Goal: Information Seeking & Learning: Learn about a topic

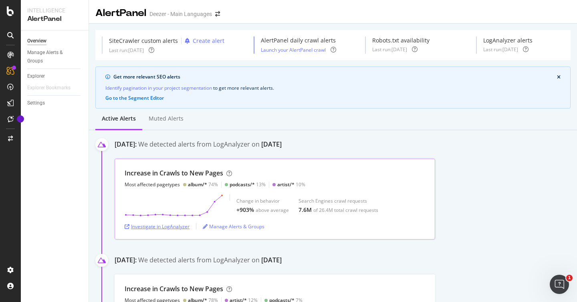
click at [174, 225] on div "Investigate in LogAnalyzer" at bounding box center [157, 226] width 65 height 7
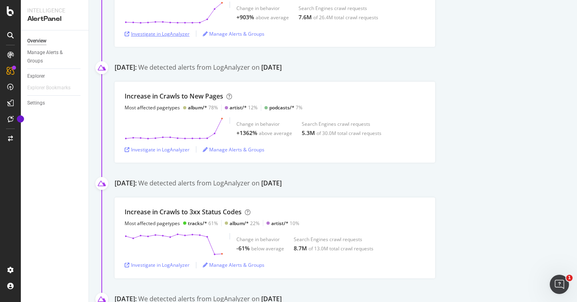
scroll to position [196, 0]
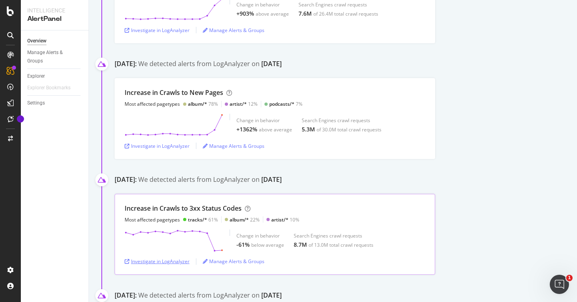
click at [164, 261] on div "Investigate in LogAnalyzer" at bounding box center [157, 261] width 65 height 7
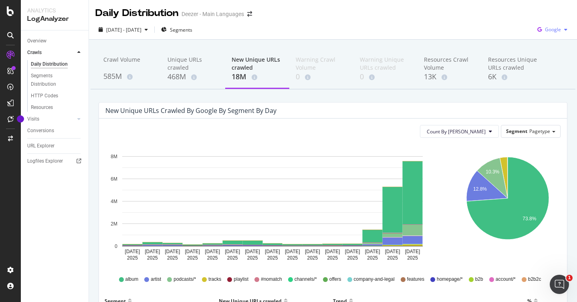
click at [552, 26] on span "Google" at bounding box center [553, 29] width 16 height 7
click at [552, 57] on span "Bing" at bounding box center [554, 60] width 30 height 7
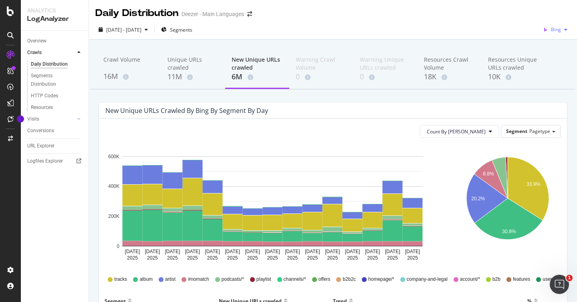
click at [551, 32] on span "Bing" at bounding box center [556, 29] width 10 height 7
click at [549, 77] on span "OpenAI" at bounding box center [554, 75] width 30 height 7
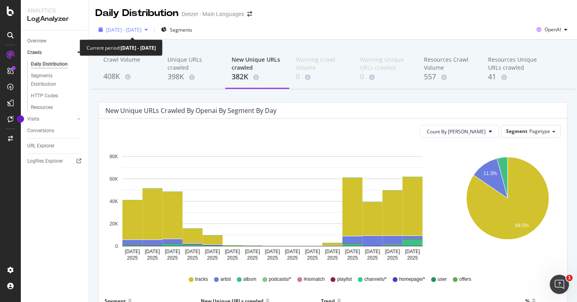
click at [151, 26] on div "[DATE] - [DATE]" at bounding box center [123, 30] width 56 height 12
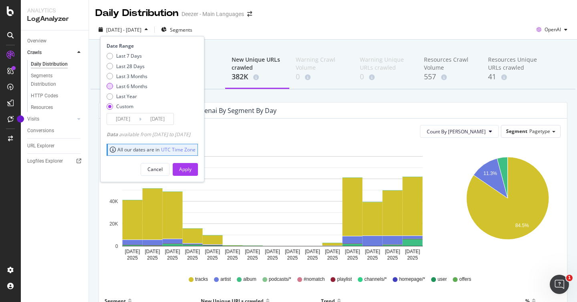
click at [132, 83] on div "Last 6 Months" at bounding box center [131, 86] width 31 height 7
type input "[DATE]"
click at [125, 73] on div "Last 3 Months" at bounding box center [131, 76] width 31 height 7
type input "[DATE]"
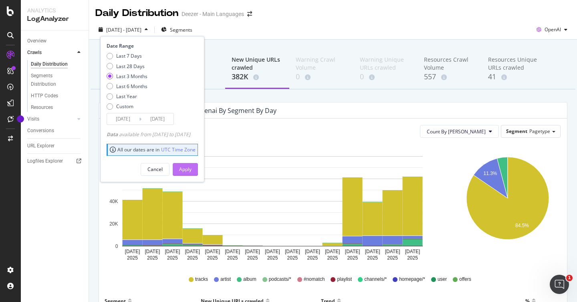
click at [192, 172] on div "Apply" at bounding box center [185, 169] width 12 height 7
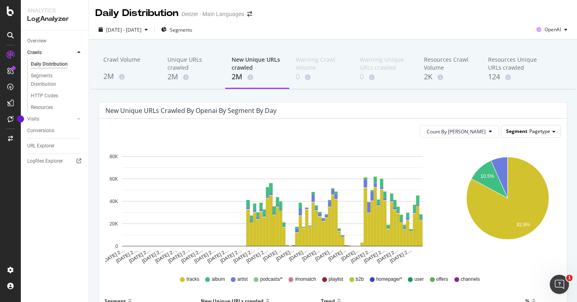
click at [526, 136] on div "Segment Pagetype" at bounding box center [531, 132] width 59 height 12
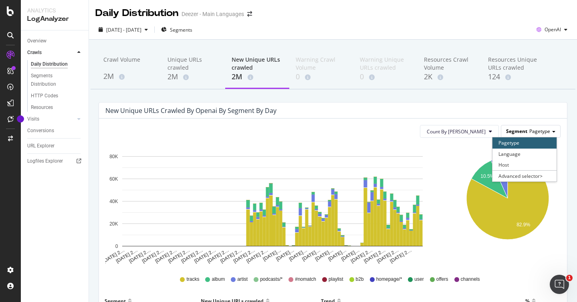
click at [526, 136] on div "Segment Pagetype" at bounding box center [531, 132] width 59 height 12
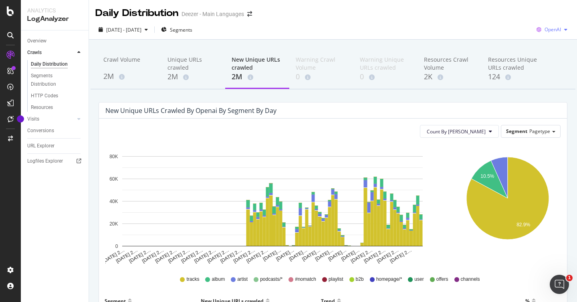
click at [556, 26] on div "OpenAI" at bounding box center [552, 30] width 37 height 12
click at [554, 57] on span "Bing" at bounding box center [553, 60] width 30 height 7
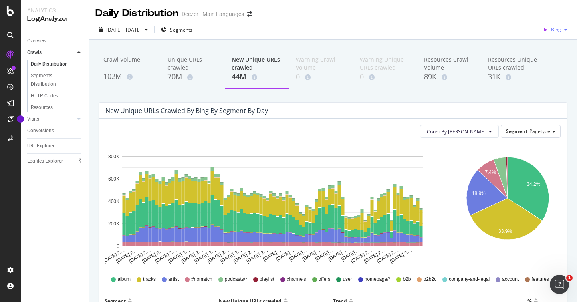
click at [555, 35] on div "Bing" at bounding box center [555, 30] width 31 height 12
click at [554, 50] on div "Google" at bounding box center [546, 46] width 55 height 12
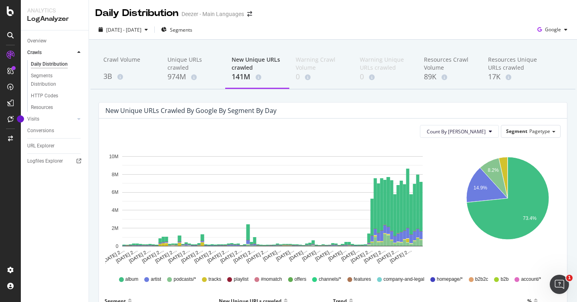
click at [96, 75] on div "Crawl Volume 3B Unique URLs crawled 974M New Unique URLs crawled 141M Warning C…" at bounding box center [333, 69] width 485 height 40
click at [105, 73] on div "3B" at bounding box center [128, 76] width 51 height 10
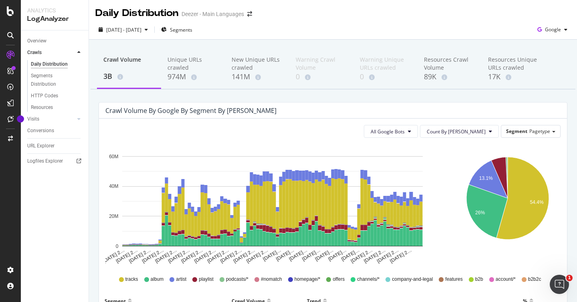
click at [115, 279] on div "tracks album artist playlist podcasts/* #nomatch homepage/* offers channels/* c…" at bounding box center [333, 280] width 460 height 18
click at [119, 280] on icon at bounding box center [121, 279] width 5 height 5
click at [126, 279] on span "tracks" at bounding box center [132, 279] width 13 height 7
click at [151, 280] on span "album" at bounding box center [157, 279] width 13 height 7
click at [405, 132] on span "All Google Bots" at bounding box center [388, 131] width 34 height 7
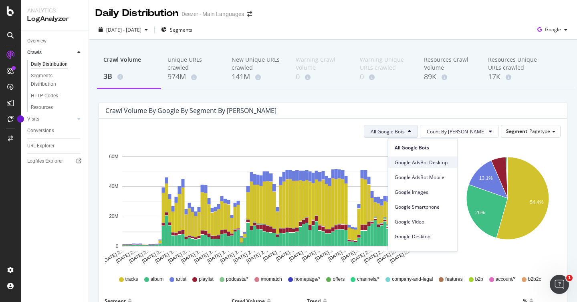
click at [446, 162] on span "Google AdsBot Desktop" at bounding box center [423, 162] width 57 height 7
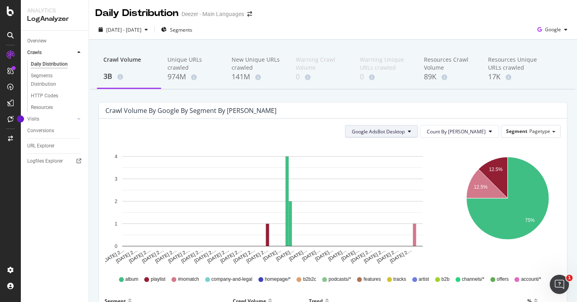
click at [418, 132] on button "Google AdsBot Desktop" at bounding box center [381, 131] width 73 height 13
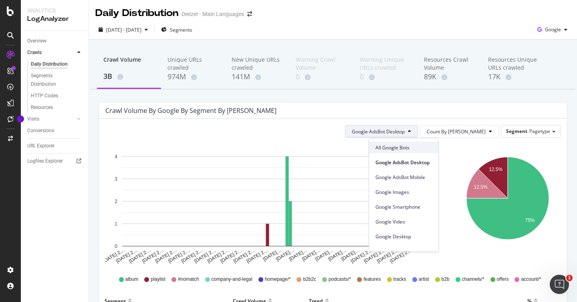
click at [415, 143] on div "All Google Bots" at bounding box center [403, 148] width 69 height 12
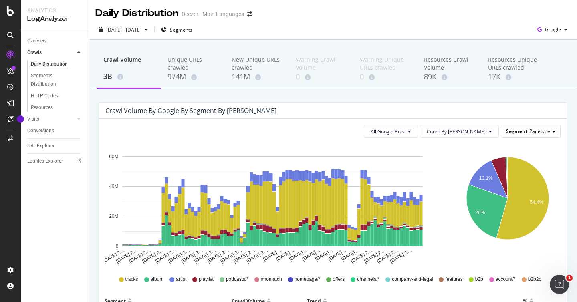
click at [510, 130] on span "Segment" at bounding box center [516, 131] width 21 height 7
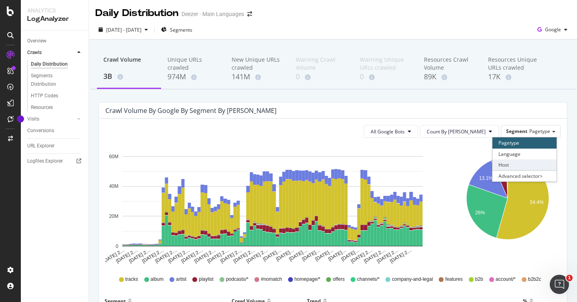
click at [518, 165] on div "Host" at bounding box center [525, 165] width 64 height 11
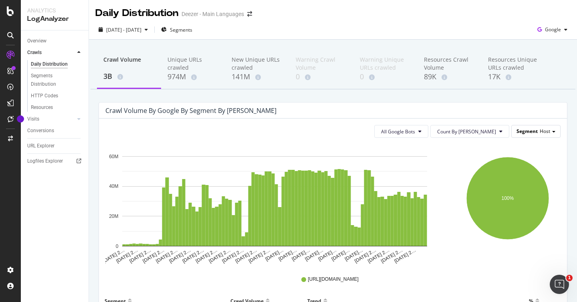
click at [520, 126] on div "Segment Host" at bounding box center [536, 132] width 49 height 12
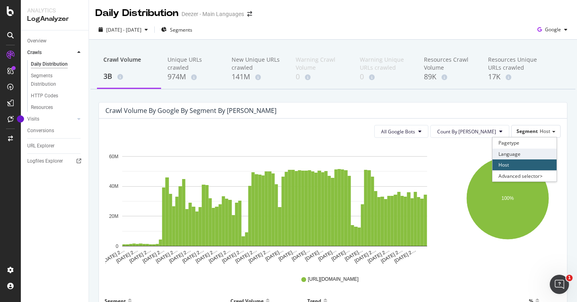
click at [520, 153] on div "Language" at bounding box center [525, 154] width 64 height 11
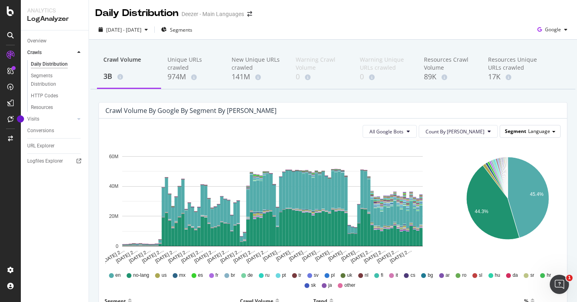
click at [531, 130] on span "Language" at bounding box center [539, 131] width 22 height 7
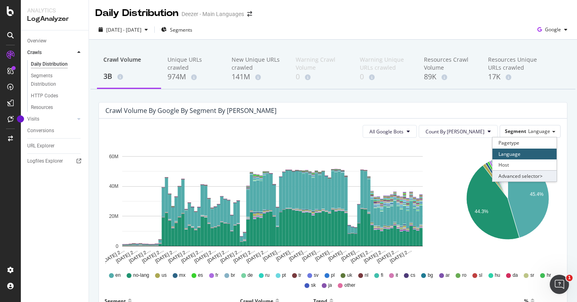
click at [527, 174] on div "Advanced selector >" at bounding box center [525, 175] width 64 height 11
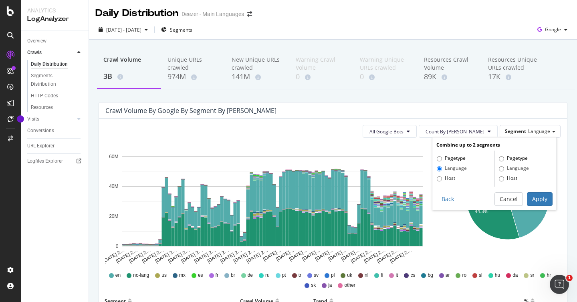
click at [454, 158] on label "Pagetype" at bounding box center [451, 159] width 29 height 8
click at [442, 158] on input "Pagetype" at bounding box center [439, 158] width 5 height 5
radio input "true"
radio input "false"
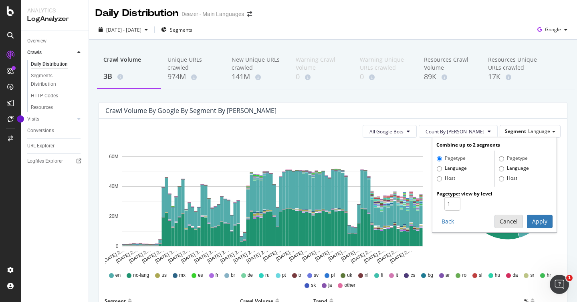
click at [497, 219] on button "Cancel" at bounding box center [509, 222] width 28 height 14
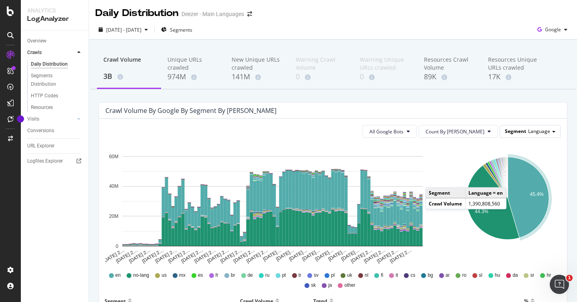
click at [529, 126] on div "Segment Language" at bounding box center [530, 132] width 60 height 12
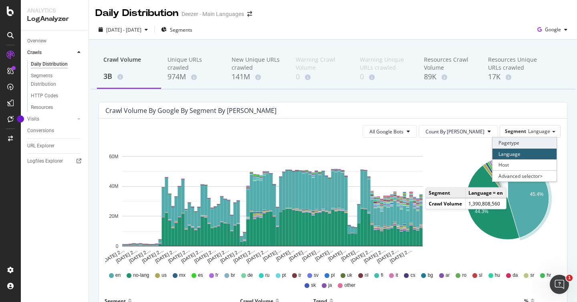
click at [529, 142] on div "Pagetype" at bounding box center [525, 143] width 64 height 11
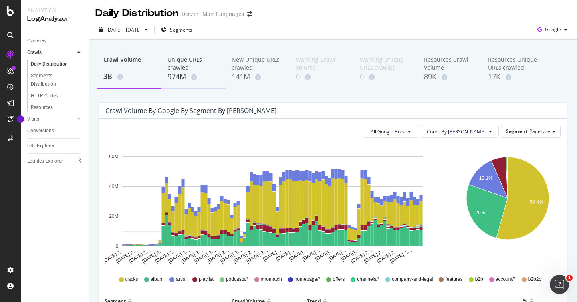
click at [181, 61] on div "Unique URLs crawled" at bounding box center [193, 64] width 51 height 16
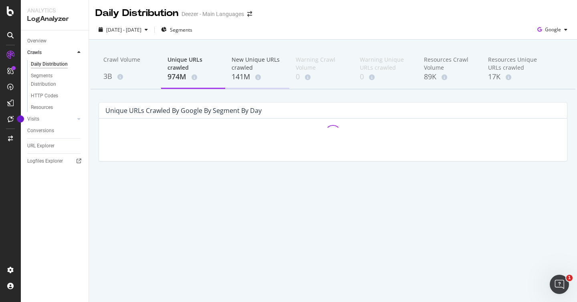
click at [245, 59] on div "New Unique URLs crawled" at bounding box center [257, 64] width 51 height 16
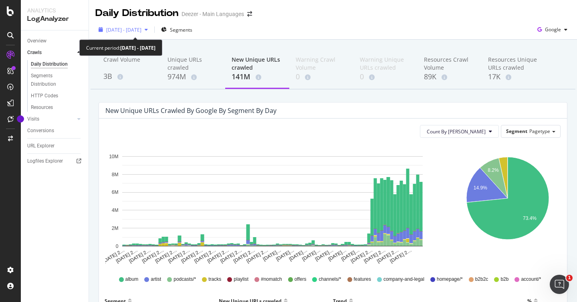
click at [142, 26] on span "2025 May. 17th - Aug. 16th" at bounding box center [123, 29] width 35 height 7
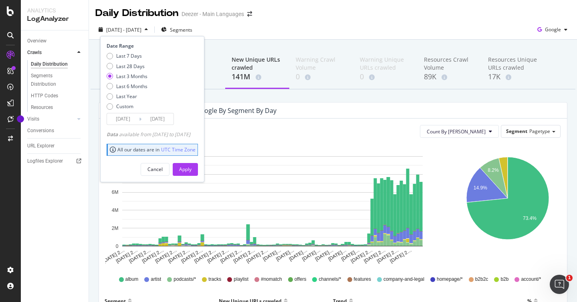
click at [134, 92] on div "Last 7 Days Last 28 Days Last 3 Months Last 6 Months Last Year Custom" at bounding box center [127, 83] width 41 height 61
click at [133, 97] on div "Last Year" at bounding box center [126, 96] width 21 height 7
type input "2024/08/17"
click at [192, 169] on div "Apply" at bounding box center [185, 169] width 12 height 7
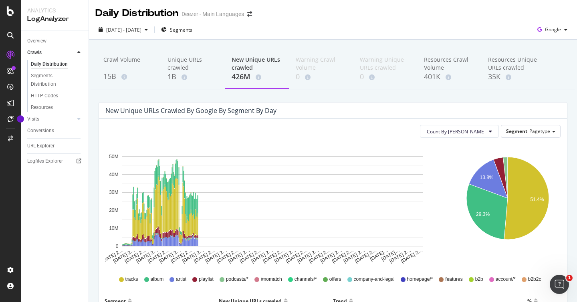
click at [408, 246] on rect "A chart." at bounding box center [272, 201] width 301 height 90
click at [468, 133] on span "Count By Day" at bounding box center [456, 131] width 59 height 7
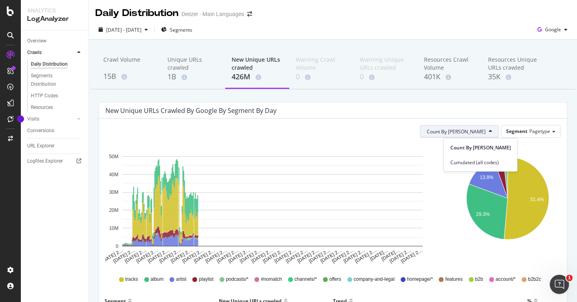
click at [396, 99] on div "Crawl Volume 15B Unique URLs crawled 1B New Unique URLs crawled 426M Warning Cr…" at bounding box center [333, 294] width 488 height 509
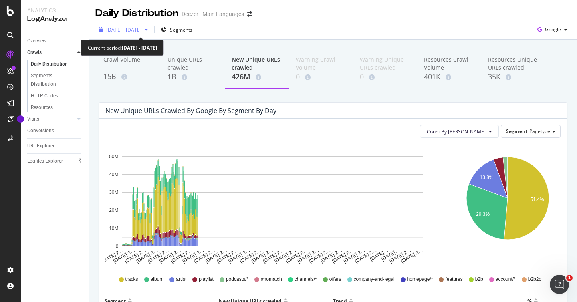
click at [142, 26] on span "2024 Aug. 17th - 2025 Aug. 16th" at bounding box center [123, 29] width 35 height 7
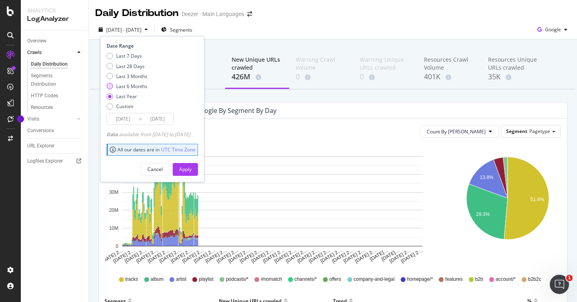
click at [134, 89] on div "Last 6 Months" at bounding box center [131, 86] width 31 height 7
type input "2025/02/17"
click at [192, 173] on div "Apply" at bounding box center [185, 170] width 12 height 12
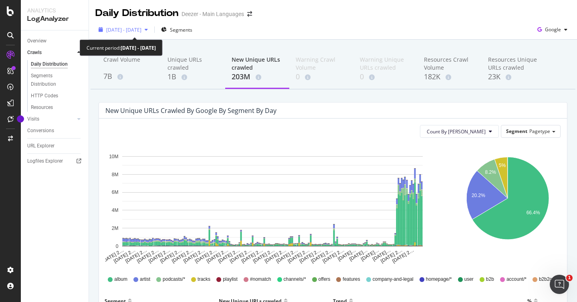
click at [148, 31] on icon "button" at bounding box center [146, 29] width 3 height 5
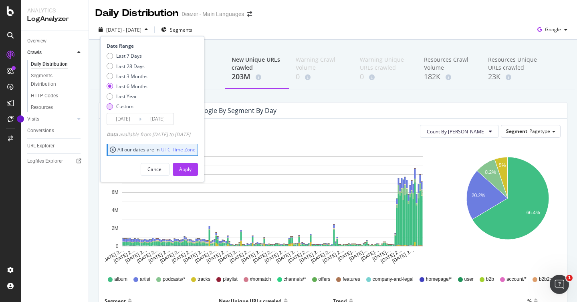
click at [122, 105] on div "Custom" at bounding box center [124, 106] width 17 height 7
click at [124, 99] on div "Last Year" at bounding box center [126, 96] width 21 height 7
click at [120, 110] on div "Last 7 Days Last 28 Days Last 3 Months Last 6 Months Last Year Custom" at bounding box center [127, 83] width 41 height 61
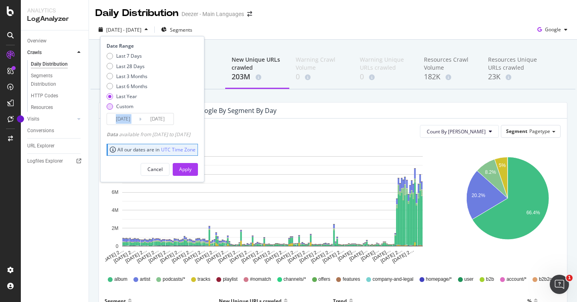
click at [120, 104] on div "Custom" at bounding box center [124, 106] width 17 height 7
click at [121, 118] on input "2025/07/20" at bounding box center [123, 118] width 32 height 11
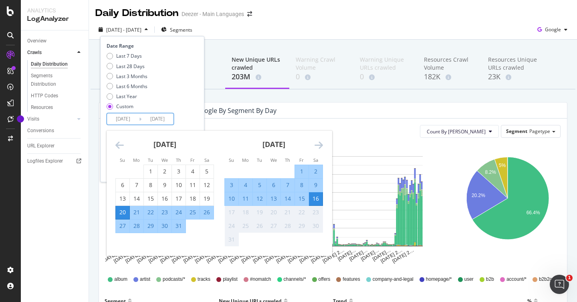
click at [121, 144] on icon "Move backward to switch to the previous month." at bounding box center [119, 145] width 8 height 10
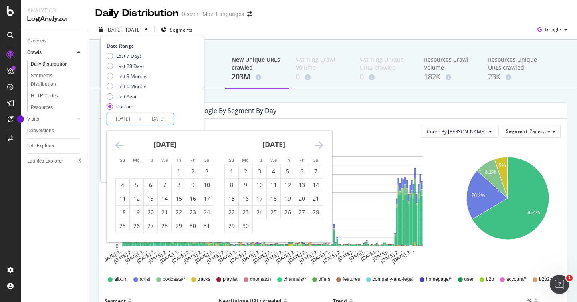
click at [121, 144] on icon "Move backward to switch to the previous month." at bounding box center [119, 145] width 8 height 10
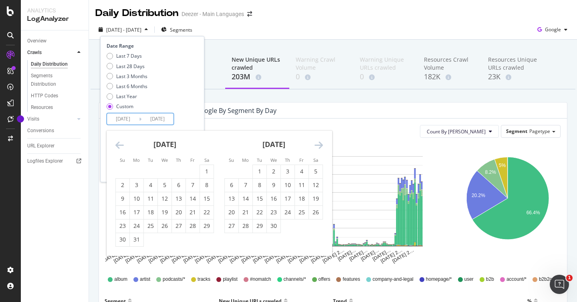
click at [121, 144] on icon "Move backward to switch to the previous month." at bounding box center [119, 145] width 8 height 10
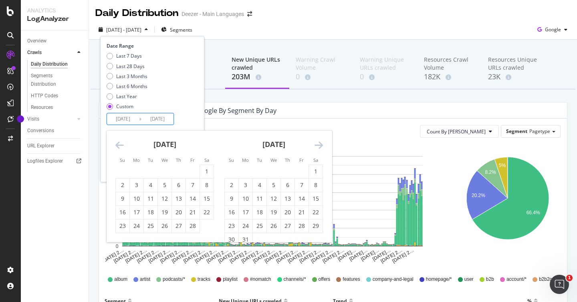
click at [121, 144] on icon "Move backward to switch to the previous month." at bounding box center [119, 145] width 8 height 10
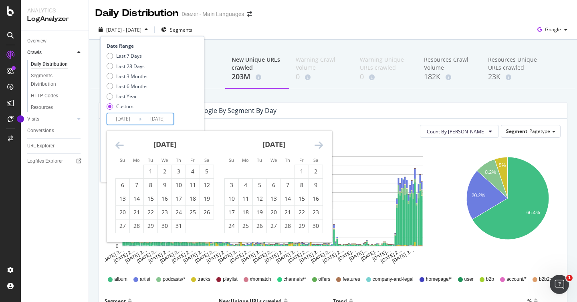
click at [121, 144] on icon "Move backward to switch to the previous month." at bounding box center [119, 145] width 8 height 10
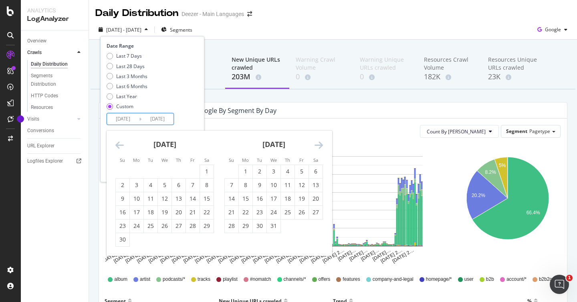
click at [121, 144] on icon "Move backward to switch to the previous month." at bounding box center [119, 145] width 8 height 10
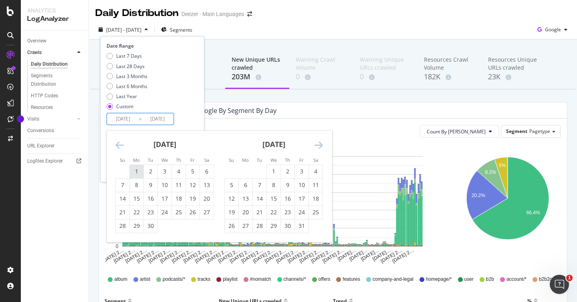
click at [137, 168] on div "1" at bounding box center [137, 172] width 14 height 8
type input "2024/04/01"
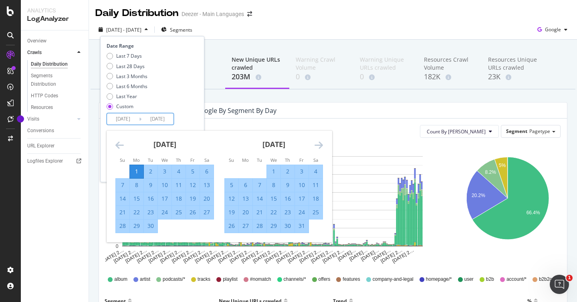
click at [318, 142] on icon "Move forward to switch to the next month." at bounding box center [319, 145] width 8 height 10
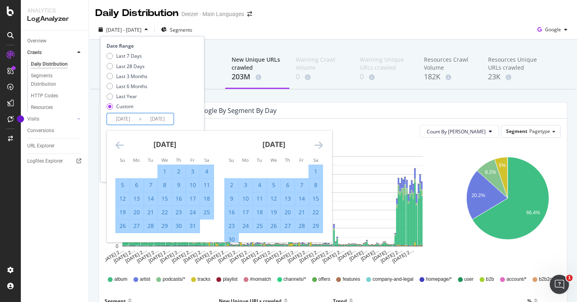
click at [318, 142] on icon "Move forward to switch to the next month." at bounding box center [319, 145] width 8 height 10
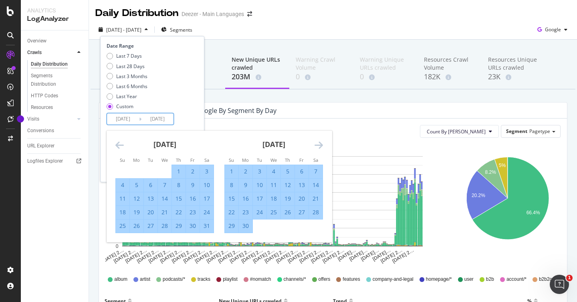
click at [249, 230] on div "30" at bounding box center [246, 226] width 14 height 13
type input "2024/09/30"
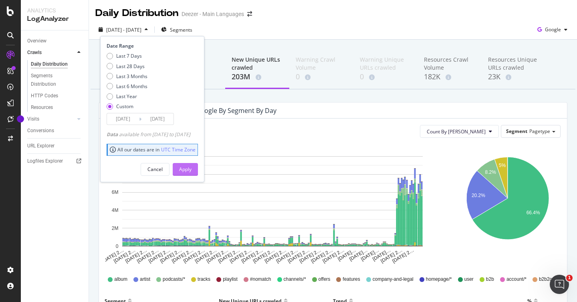
click at [198, 174] on button "Apply" at bounding box center [185, 169] width 25 height 13
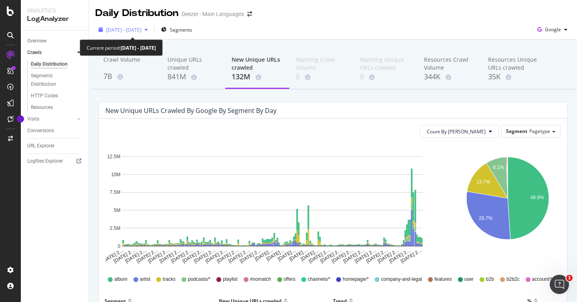
click at [142, 32] on span "2024 Apr. 1st - Sep. 30th" at bounding box center [123, 29] width 35 height 7
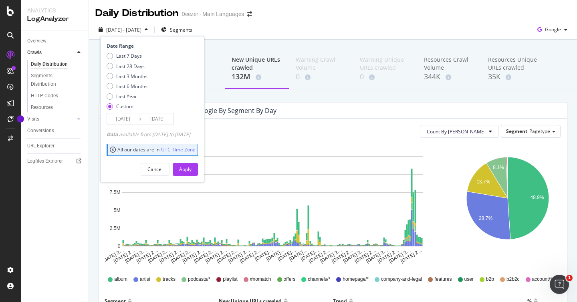
click at [119, 120] on input "2024/04/01" at bounding box center [123, 118] width 32 height 11
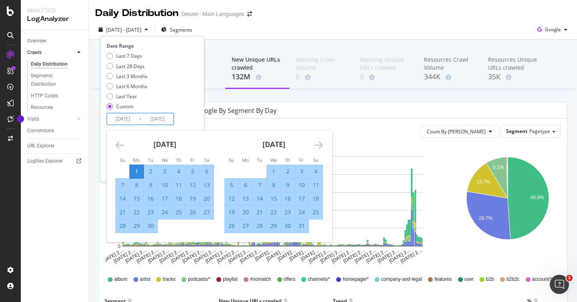
click at [118, 142] on icon "Move backward to switch to the previous month." at bounding box center [119, 145] width 8 height 10
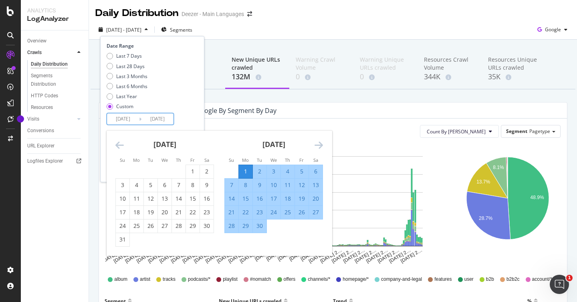
click at [118, 142] on icon "Move backward to switch to the previous month." at bounding box center [119, 145] width 8 height 10
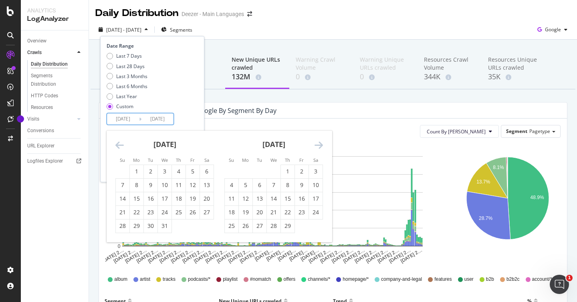
click at [118, 142] on icon "Move backward to switch to the previous month." at bounding box center [119, 145] width 8 height 10
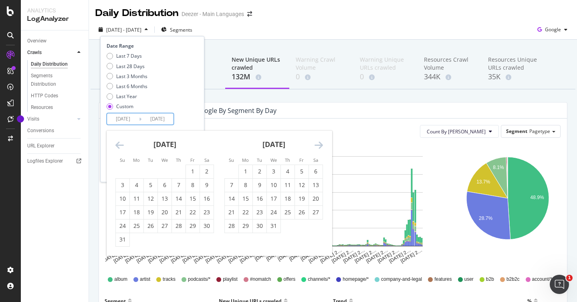
click at [118, 142] on icon "Move backward to switch to the previous month." at bounding box center [119, 145] width 8 height 10
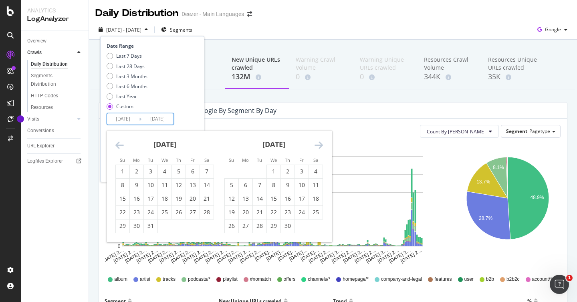
click at [118, 142] on icon "Move backward to switch to the previous month." at bounding box center [119, 145] width 8 height 10
click at [193, 169] on div "1" at bounding box center [193, 172] width 14 height 8
type input "2023/09/01"
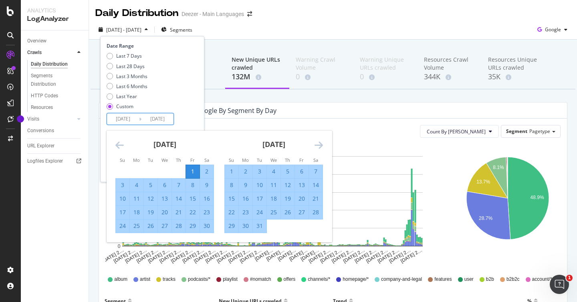
click at [314, 144] on div "October 2023" at bounding box center [274, 148] width 99 height 34
click at [315, 144] on icon "Move forward to switch to the next month." at bounding box center [319, 145] width 8 height 10
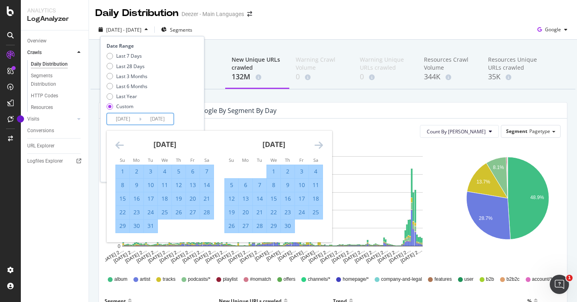
click at [315, 144] on icon "Move forward to switch to the next month." at bounding box center [319, 145] width 8 height 10
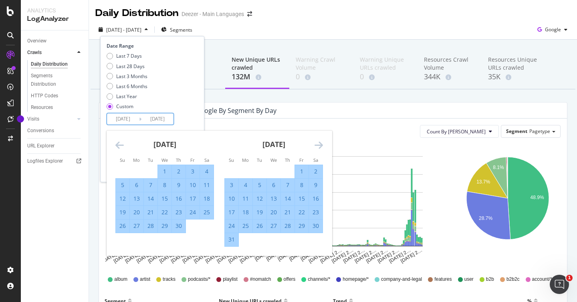
click at [315, 144] on icon "Move forward to switch to the next month." at bounding box center [319, 145] width 8 height 10
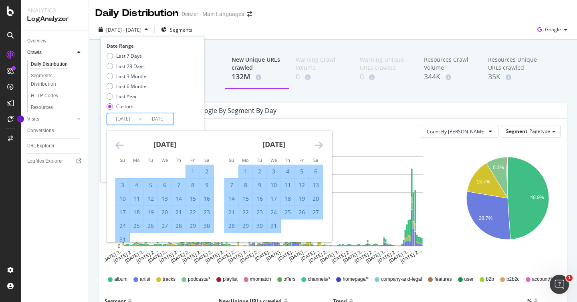
click at [315, 144] on icon "Move forward to switch to the next month." at bounding box center [319, 145] width 8 height 10
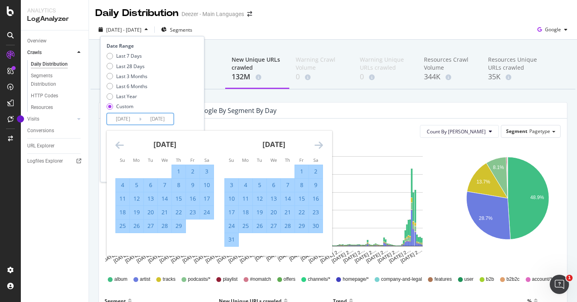
click at [229, 241] on div "31" at bounding box center [232, 240] width 14 height 8
type input "2024/03/31"
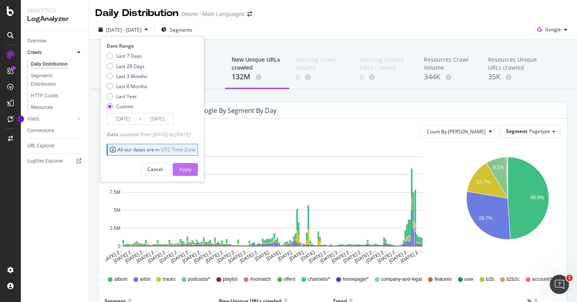
click at [192, 168] on div "Apply" at bounding box center [185, 169] width 12 height 7
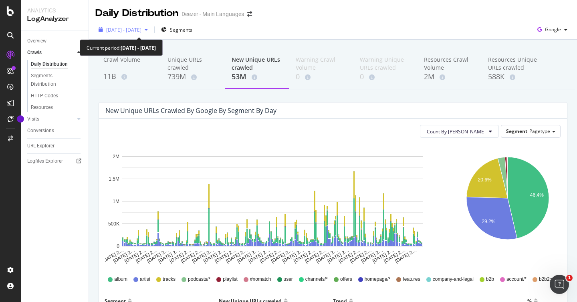
click at [142, 28] on span "2023 Sep. 1st - 2024 Mar. 31st" at bounding box center [123, 29] width 35 height 7
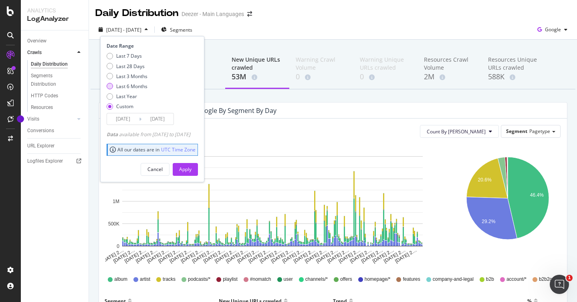
click at [122, 86] on div "Last 6 Months" at bounding box center [131, 86] width 31 height 7
type input "2025/02/17"
type input "2025/08/16"
click at [184, 166] on div "Cancel Apply" at bounding box center [152, 166] width 91 height 19
click at [192, 167] on div "Apply" at bounding box center [185, 169] width 12 height 7
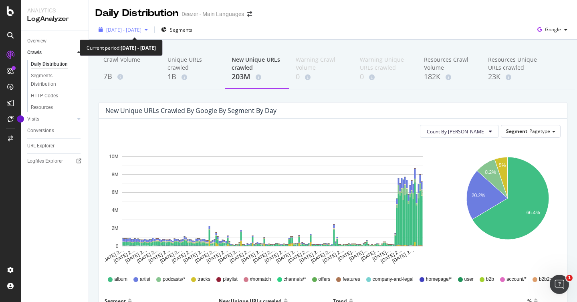
click at [139, 27] on span "2025 Feb. 17th - Aug. 16th" at bounding box center [123, 29] width 35 height 7
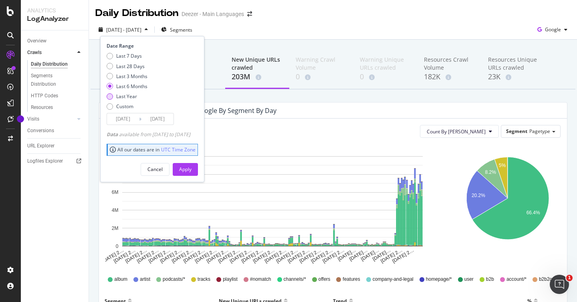
click at [123, 94] on div "Last Year" at bounding box center [126, 96] width 21 height 7
type input "2024/08/17"
click at [192, 174] on div "Apply" at bounding box center [185, 170] width 12 height 12
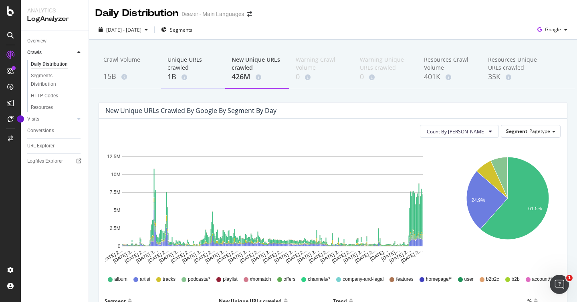
click at [199, 72] on div "1B" at bounding box center [193, 77] width 51 height 10
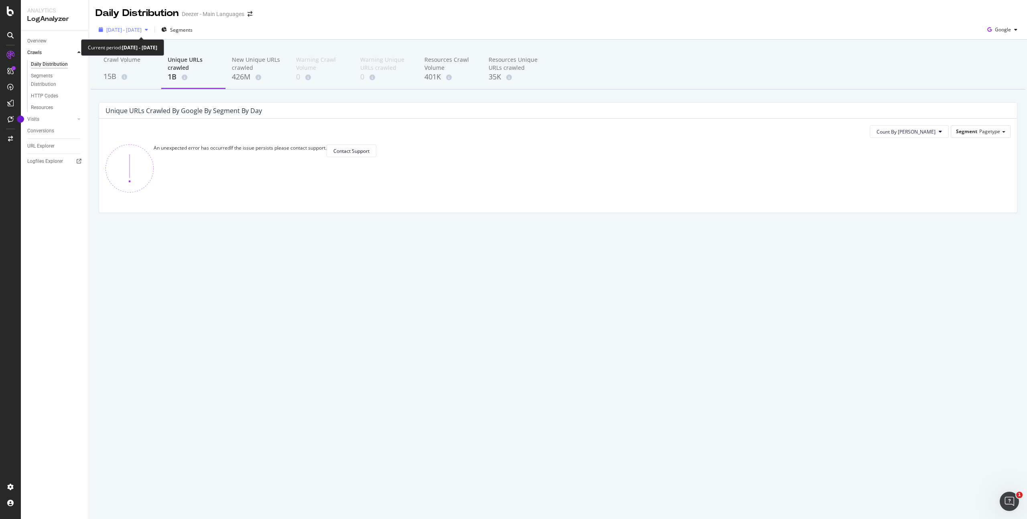
click at [142, 27] on span "2024 Aug. 17th - 2025 Aug. 16th" at bounding box center [123, 29] width 35 height 7
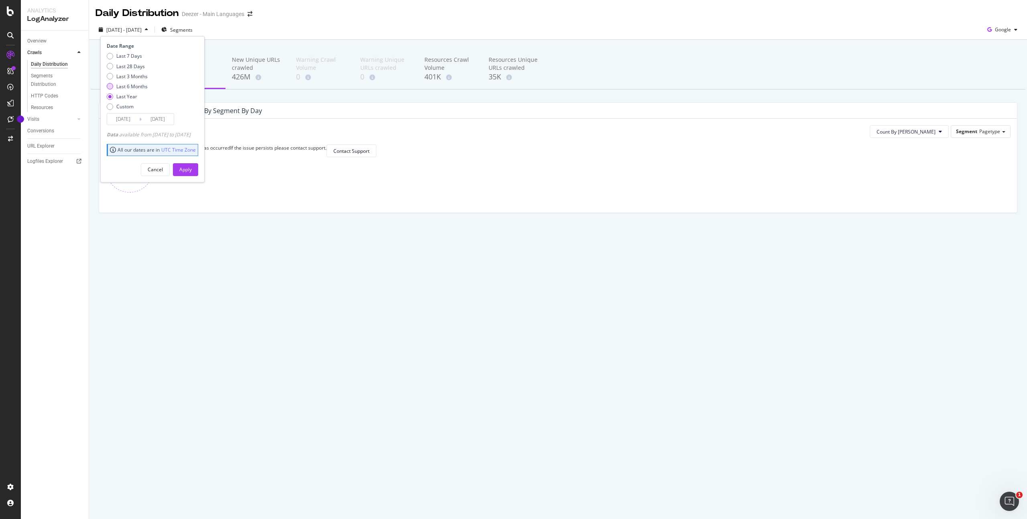
click at [120, 88] on div "Last 6 Months" at bounding box center [131, 86] width 31 height 7
type input "2025/02/17"
click at [192, 174] on div "Apply" at bounding box center [185, 170] width 12 height 12
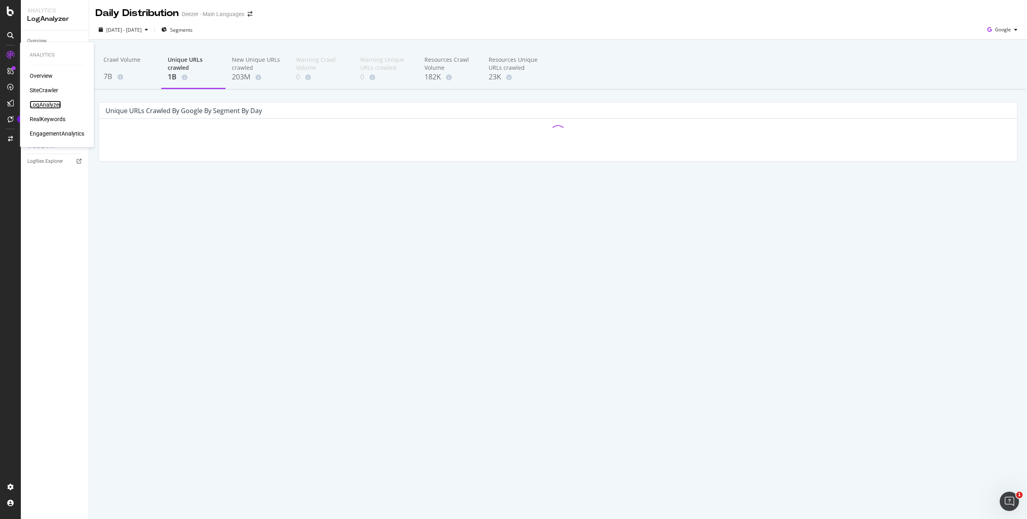
click at [51, 103] on div "LogAnalyzer" at bounding box center [45, 105] width 31 height 8
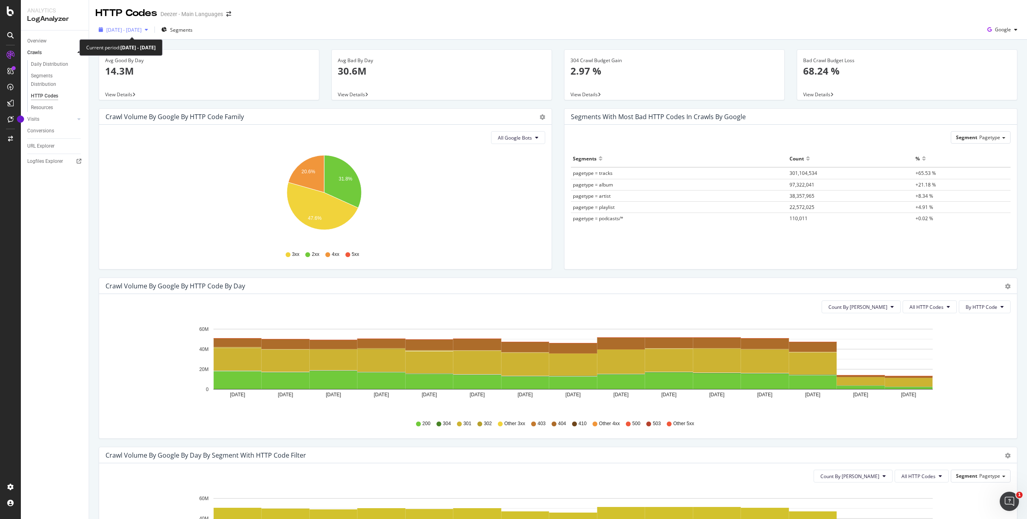
click at [140, 28] on span "2025 Jul. 12th - Jul. 26th" at bounding box center [123, 29] width 35 height 7
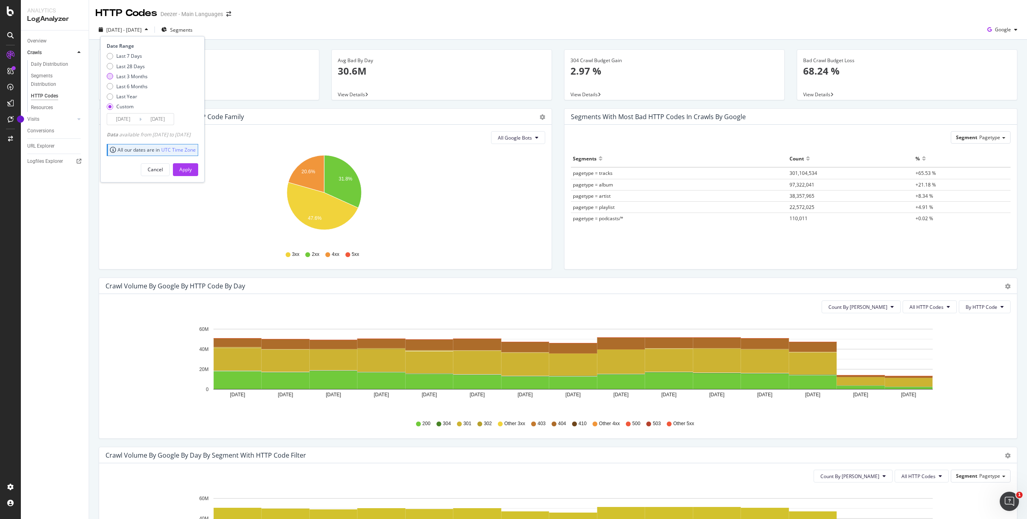
click at [135, 74] on div "Last 3 Months" at bounding box center [131, 76] width 31 height 7
type input "[DATE]"
click at [192, 166] on div "Apply" at bounding box center [185, 169] width 12 height 7
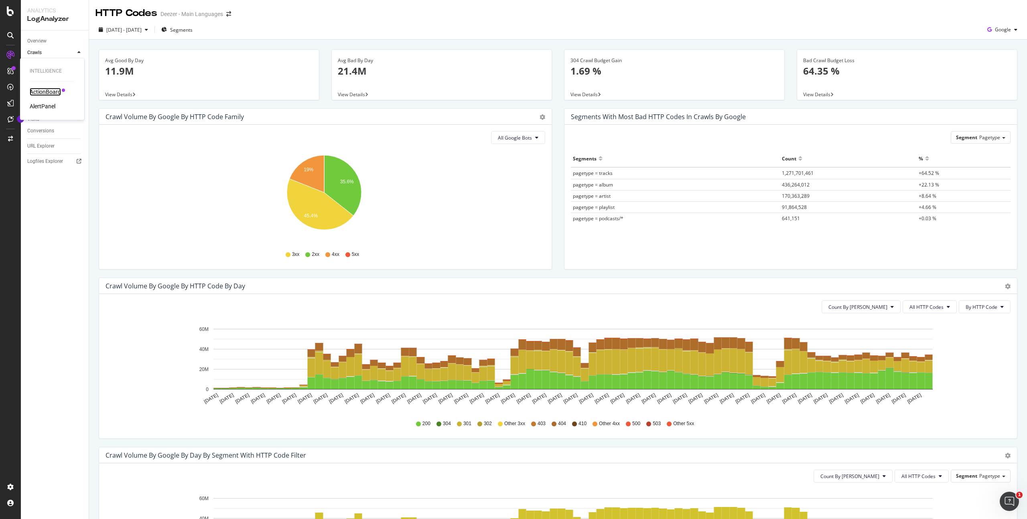
click at [43, 88] on div "ActionBoard" at bounding box center [45, 92] width 31 height 8
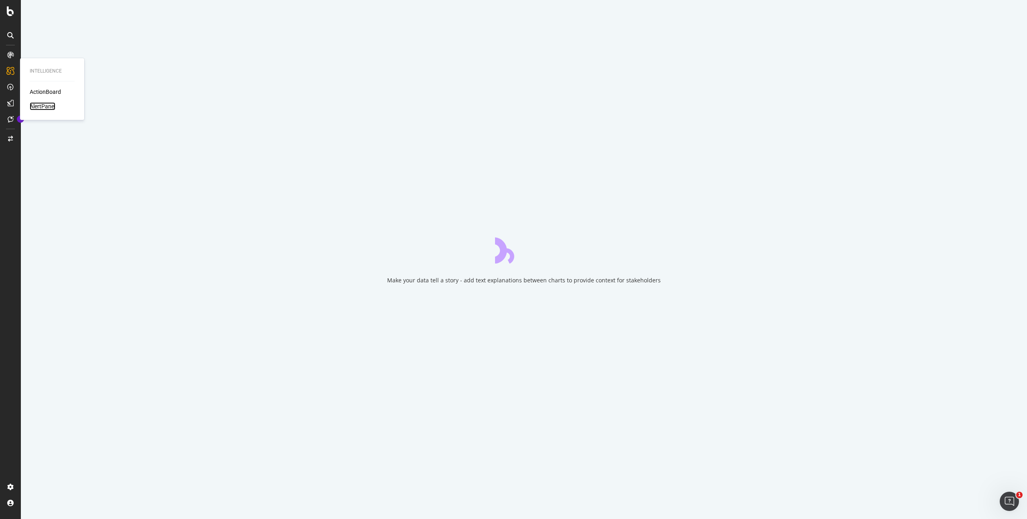
click at [37, 109] on div "AlertPanel" at bounding box center [43, 106] width 26 height 8
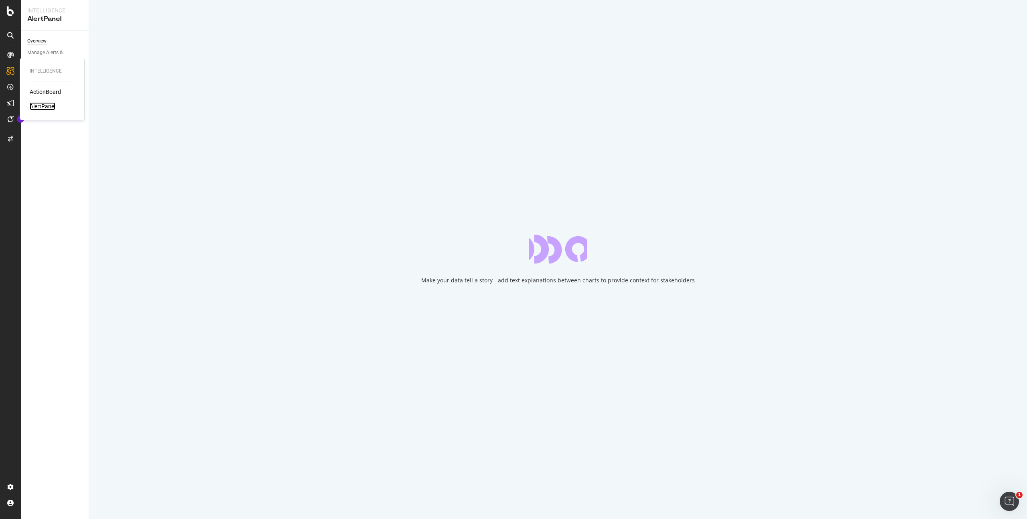
click at [40, 103] on div "AlertPanel" at bounding box center [43, 106] width 26 height 8
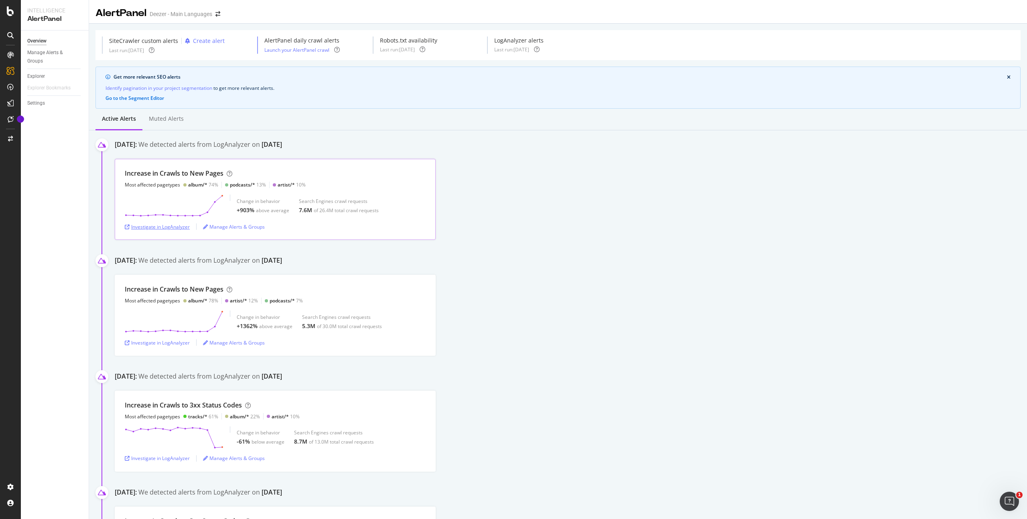
click at [169, 223] on div "Investigate in LogAnalyzer" at bounding box center [157, 226] width 65 height 7
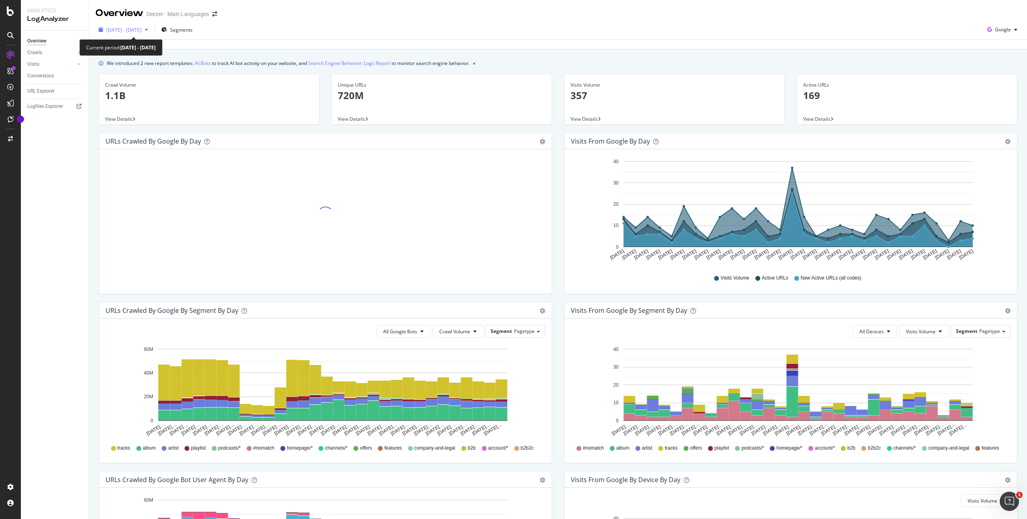
click at [139, 28] on span "[DATE] - [DATE]" at bounding box center [123, 29] width 35 height 7
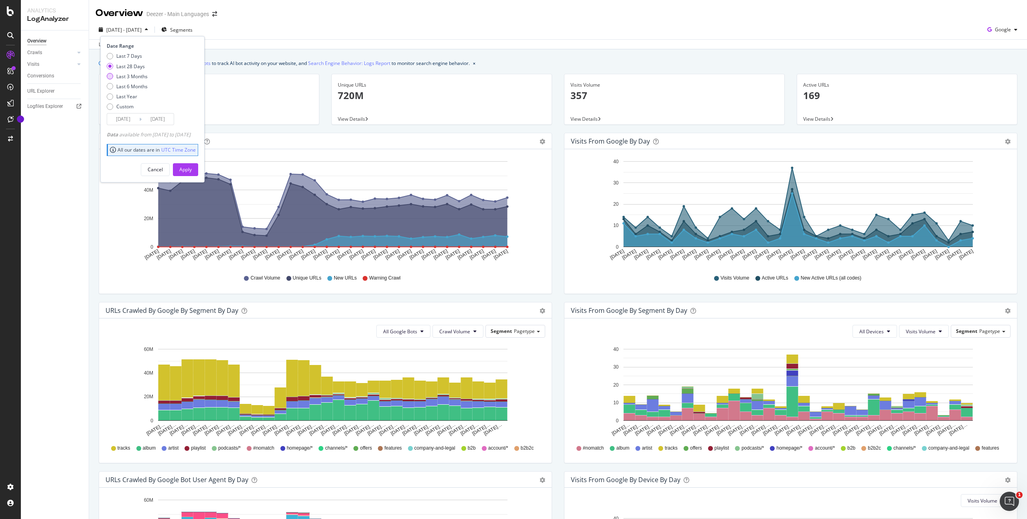
click at [143, 75] on div "Last 3 Months" at bounding box center [131, 76] width 31 height 7
type input "[DATE]"
click at [192, 165] on div "Apply" at bounding box center [185, 170] width 12 height 12
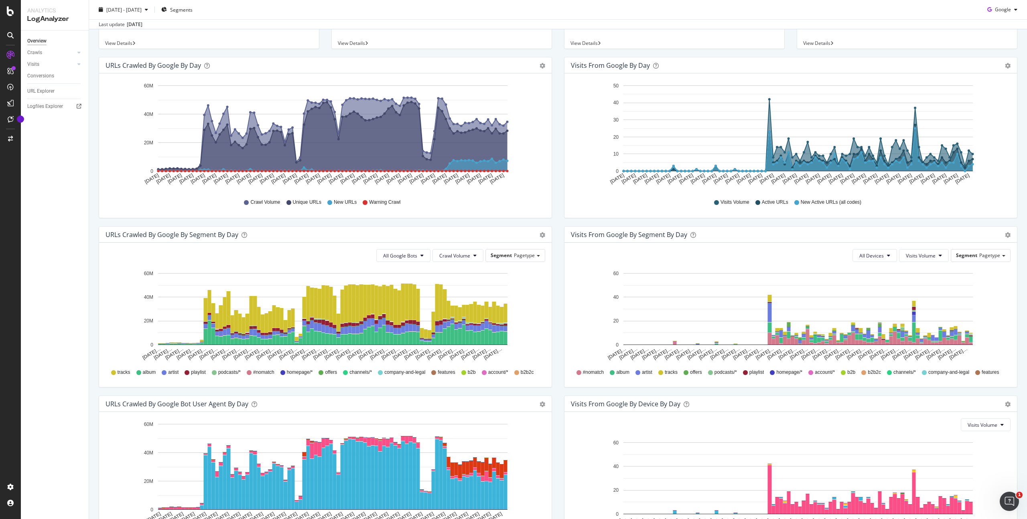
scroll to position [80, 0]
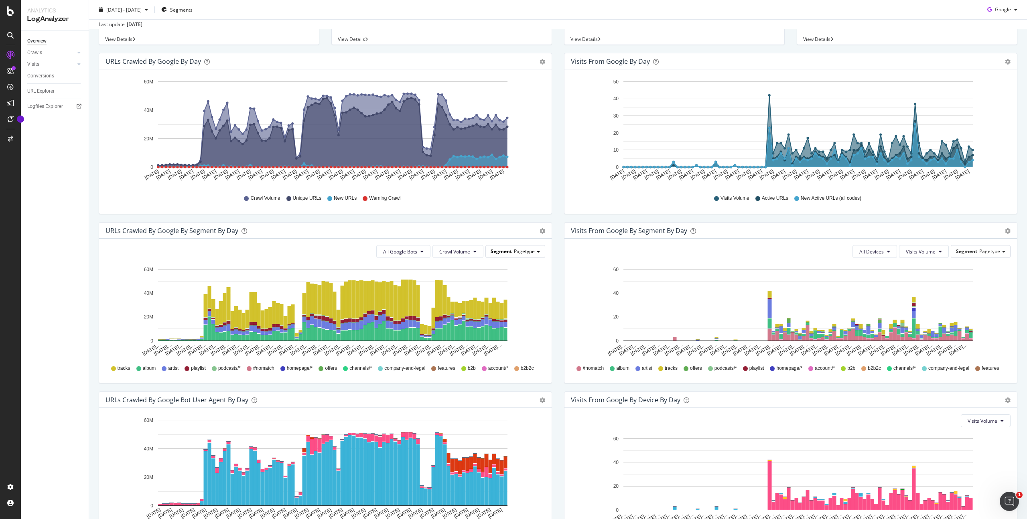
click at [514, 248] on span "Pagetype" at bounding box center [524, 251] width 21 height 7
click at [579, 255] on div "All Devices Visits Volume Segment Pagetype" at bounding box center [790, 251] width 439 height 13
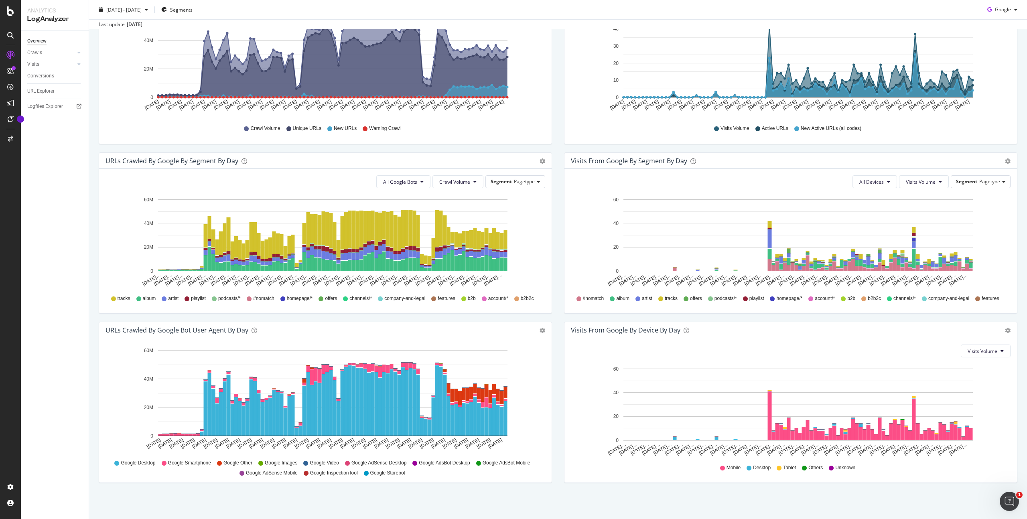
scroll to position [0, 0]
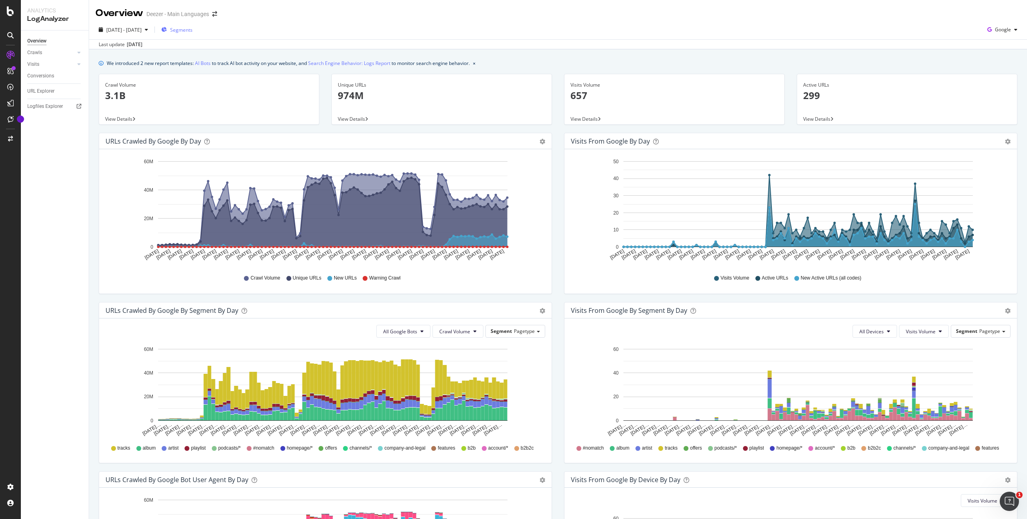
click at [192, 30] on span "Segments" at bounding box center [181, 29] width 22 height 7
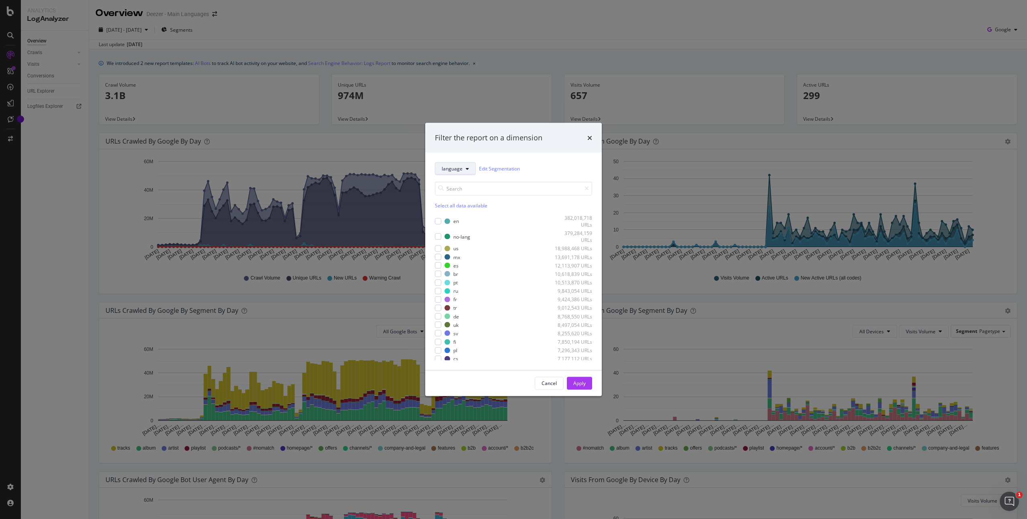
click at [456, 170] on span "language" at bounding box center [451, 168] width 21 height 7
click at [474, 97] on div "Filter the report on a dimension language Edit Segmentation Select all data ava…" at bounding box center [513, 259] width 1027 height 519
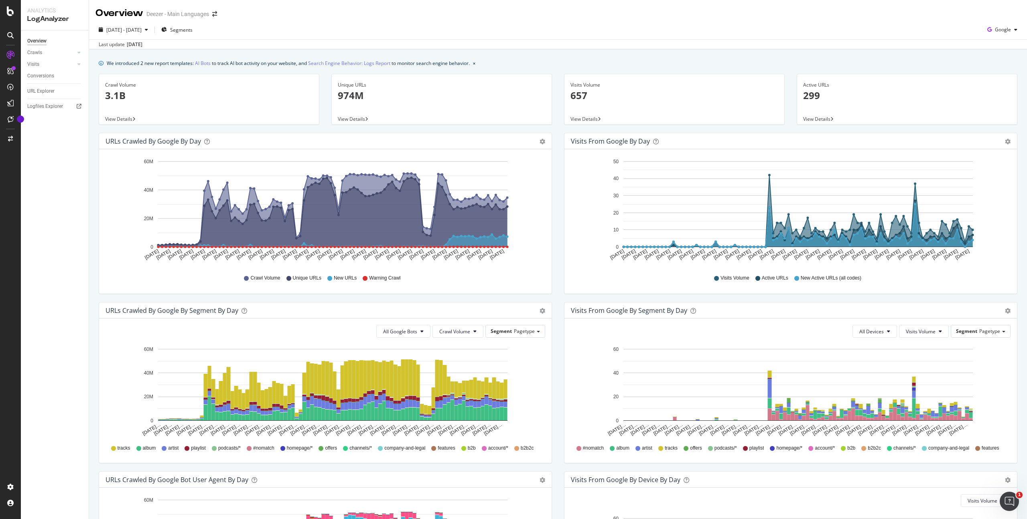
scroll to position [150, 0]
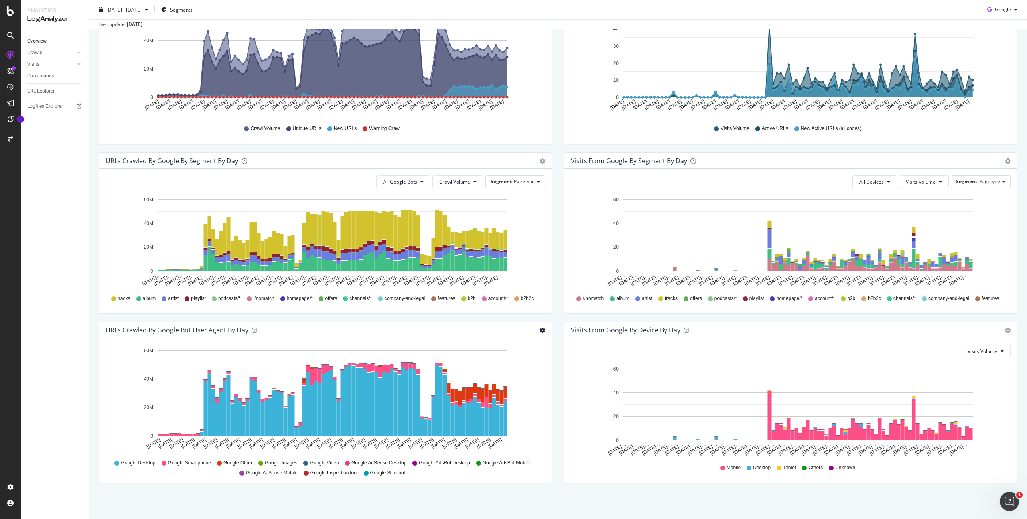
click at [504, 359] on span "Timeline (by Percentage)" at bounding box center [508, 363] width 85 height 12
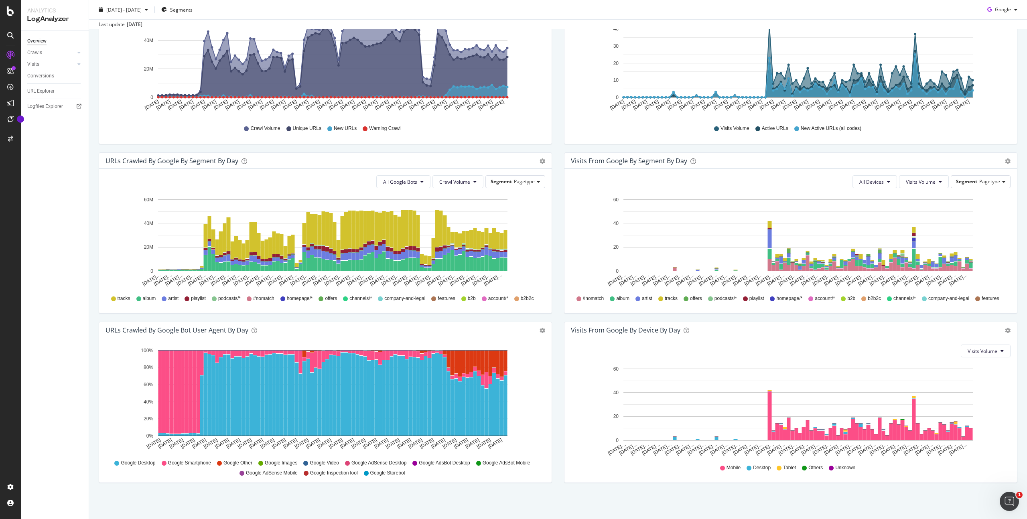
click at [539, 326] on div "Timeline (by Value) Timeline (by Percentage) Table" at bounding box center [542, 330] width 6 height 8
click at [507, 348] on span "Timeline (by Value)" at bounding box center [508, 347] width 85 height 12
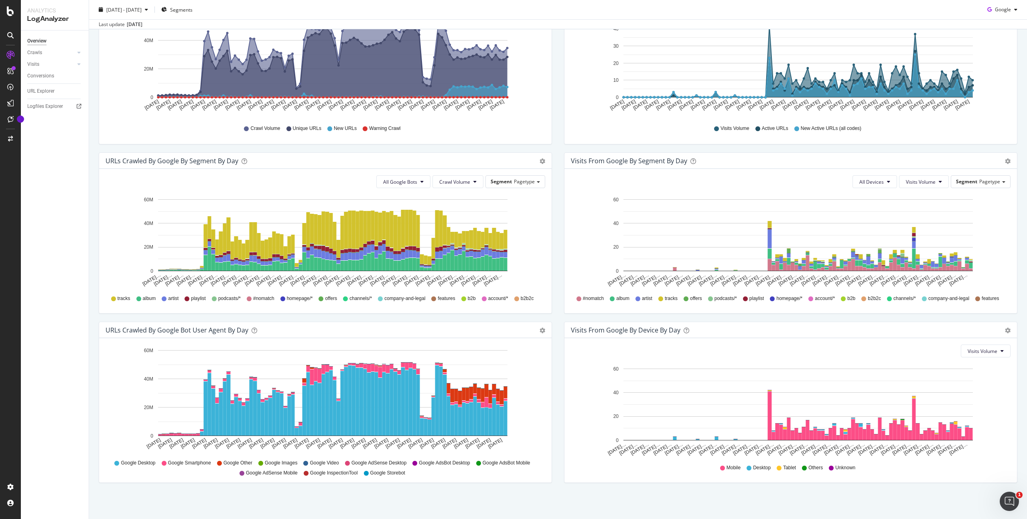
click at [185, 464] on span "Google Smartphone" at bounding box center [189, 463] width 43 height 7
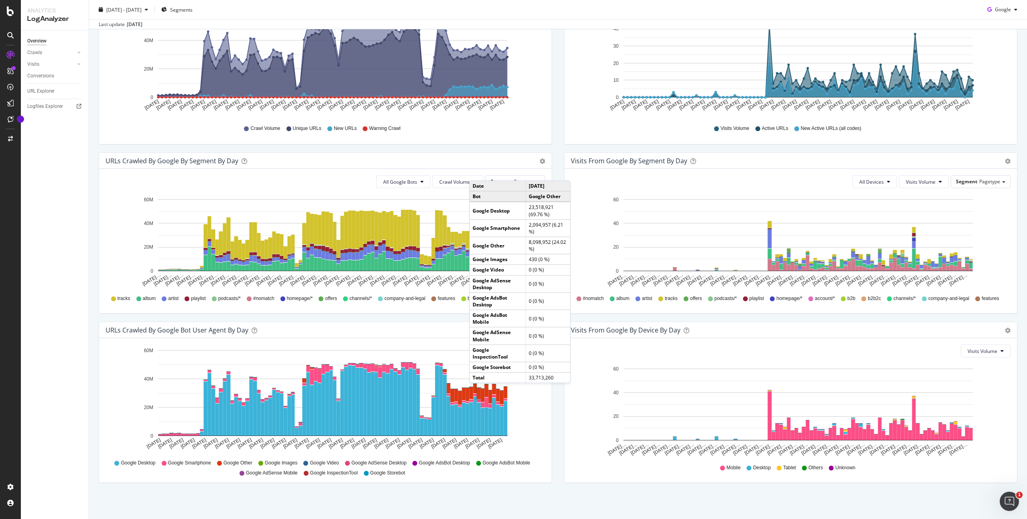
click at [477, 391] on rect "A chart." at bounding box center [479, 393] width 4 height 11
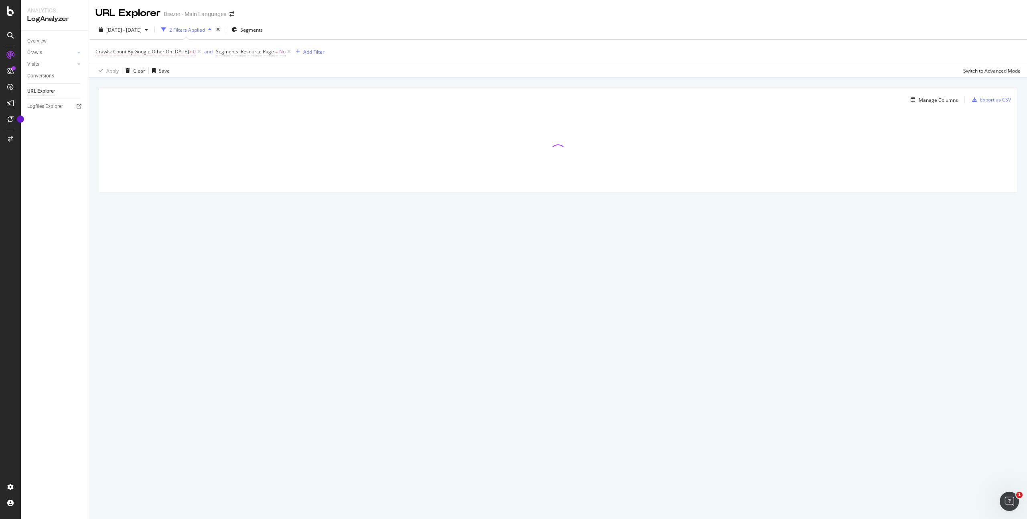
click at [156, 53] on span "Crawls: Count By Google Other" at bounding box center [129, 51] width 69 height 7
click at [120, 80] on span "On a day" at bounding box center [113, 83] width 20 height 7
click at [169, 64] on div "By Google Other" at bounding box center [146, 70] width 88 height 13
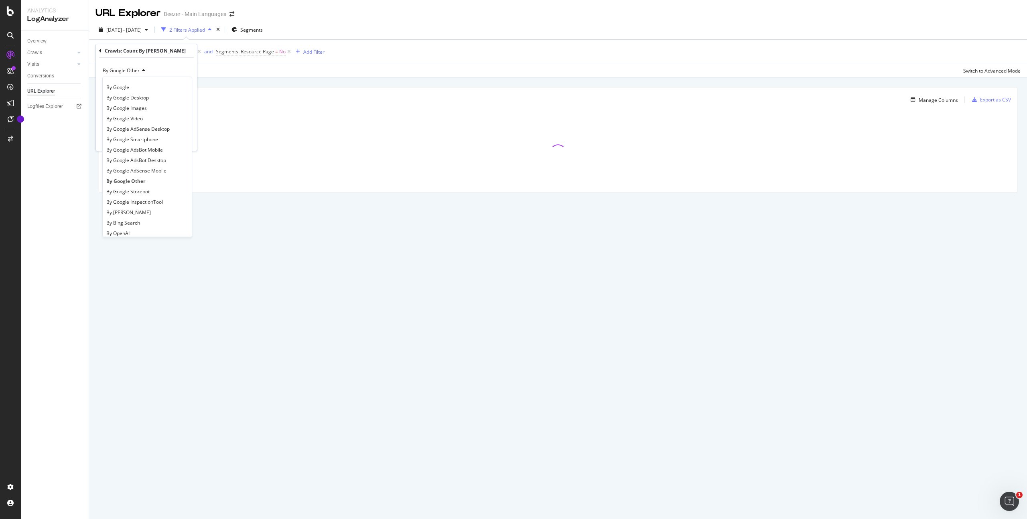
click at [169, 64] on div "By Google Other" at bounding box center [146, 70] width 88 height 13
click at [116, 83] on span "On a day" at bounding box center [113, 83] width 20 height 7
click at [111, 119] on span "Any day of the period" at bounding box center [129, 120] width 47 height 7
click at [187, 127] on div "Apply" at bounding box center [184, 127] width 12 height 7
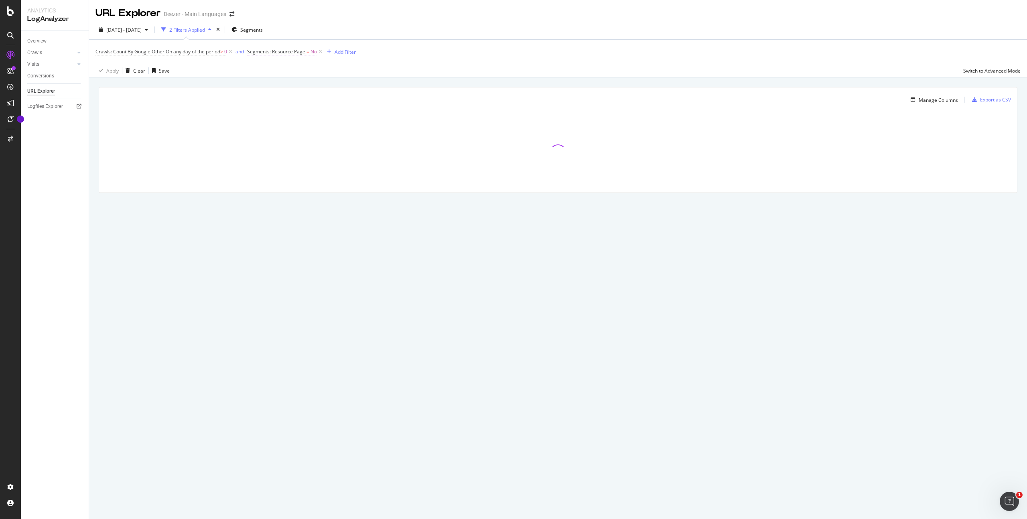
click at [281, 51] on span "Segments: Resource Page" at bounding box center [276, 51] width 58 height 7
click at [364, 30] on div "2025 May. 17th - Aug. 16th 2 Filters Applied Segments" at bounding box center [558, 31] width 938 height 16
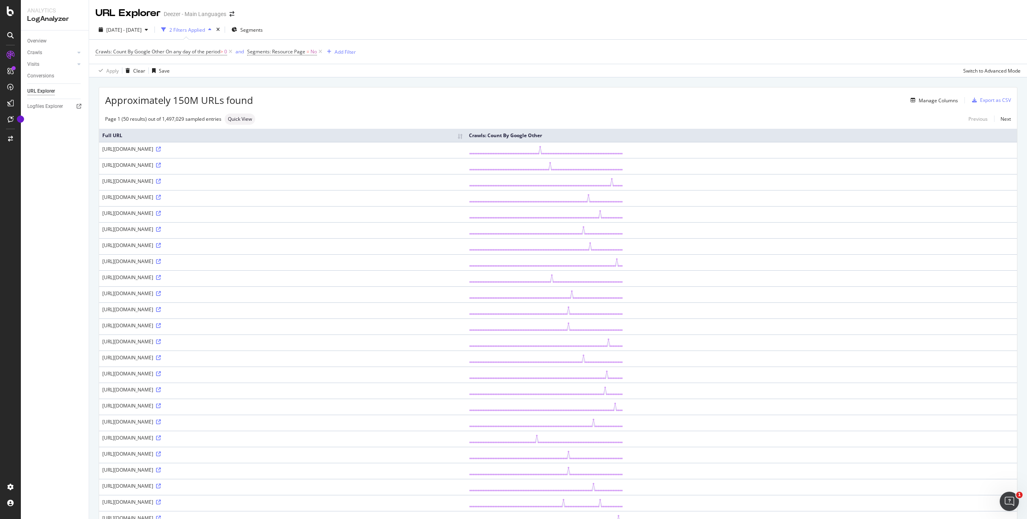
click at [210, 147] on div "https://orange.deezer.com/album/15453718" at bounding box center [282, 149] width 360 height 7
click at [161, 149] on icon at bounding box center [158, 149] width 5 height 5
click at [45, 55] on link "Crawls" at bounding box center [51, 53] width 48 height 8
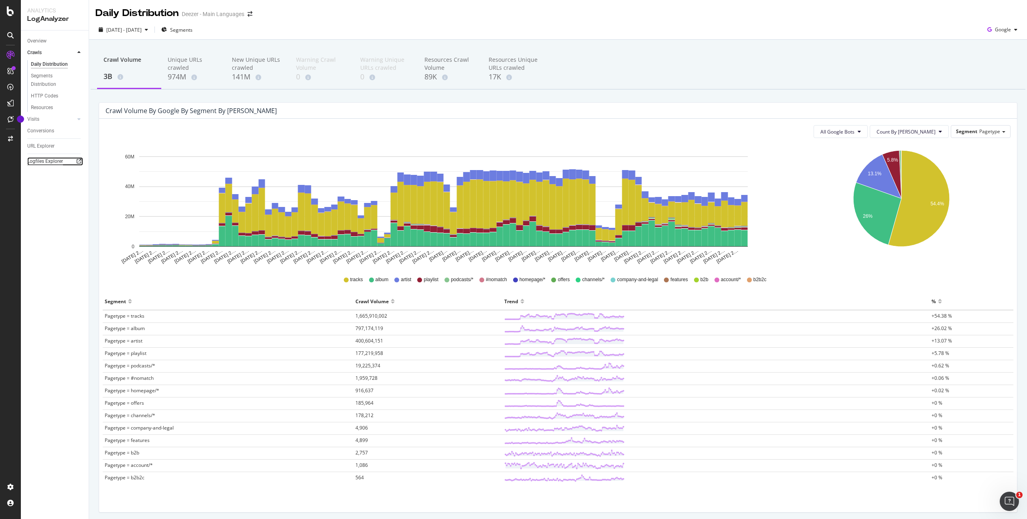
click at [35, 165] on div "Logfiles Explorer" at bounding box center [45, 161] width 36 height 8
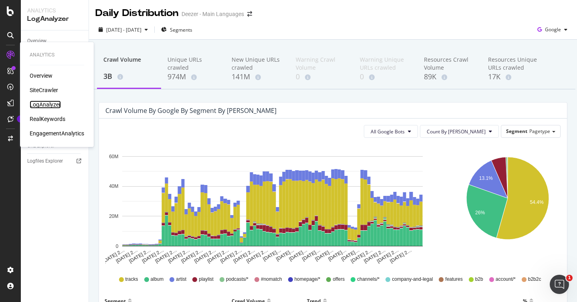
click at [49, 106] on div "LogAnalyzer" at bounding box center [45, 105] width 31 height 8
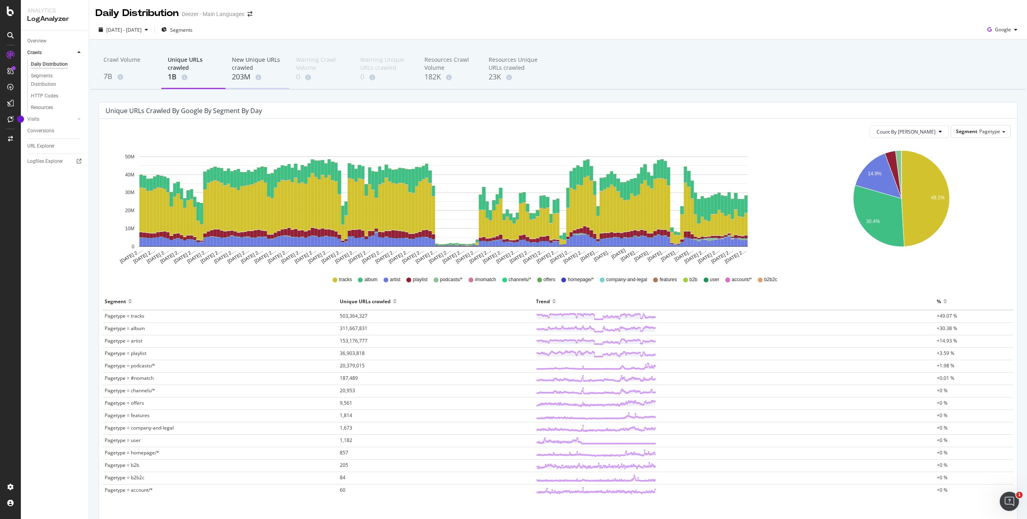
click at [256, 65] on div "New Unique URLs crawled" at bounding box center [257, 64] width 51 height 16
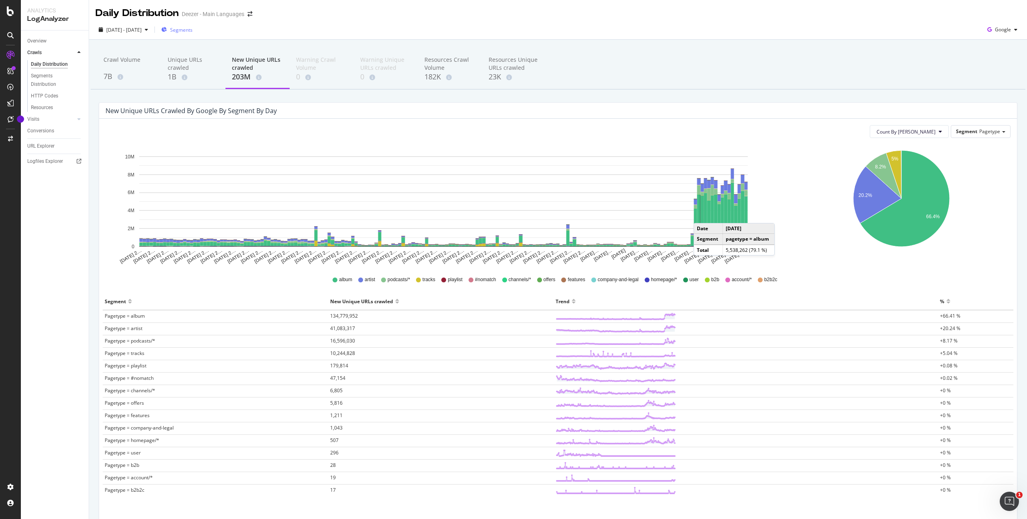
click at [192, 30] on span "Segments" at bounding box center [181, 29] width 22 height 7
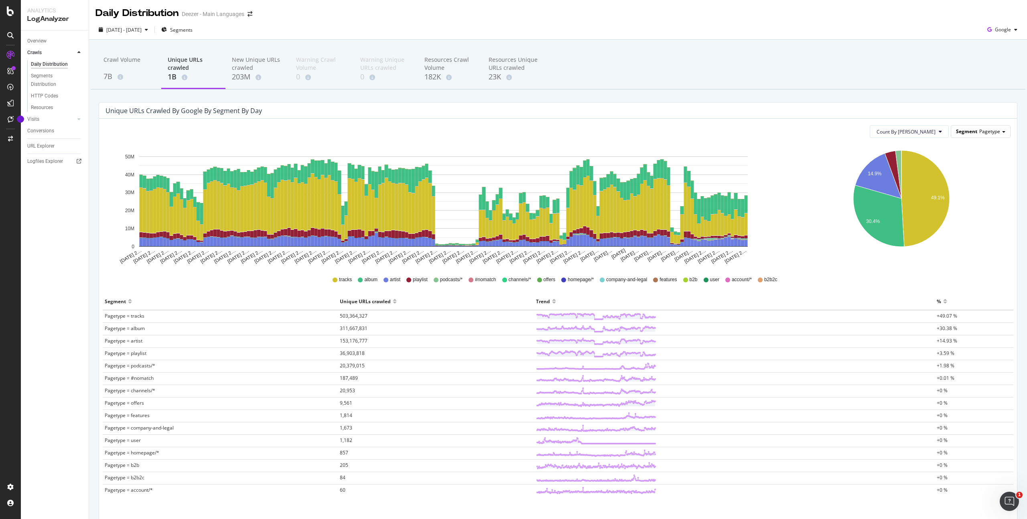
click at [979, 132] on span "Pagetype" at bounding box center [989, 131] width 21 height 7
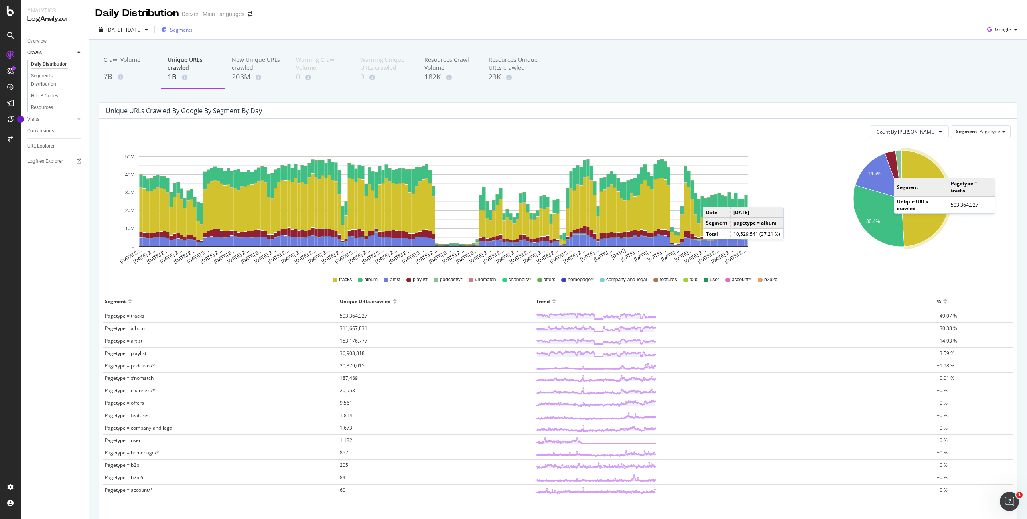
click at [192, 26] on span "Segments" at bounding box center [181, 29] width 22 height 7
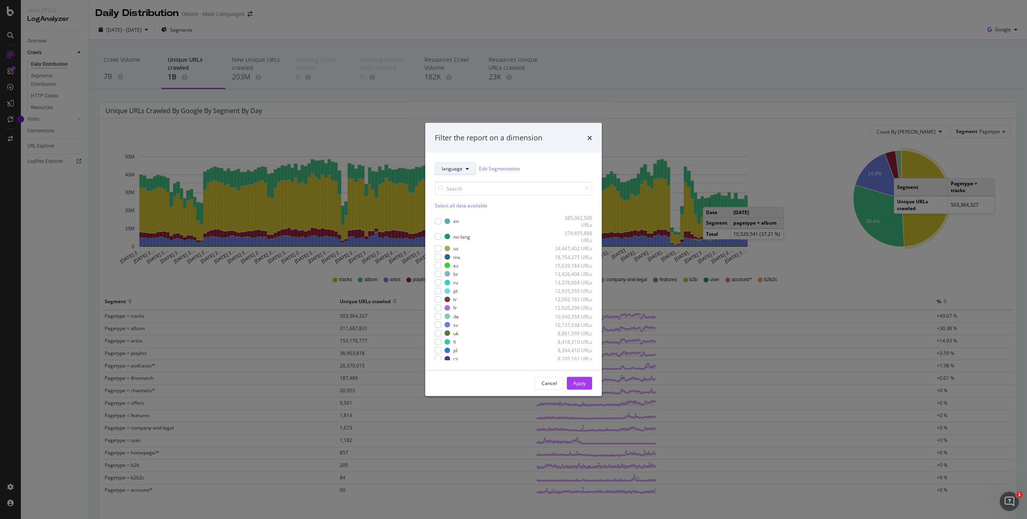
click at [453, 166] on span "language" at bounding box center [451, 168] width 21 height 7
click at [452, 195] on span "pagetype" at bounding box center [455, 197] width 29 height 7
click at [446, 237] on div "album 311,668,471 URLs" at bounding box center [513, 237] width 157 height 14
click at [583, 387] on div "Apply" at bounding box center [579, 383] width 12 height 12
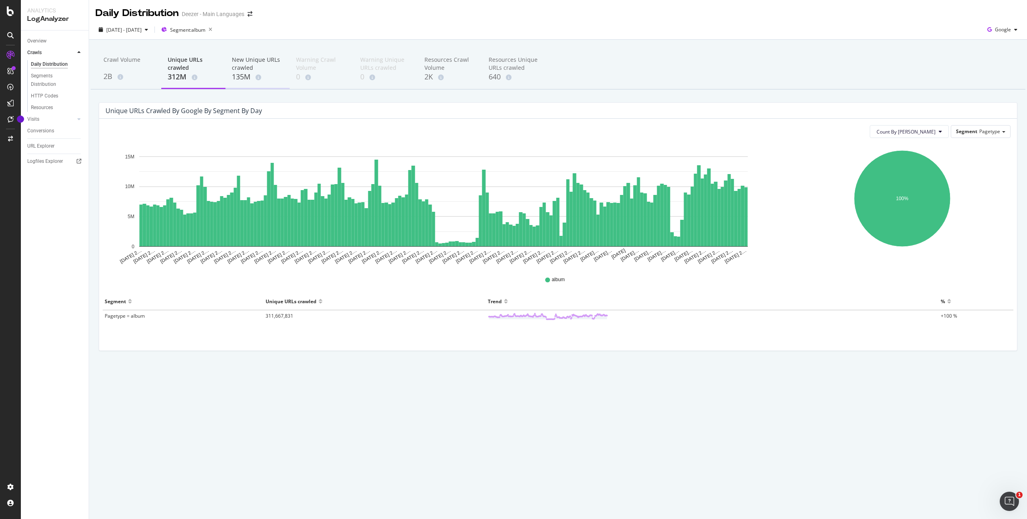
click at [250, 63] on div "New Unique URLs crawled" at bounding box center [257, 64] width 51 height 16
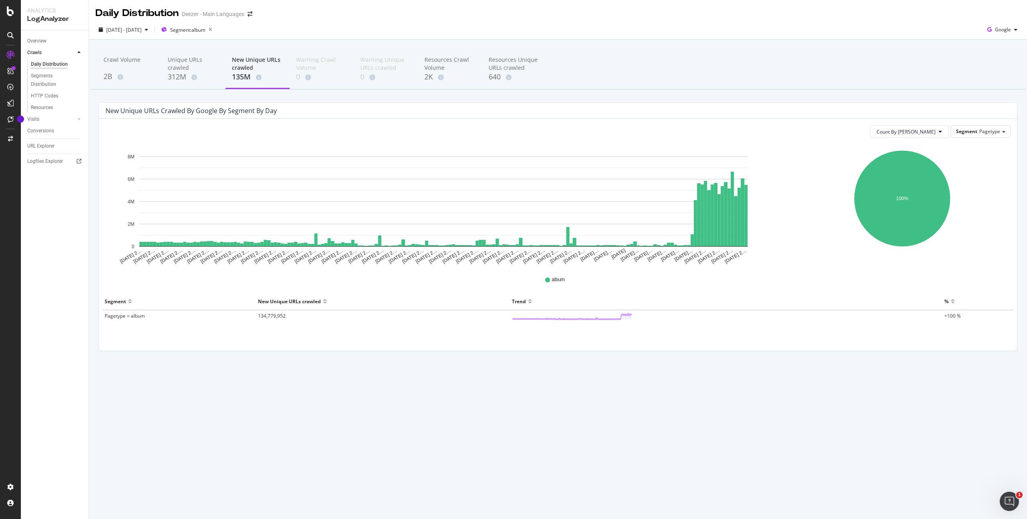
click at [250, 63] on div "New Unique URLs crawled" at bounding box center [257, 64] width 51 height 16
click at [148, 34] on div "[DATE] - [DATE]" at bounding box center [123, 30] width 56 height 12
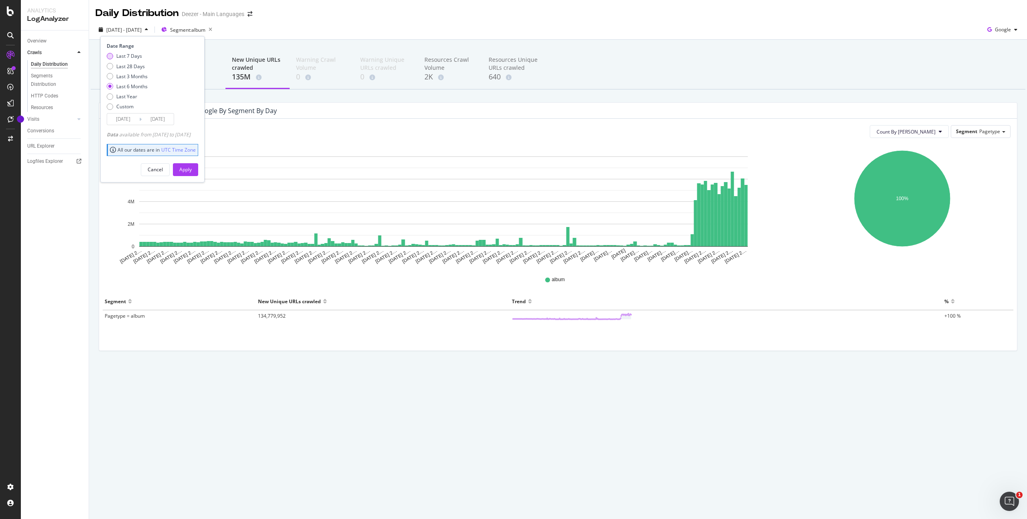
click at [127, 55] on div "Last 7 Days" at bounding box center [129, 56] width 26 height 7
type input "2025/08/10"
click at [189, 171] on button "Apply" at bounding box center [185, 169] width 25 height 13
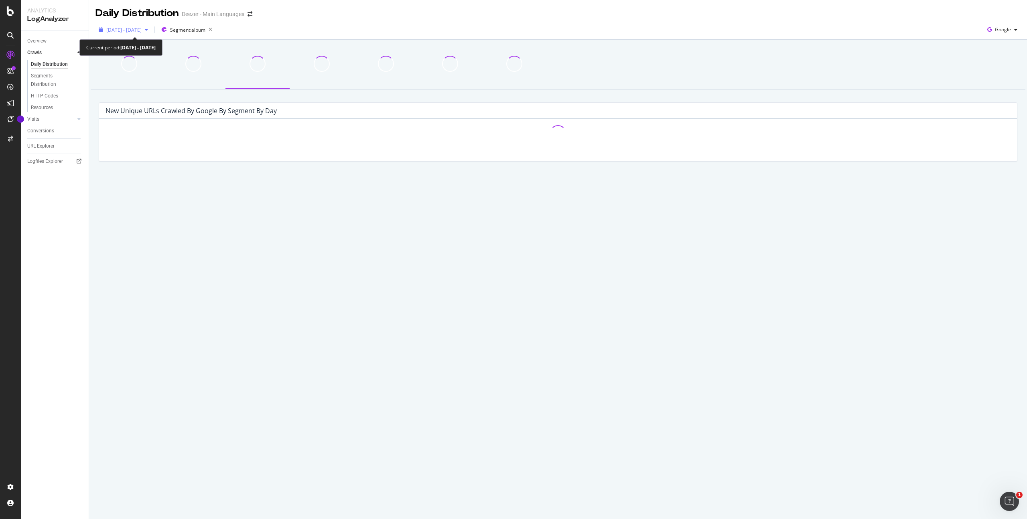
click at [142, 29] on span "2025 Aug. 10th - Aug. 16th" at bounding box center [123, 29] width 35 height 7
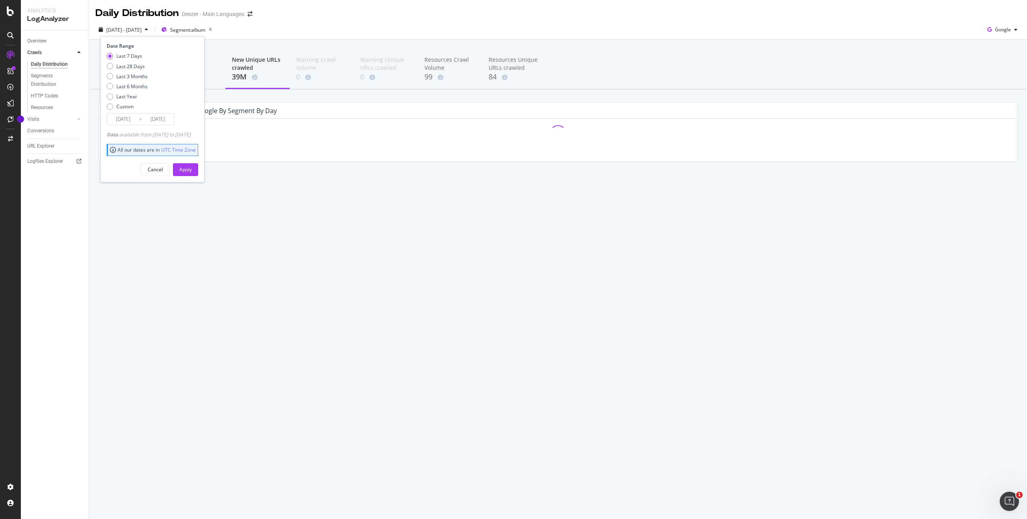
click at [144, 213] on div "Daily Distribution Deezer - Main Languages 2025 Aug. 10th - Aug. 16th Segment: …" at bounding box center [558, 259] width 938 height 519
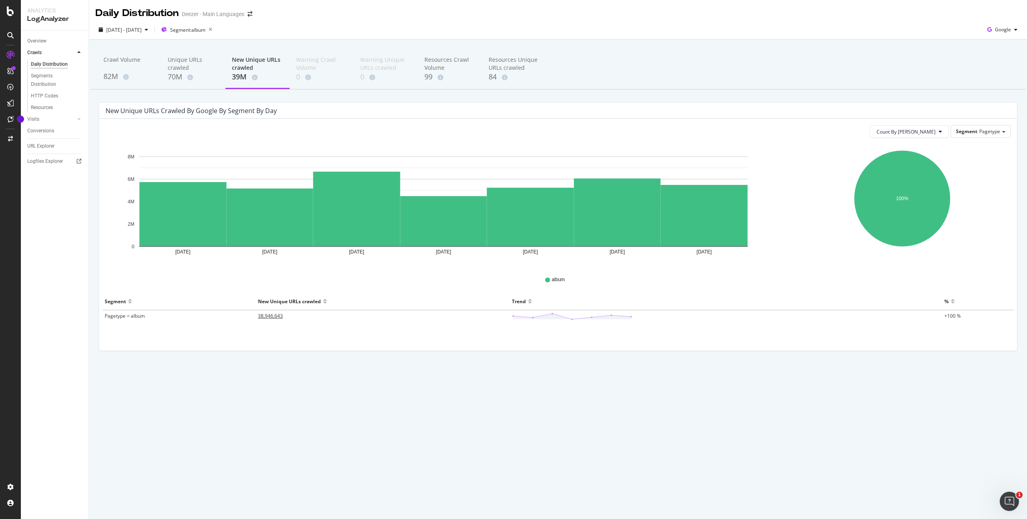
click at [283, 317] on td "38,946,643" at bounding box center [383, 316] width 254 height 12
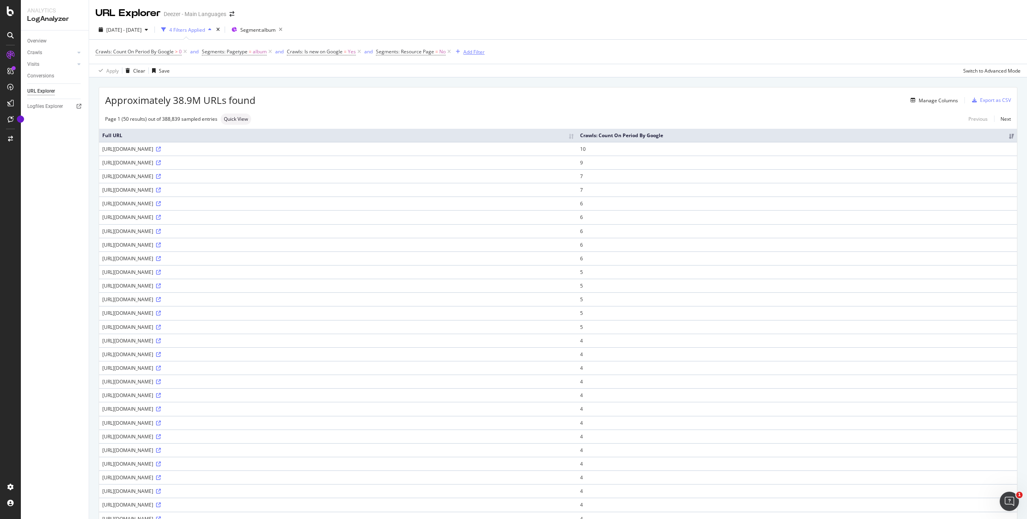
click at [473, 51] on div "Add Filter" at bounding box center [473, 52] width 21 height 7
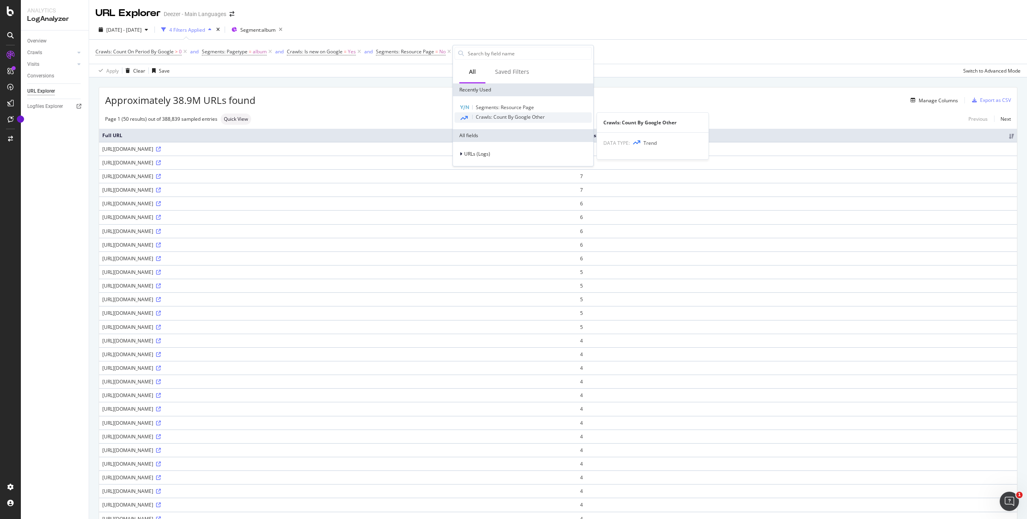
click at [499, 119] on span "Crawls: Count By Google Other" at bounding box center [510, 116] width 69 height 7
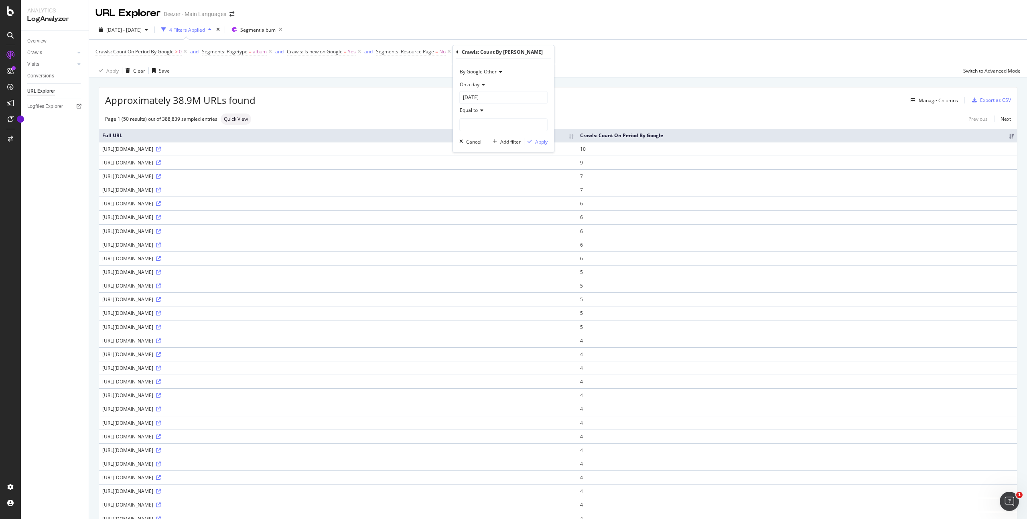
click at [472, 83] on span "On a day" at bounding box center [470, 84] width 20 height 7
click at [470, 118] on div "Any day of the period" at bounding box center [504, 122] width 86 height 10
click at [539, 131] on div "Apply" at bounding box center [541, 129] width 12 height 7
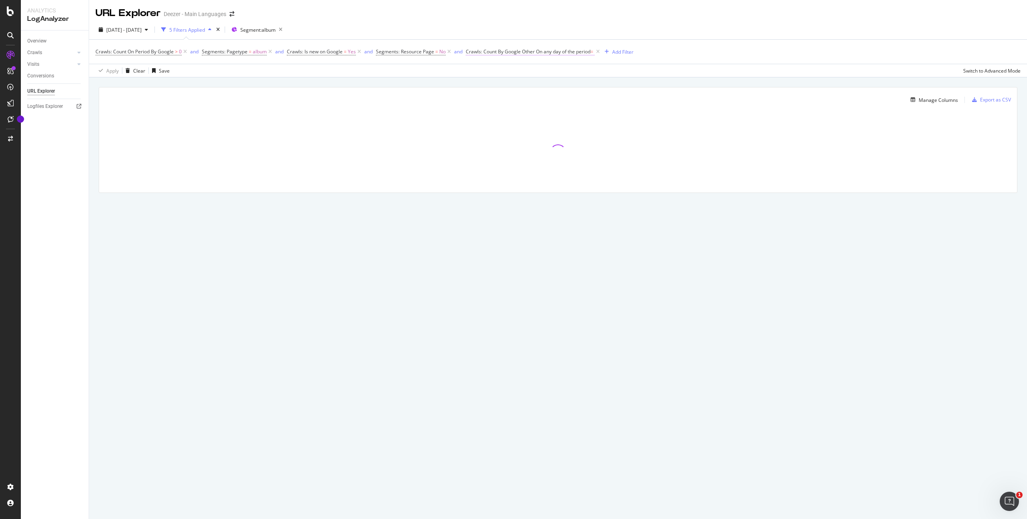
click at [562, 48] on span "On any day of the period" at bounding box center [563, 51] width 55 height 7
click at [489, 93] on span "Equal to" at bounding box center [482, 96] width 18 height 7
click at [495, 157] on span "Greater than" at bounding box center [490, 154] width 29 height 7
click at [491, 107] on input "number" at bounding box center [516, 110] width 88 height 13
type input "0"
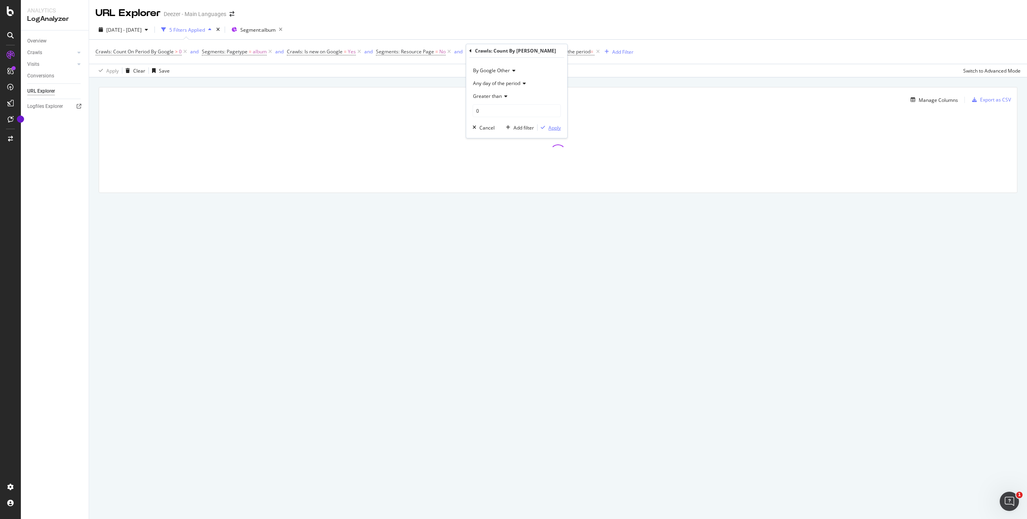
click at [551, 128] on div "Apply" at bounding box center [554, 127] width 12 height 7
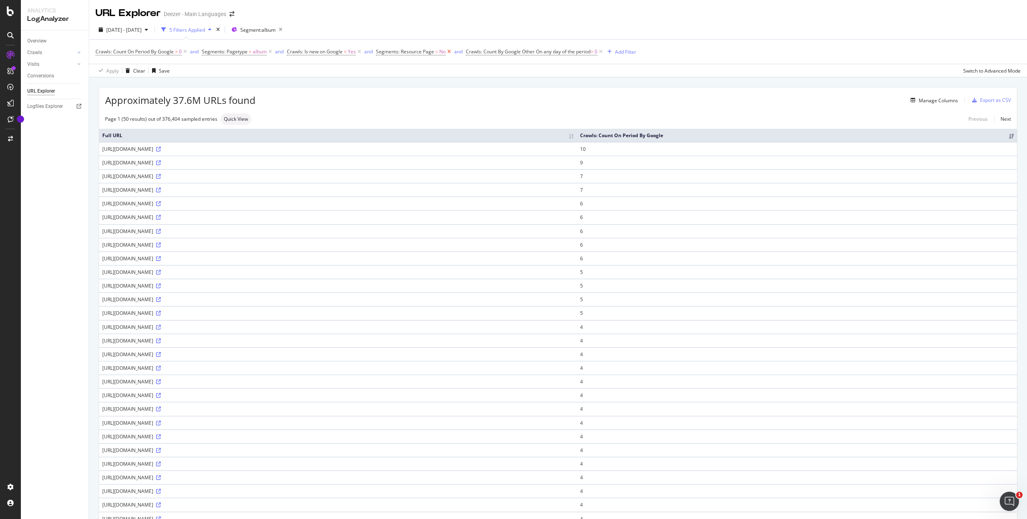
click at [448, 52] on icon at bounding box center [448, 52] width 7 height 8
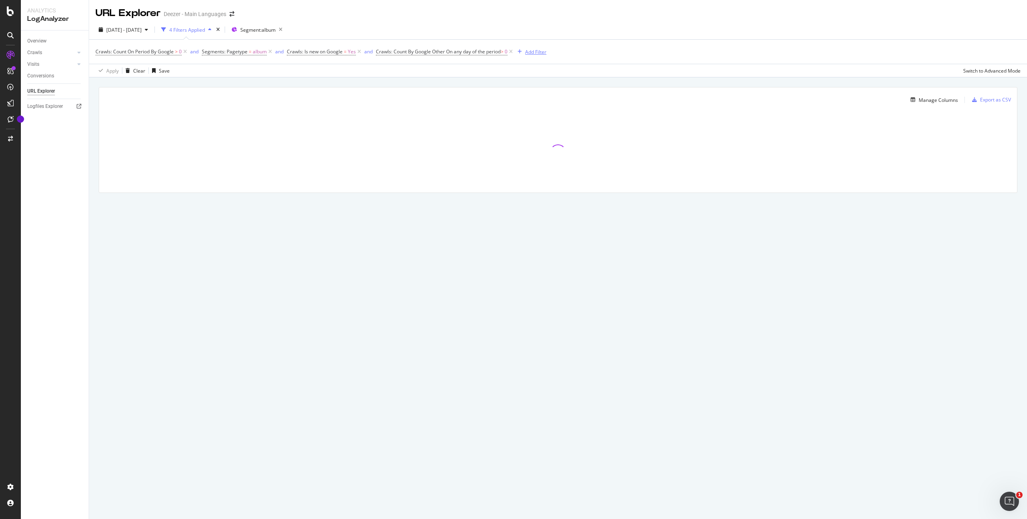
click at [543, 49] on div "Add Filter" at bounding box center [535, 52] width 21 height 7
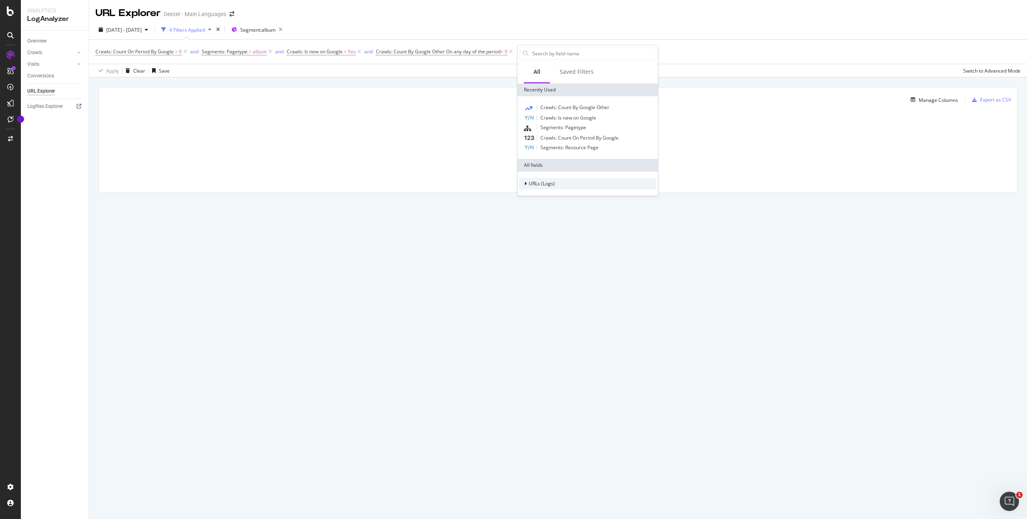
click at [539, 184] on span "URLs (Logs)" at bounding box center [541, 183] width 26 height 7
click at [539, 196] on span "URL Scheme" at bounding box center [538, 194] width 28 height 7
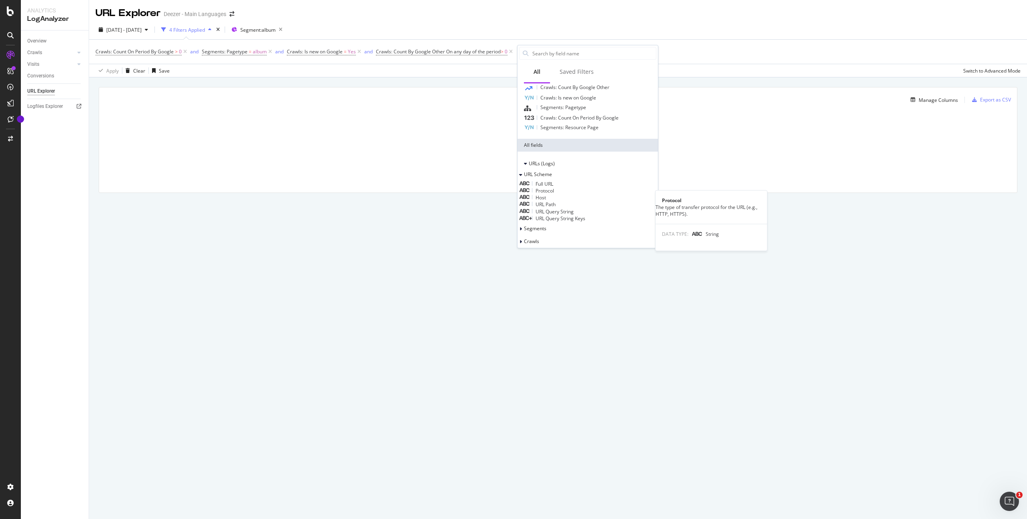
scroll to position [21, 0]
click at [563, 200] on div "Host" at bounding box center [587, 196] width 137 height 7
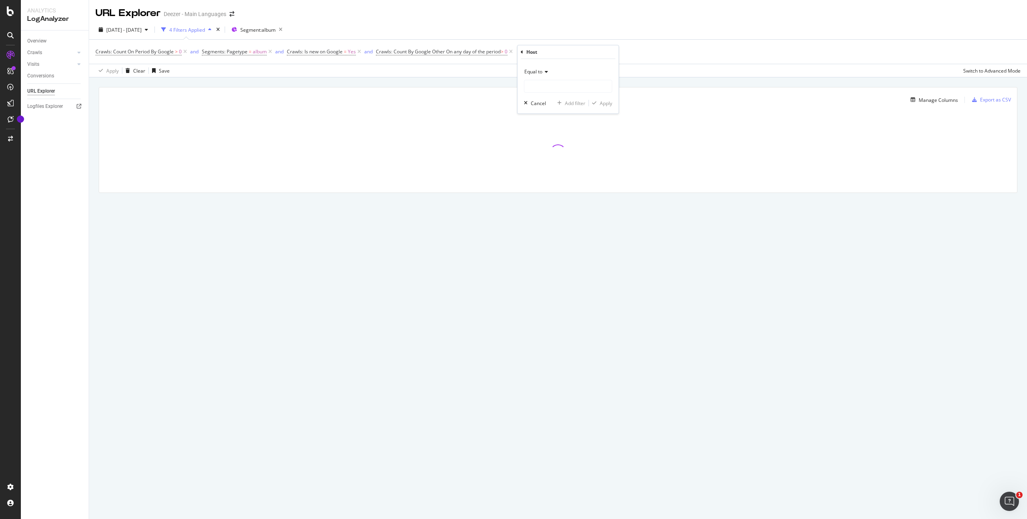
click at [539, 75] on div "Equal to" at bounding box center [568, 71] width 88 height 13
click at [544, 153] on span "Contains" at bounding box center [538, 151] width 20 height 7
click at [536, 87] on input "text" at bounding box center [567, 86] width 87 height 13
type input "orange"
click at [602, 105] on div "Apply" at bounding box center [605, 103] width 12 height 7
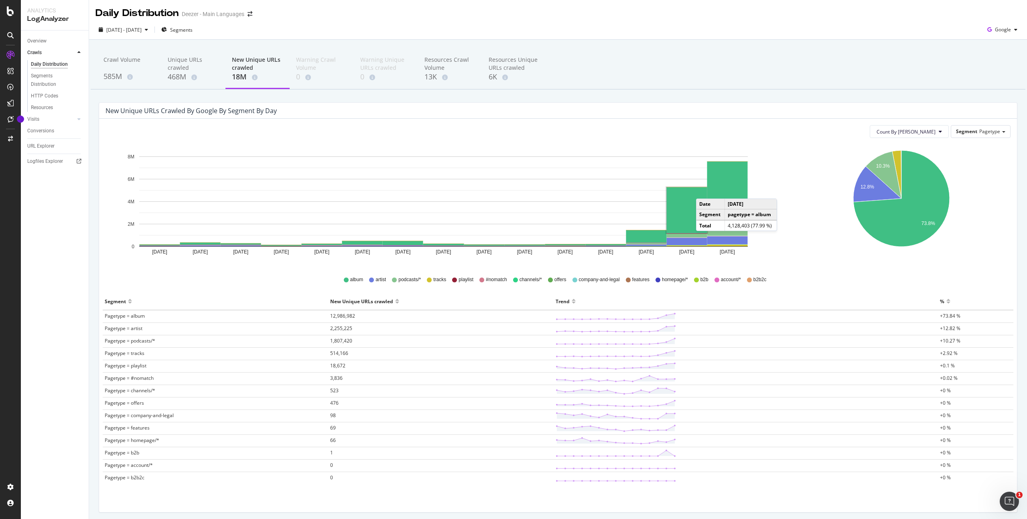
click at [704, 190] on rect "A chart." at bounding box center [686, 210] width 40 height 46
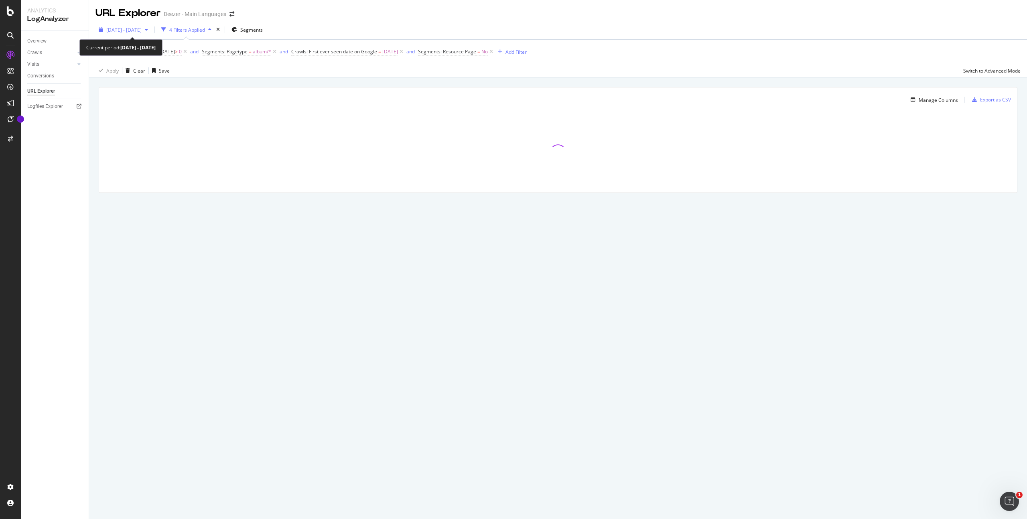
click at [120, 27] on span "[DATE] - [DATE]" at bounding box center [123, 29] width 35 height 7
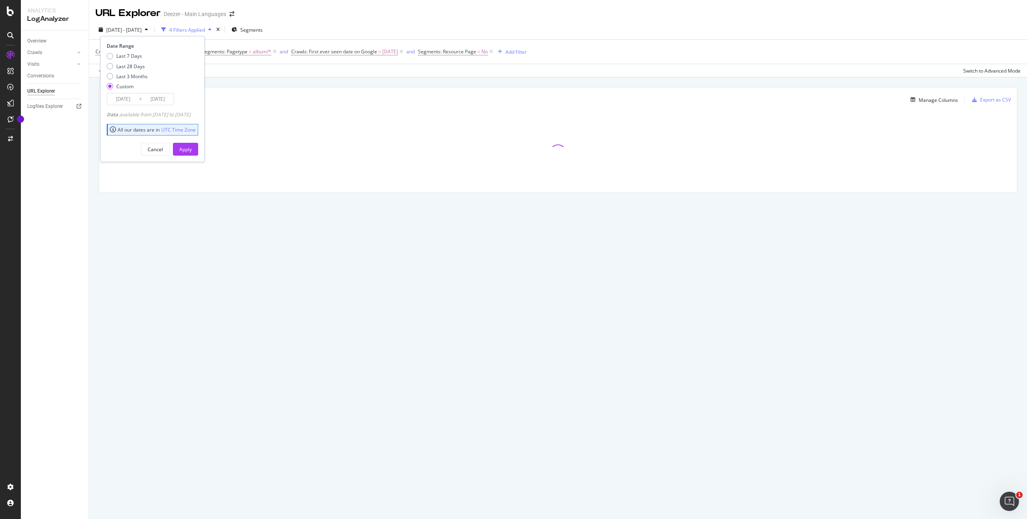
click at [122, 263] on div "URL Explorer Deezer - Main Languages [DATE] - [DATE] 4 Filters Applied Segments…" at bounding box center [558, 259] width 938 height 519
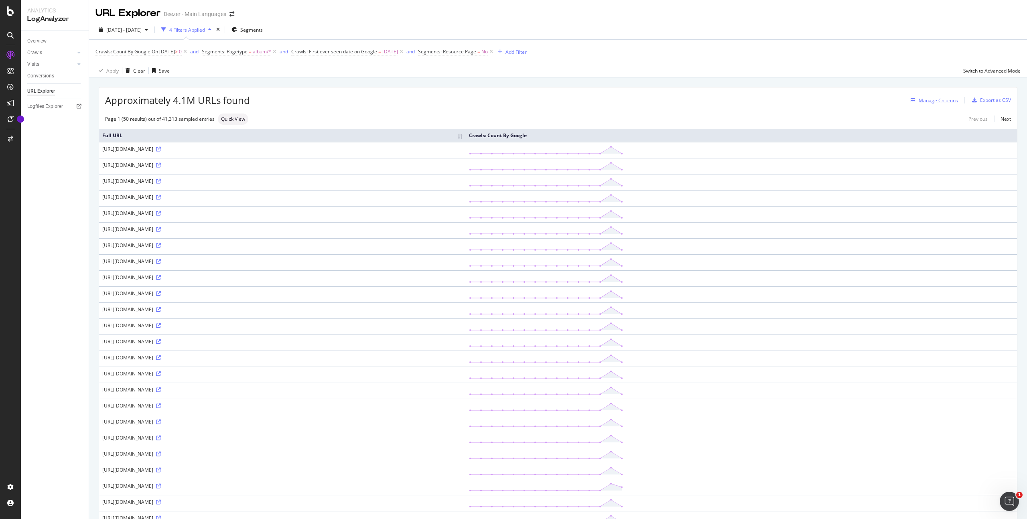
click at [933, 97] on div "Manage Columns" at bounding box center [937, 100] width 39 height 7
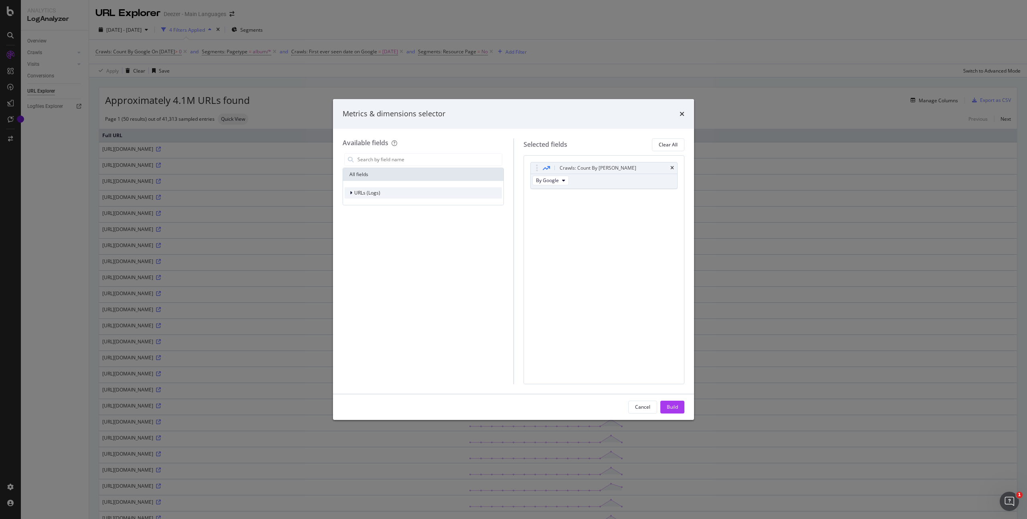
click at [356, 193] on span "URLs (Logs)" at bounding box center [367, 192] width 26 height 7
click at [356, 203] on icon "modal" at bounding box center [355, 204] width 2 height 5
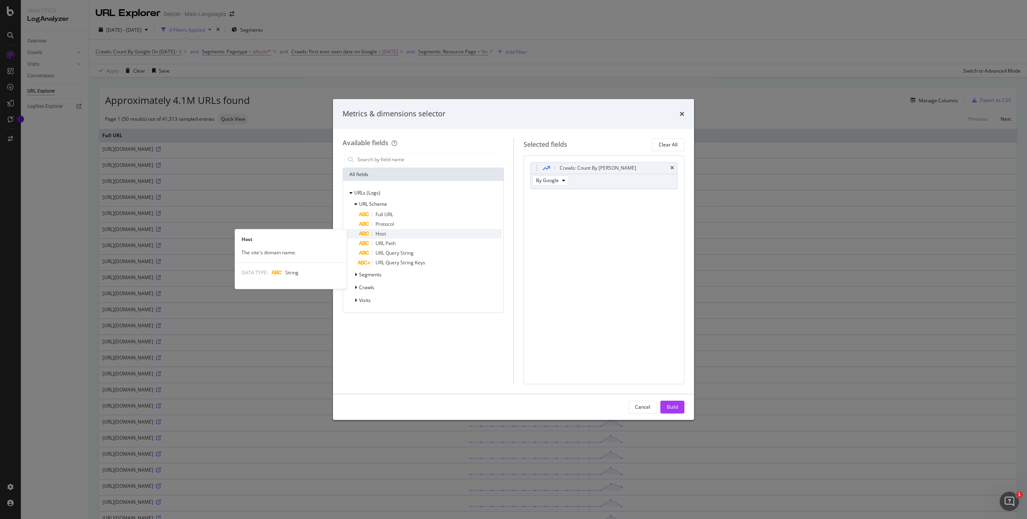
click at [361, 235] on icon "modal" at bounding box center [363, 233] width 11 height 5
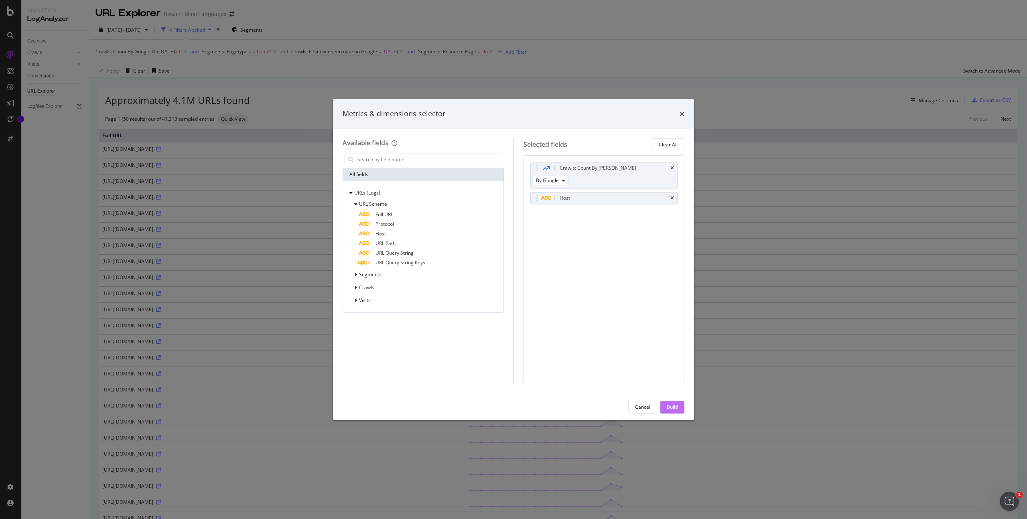
click at [673, 405] on div "Build" at bounding box center [671, 406] width 11 height 7
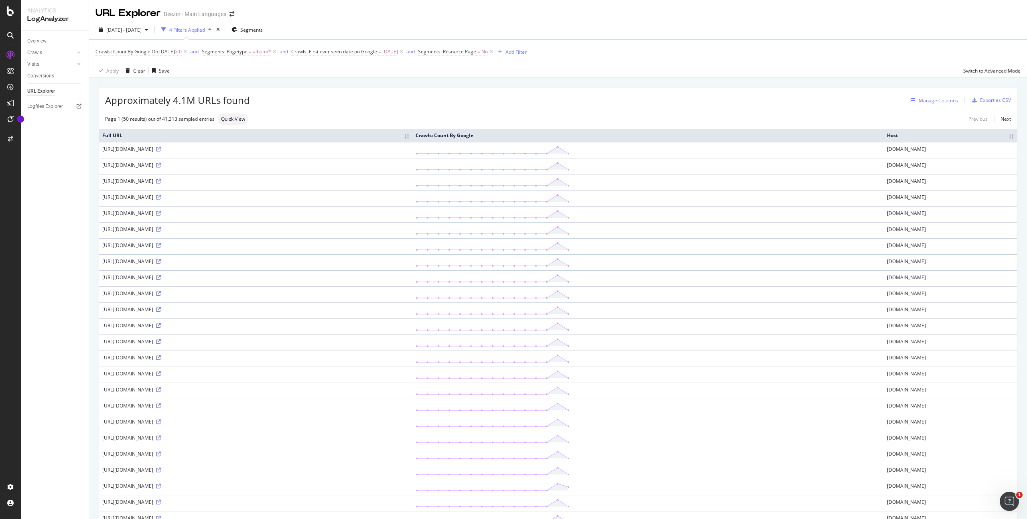
click at [945, 102] on div "Manage Columns" at bounding box center [937, 100] width 39 height 7
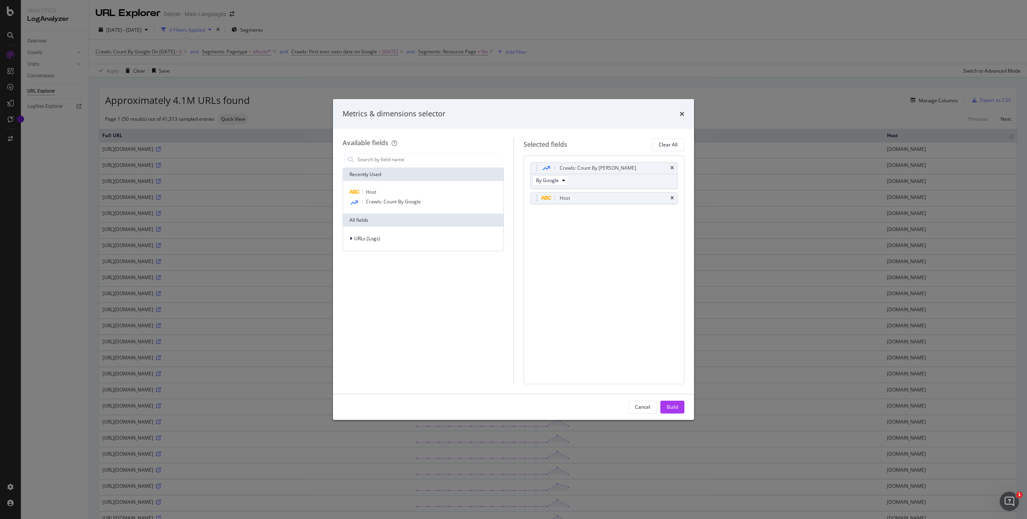
click at [625, 225] on div "Crawls: Count By Day By Google Host You can use this field as a To pick up a dr…" at bounding box center [603, 269] width 161 height 229
drag, startPoint x: 613, startPoint y: 201, endPoint x: 612, endPoint y: 173, distance: 27.7
click at [612, 173] on body "Analytics LogAnalyzer Overview Crawls Daily Distribution Segments Distribution …" at bounding box center [513, 259] width 1027 height 519
click at [553, 226] on div "Host Crawls: Count By Day By Google You can use this field as a To pick up a dr…" at bounding box center [603, 269] width 161 height 229
click at [549, 193] on span "By Google" at bounding box center [547, 195] width 23 height 7
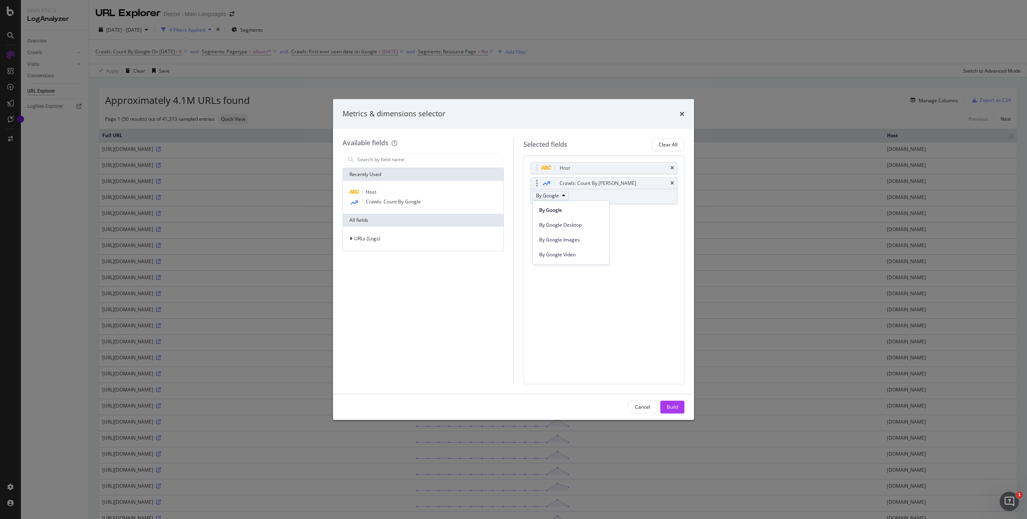
click at [549, 193] on span "By Google" at bounding box center [547, 195] width 23 height 7
click at [663, 409] on button "Build" at bounding box center [672, 407] width 24 height 13
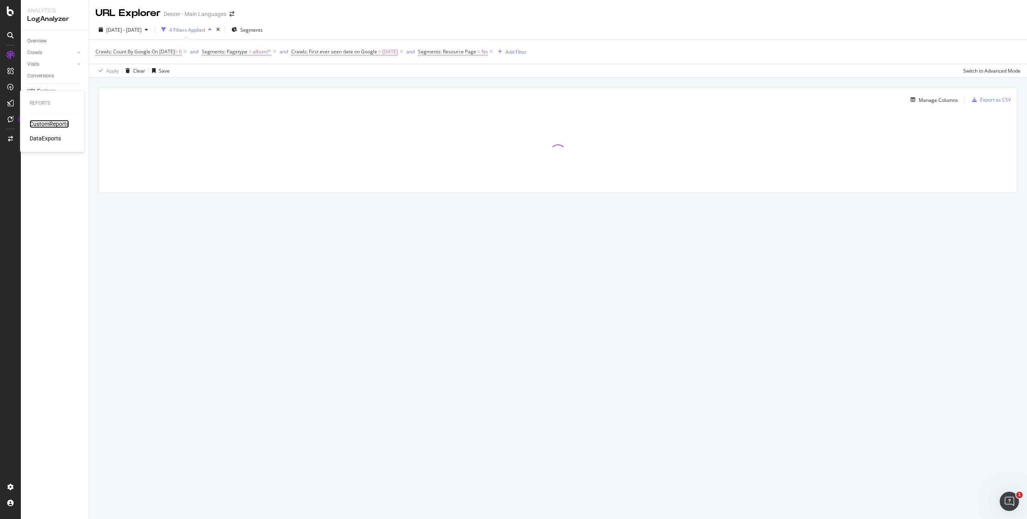
click at [38, 124] on div "CustomReports" at bounding box center [49, 124] width 39 height 8
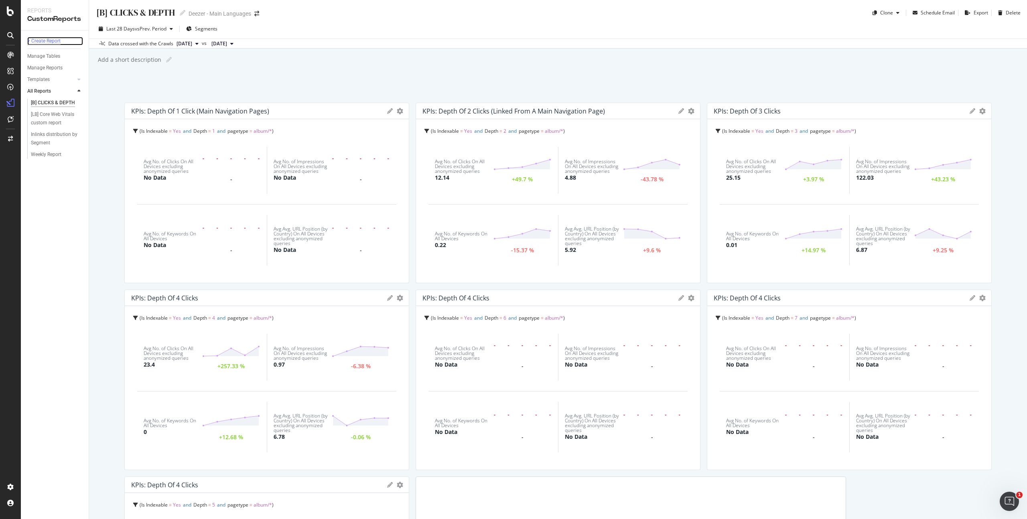
click at [50, 37] on div "+ Create Report" at bounding box center [43, 41] width 33 height 8
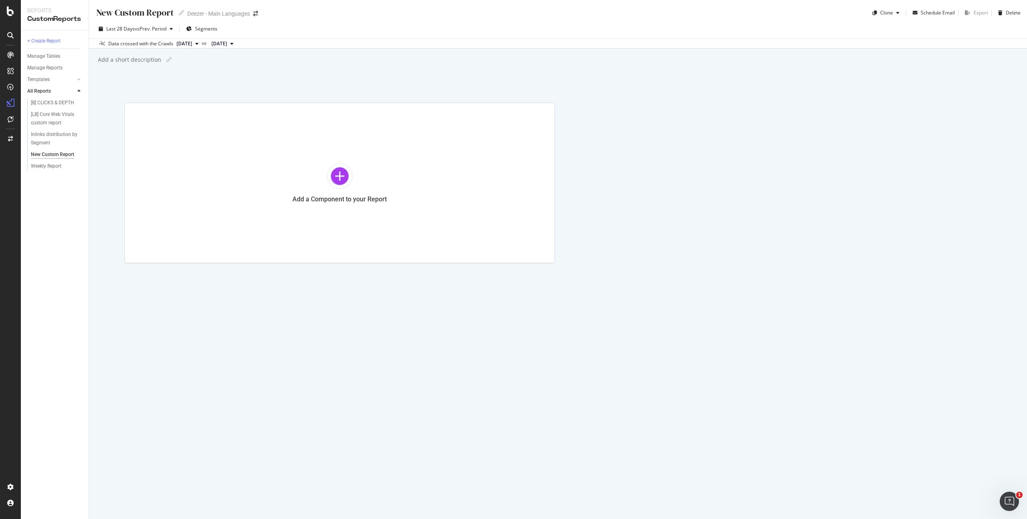
click at [192, 42] on span "[DATE]" at bounding box center [184, 43] width 16 height 7
click at [107, 188] on div "New Custom Report New Custom Report Deezer - Main Languages Clone Schedule Emai…" at bounding box center [558, 259] width 938 height 519
click at [240, 184] on div "Add a Component to your Report" at bounding box center [339, 183] width 430 height 160
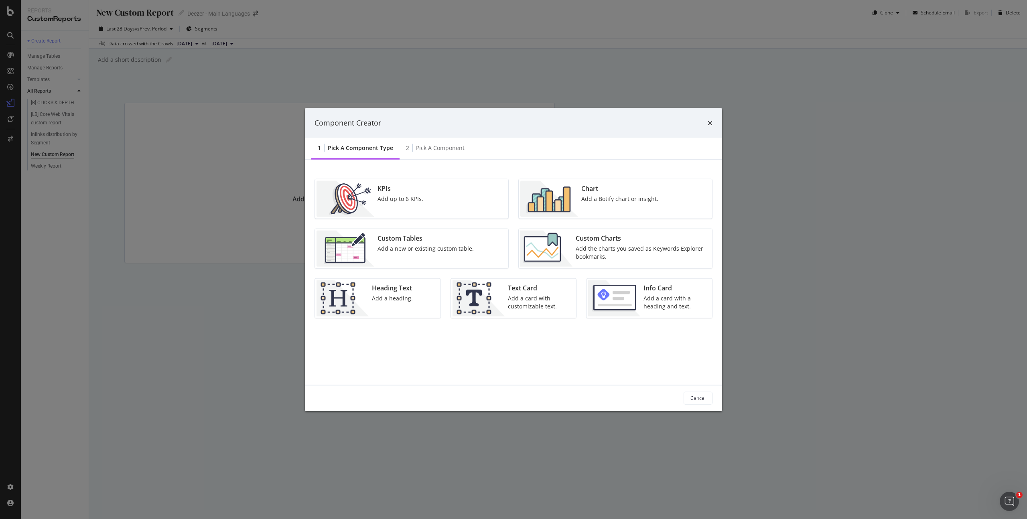
click at [427, 239] on div "Custom Tables" at bounding box center [425, 237] width 96 height 9
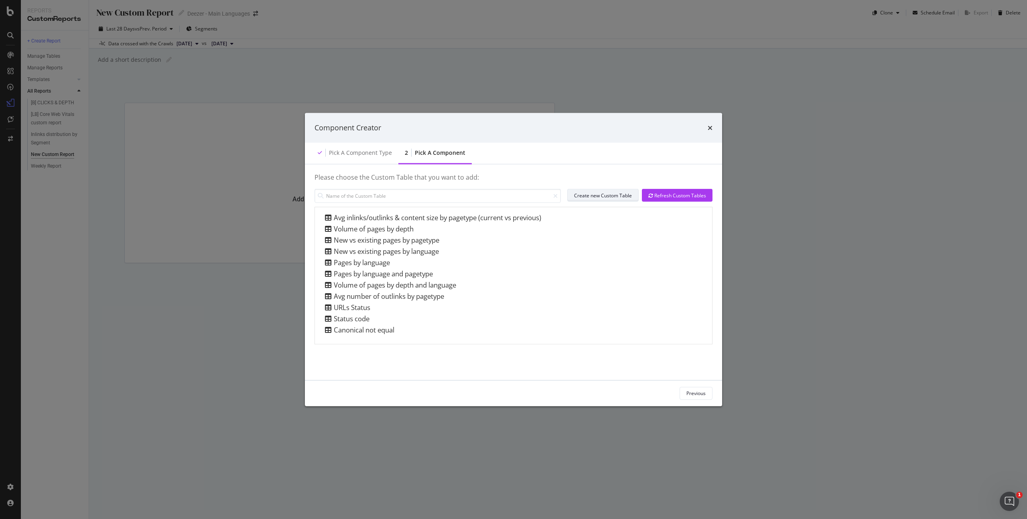
click at [593, 196] on div "Create new Custom Table" at bounding box center [603, 195] width 58 height 7
click at [711, 126] on icon "times" at bounding box center [709, 127] width 5 height 6
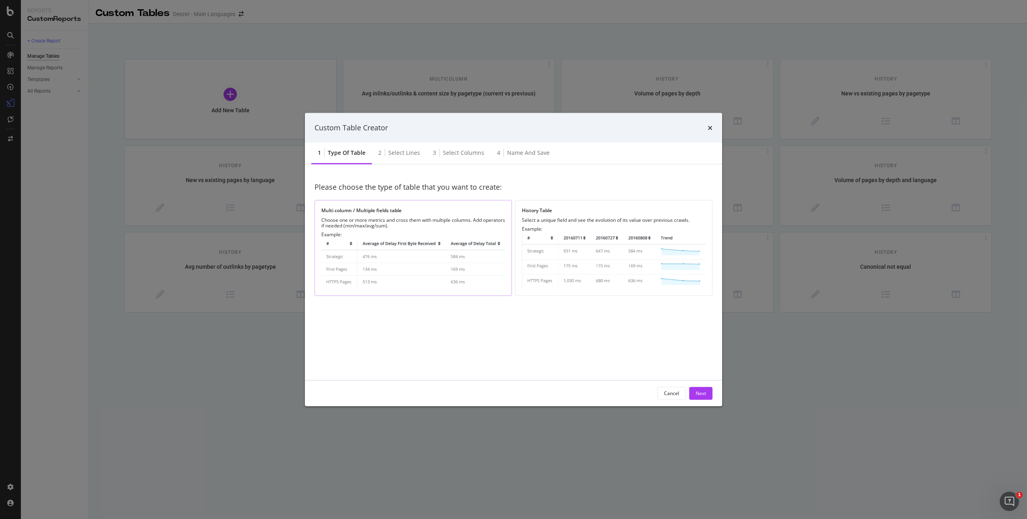
click at [445, 262] on img "modal" at bounding box center [413, 263] width 184 height 52
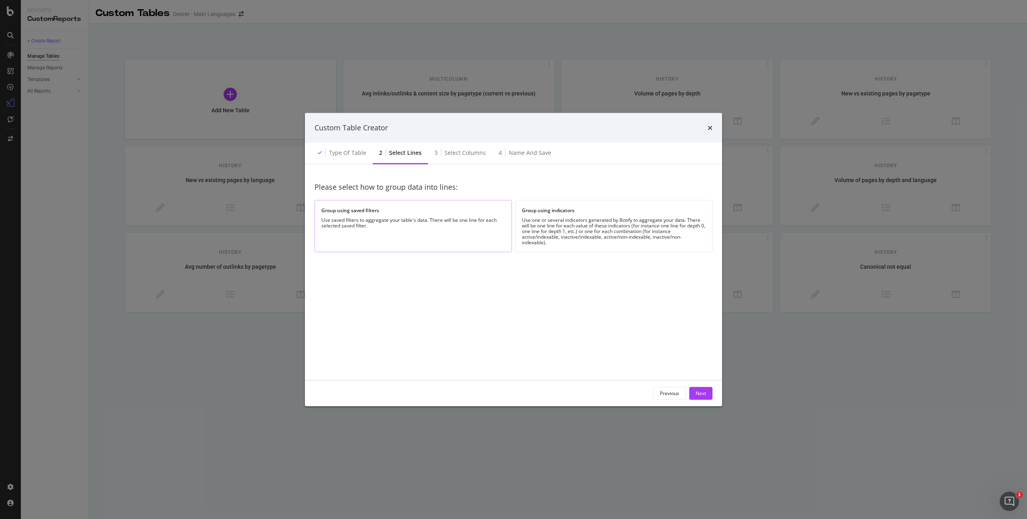
click at [438, 208] on div "Group using saved filters" at bounding box center [413, 210] width 184 height 7
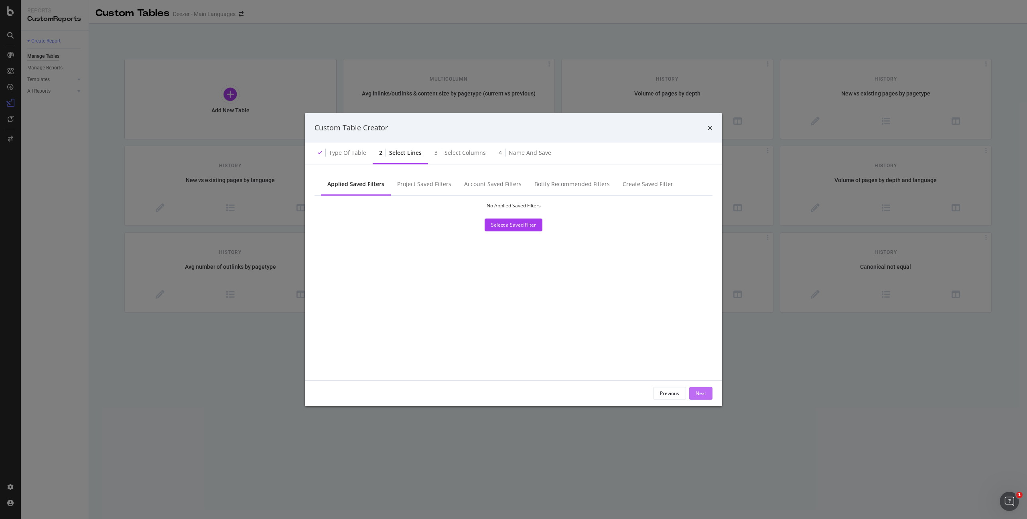
click at [703, 392] on div "Next" at bounding box center [700, 393] width 10 height 7
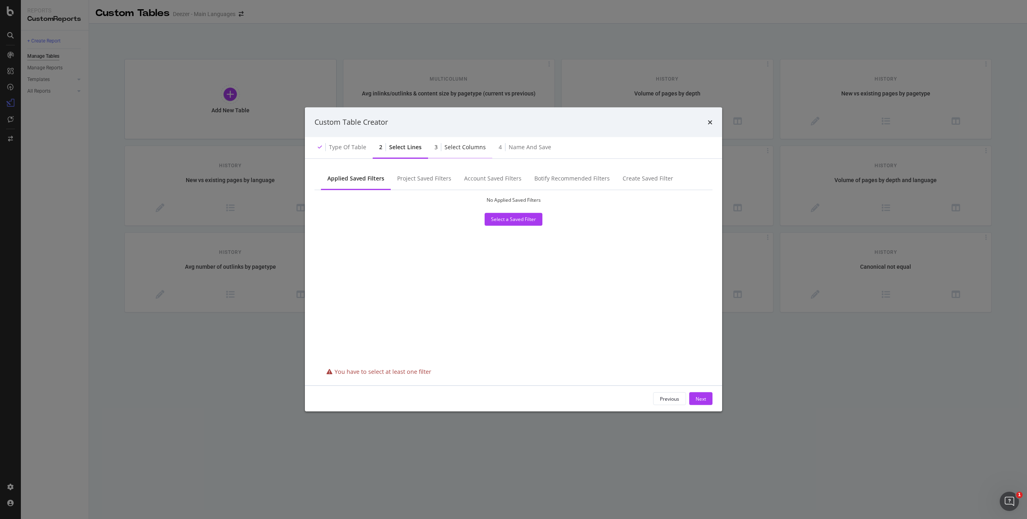
click at [467, 145] on div "Select columns" at bounding box center [464, 147] width 41 height 8
click at [413, 170] on div "Project Saved Filters" at bounding box center [424, 179] width 67 height 22
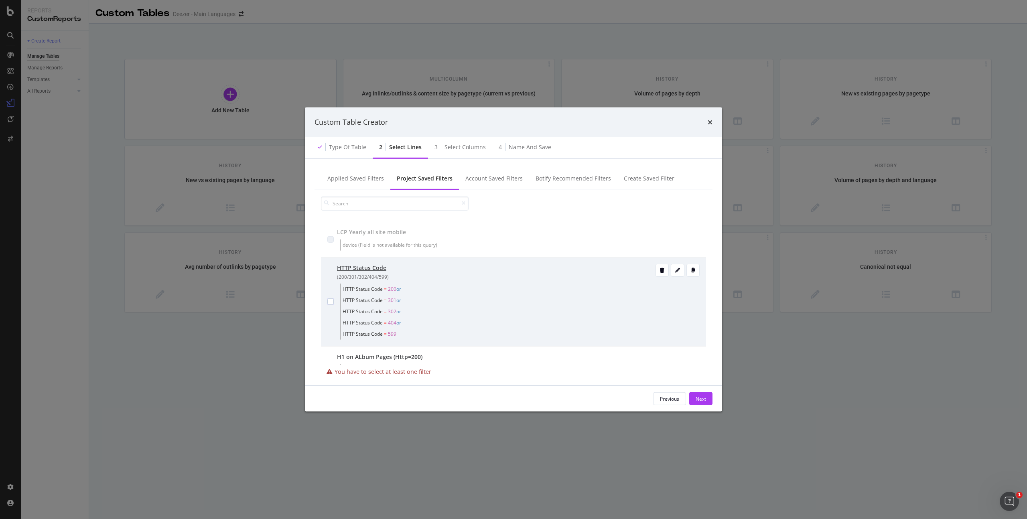
scroll to position [34, 0]
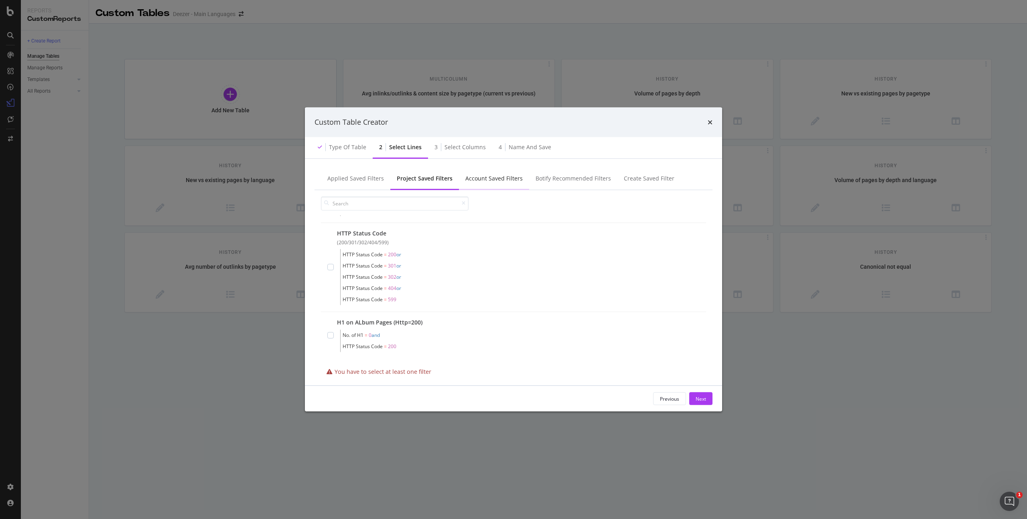
click at [499, 182] on div "Account Saved Filters" at bounding box center [494, 179] width 70 height 22
click at [555, 175] on div "Botify Recommended Filters" at bounding box center [572, 178] width 75 height 8
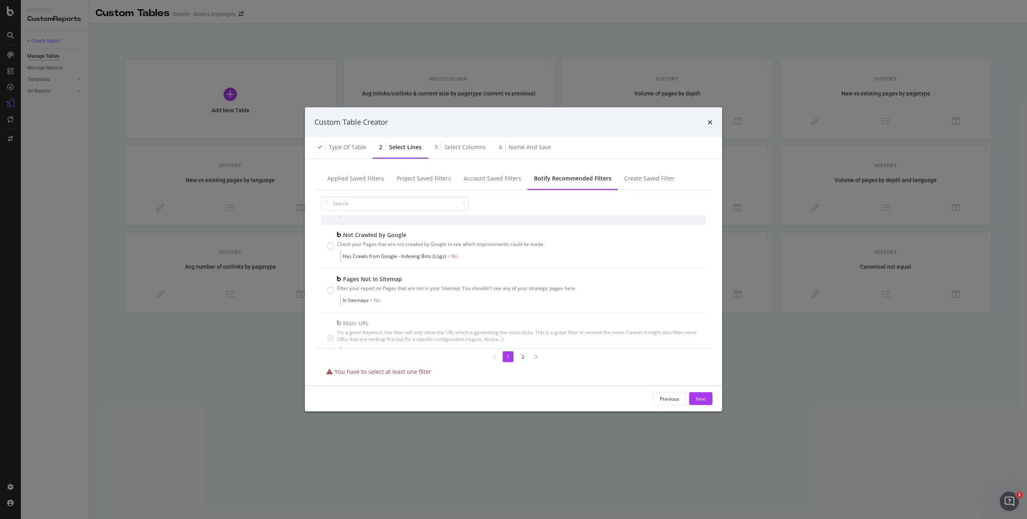
scroll to position [0, 0]
click at [640, 188] on div "Create Saved Filter" at bounding box center [649, 179] width 63 height 22
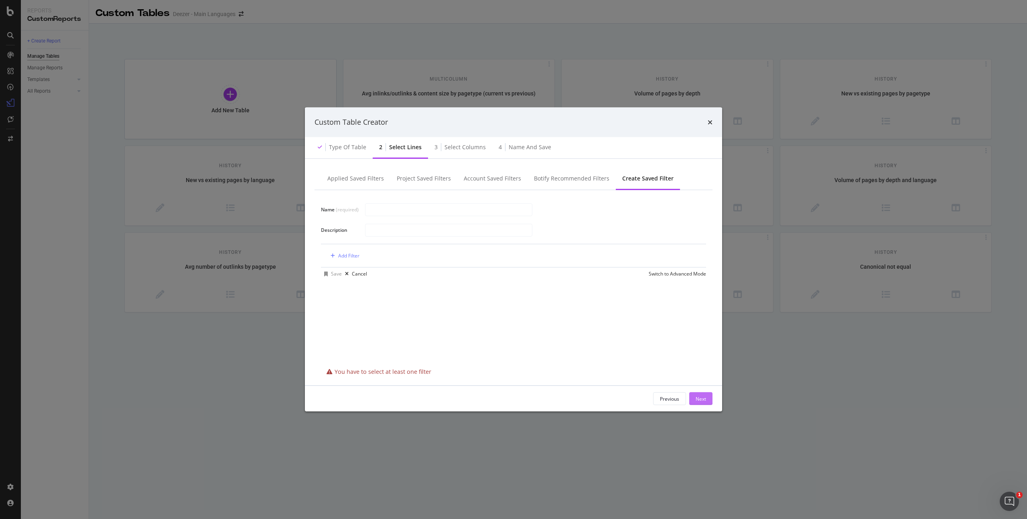
click at [705, 393] on div "Next" at bounding box center [700, 399] width 10 height 12
click at [709, 123] on icon "times" at bounding box center [709, 122] width 5 height 6
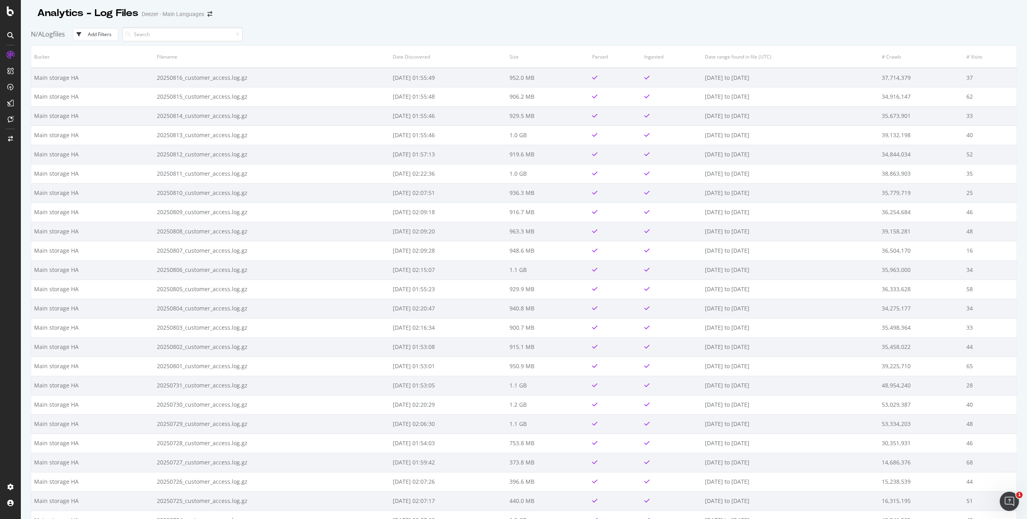
click at [92, 39] on button "Add Filters" at bounding box center [95, 34] width 45 height 13
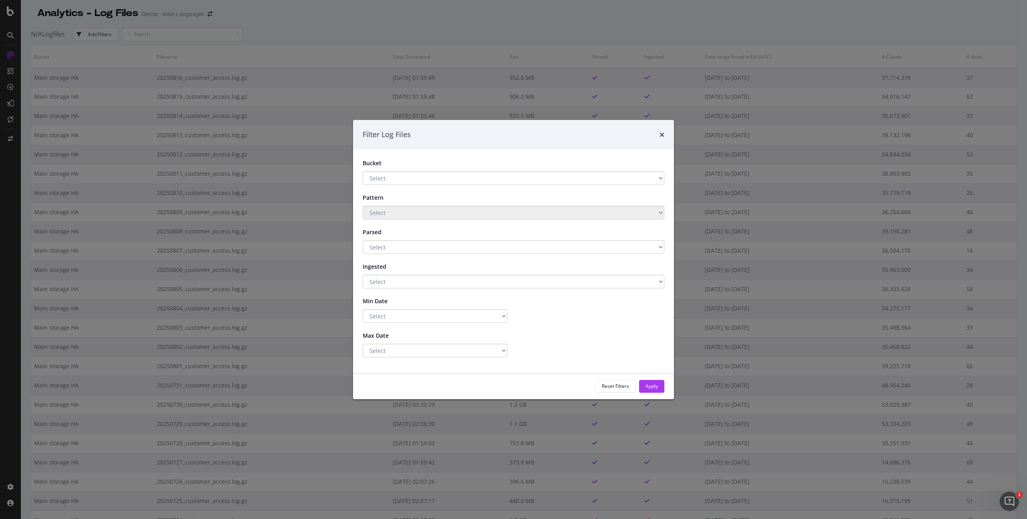
click at [87, 65] on div "Filter Log Files Bucket Select Main storage HA Main storage Pattern Select Pars…" at bounding box center [513, 259] width 1027 height 519
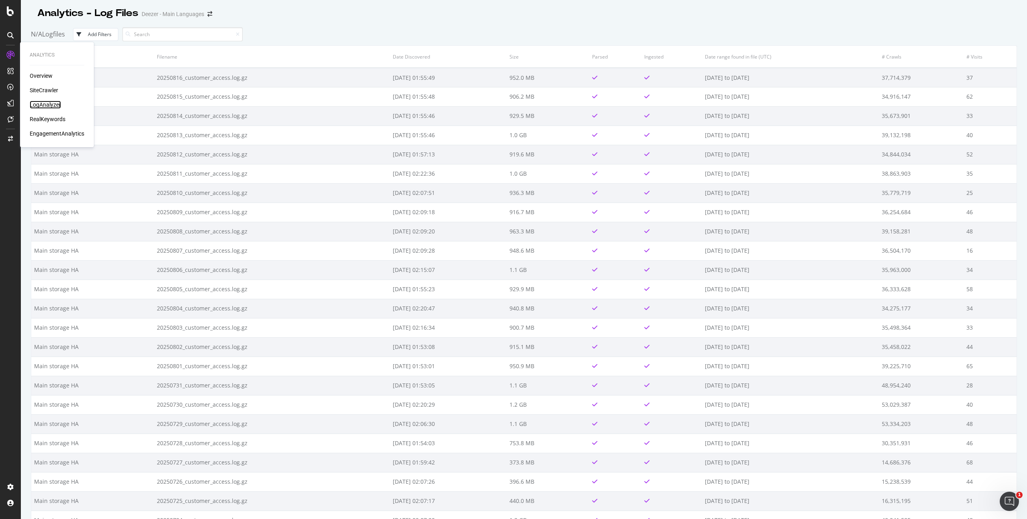
click at [50, 102] on div "LogAnalyzer" at bounding box center [45, 105] width 31 height 8
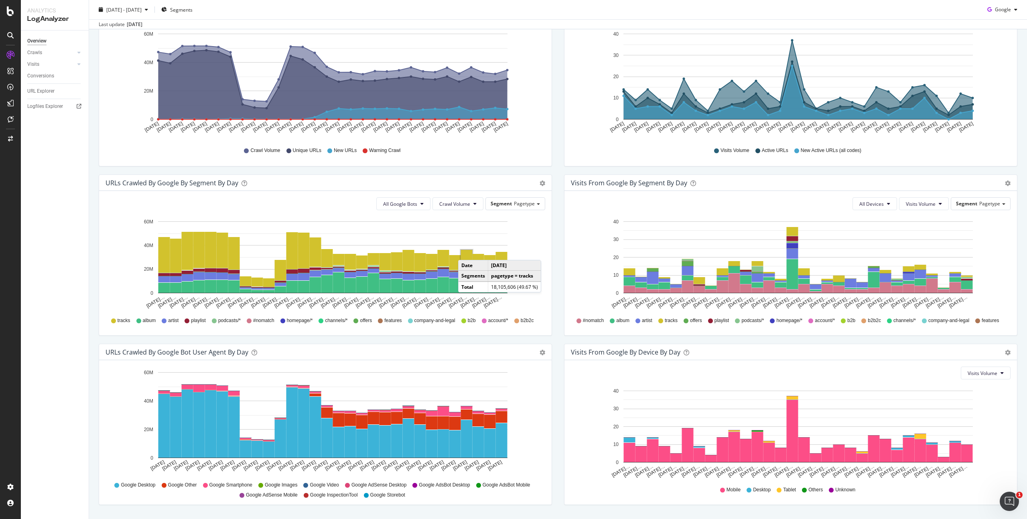
scroll to position [150, 0]
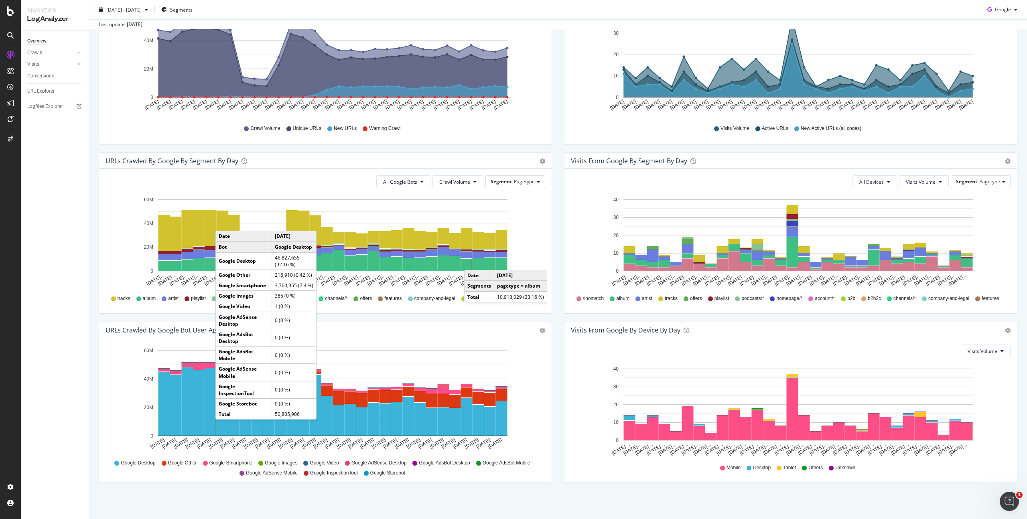
click at [168, 325] on div "URLs Crawled by Google bot User Agent By Day Timeline (by Value) Timeline (by P…" at bounding box center [325, 330] width 452 height 16
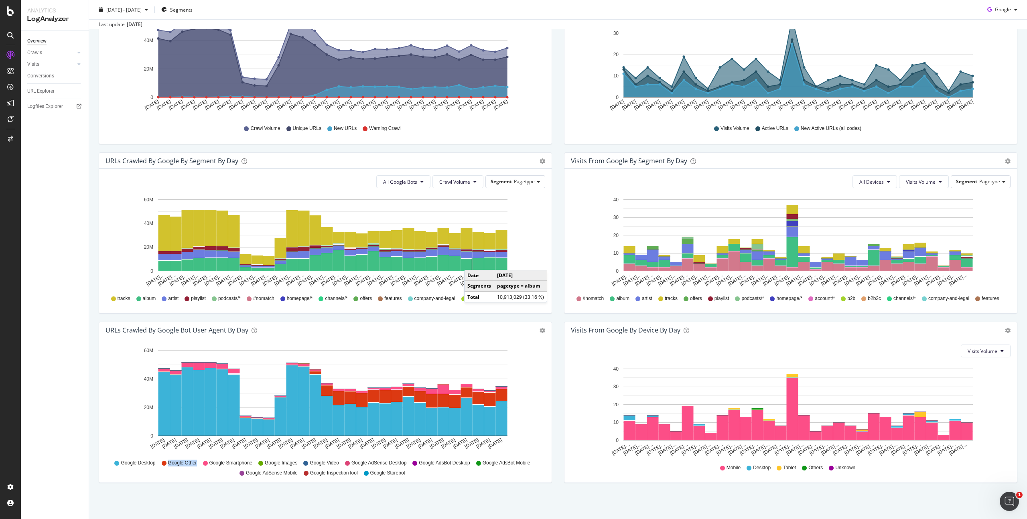
drag, startPoint x: 196, startPoint y: 463, endPoint x: 159, endPoint y: 463, distance: 37.3
click at [159, 463] on div "Google Desktop Google Other Google Smartphone Google Images Google Video Google…" at bounding box center [324, 467] width 431 height 18
copy div "Google Other"
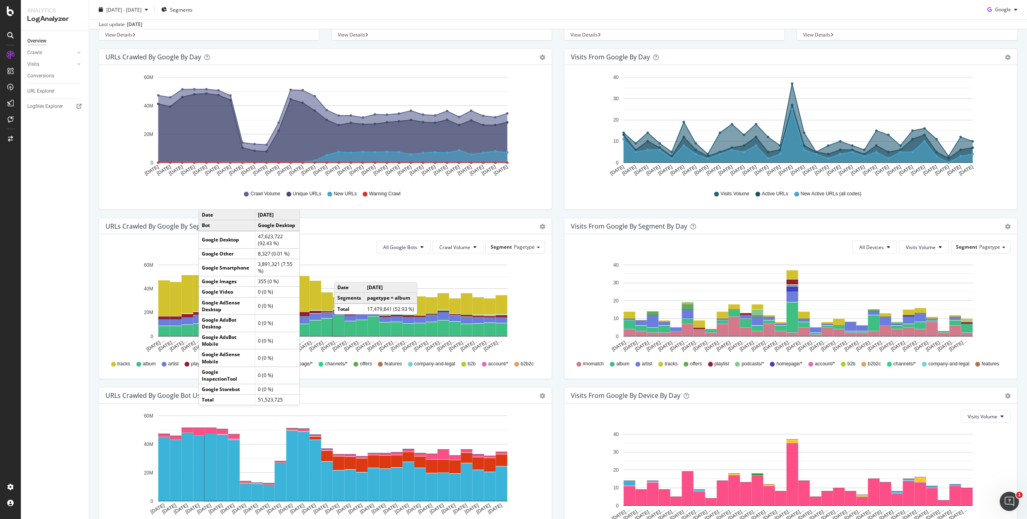
scroll to position [0, 0]
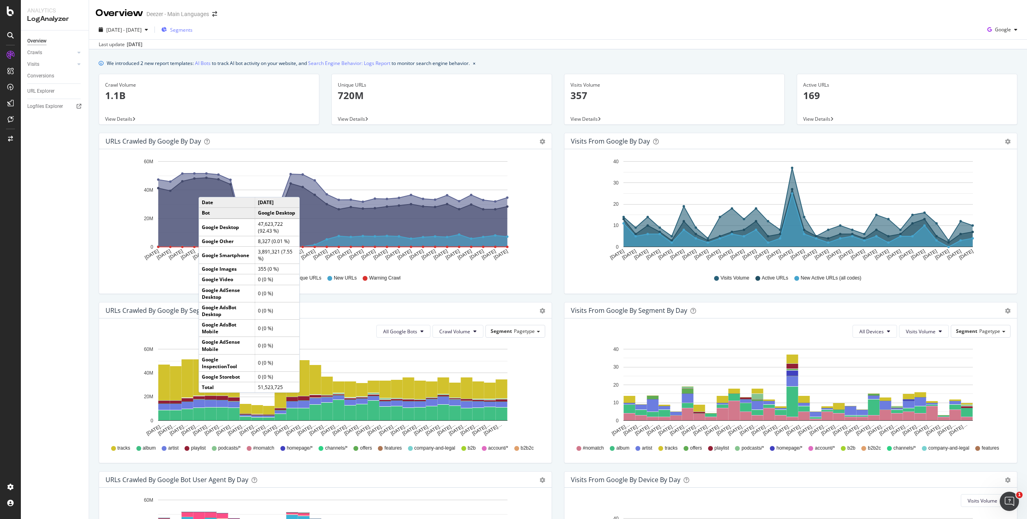
click at [192, 32] on span "Segments" at bounding box center [181, 29] width 22 height 7
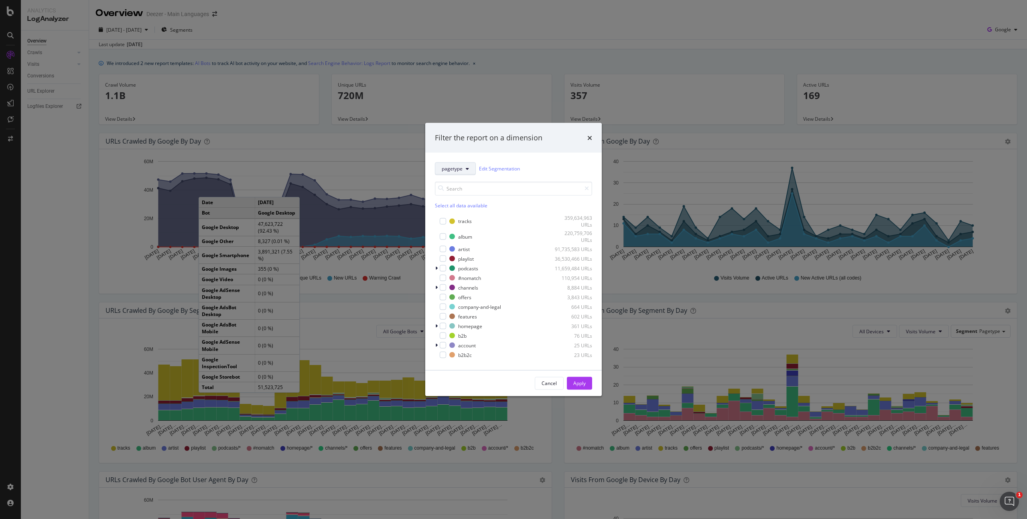
click at [452, 169] on span "pagetype" at bounding box center [451, 168] width 21 height 7
click at [589, 137] on icon "times" at bounding box center [589, 137] width 5 height 6
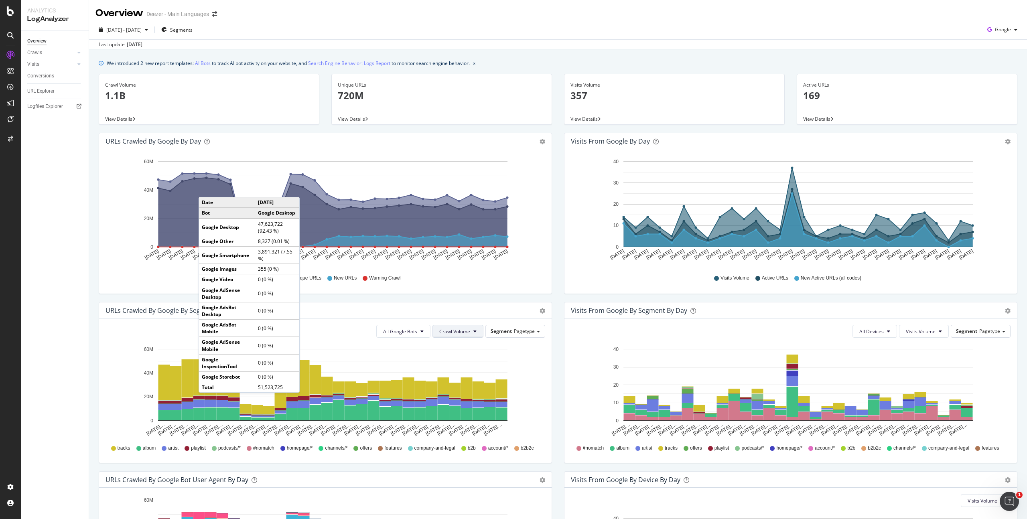
click at [462, 336] on button "Crawl Volume" at bounding box center [457, 331] width 51 height 13
click at [456, 375] on span "New URLs" at bounding box center [453, 376] width 32 height 7
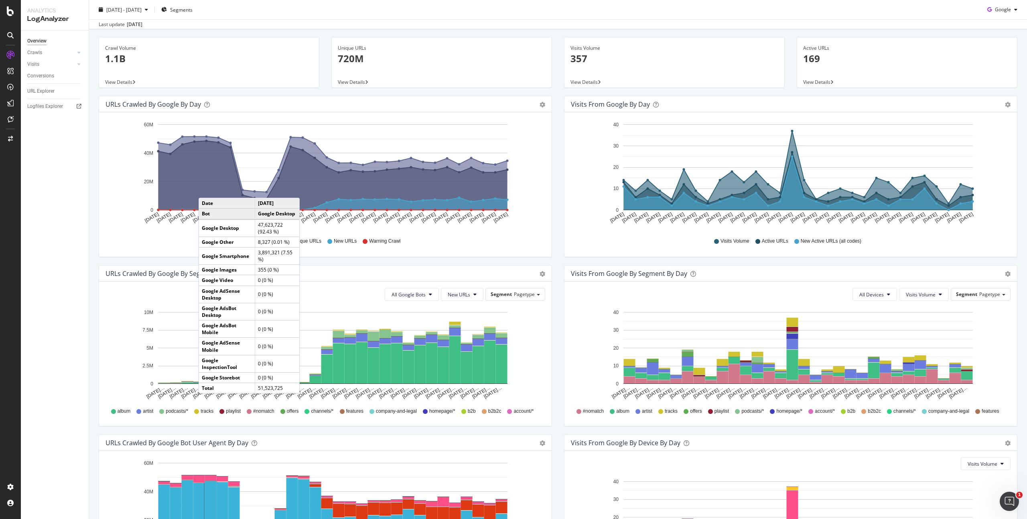
scroll to position [38, 0]
click at [451, 294] on span "New URLs" at bounding box center [459, 293] width 22 height 7
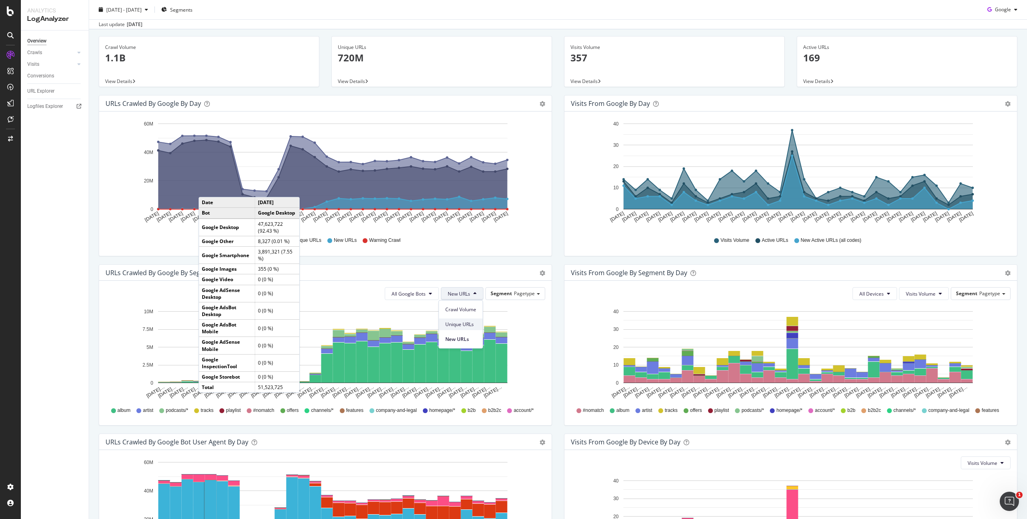
click at [458, 322] on span "Unique URLs" at bounding box center [460, 324] width 31 height 7
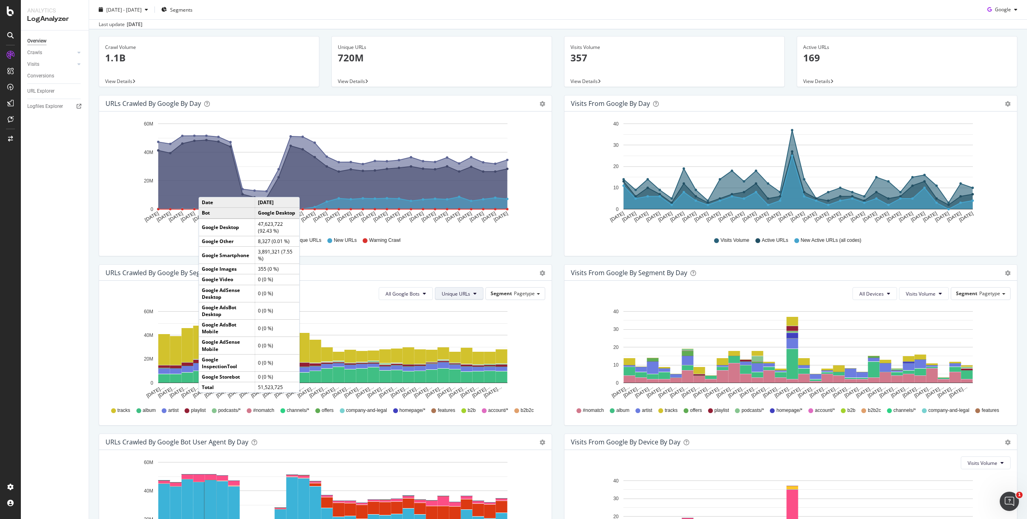
click at [455, 298] on button "Unique URLs" at bounding box center [459, 293] width 49 height 13
click at [458, 306] on span "Crawl Volume" at bounding box center [454, 309] width 31 height 7
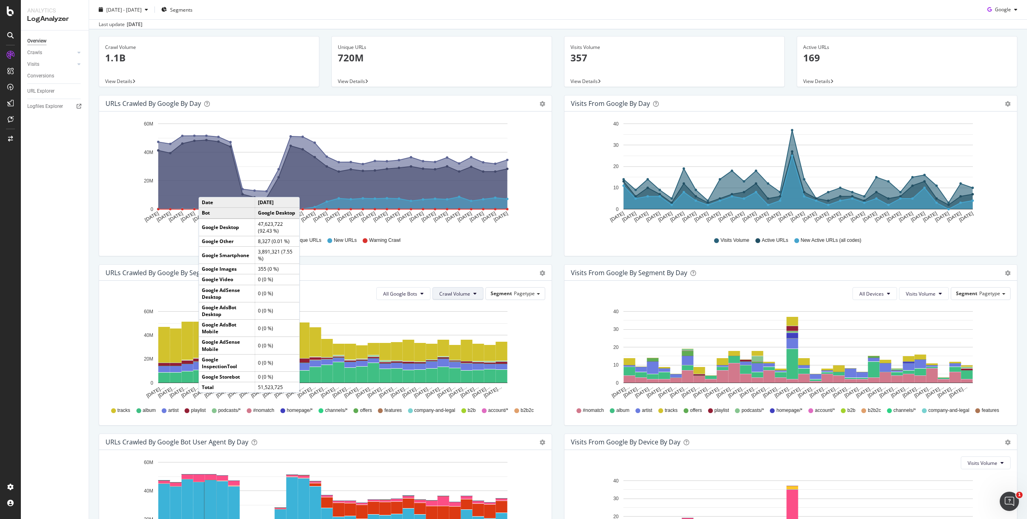
click at [458, 294] on span "Crawl Volume" at bounding box center [454, 293] width 31 height 7
click at [454, 338] on span "New URLs" at bounding box center [453, 339] width 32 height 7
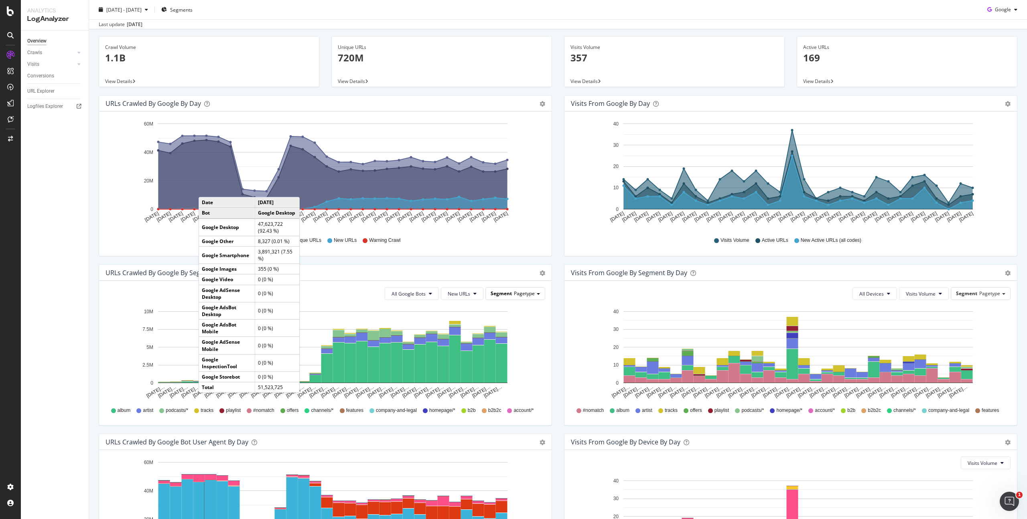
click at [502, 292] on span "Segment" at bounding box center [500, 293] width 21 height 7
click at [490, 330] on div "Host" at bounding box center [509, 327] width 64 height 11
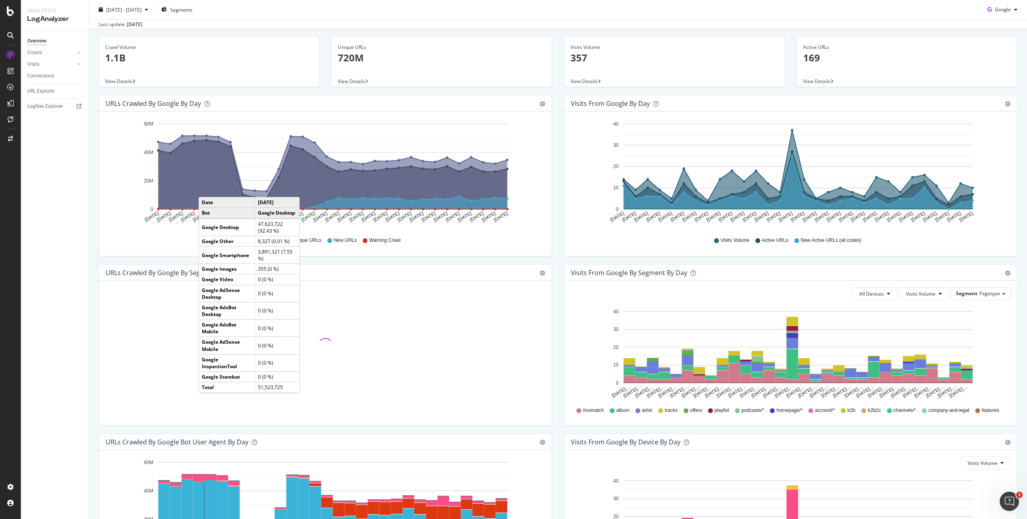
click at [418, 292] on div at bounding box center [324, 346] width 439 height 118
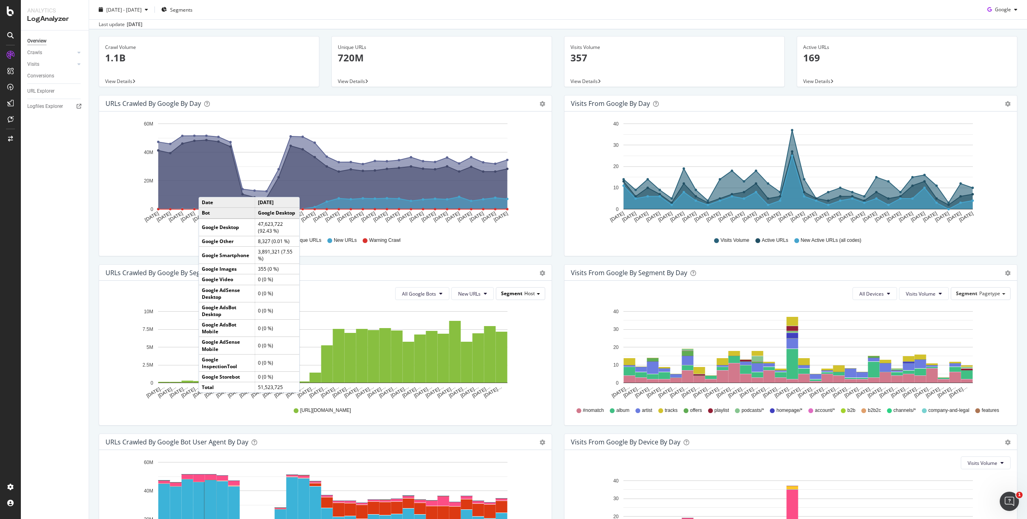
click at [510, 294] on span "Segment" at bounding box center [511, 293] width 21 height 7
click at [489, 342] on div "Advanced selector >" at bounding box center [509, 337] width 64 height 11
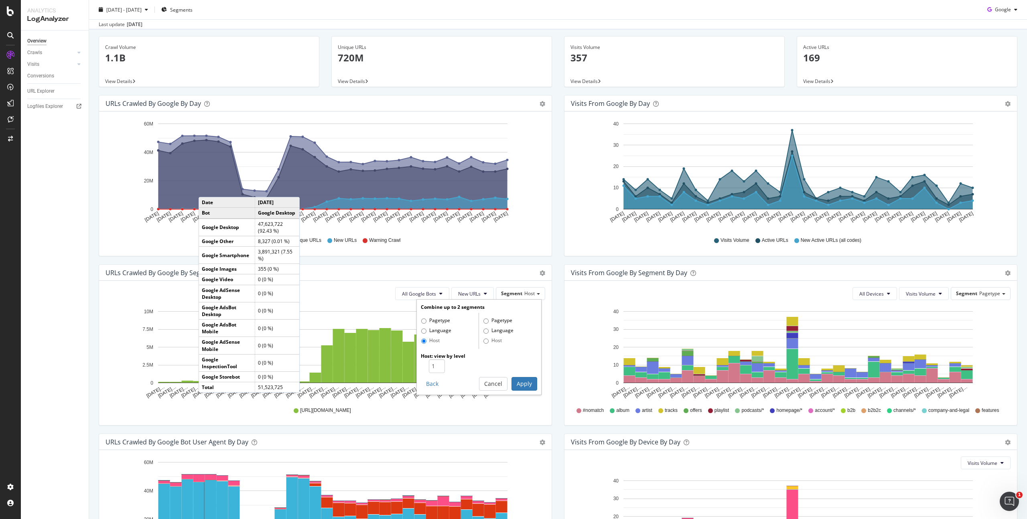
click at [571, 318] on icon "Jul 18… Jul 19… Jul 20… Jul 21… Jul 22… Jul 23… Jul 24… Jul 25… Jul 26… Jul 27……" at bounding box center [789, 352] width 437 height 93
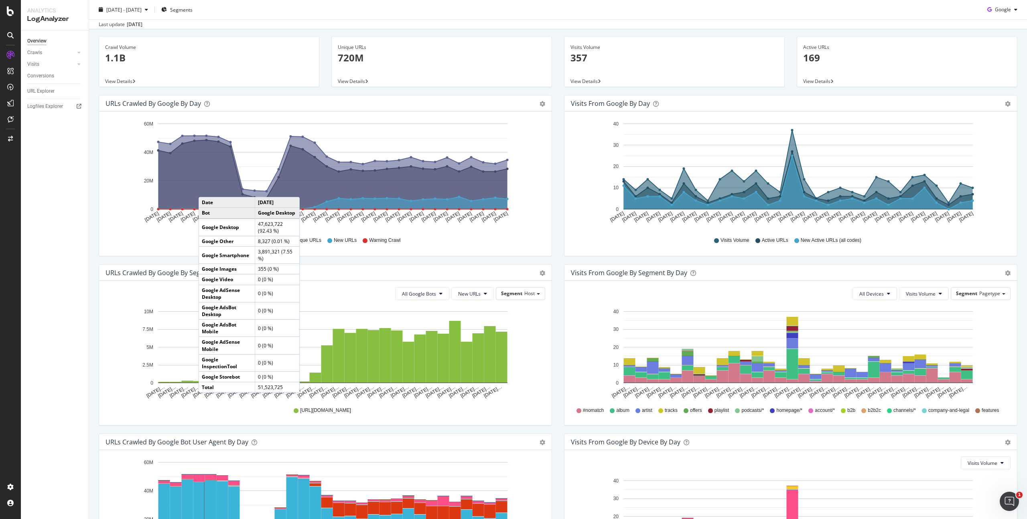
scroll to position [0, 0]
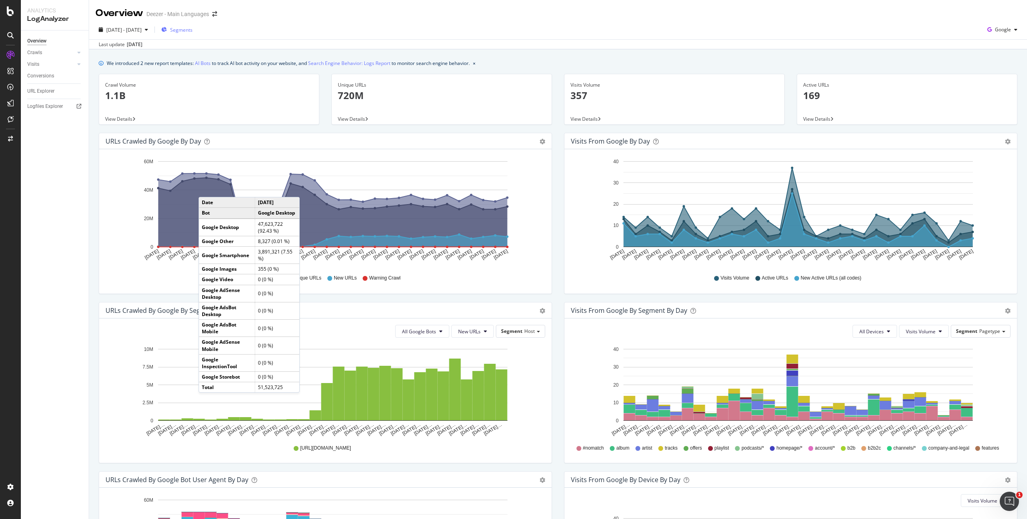
click at [190, 33] on span "Segments" at bounding box center [181, 29] width 22 height 7
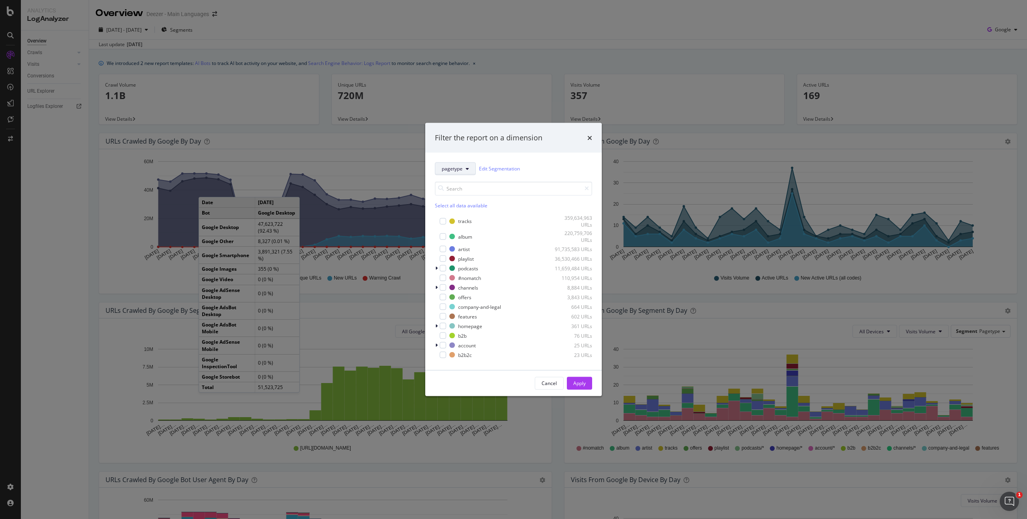
click at [450, 166] on span "pagetype" at bounding box center [451, 168] width 21 height 7
click at [448, 229] on span "host" at bounding box center [455, 226] width 29 height 7
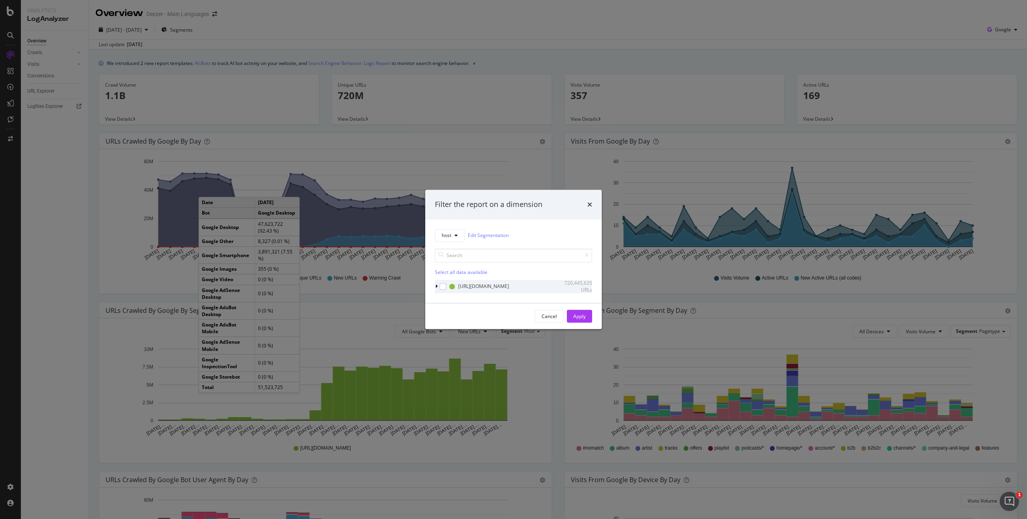
click at [435, 288] on icon "modal" at bounding box center [436, 286] width 2 height 5
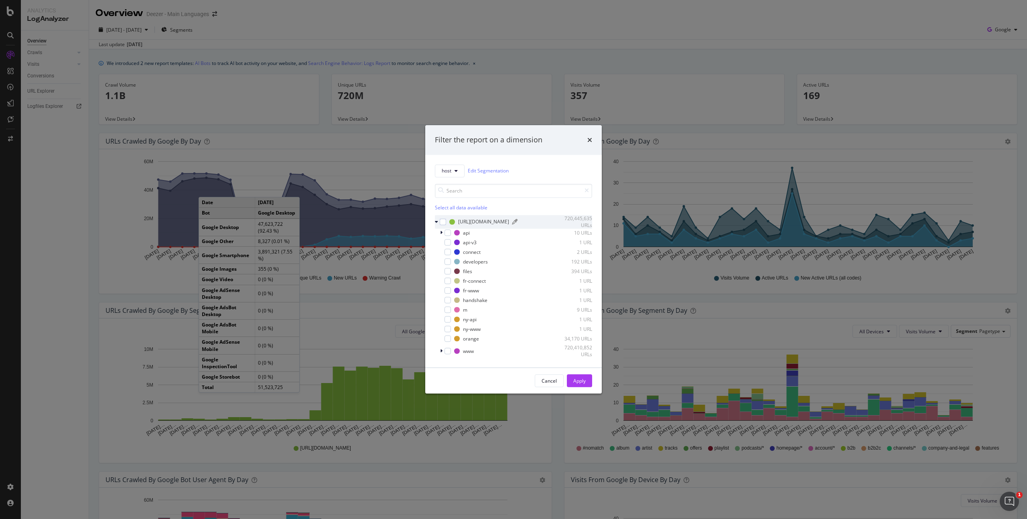
click at [462, 220] on div "https_deezer.com" at bounding box center [483, 222] width 51 height 7
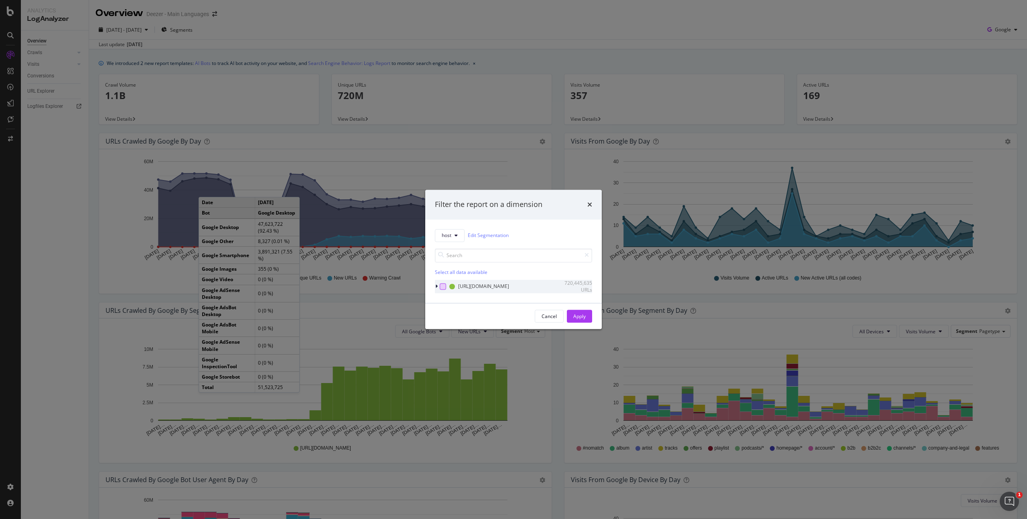
click at [440, 286] on div "modal" at bounding box center [442, 286] width 6 height 6
click at [437, 286] on icon "modal" at bounding box center [436, 286] width 2 height 5
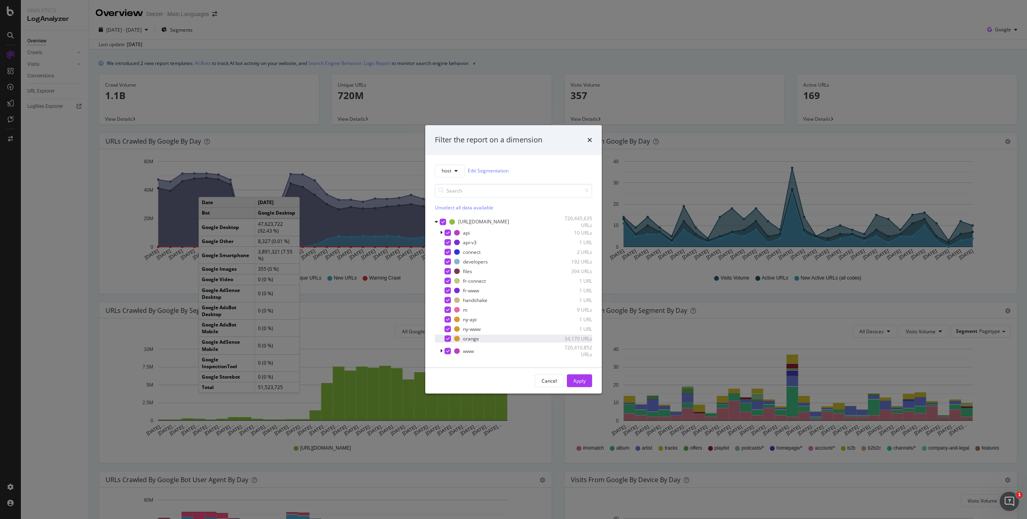
click at [446, 338] on icon "modal" at bounding box center [448, 338] width 4 height 4
click at [586, 378] on button "Apply" at bounding box center [579, 381] width 25 height 13
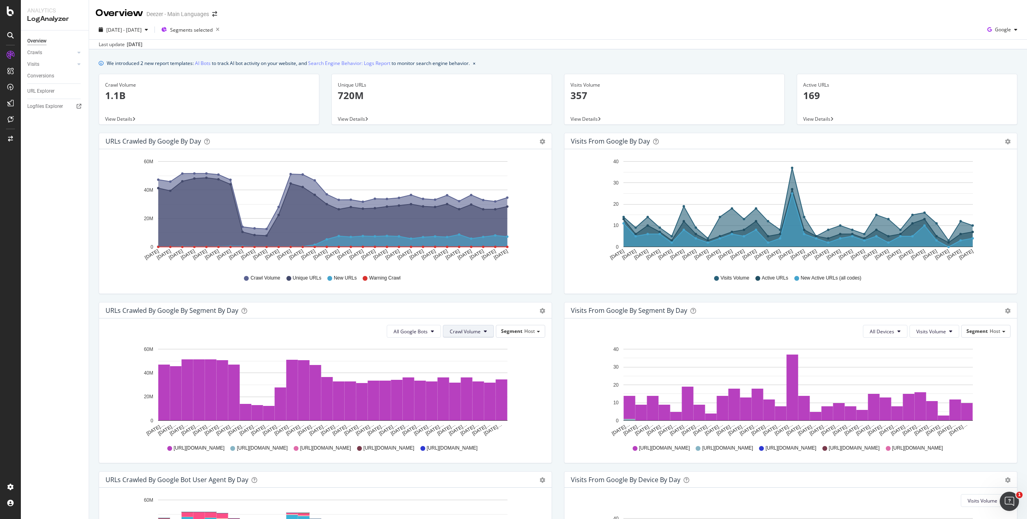
click at [451, 334] on span "Crawl Volume" at bounding box center [465, 331] width 31 height 7
click at [457, 356] on div "Unique URLs" at bounding box center [462, 362] width 45 height 12
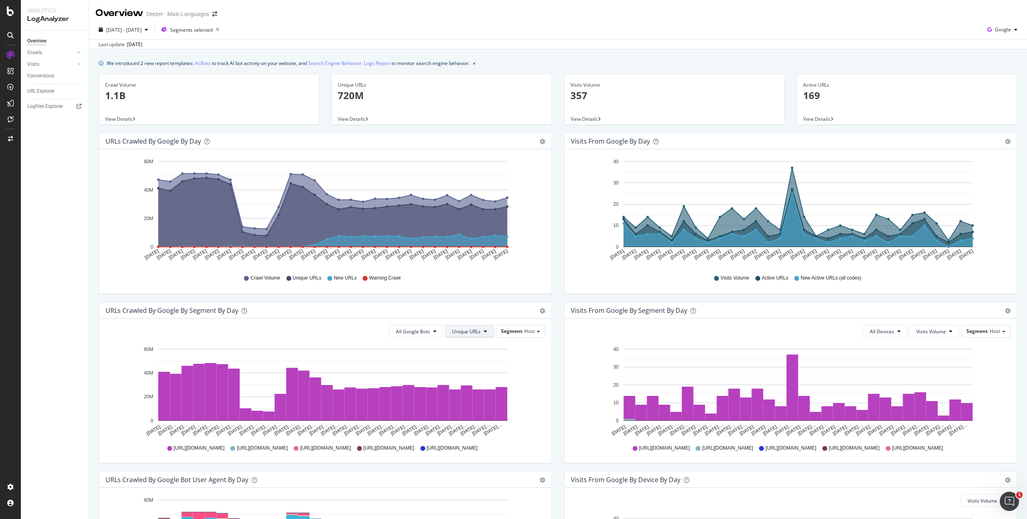
click at [455, 326] on button "Unique URLs" at bounding box center [469, 331] width 49 height 13
click at [460, 372] on div "New URLs" at bounding box center [465, 377] width 44 height 12
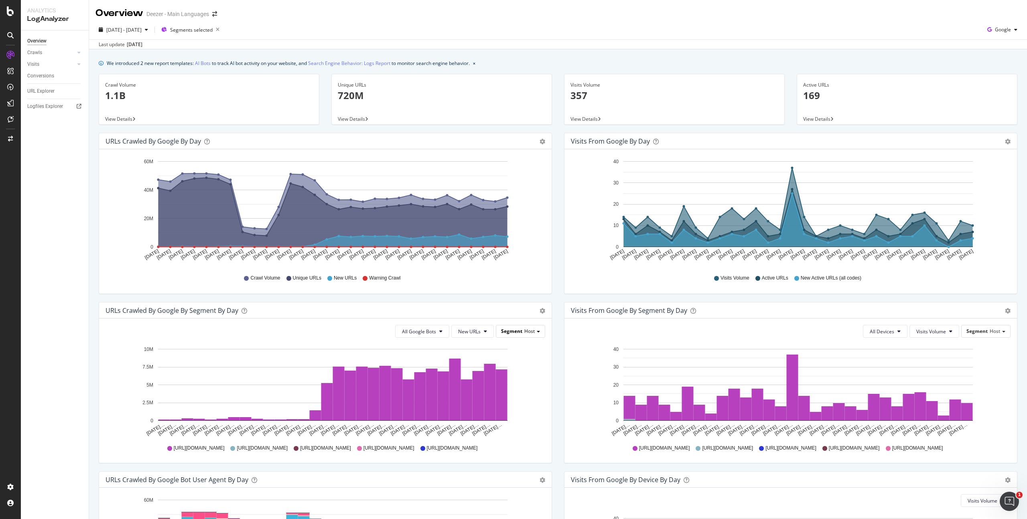
click at [506, 333] on span "Segment" at bounding box center [511, 331] width 21 height 7
click at [504, 340] on div "Pagetype" at bounding box center [509, 342] width 64 height 11
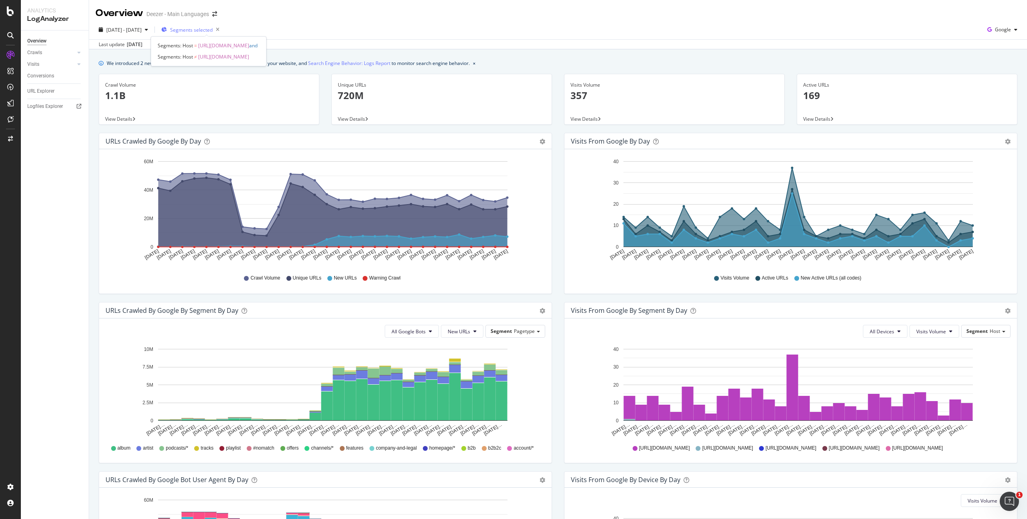
click at [213, 28] on span "Segments selected" at bounding box center [191, 29] width 43 height 7
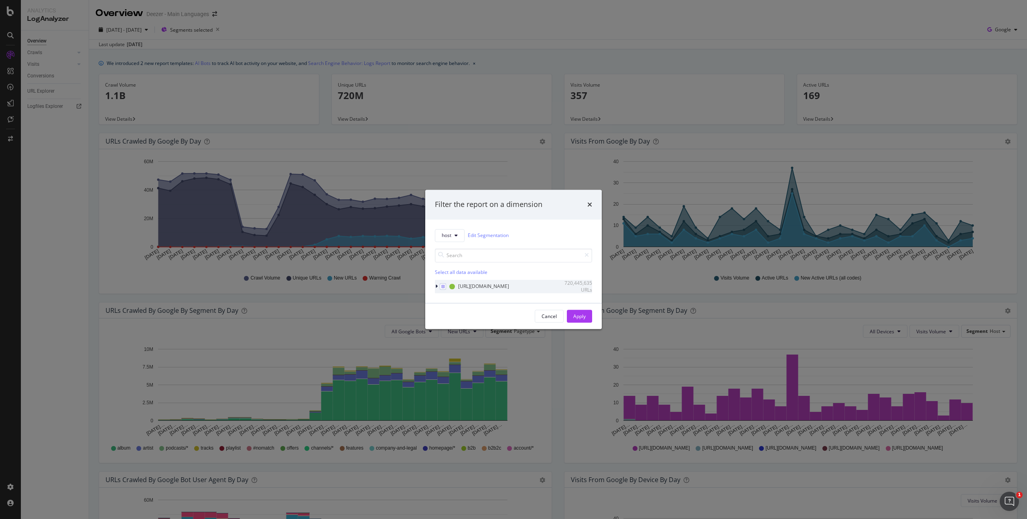
click at [437, 286] on div "modal" at bounding box center [437, 286] width 5 height 8
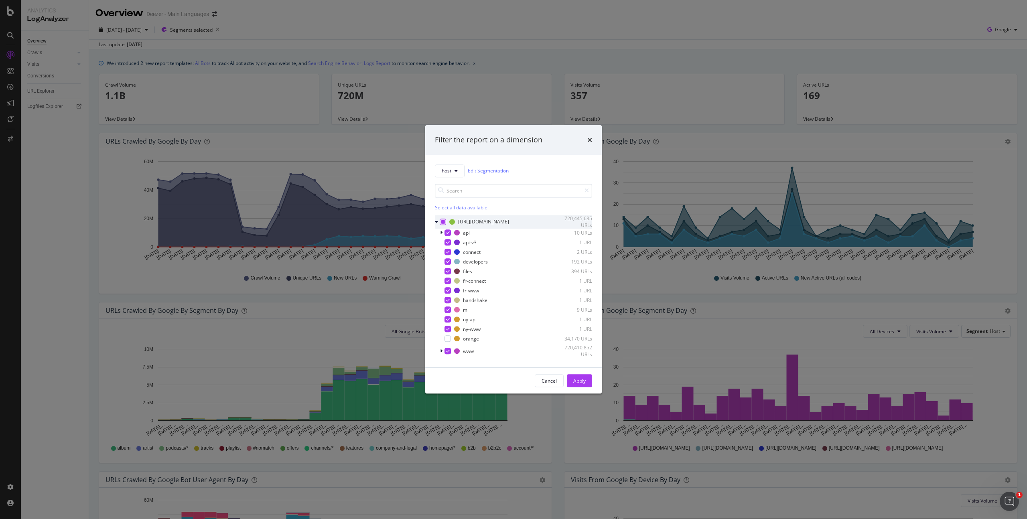
click at [441, 220] on icon "modal" at bounding box center [443, 222] width 4 height 4
click at [452, 339] on div "orange 34,170 URLs" at bounding box center [513, 338] width 157 height 8
click at [579, 378] on div "Apply" at bounding box center [579, 380] width 12 height 7
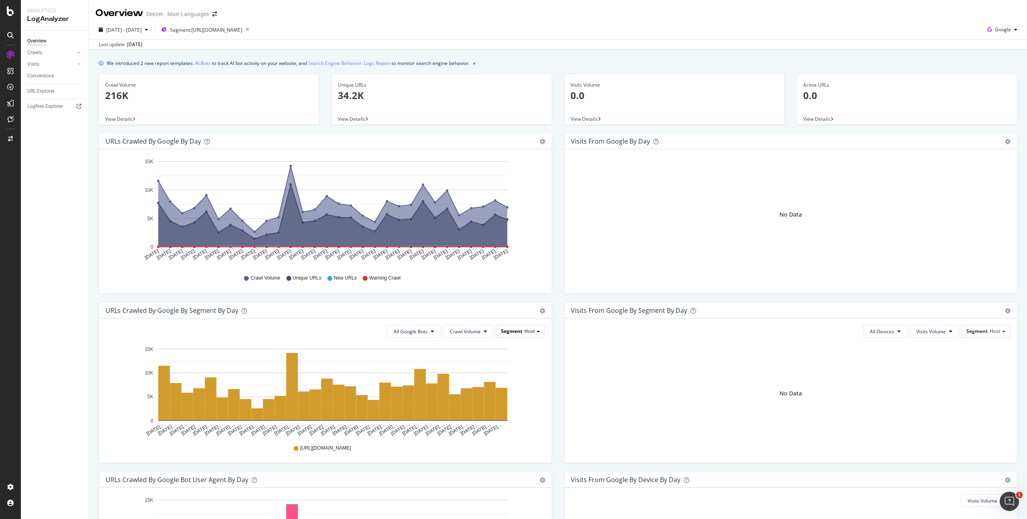
click at [508, 333] on span "Segment" at bounding box center [511, 331] width 21 height 7
click at [504, 343] on div "Pagetype" at bounding box center [509, 342] width 64 height 11
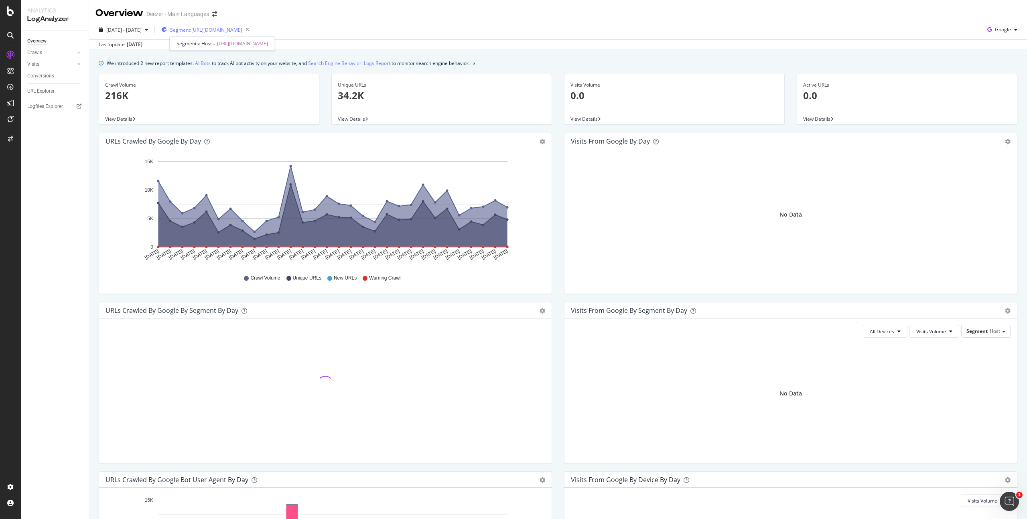
click at [227, 33] on span "Segment: https_deezer.com/orange" at bounding box center [206, 29] width 72 height 7
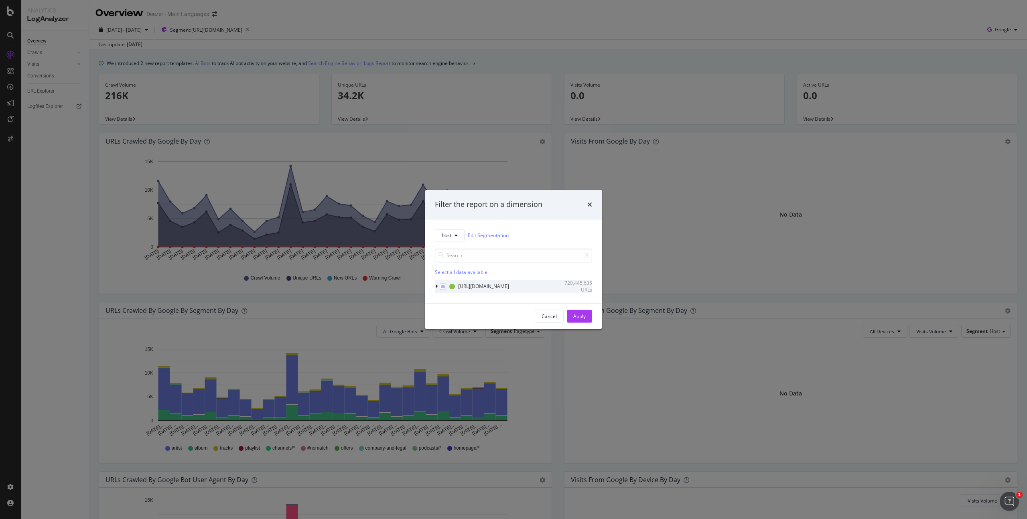
click at [437, 286] on icon "modal" at bounding box center [436, 286] width 2 height 5
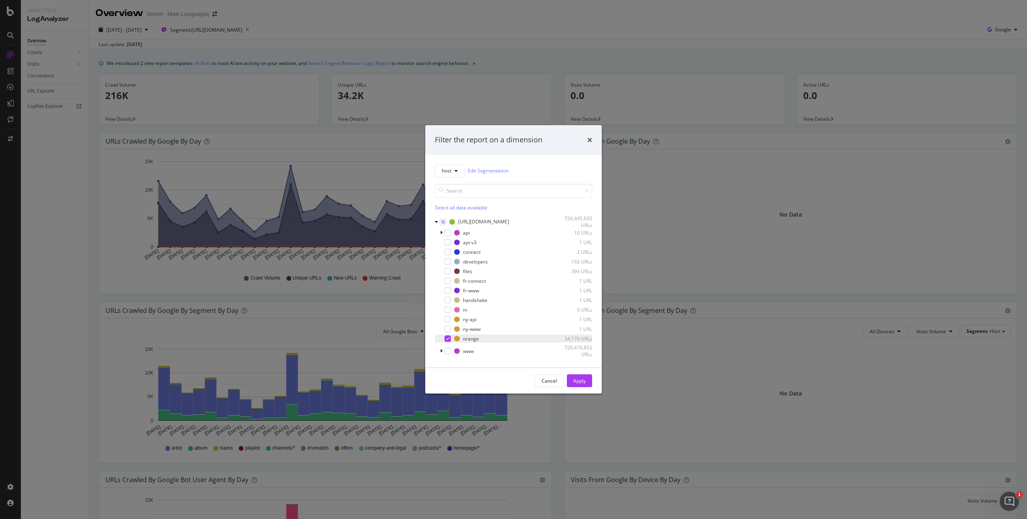
click at [441, 339] on div "modal" at bounding box center [441, 338] width 5 height 8
click at [442, 353] on icon "modal" at bounding box center [441, 351] width 2 height 5
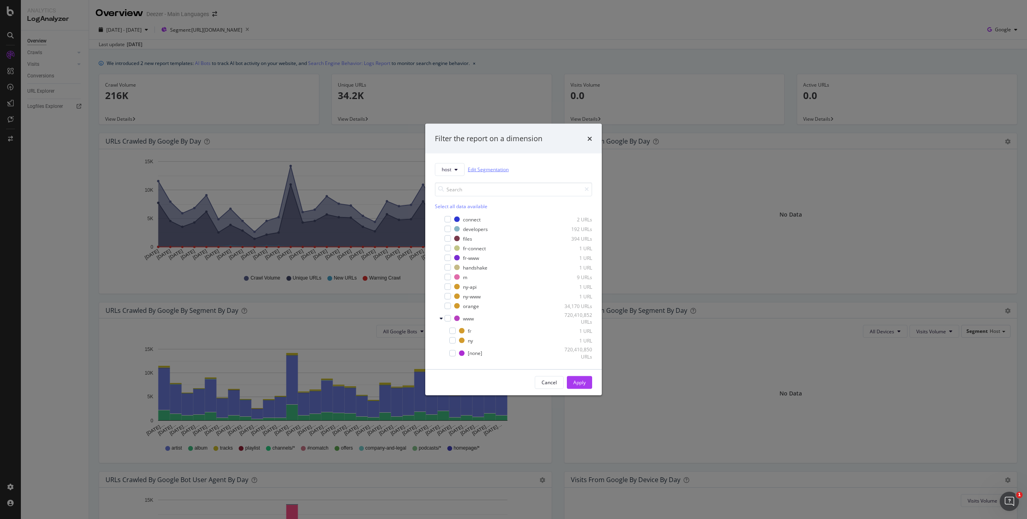
click at [492, 166] on link "Edit Segmentation" at bounding box center [488, 169] width 41 height 8
click at [477, 353] on div "[none]" at bounding box center [475, 352] width 14 height 7
click at [545, 383] on div "Cancel" at bounding box center [548, 382] width 15 height 7
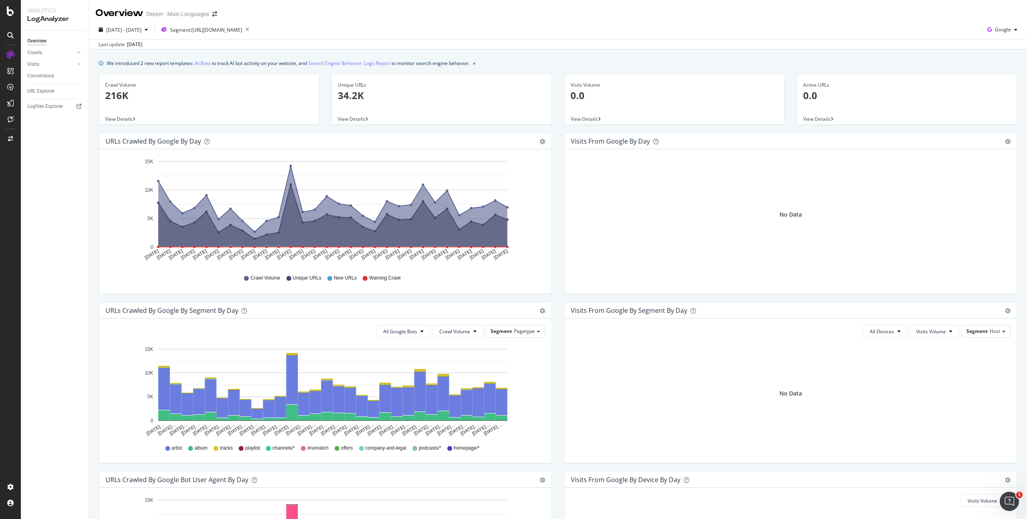
click at [510, 337] on div "Segment Pagetype" at bounding box center [515, 331] width 60 height 13
click at [510, 330] on div "Segment Pagetype" at bounding box center [515, 331] width 59 height 12
click at [252, 30] on icon "button" at bounding box center [247, 29] width 10 height 11
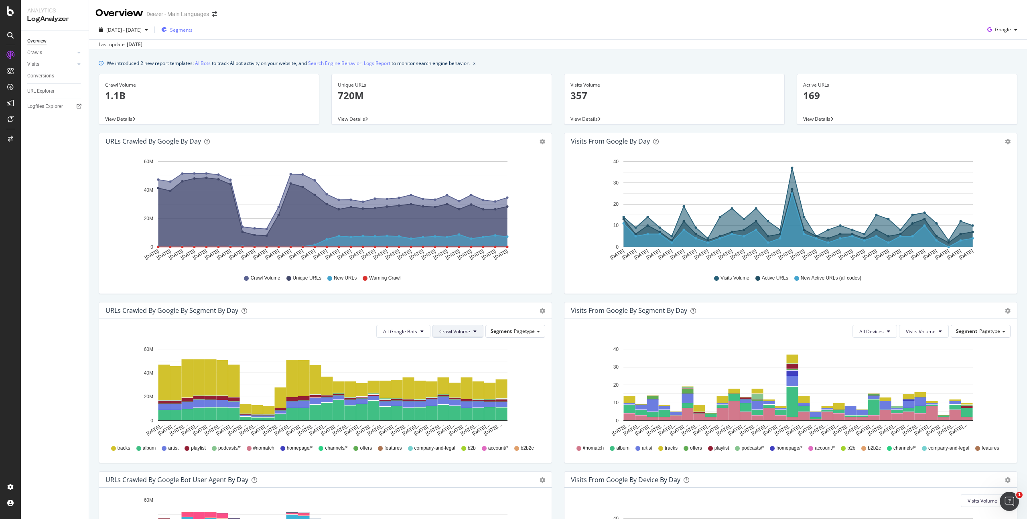
click at [448, 333] on span "Crawl Volume" at bounding box center [454, 331] width 31 height 7
click at [439, 377] on span "New URLs" at bounding box center [453, 376] width 32 height 7
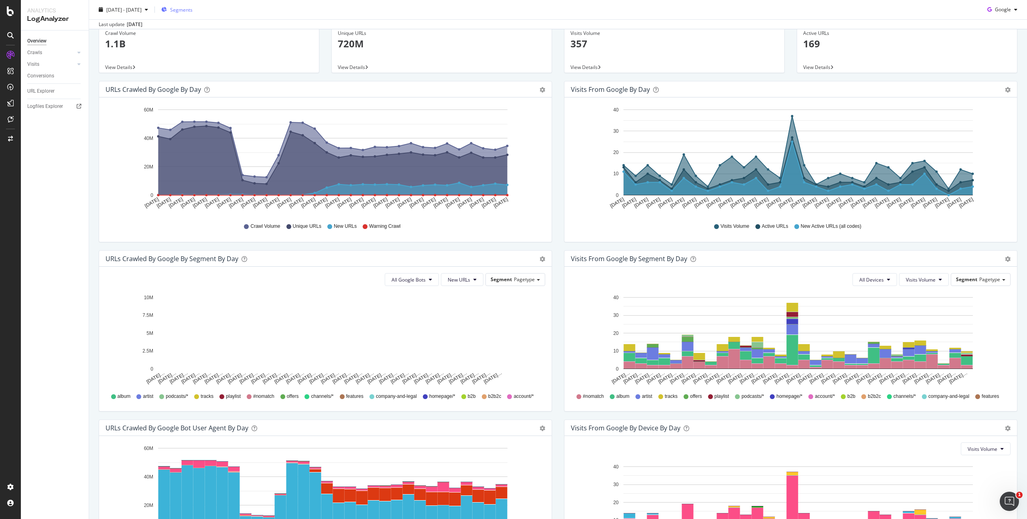
scroll to position [150, 0]
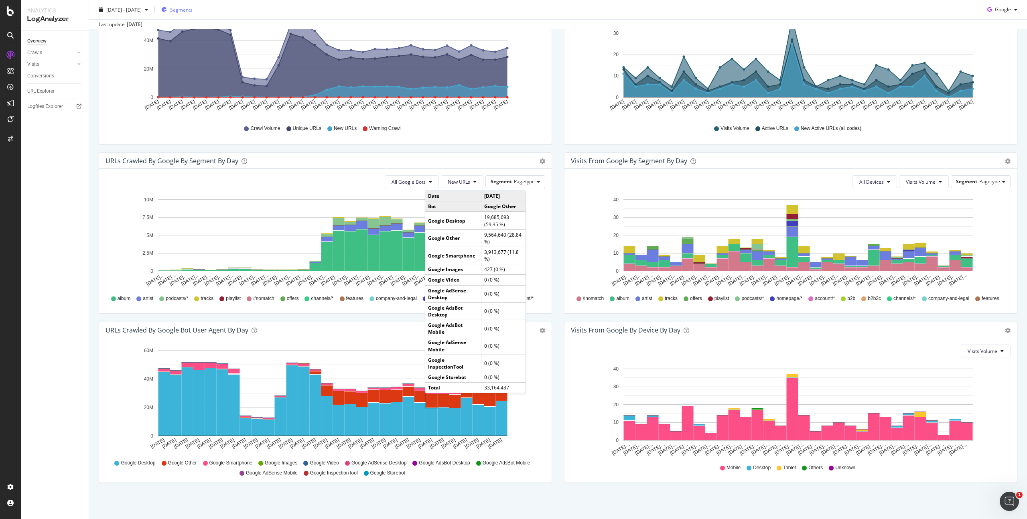
click at [433, 401] on rect "A chart." at bounding box center [432, 400] width 12 height 13
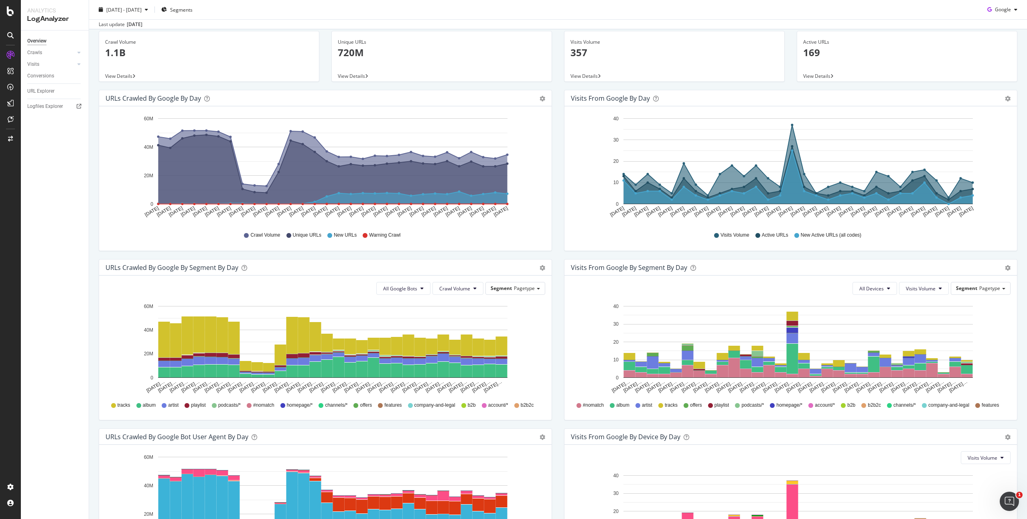
scroll to position [150, 0]
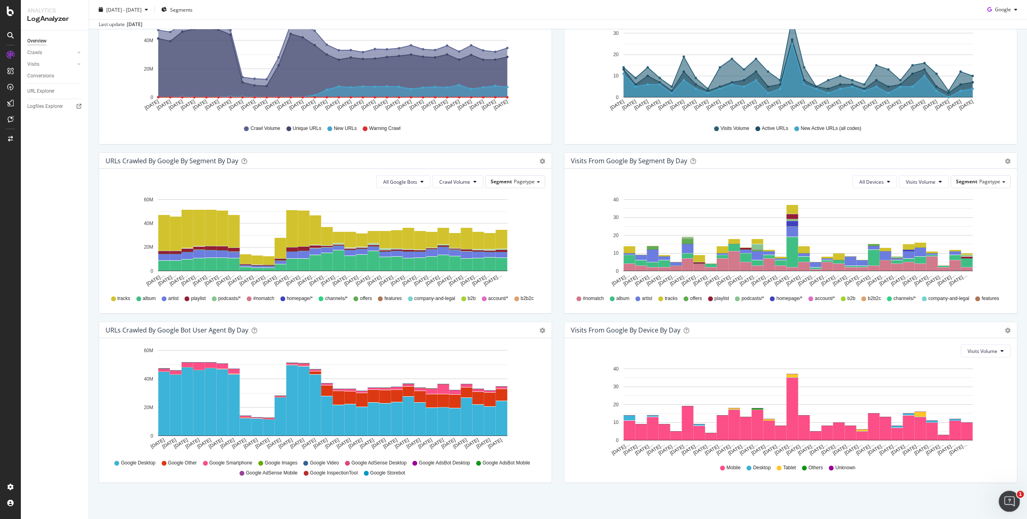
click at [1004, 497] on icon "Ouvrir le Messenger Intercom" at bounding box center [1007, 500] width 13 height 13
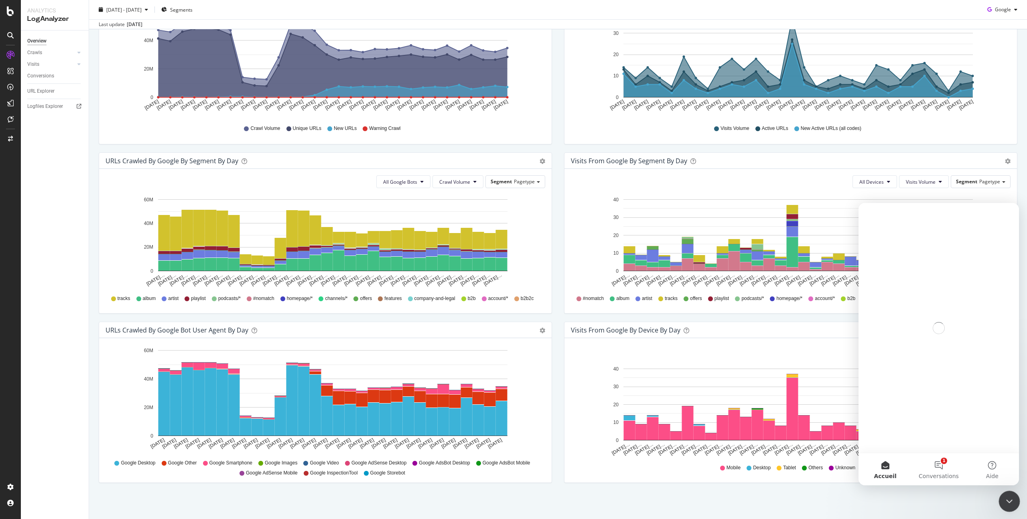
scroll to position [0, 0]
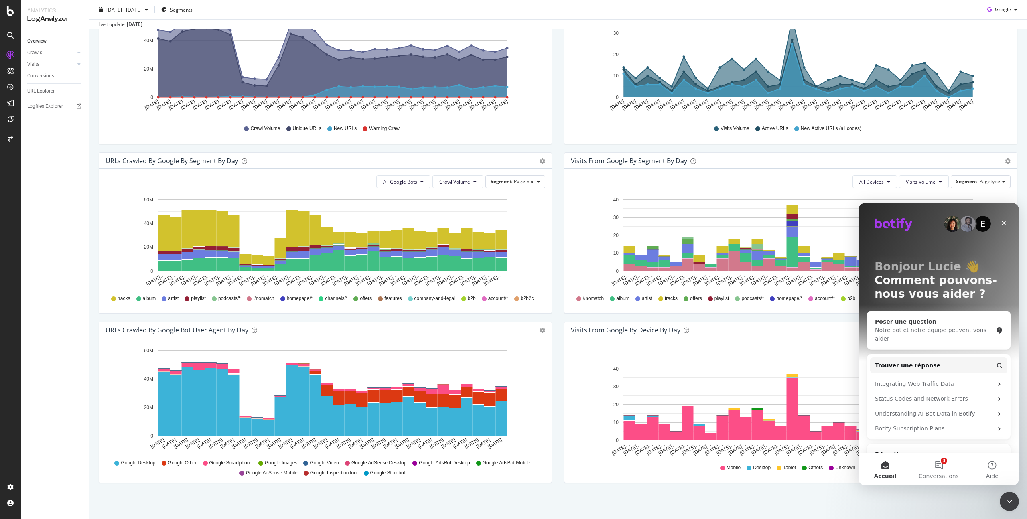
click at [960, 328] on div "Notre bot et notre équipe peuvent vous aider" at bounding box center [934, 334] width 118 height 17
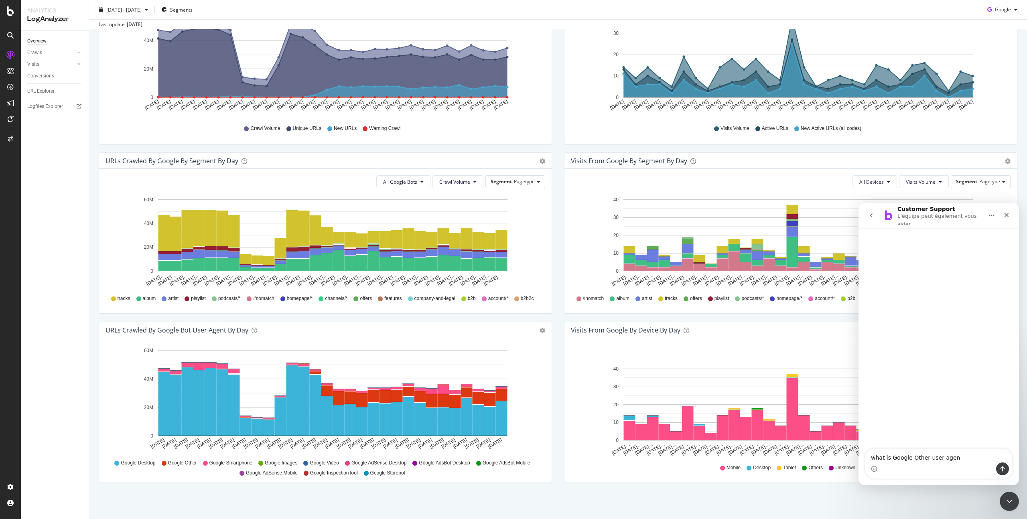
type textarea "what is Google Other user agent"
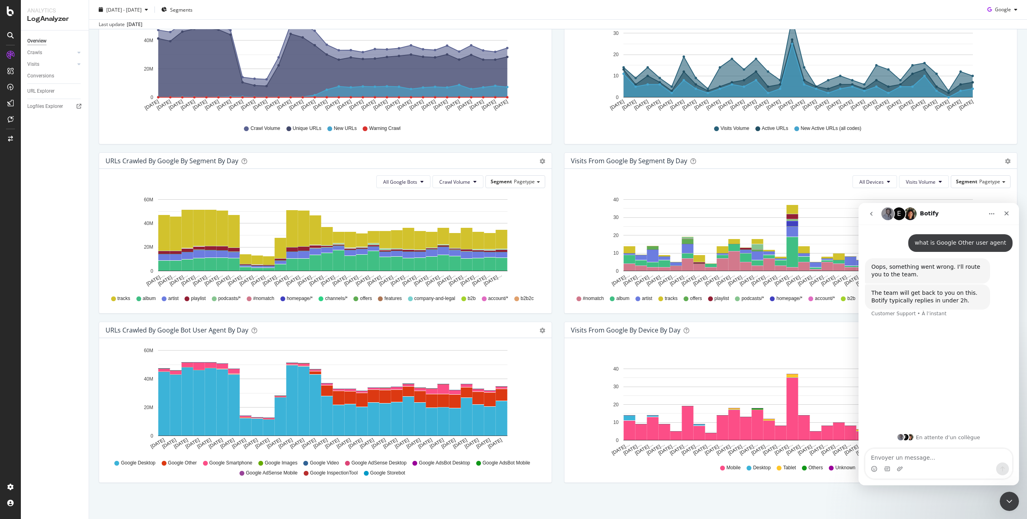
click at [874, 217] on button "go back" at bounding box center [870, 213] width 15 height 15
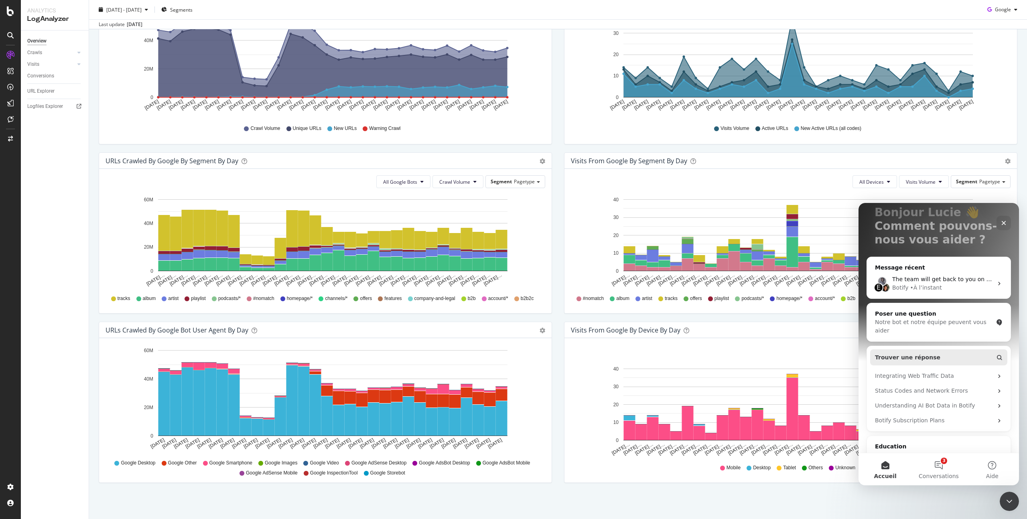
scroll to position [67, 0]
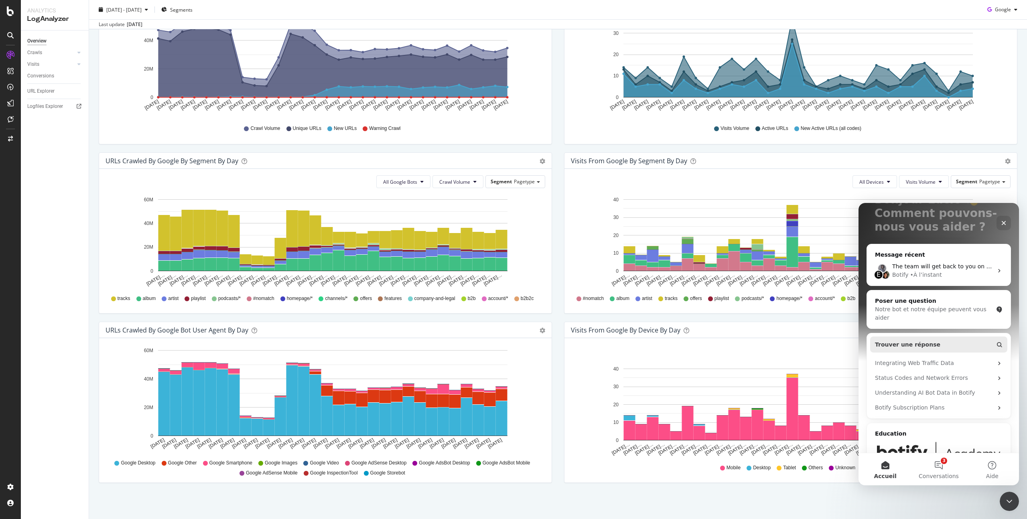
click at [925, 347] on span "Trouver une réponse" at bounding box center [907, 344] width 65 height 8
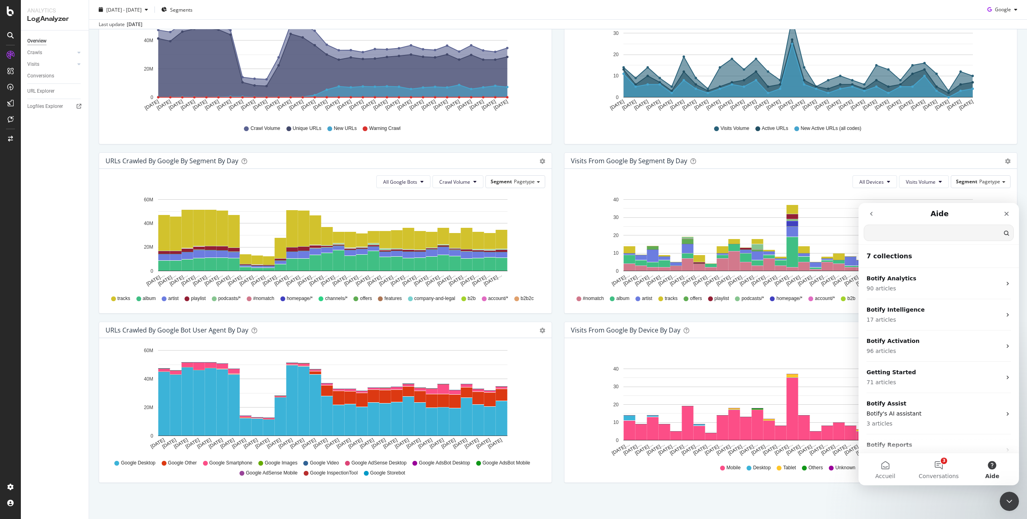
scroll to position [0, 0]
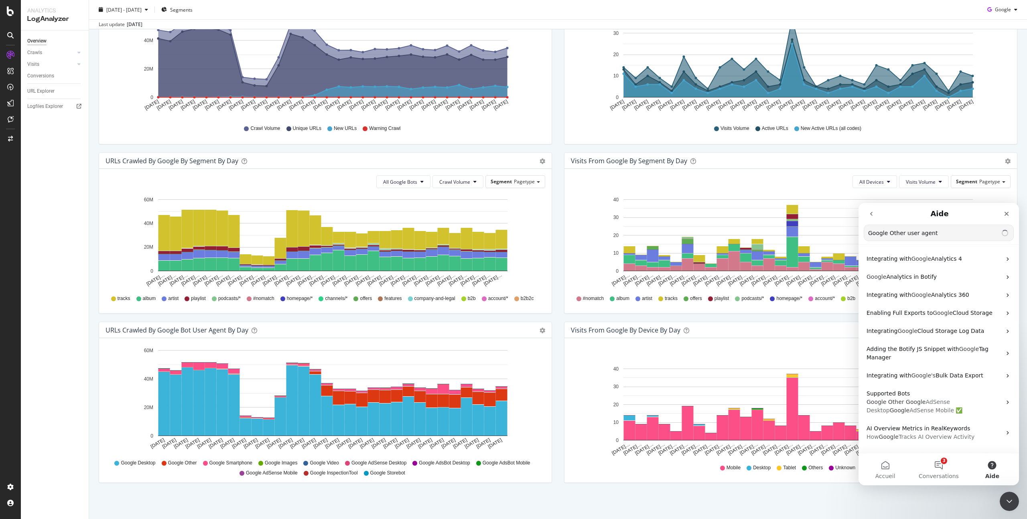
type input "Google Other user agent"
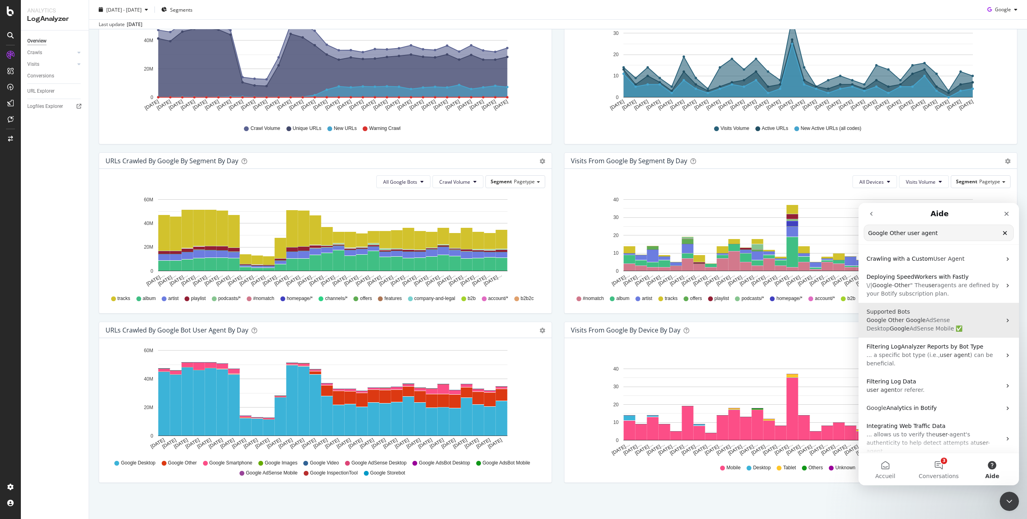
click at [926, 334] on div "Supported Bots Google Other Google AdSense Desktop Google AdSense Mobile ✅" at bounding box center [938, 320] width 160 height 35
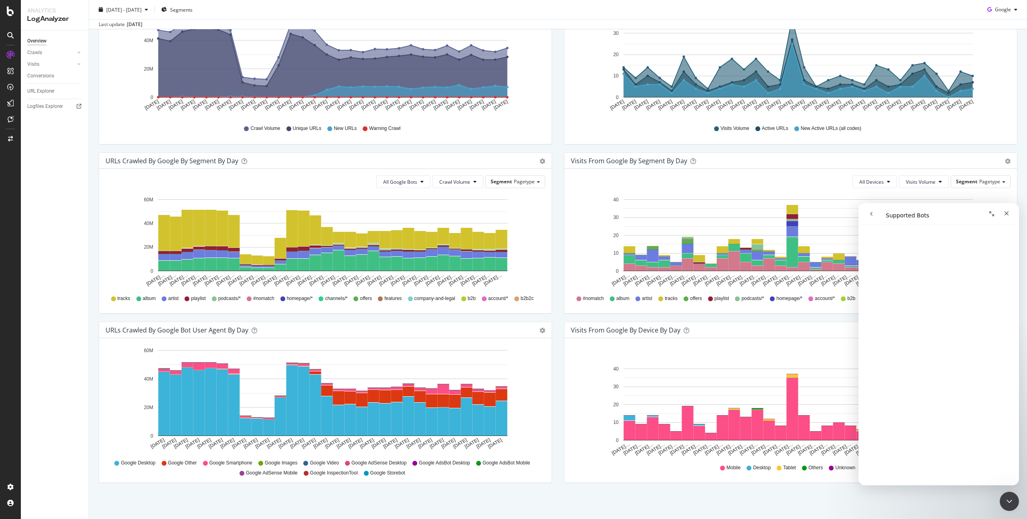
scroll to position [1867, 0]
click at [449, 186] on button "Crawl Volume" at bounding box center [457, 181] width 51 height 13
click at [448, 230] on span "New URLs" at bounding box center [453, 227] width 32 height 7
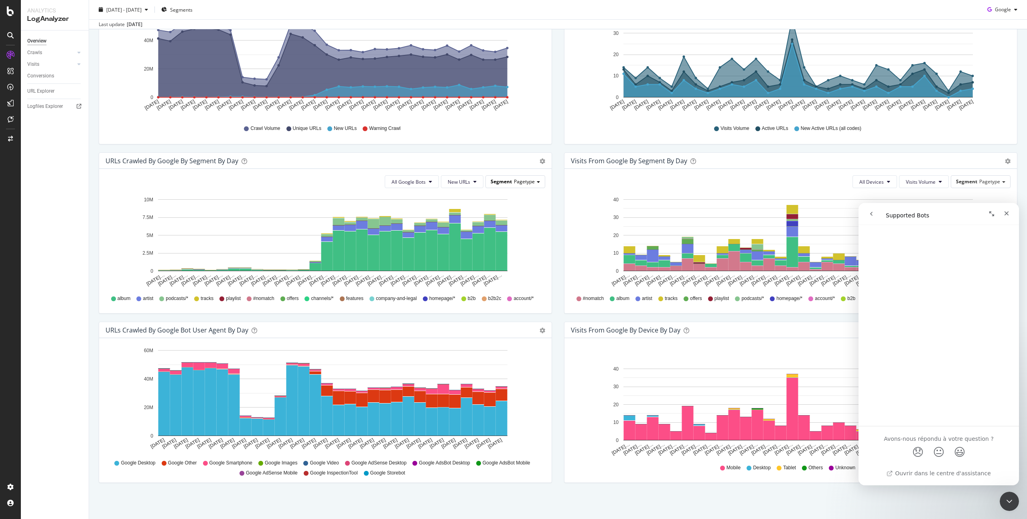
click at [520, 184] on span "Pagetype" at bounding box center [524, 181] width 21 height 7
click at [514, 206] on div "Language" at bounding box center [509, 204] width 64 height 11
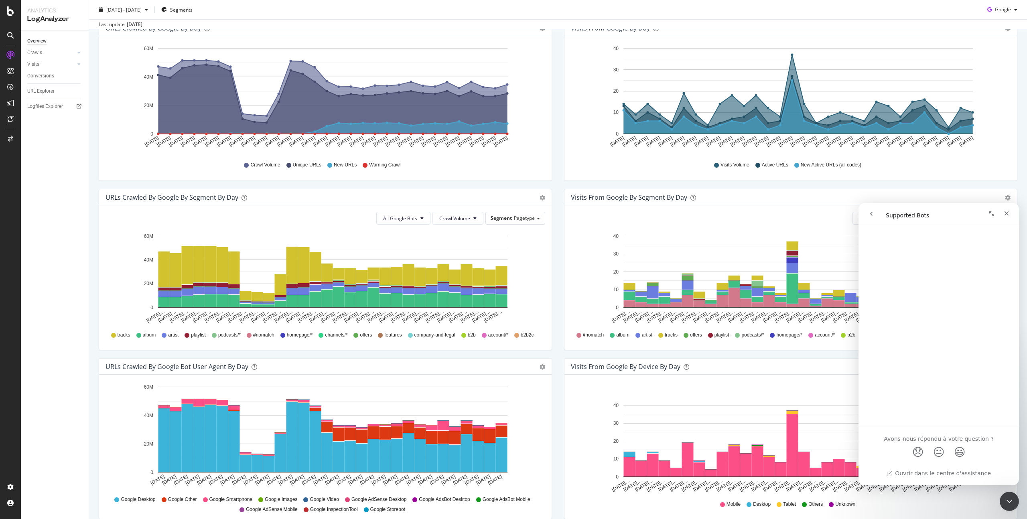
scroll to position [150, 0]
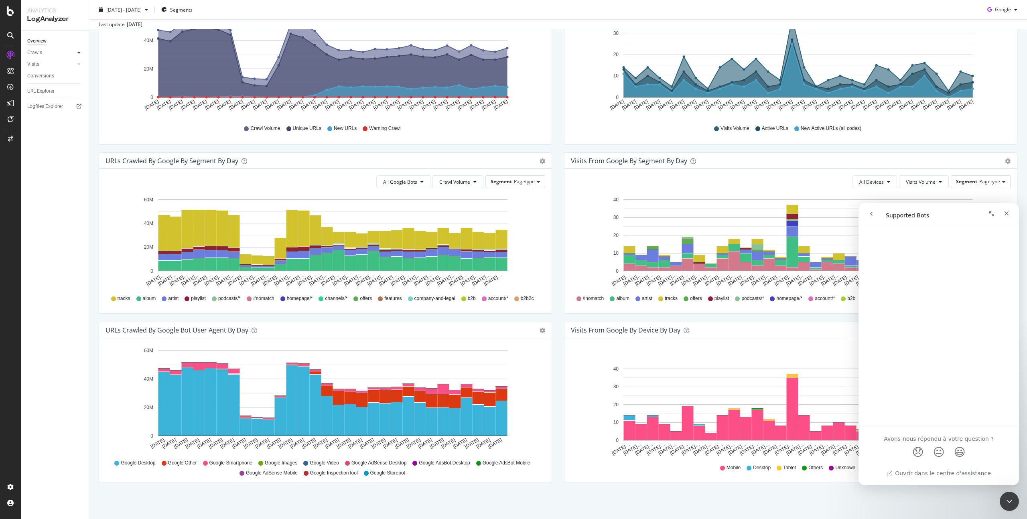
click at [76, 55] on div at bounding box center [79, 53] width 8 height 8
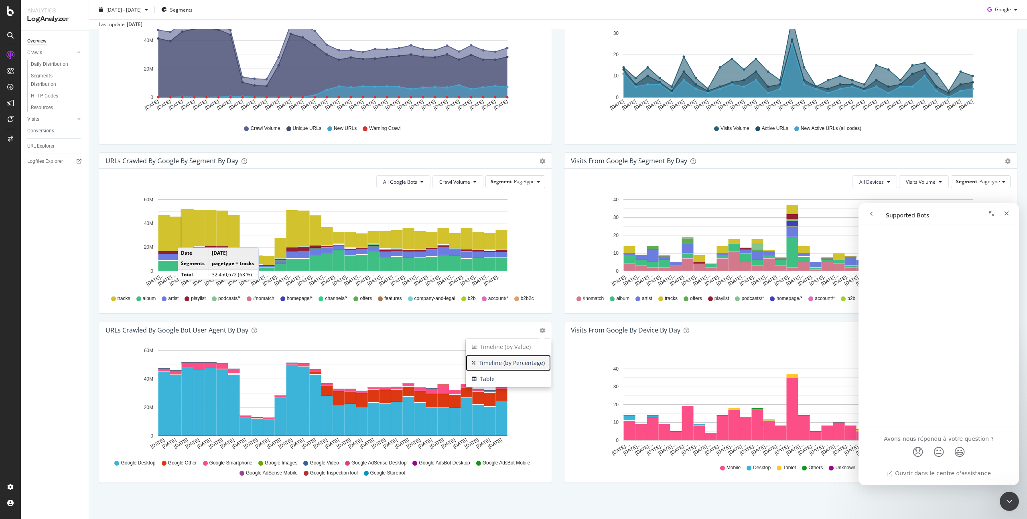
click at [531, 359] on span "Timeline (by Percentage)" at bounding box center [508, 363] width 85 height 12
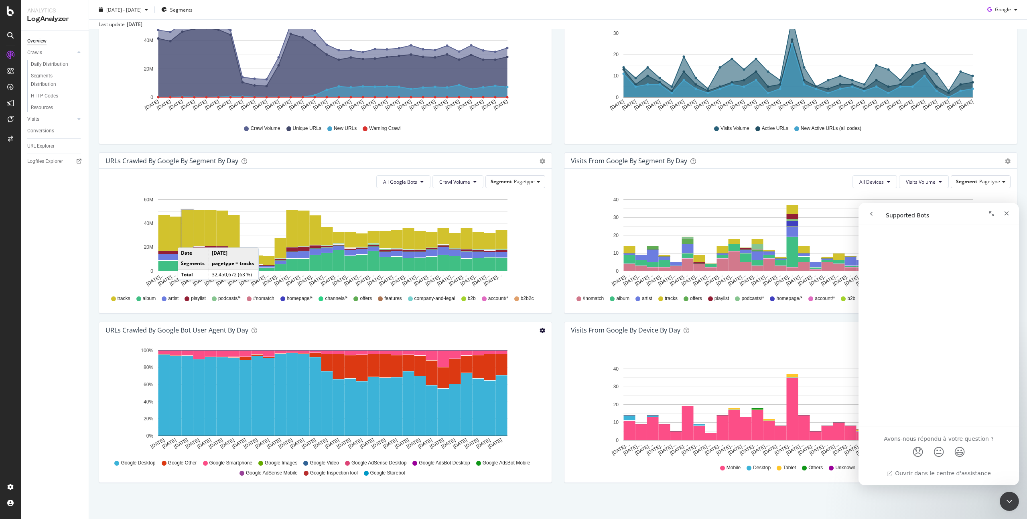
click at [523, 380] on span "Table" at bounding box center [508, 379] width 85 height 12
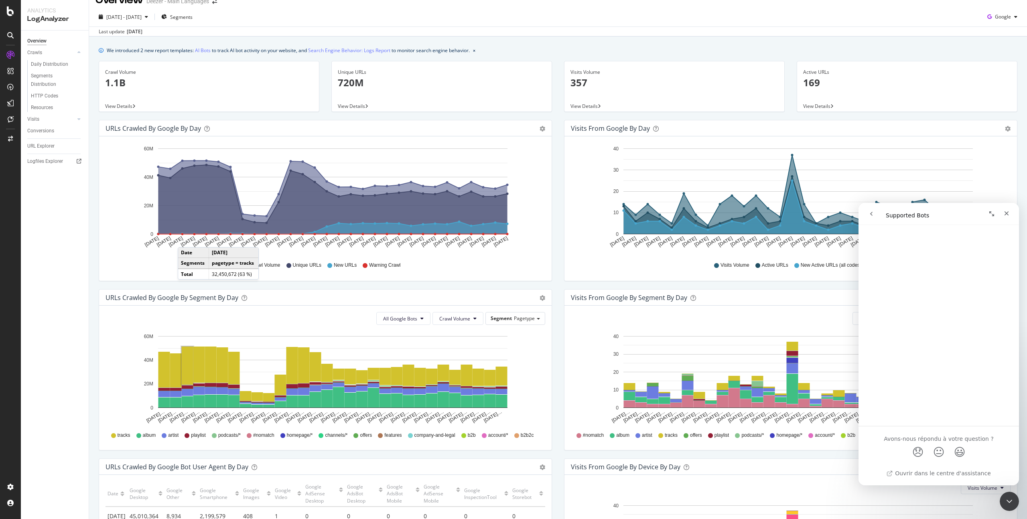
scroll to position [12, 0]
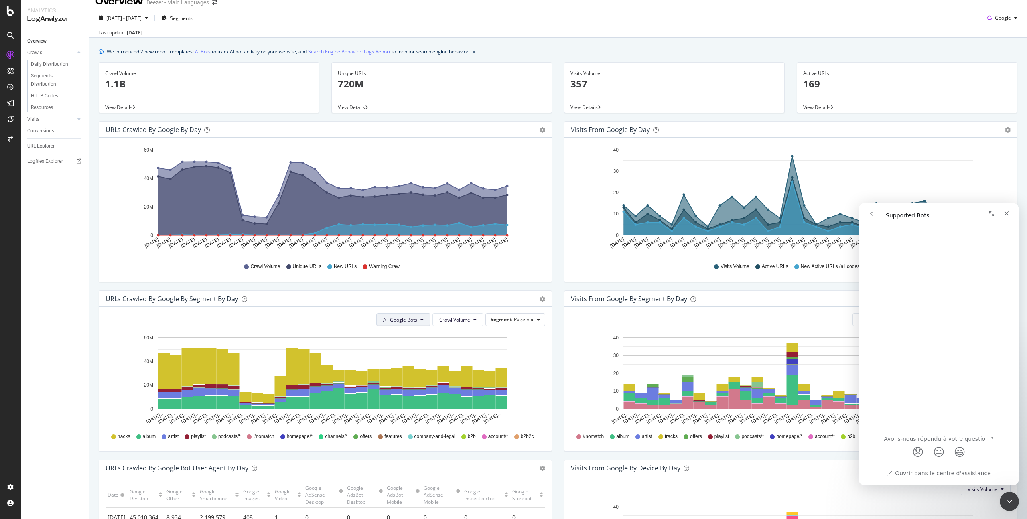
click at [406, 317] on span "All Google Bots" at bounding box center [400, 319] width 34 height 7
click at [404, 351] on span "Google AdsBot Desktop" at bounding box center [409, 350] width 57 height 7
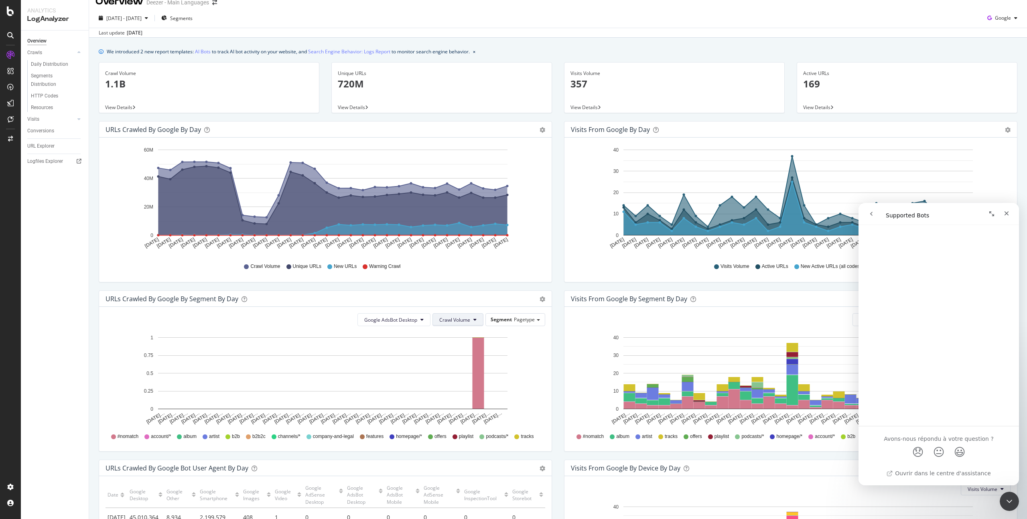
click at [460, 322] on span "Crawl Volume" at bounding box center [454, 319] width 31 height 7
click at [457, 371] on div "New URLs" at bounding box center [452, 365] width 45 height 12
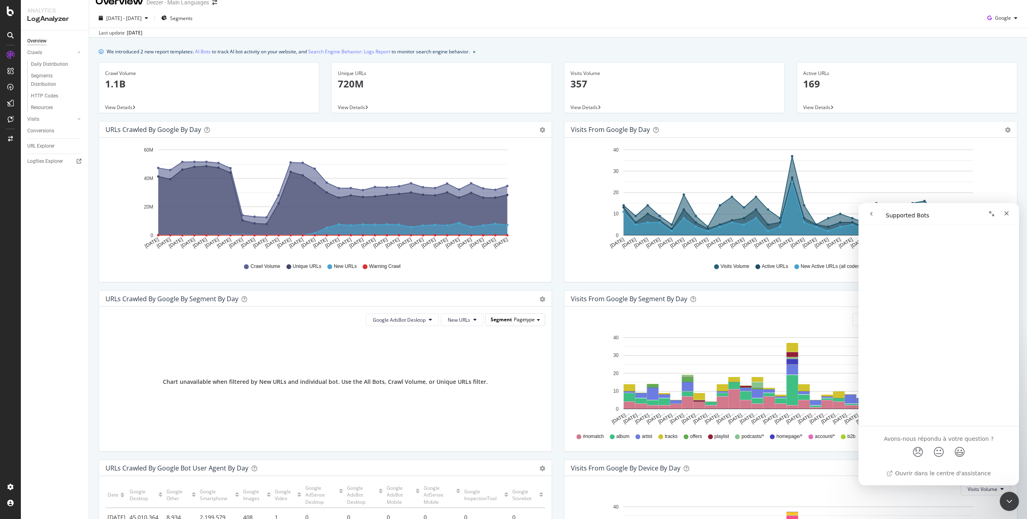
click at [493, 323] on div "Segment Pagetype" at bounding box center [515, 320] width 59 height 12
click at [458, 319] on span "New URLs" at bounding box center [459, 319] width 22 height 7
click at [460, 354] on span "Unique URLs" at bounding box center [460, 350] width 31 height 7
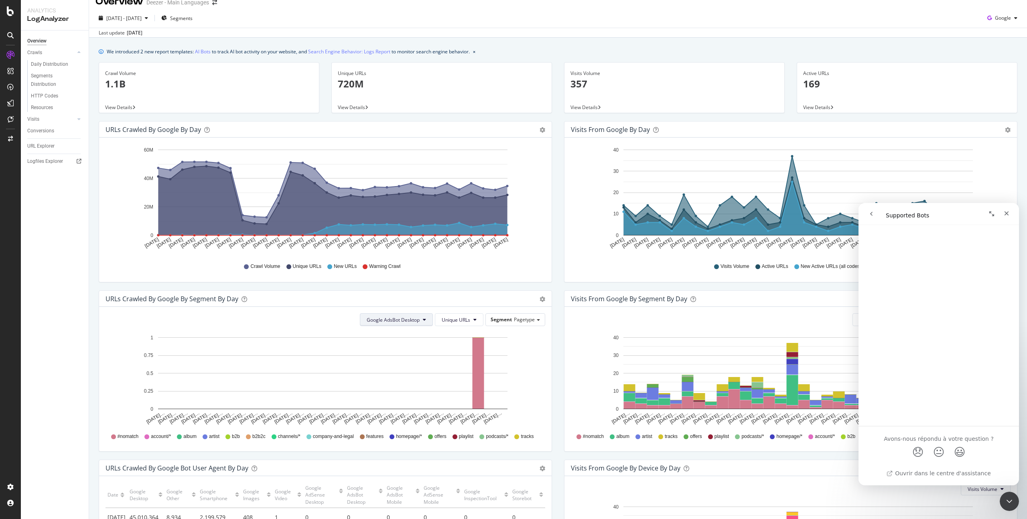
click at [419, 324] on button "Google AdsBot Desktop" at bounding box center [396, 319] width 73 height 13
click at [412, 362] on span "Google AdsBot Mobile" at bounding box center [392, 365] width 57 height 7
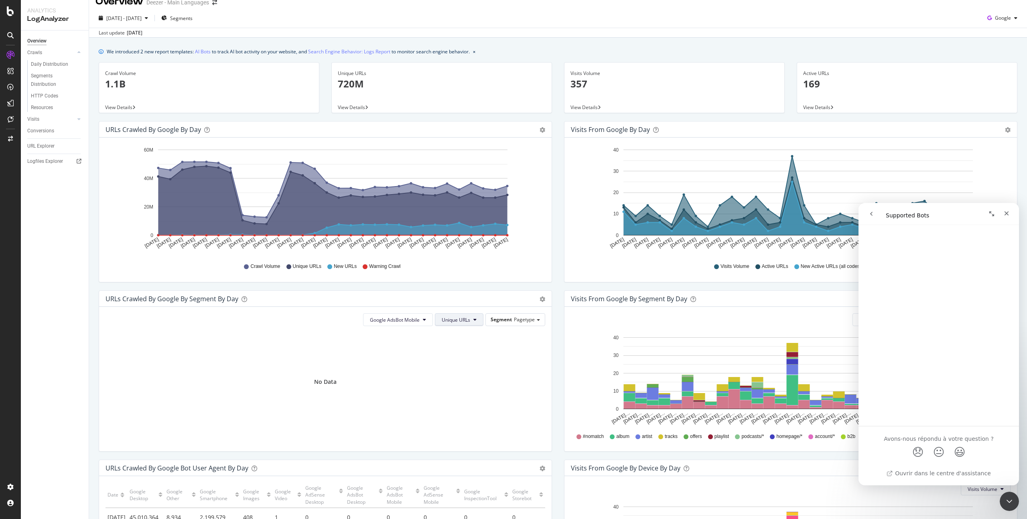
click at [444, 319] on span "Unique URLs" at bounding box center [455, 319] width 28 height 7
click at [443, 367] on span "New URLs" at bounding box center [454, 365] width 31 height 7
click at [416, 324] on button "Google AdsBot Mobile" at bounding box center [404, 319] width 70 height 13
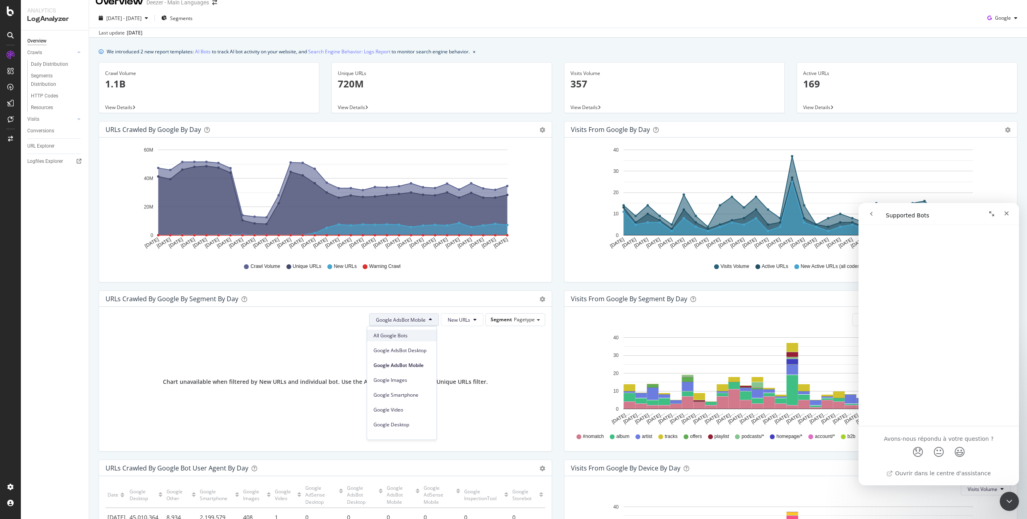
click at [415, 334] on span "All Google Bots" at bounding box center [401, 335] width 57 height 7
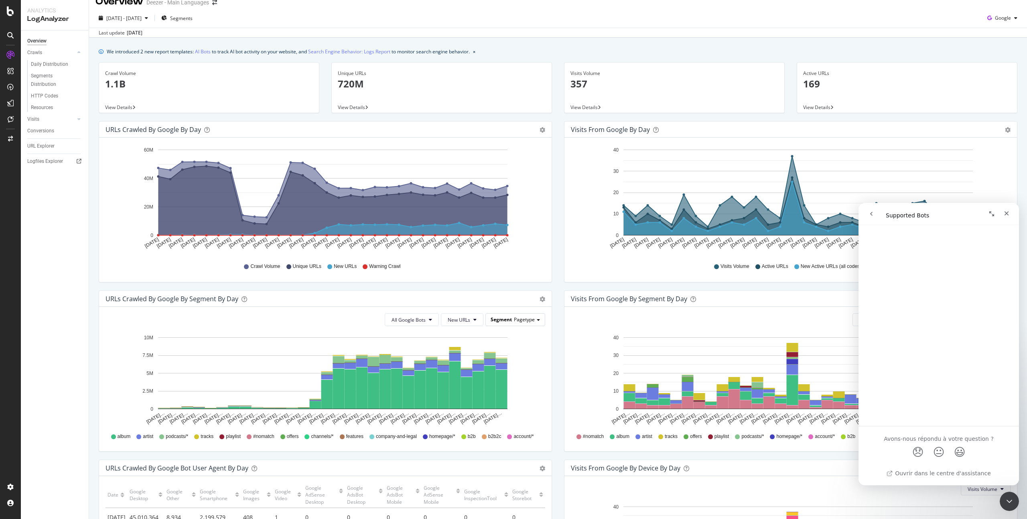
click at [501, 321] on span "Segment" at bounding box center [500, 319] width 21 height 7
click at [500, 369] on div "Advanced selector >" at bounding box center [509, 363] width 64 height 11
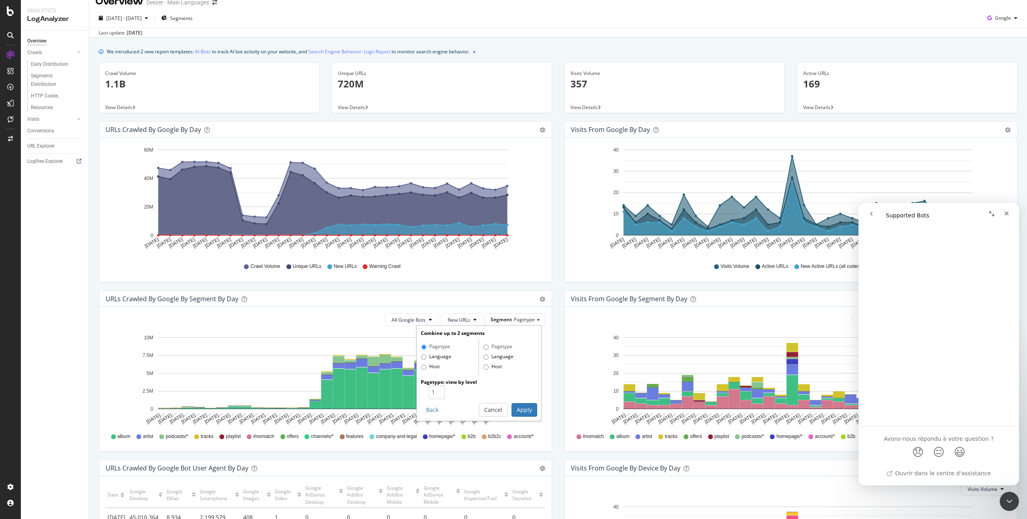
click at [437, 365] on div "Host" at bounding box center [450, 367] width 58 height 8
click at [425, 365] on label "Host" at bounding box center [430, 367] width 18 height 8
click at [425, 365] on input "Host" at bounding box center [423, 366] width 5 height 5
radio input "true"
radio input "false"
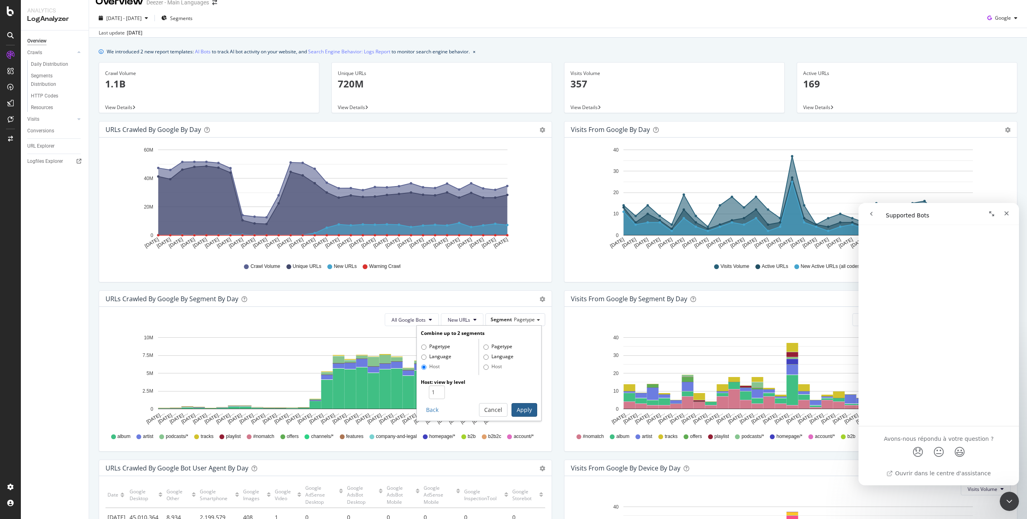
click at [520, 411] on button "Apply" at bounding box center [524, 410] width 26 height 14
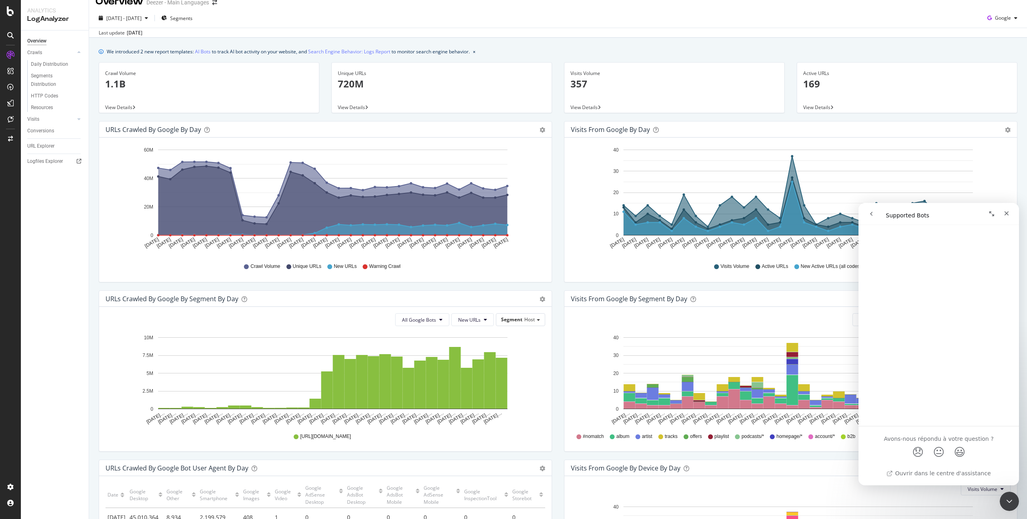
click at [549, 333] on div "URLs Crawled by Google By Segment By Day Timeline (by Value) Table All Google B…" at bounding box center [325, 374] width 465 height 169
click at [428, 320] on span "All Google Bots" at bounding box center [419, 319] width 34 height 7
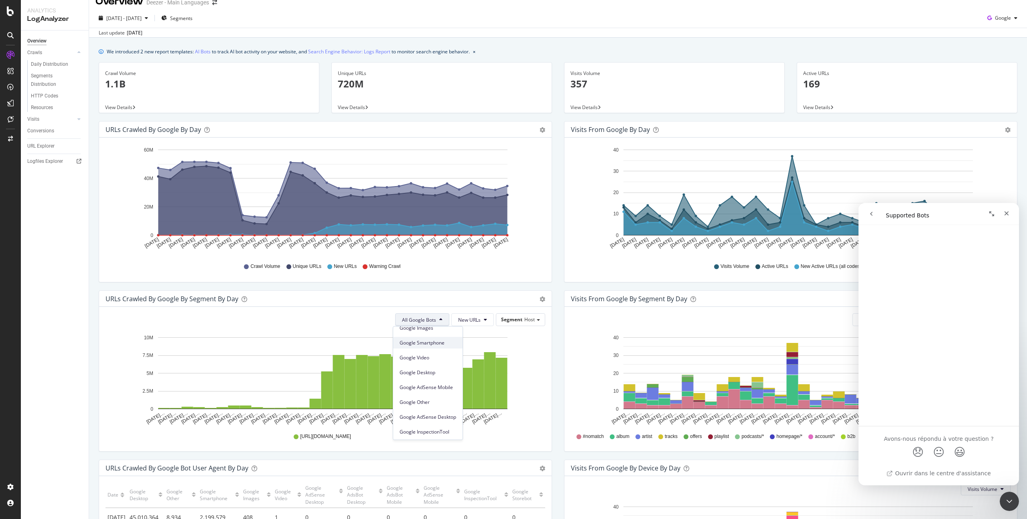
scroll to position [53, 0]
click at [437, 401] on span "Google Other" at bounding box center [427, 401] width 57 height 7
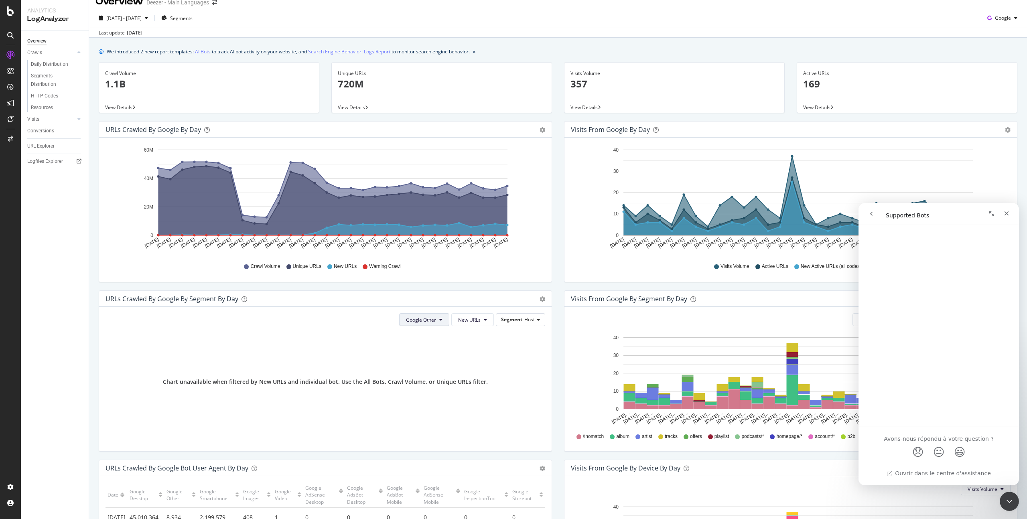
click at [426, 314] on button "Google Other" at bounding box center [424, 319] width 50 height 13
click at [429, 334] on span "All Google Bots" at bounding box center [431, 335] width 57 height 7
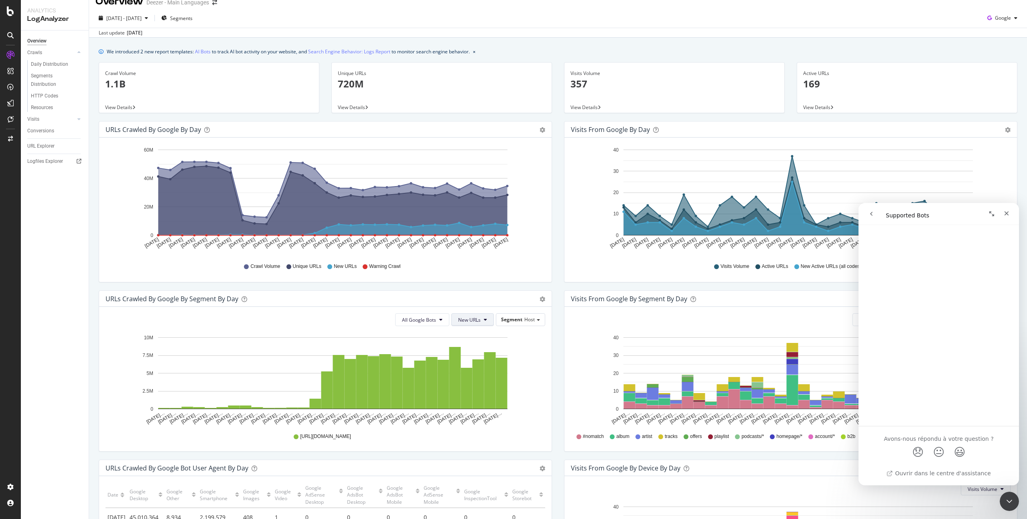
click at [480, 321] on button "New URLs" at bounding box center [472, 319] width 43 height 13
click at [480, 336] on span "Crawl Volume" at bounding box center [470, 335] width 31 height 7
click at [462, 322] on span "Crawl Volume" at bounding box center [465, 319] width 31 height 7
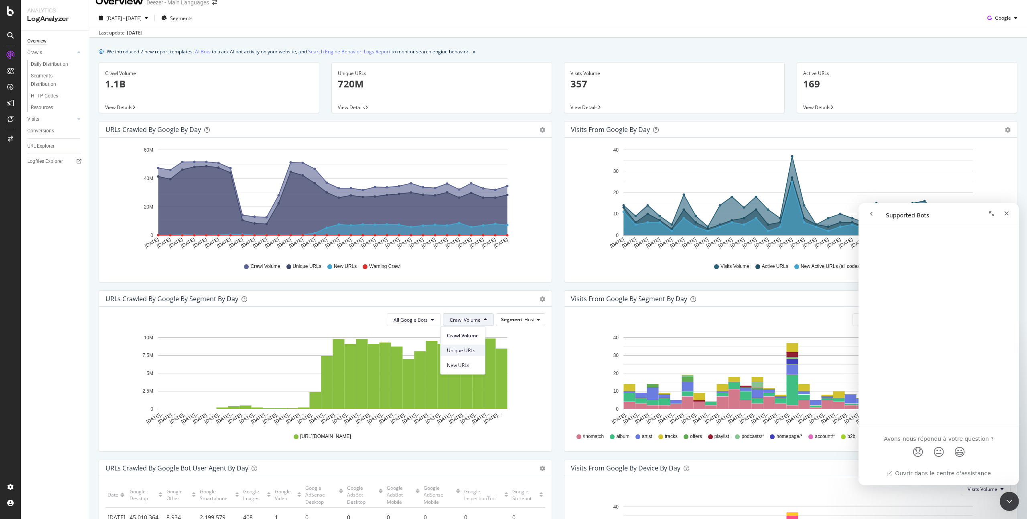
click at [460, 347] on span "Unique URLs" at bounding box center [463, 350] width 32 height 7
click at [469, 321] on span "Unique URLs" at bounding box center [466, 319] width 28 height 7
click at [462, 362] on span "New URLs" at bounding box center [464, 365] width 31 height 7
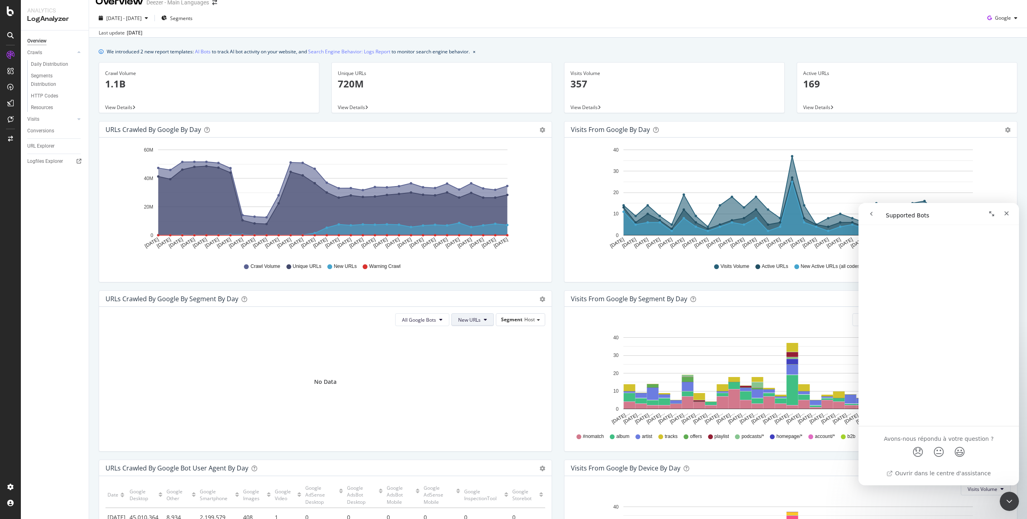
click at [462, 320] on span "New URLs" at bounding box center [469, 319] width 22 height 7
click at [462, 347] on span "Unique URLs" at bounding box center [470, 350] width 31 height 7
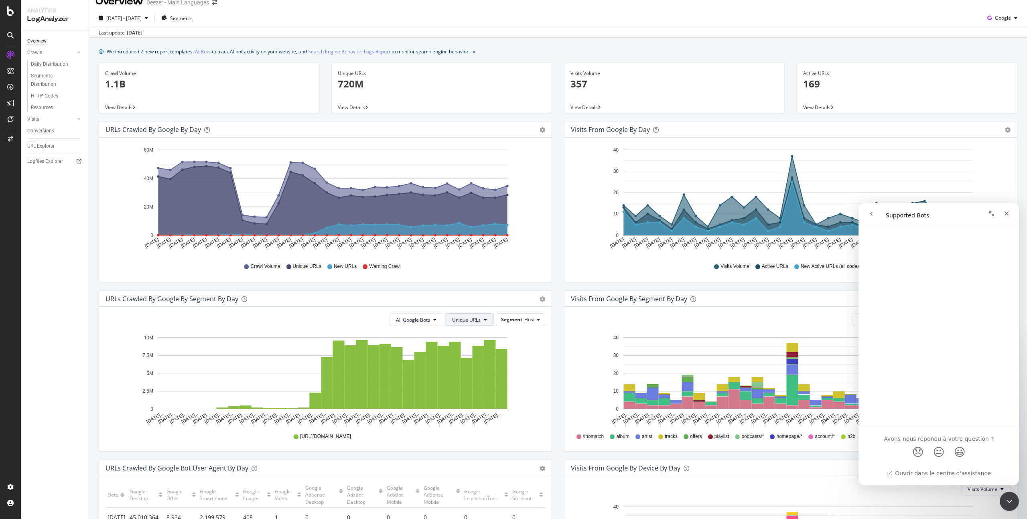
click at [467, 318] on span "Unique URLs" at bounding box center [466, 319] width 28 height 7
click at [467, 338] on span "Crawl Volume" at bounding box center [464, 335] width 31 height 7
click at [416, 321] on span "All Google Bots" at bounding box center [410, 319] width 34 height 7
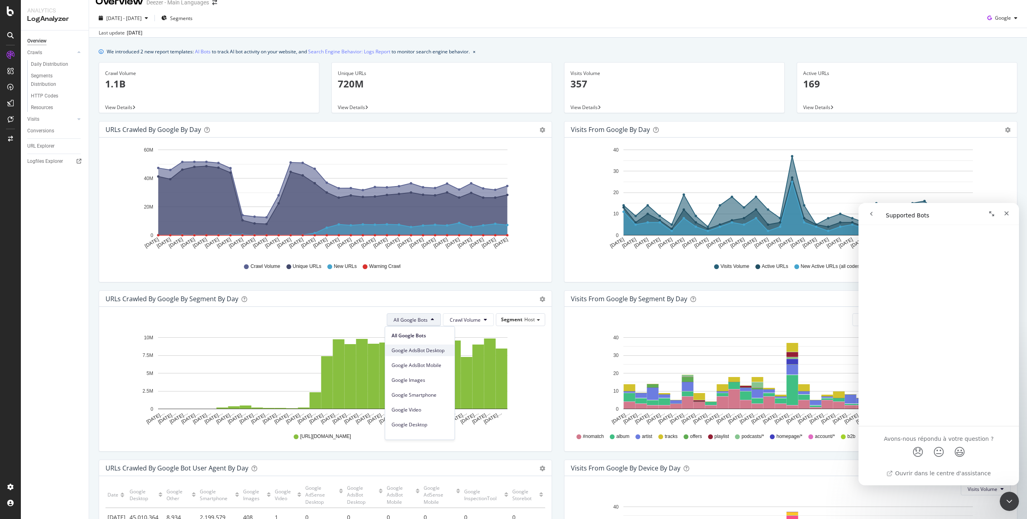
click at [414, 348] on span "Google AdsBot Desktop" at bounding box center [419, 350] width 57 height 7
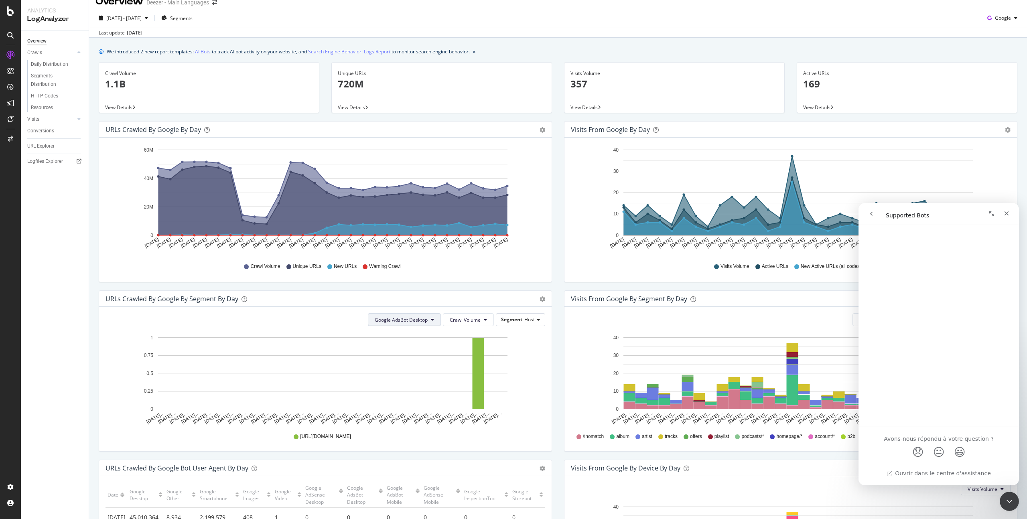
click at [412, 316] on span "Google AdsBot Desktop" at bounding box center [401, 319] width 53 height 7
click at [408, 367] on span "Google AdsBot Mobile" at bounding box center [400, 365] width 57 height 7
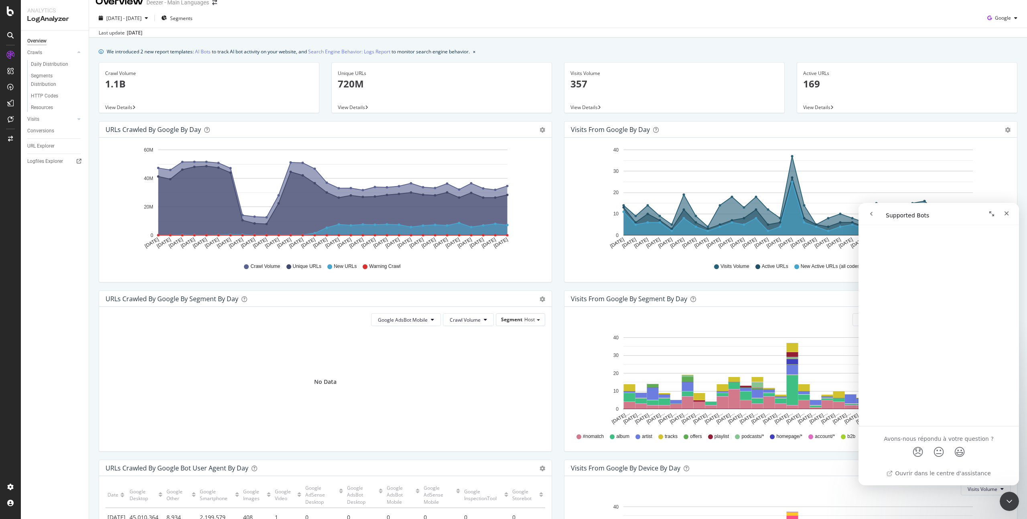
click at [411, 324] on button "Google AdsBot Mobile" at bounding box center [406, 319] width 70 height 13
click at [411, 407] on span "Google Desktop" at bounding box center [403, 406] width 57 height 7
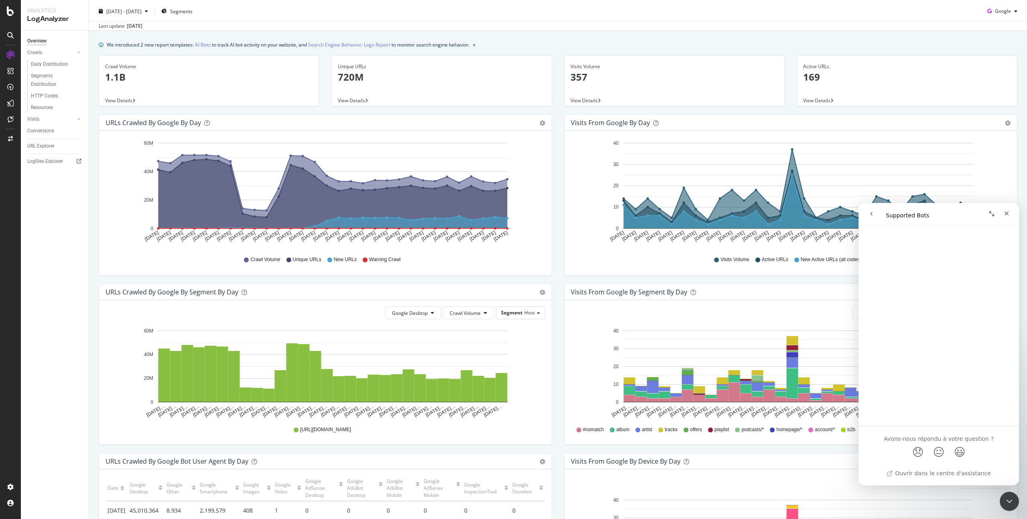
scroll to position [0, 0]
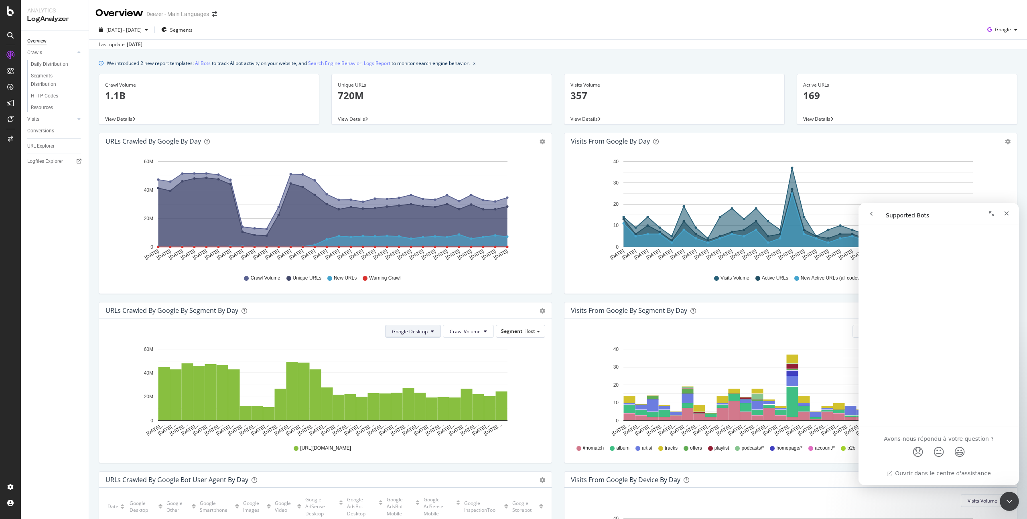
click at [424, 332] on span "Google Desktop" at bounding box center [410, 331] width 36 height 7
click at [468, 331] on span "Crawl Volume" at bounding box center [465, 331] width 31 height 7
click at [464, 377] on span "New URLs" at bounding box center [463, 376] width 32 height 7
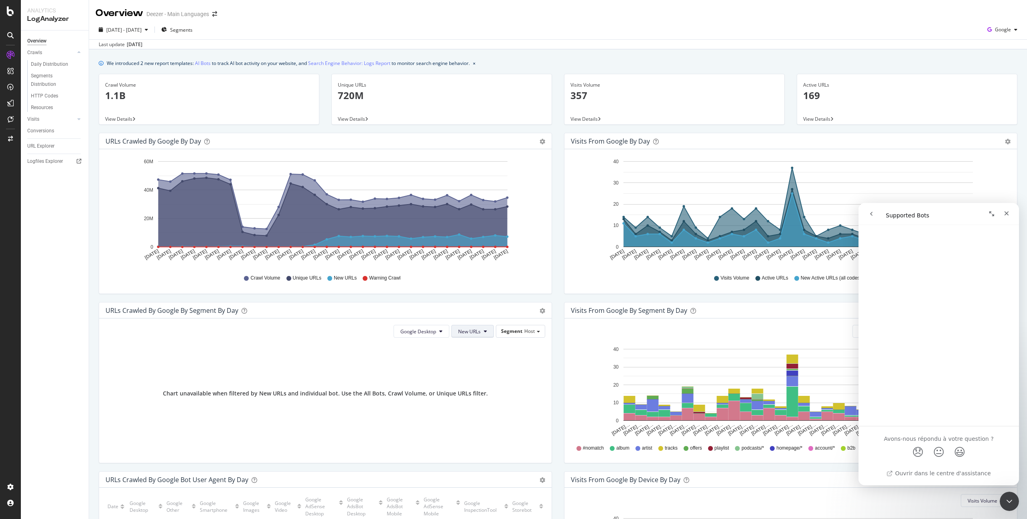
click at [465, 333] on span "New URLs" at bounding box center [469, 331] width 22 height 7
click at [464, 361] on span "Unique URLs" at bounding box center [470, 361] width 31 height 7
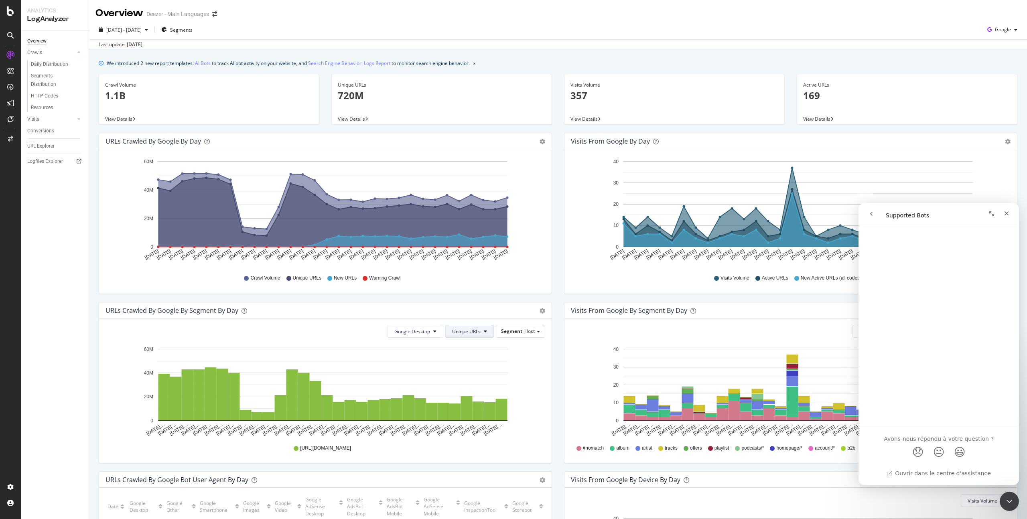
click at [466, 332] on span "Unique URLs" at bounding box center [466, 331] width 28 height 7
click at [466, 350] on span "Crawl Volume" at bounding box center [464, 347] width 31 height 7
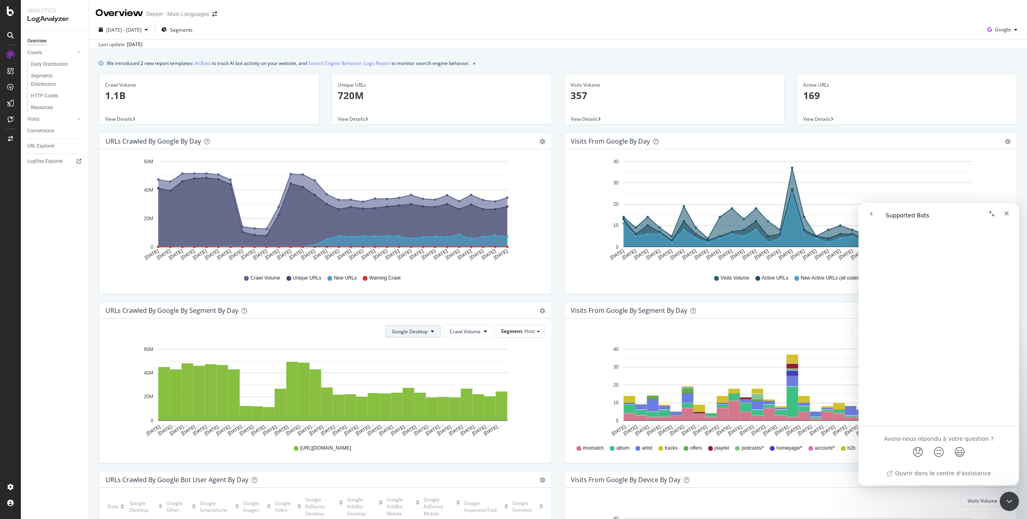
click at [415, 328] on span "Google Desktop" at bounding box center [410, 331] width 36 height 7
click at [420, 361] on div "Google Smartphone" at bounding box center [417, 356] width 69 height 12
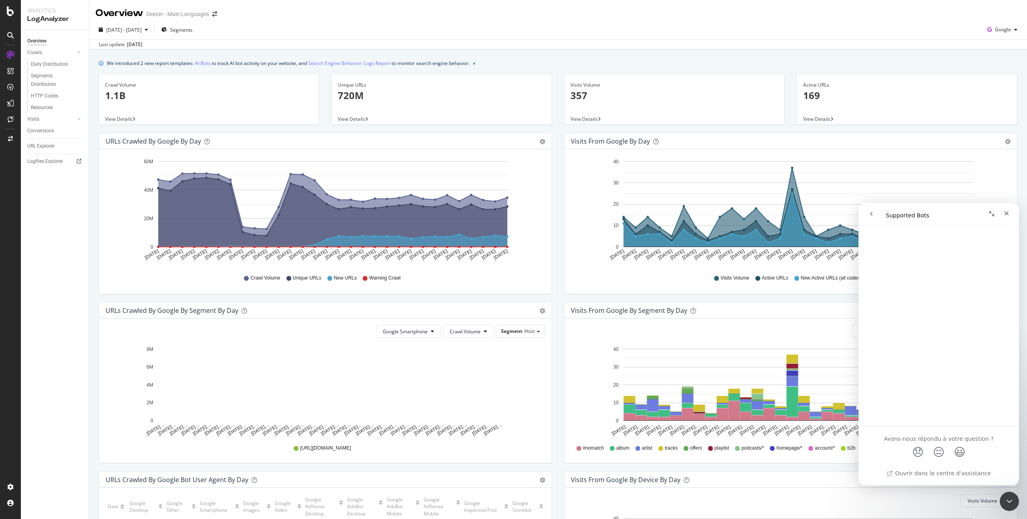
click at [346, 117] on span "View Details" at bounding box center [351, 118] width 27 height 7
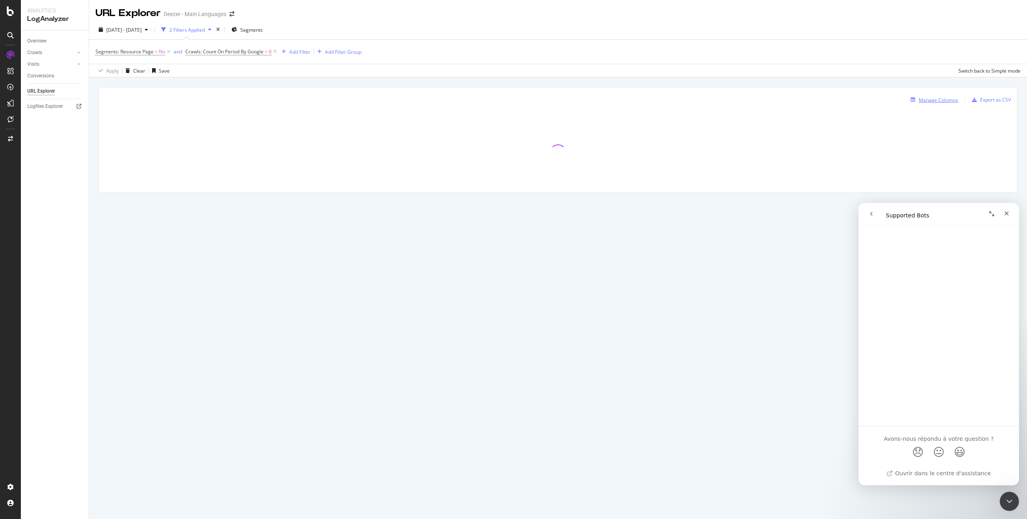
click at [926, 97] on div "Manage Columns" at bounding box center [937, 100] width 39 height 7
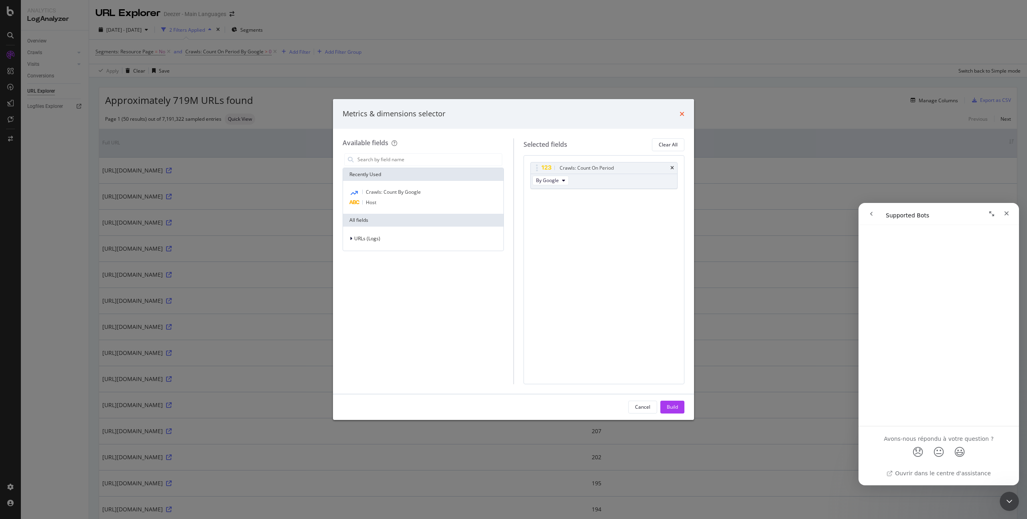
click at [682, 115] on icon "times" at bounding box center [681, 114] width 5 height 6
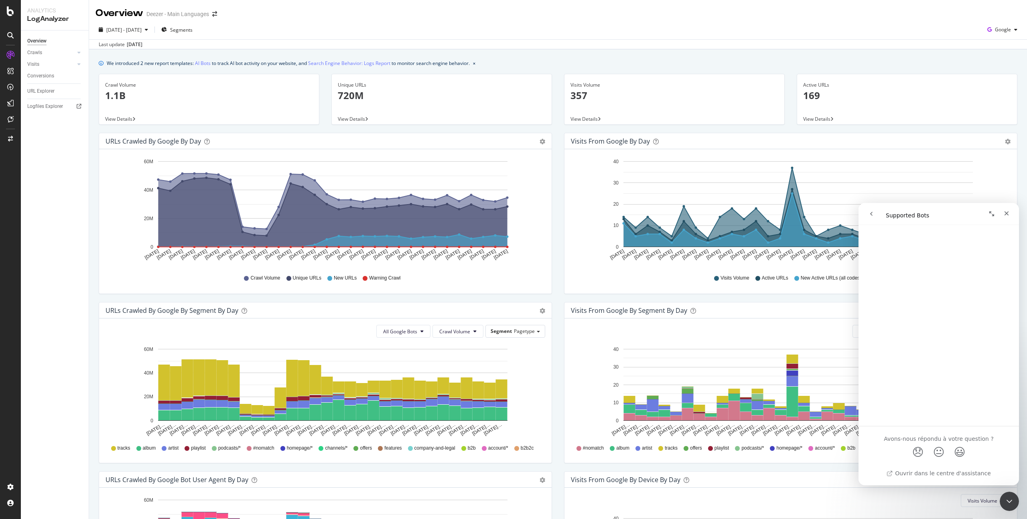
click at [540, 136] on div "URLs Crawled by Google by day Area Table" at bounding box center [325, 141] width 452 height 16
click at [540, 142] on icon "gear" at bounding box center [542, 142] width 6 height 6
click at [522, 173] on span "Table" at bounding box center [518, 174] width 63 height 12
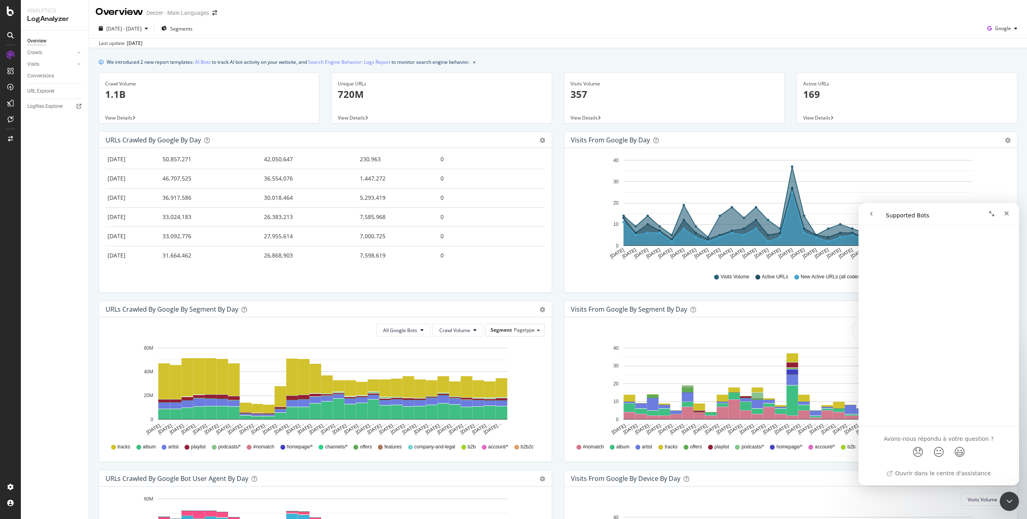
scroll to position [263, 0]
click at [539, 142] on icon "gear" at bounding box center [542, 141] width 6 height 6
click at [528, 174] on span "Table" at bounding box center [518, 173] width 63 height 12
click at [526, 155] on span "Area" at bounding box center [518, 157] width 63 height 12
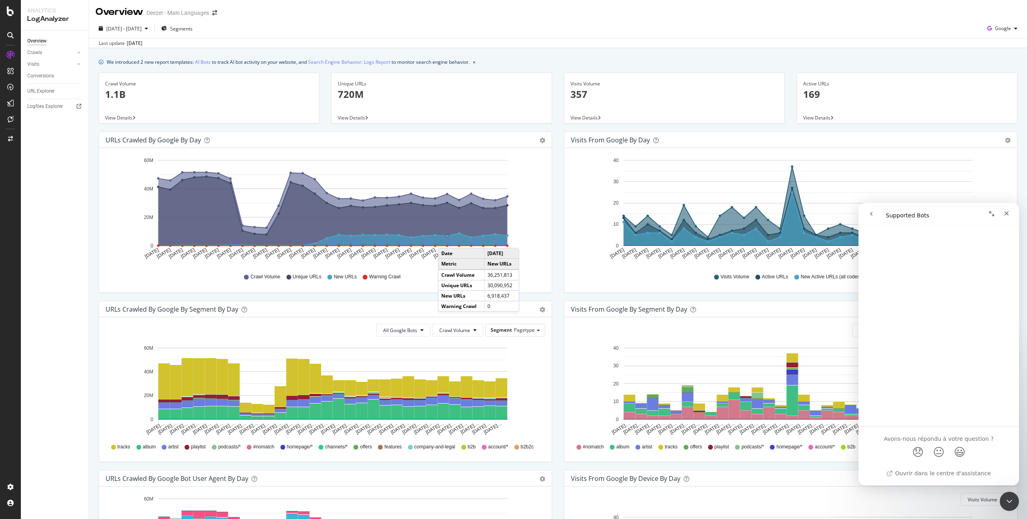
click at [446, 240] on icon "A chart." at bounding box center [332, 239] width 349 height 12
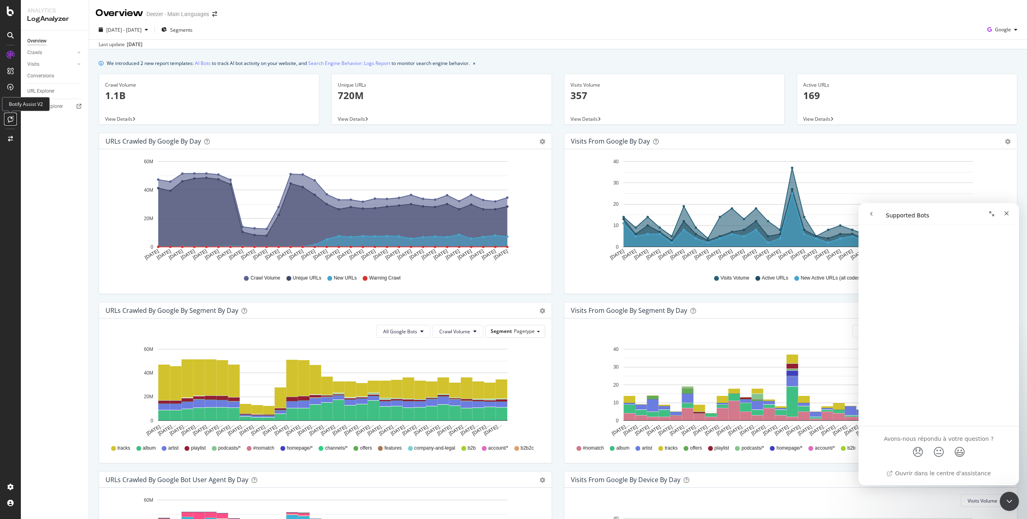
click at [11, 119] on icon at bounding box center [11, 119] width 6 height 6
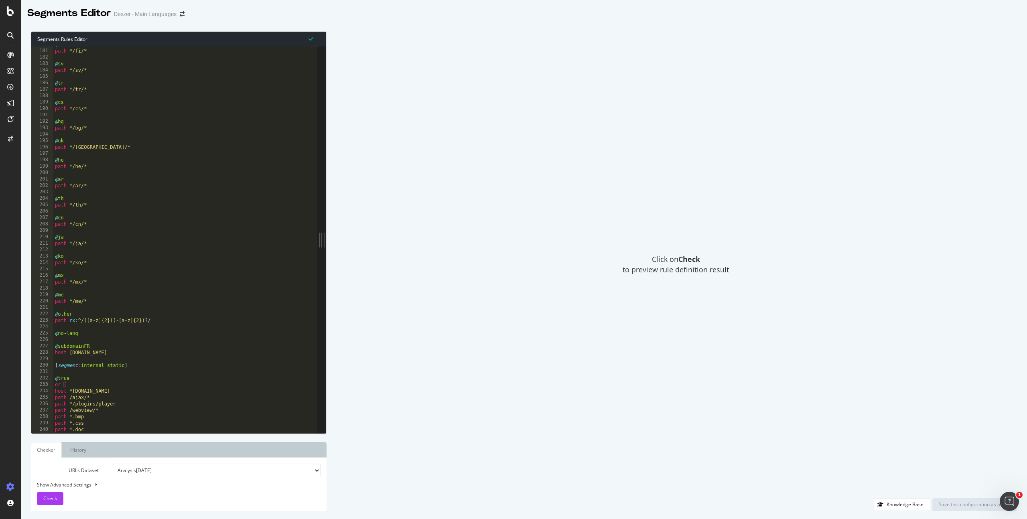
scroll to position [1193, 0]
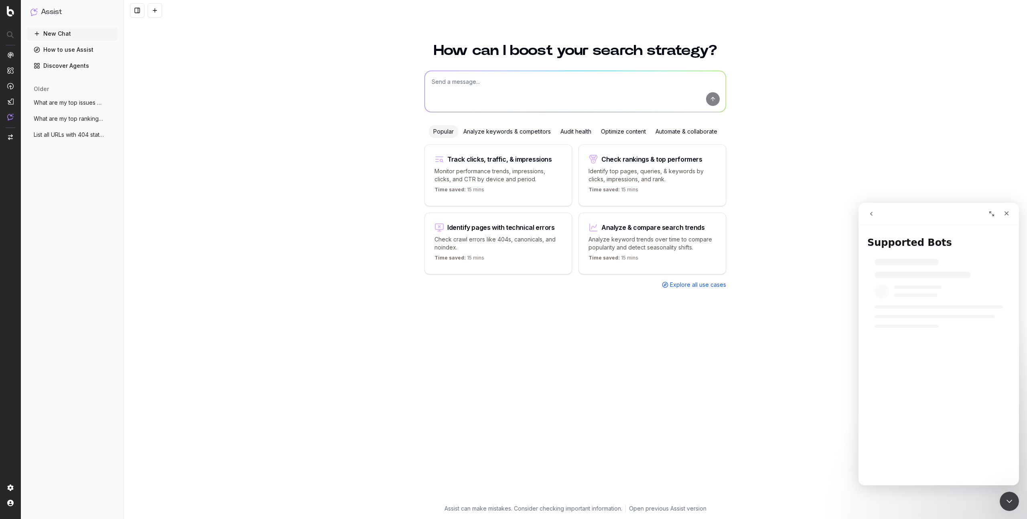
click at [427, 107] on textarea at bounding box center [575, 91] width 301 height 41
type textarea "I see a rise in new urls crawled, how can I verify that it comes from a specifi…"
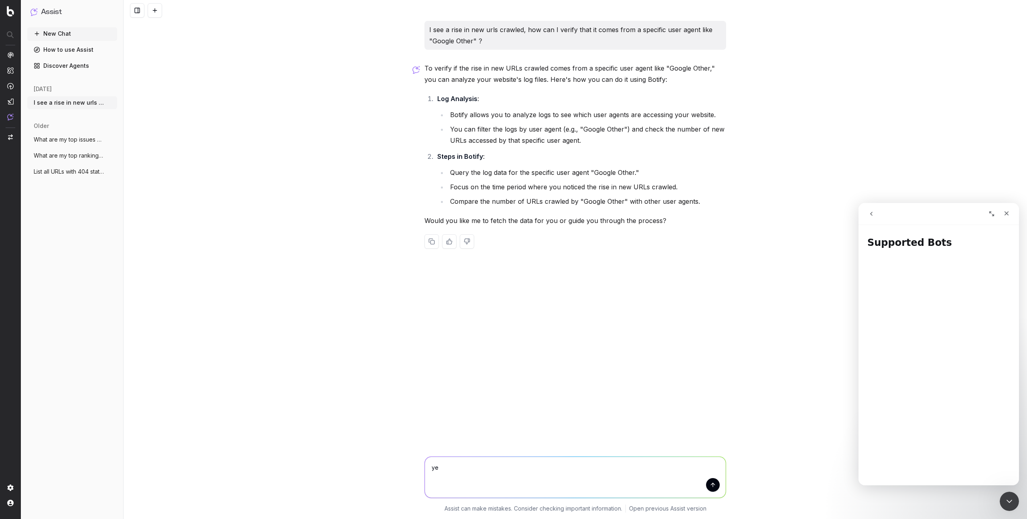
type textarea "yes"
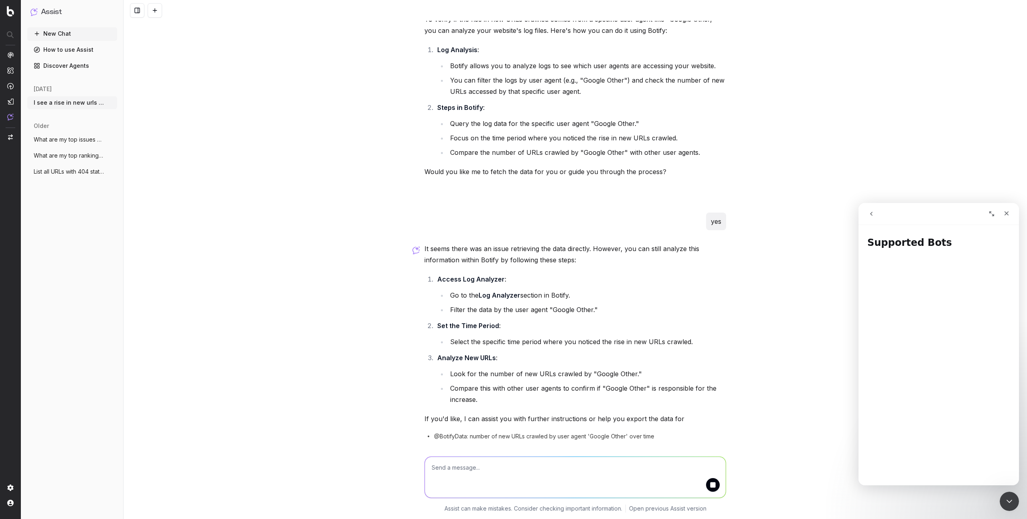
scroll to position [229, 0]
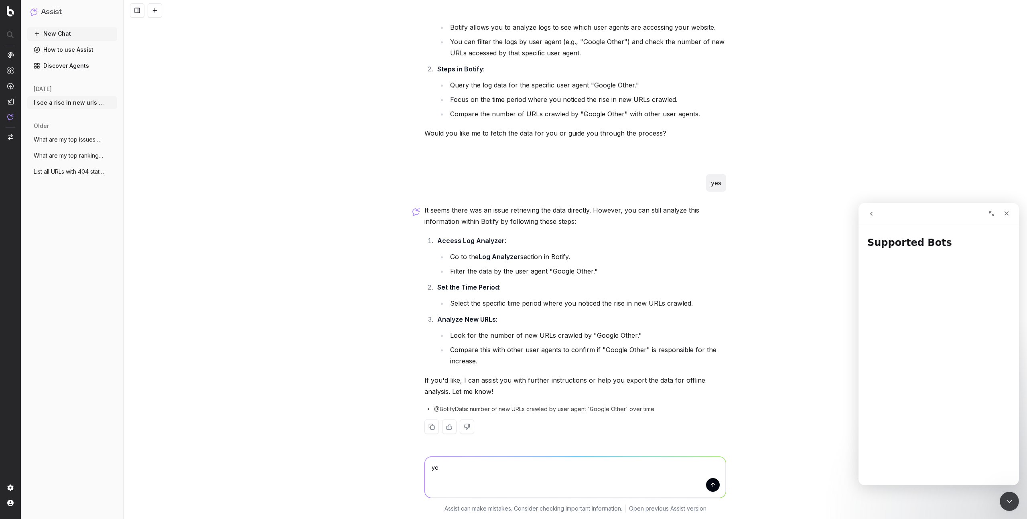
type textarea "yes"
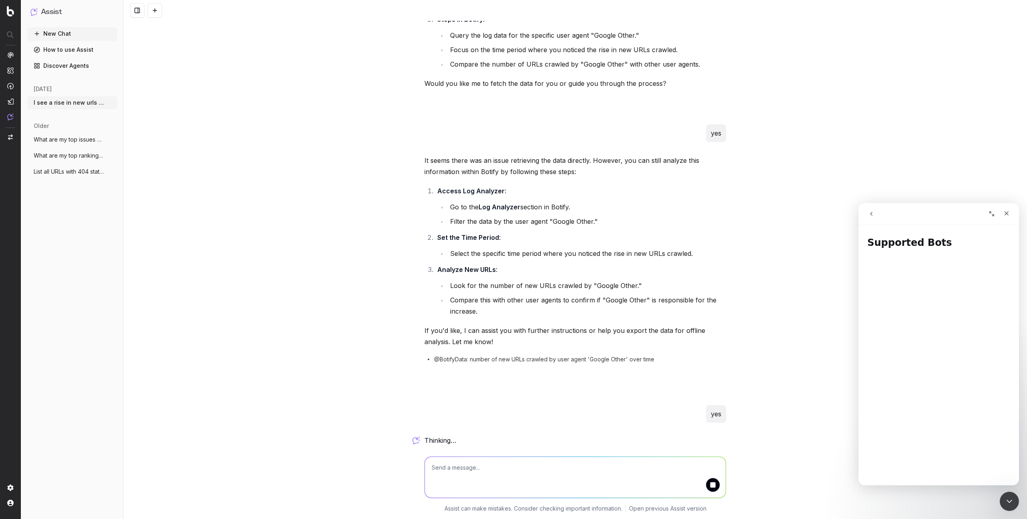
scroll to position [281, 0]
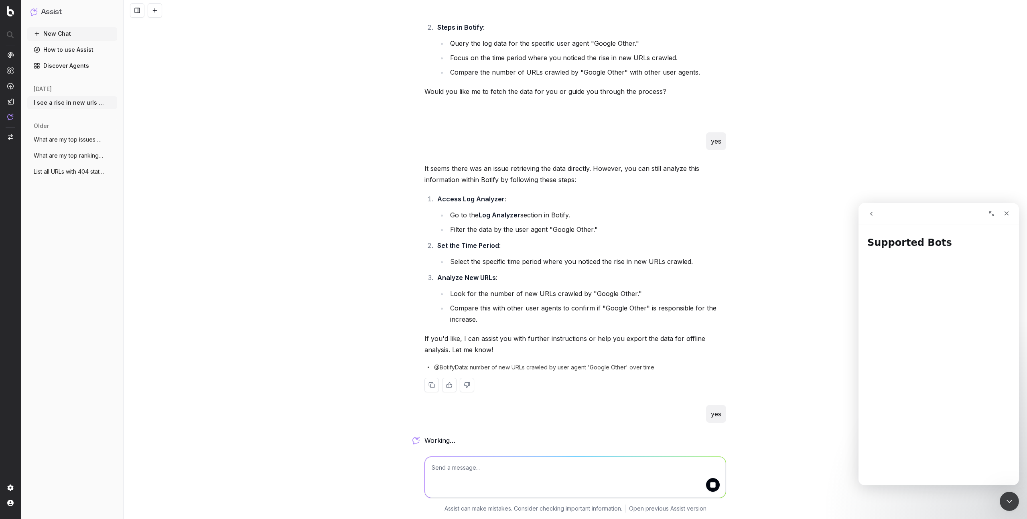
click at [434, 363] on span "@BotifyData: number of new URLs crawled by user agent 'Google Other' over time" at bounding box center [544, 367] width 220 height 8
copy div "@BotifyData: number of new URLs crawled by user agent 'Google Other' over time"
click at [450, 457] on textarea at bounding box center [575, 477] width 301 height 41
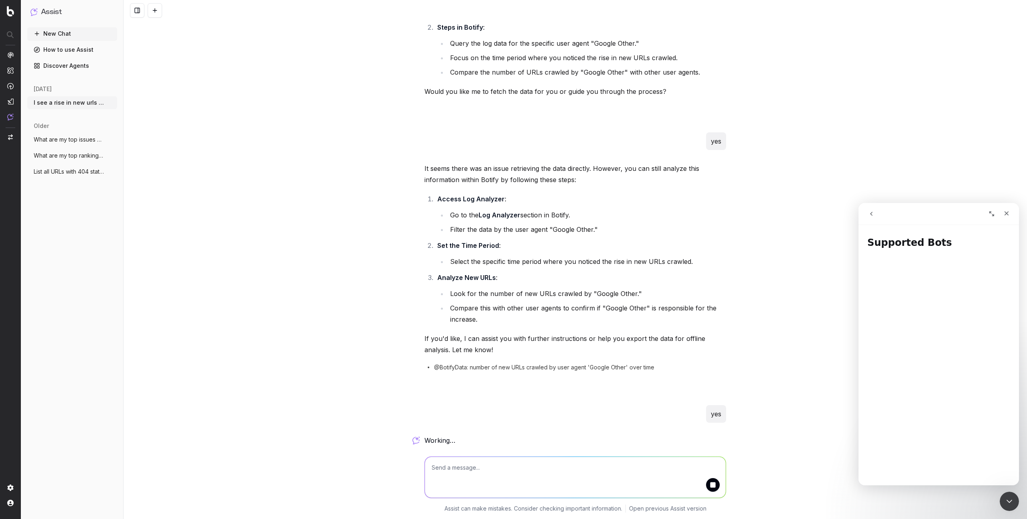
paste textarea "@BotifyData: number of new URLs crawled by user agent 'Google Other' over time"
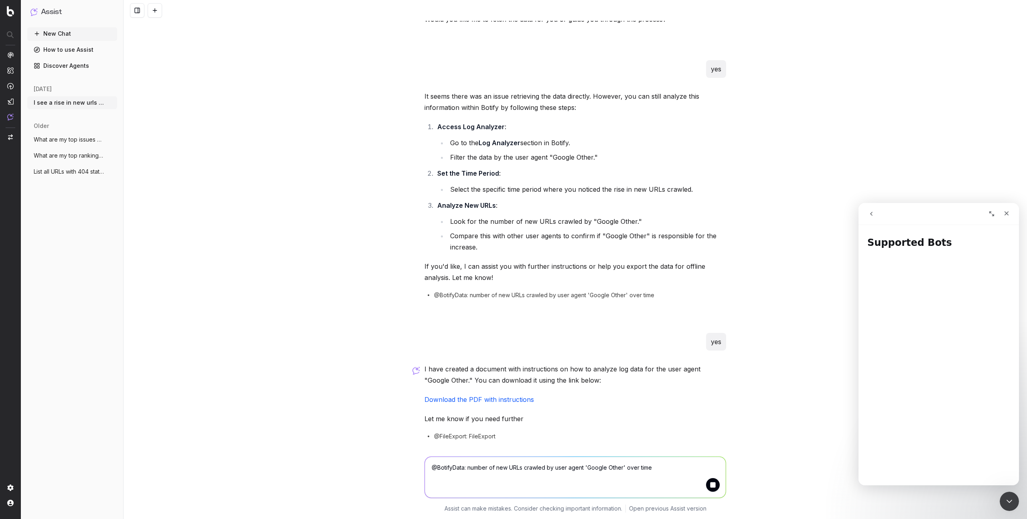
scroll to position [405, 0]
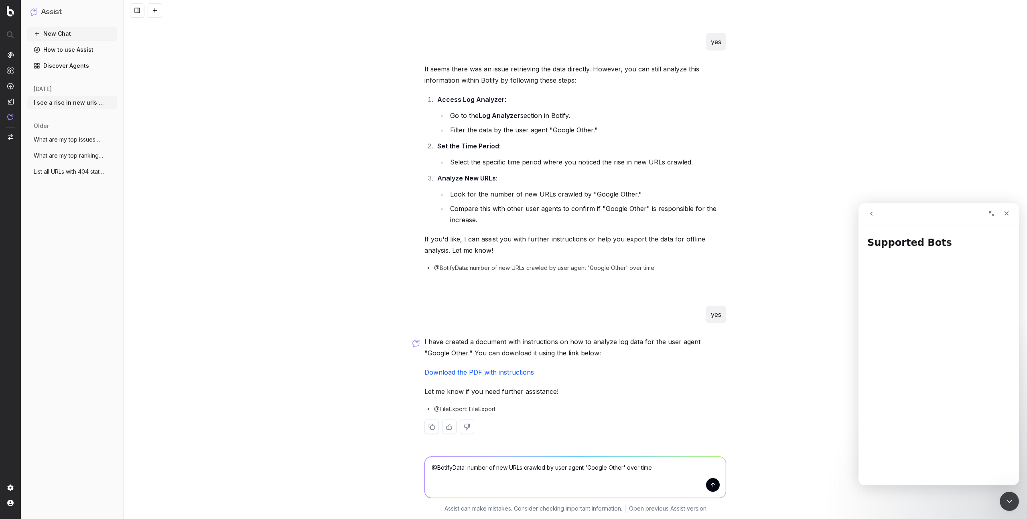
click at [452, 368] on link "Download the PDF with instructions" at bounding box center [478, 372] width 109 height 8
click at [489, 367] on p "Download the PDF with instructions" at bounding box center [575, 372] width 302 height 11
click at [490, 368] on link "Download the PDF with instructions" at bounding box center [478, 372] width 109 height 8
click at [667, 460] on textarea "@BotifyData: number of new URLs crawled by user agent 'Google Other' over time" at bounding box center [575, 477] width 301 height 41
click at [667, 463] on textarea "@BotifyData: number of new URLs crawled by user agent 'Google Other' over time" at bounding box center [575, 477] width 301 height 41
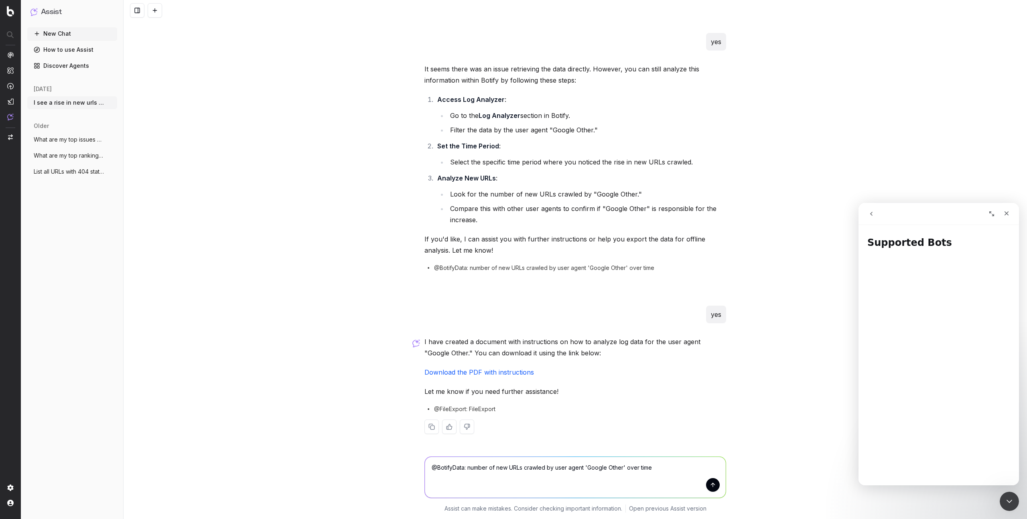
click at [666, 460] on textarea "@BotifyData: number of new URLs crawled by user agent 'Google Other' over time" at bounding box center [575, 477] width 301 height 41
type textarea "@BotifyData: number of new URLs crawled by user agent 'Google Other' over time …"
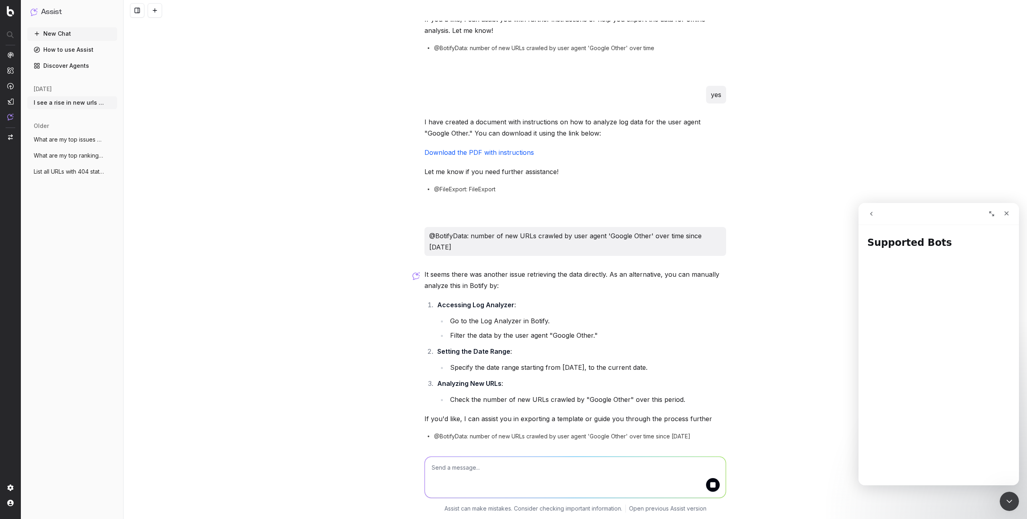
scroll to position [728, 0]
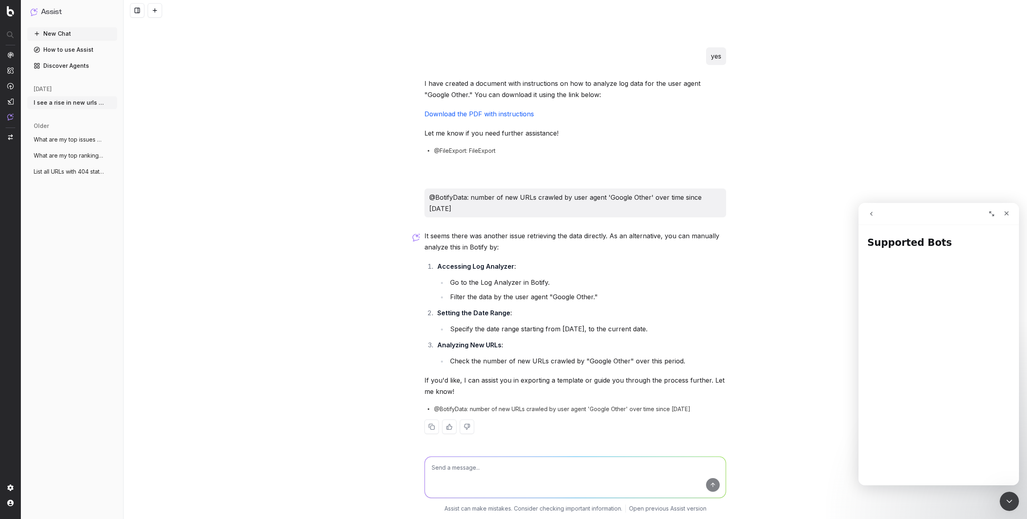
click at [564, 304] on ol "Accessing Log Analyzer : Go to the Log Analyzer in Botify. Filter the data by t…" at bounding box center [575, 314] width 302 height 106
click at [537, 467] on textarea at bounding box center [575, 477] width 301 height 41
type textarea "how do I filter the data by user agent I can only filter on own segments"
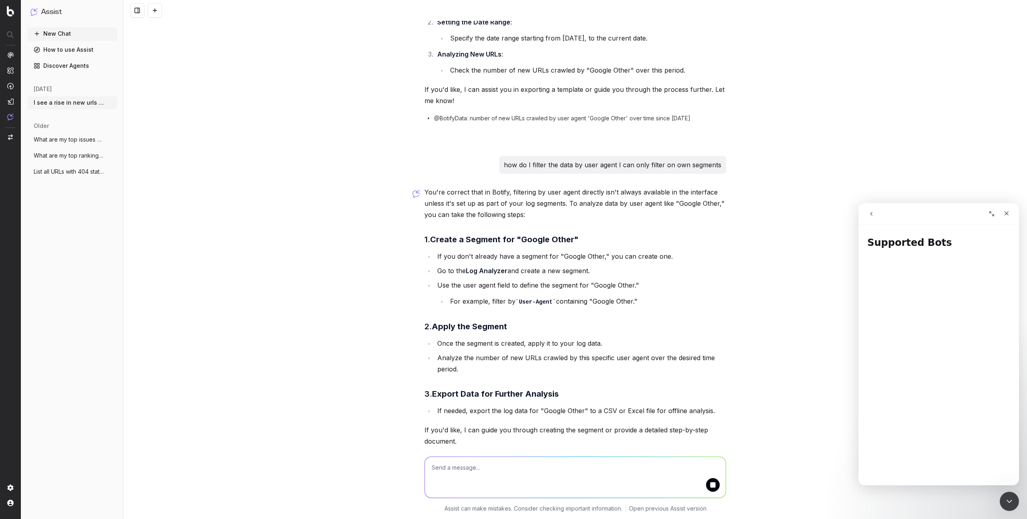
scroll to position [1135, 0]
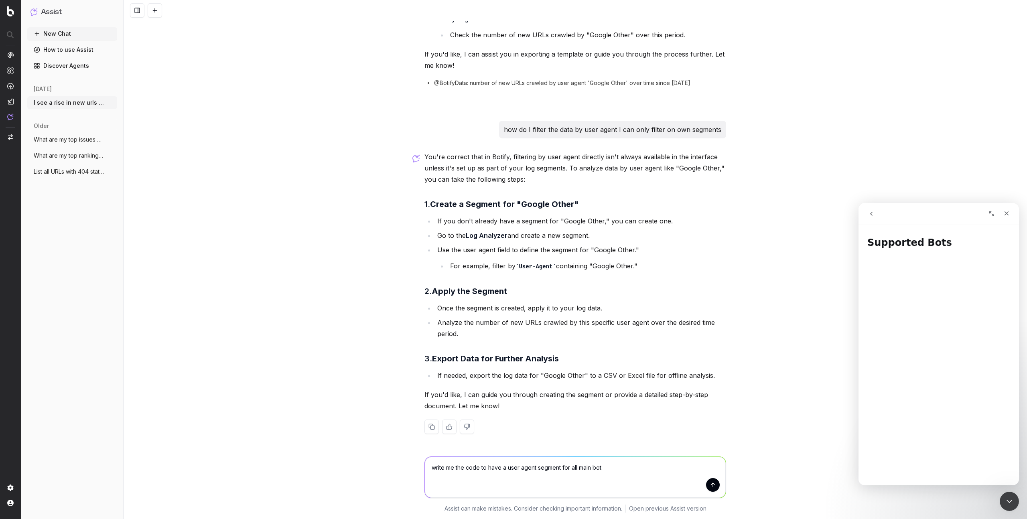
type textarea "write me the code to have a user agent segment for all main bots"
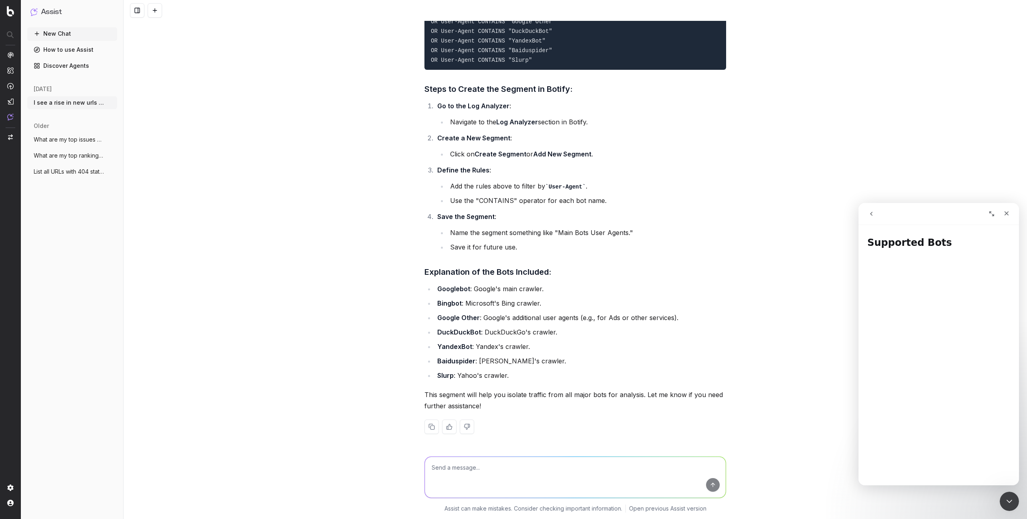
scroll to position [1483, 0]
paste textarea "[segment:pagetype] @album path */album/* @artist path */artist/* path rx:/artis…"
type textarea "write me the code for segments rules editor like this code: [segment:pagetype] …"
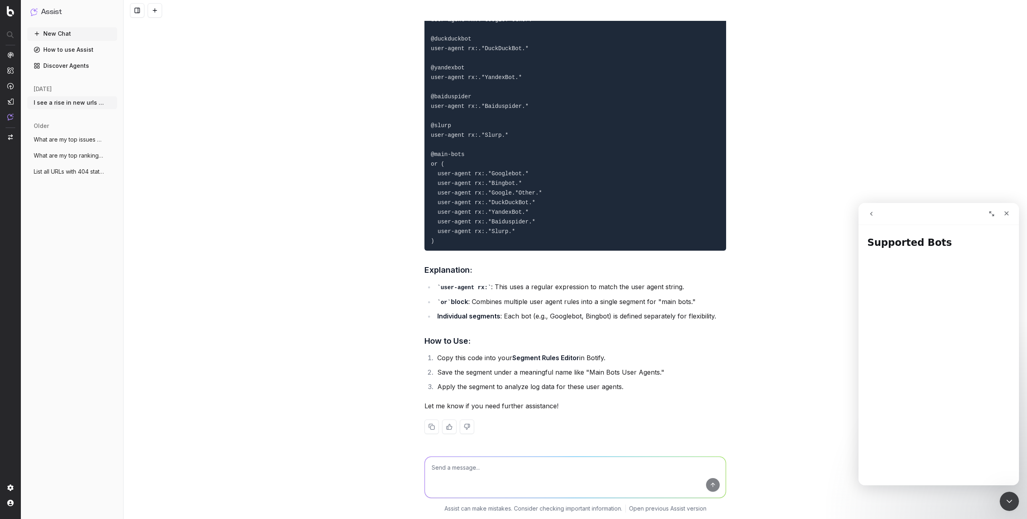
scroll to position [3658, 0]
click at [468, 459] on textarea at bounding box center [575, 477] width 301 height 41
type textarea "distinguish main google bots and add AI bots"
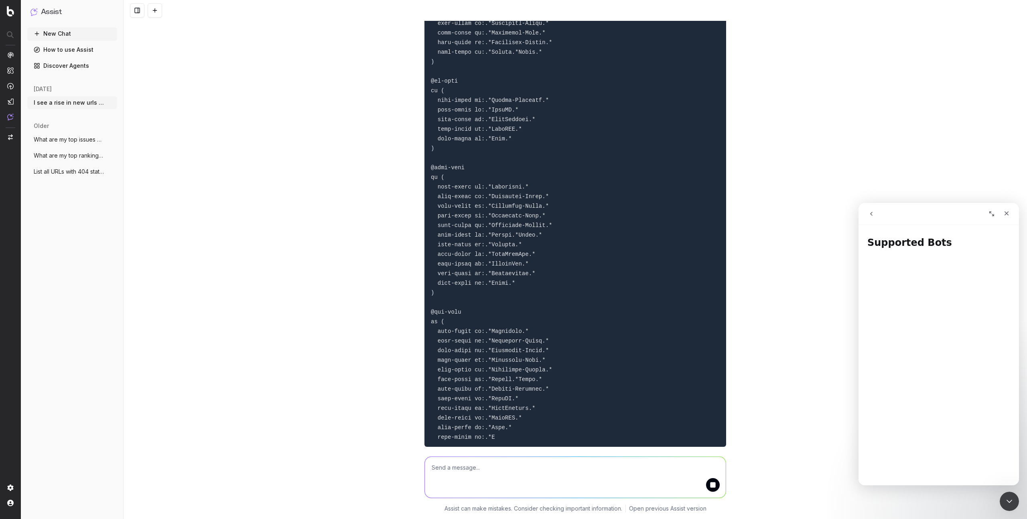
scroll to position [4246, 0]
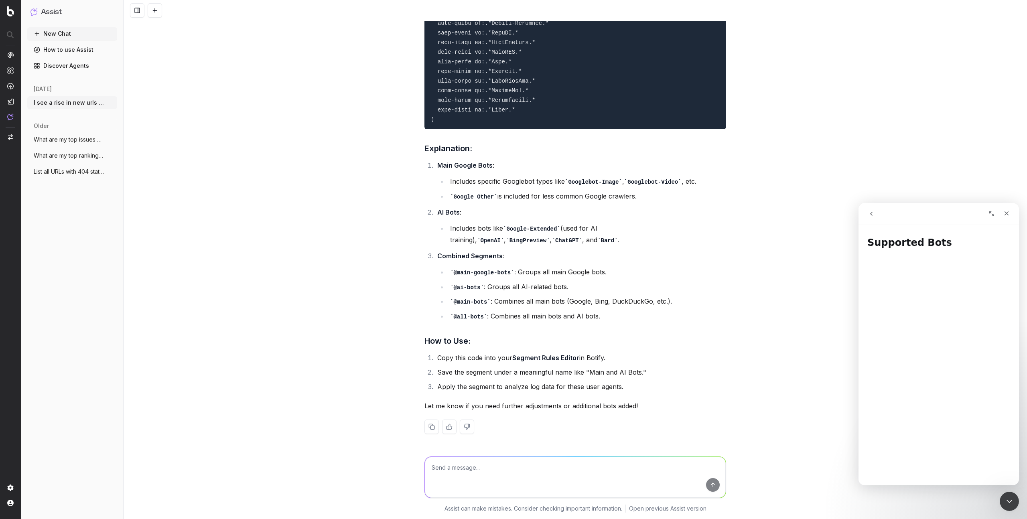
drag, startPoint x: 391, startPoint y: 176, endPoint x: 511, endPoint y: 293, distance: 167.3
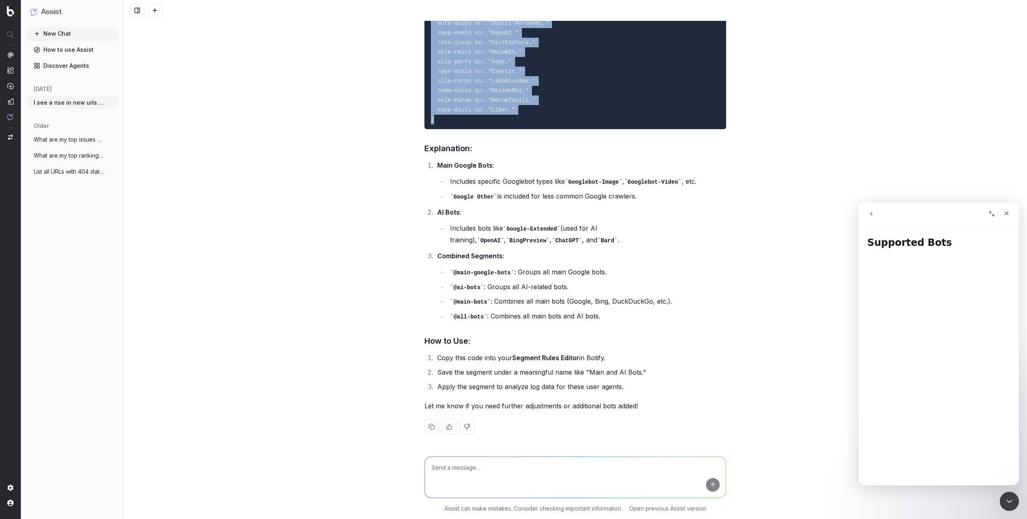
copy code "[segment:user-agents] # Main Google Bots @googlebot user-agent rx:.*Googlebot.*…"
click at [466, 464] on textarea at bounding box center [575, 477] width 301 height 41
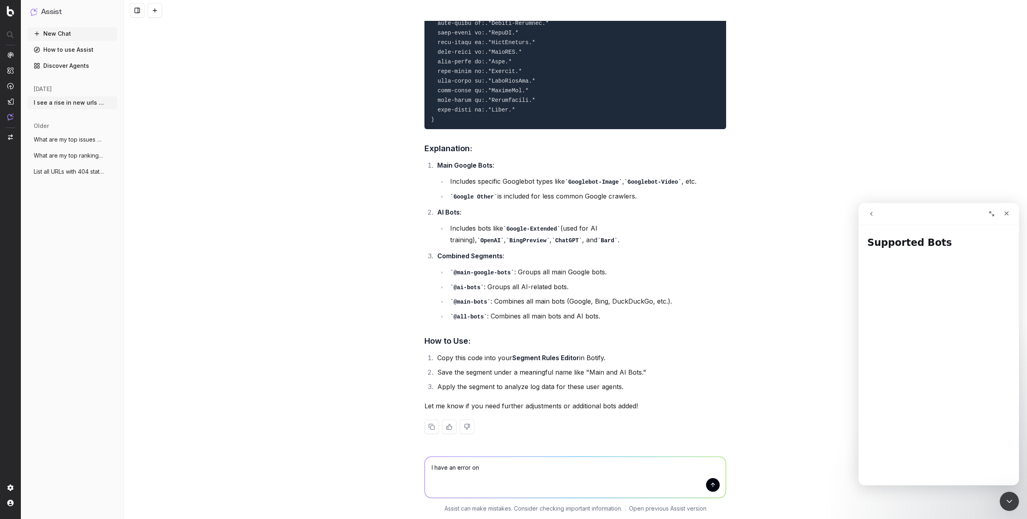
paste textarea "# Combined Segments @main-google-bots or ( user-agent rx:.*Googlebot.* user-age…"
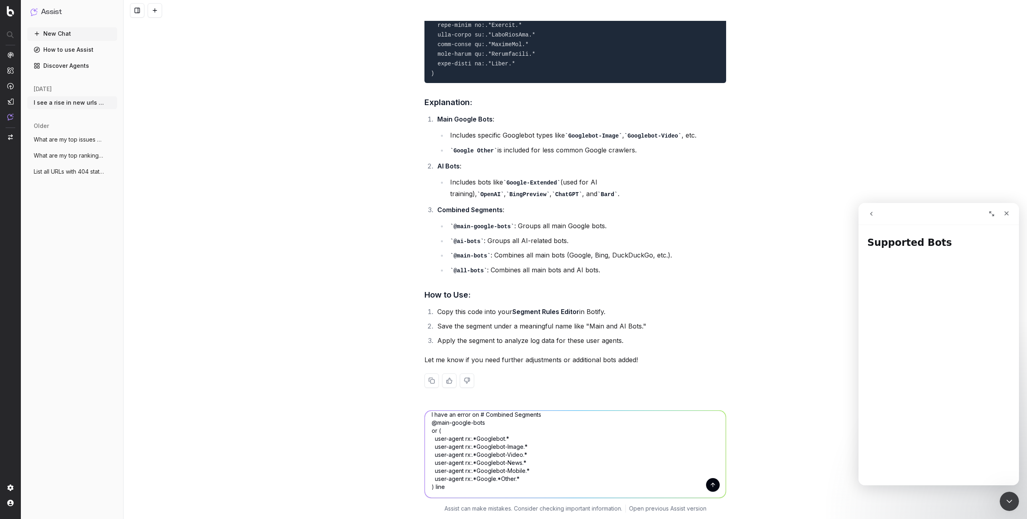
type textarea "I have an error on # Combined Segments @main-google-bots or ( user-agent rx:.*G…"
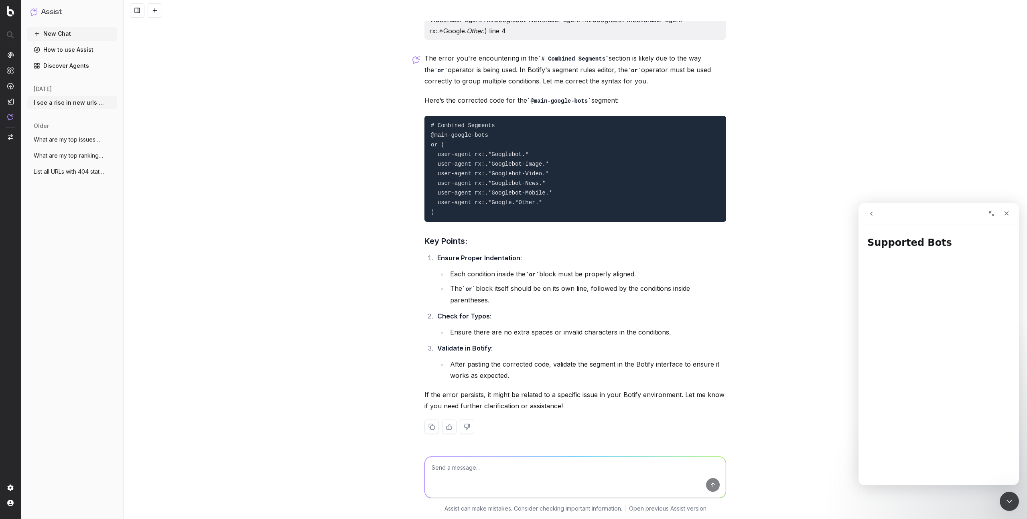
scroll to position [6196, 0]
click at [482, 222] on pre "# Combined Segments @main-google-bots or ( user-agent rx:.*Googlebot.* user-age…" at bounding box center [575, 169] width 302 height 106
click at [482, 106] on p "Here’s the corrected code for the @main-google-bots segment:" at bounding box center [575, 101] width 302 height 12
click at [428, 222] on pre "# Combined Segments @main-google-bots or ( user-agent rx:.*Googlebot.* user-age…" at bounding box center [575, 169] width 302 height 106
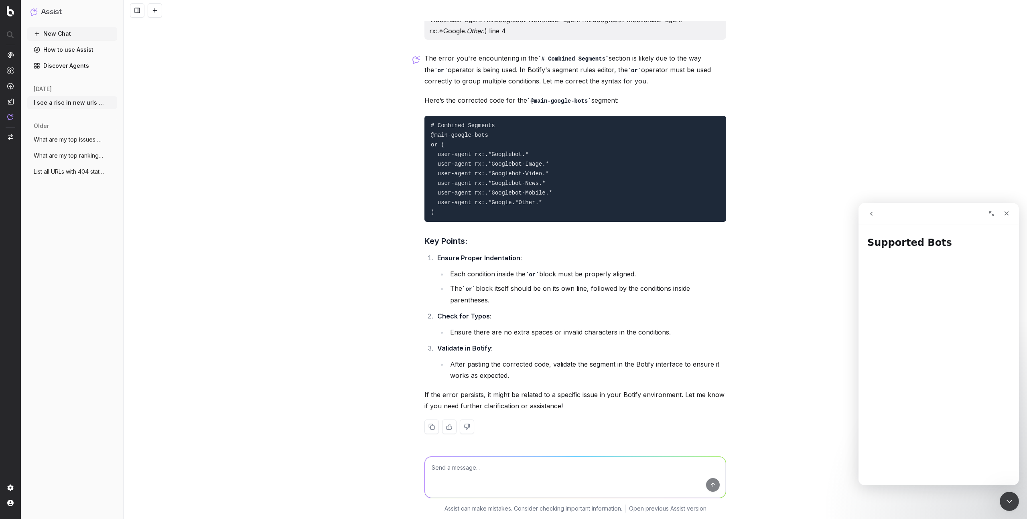
scroll to position [6179, 0]
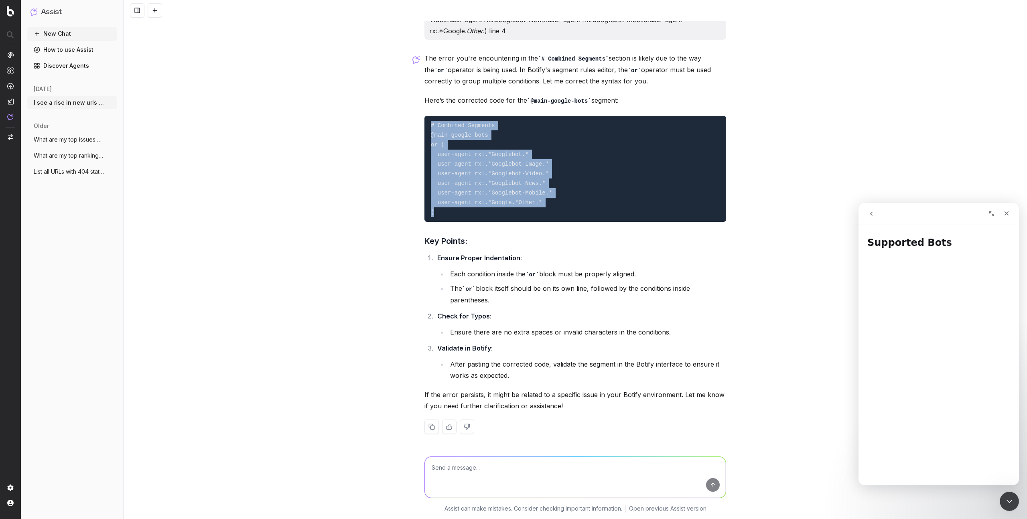
drag, startPoint x: 403, startPoint y: 292, endPoint x: 371, endPoint y: 182, distance: 114.7
click at [371, 182] on div "I see a rise in new urls crawled, how can I verify that it comes from a specifi…" at bounding box center [575, 259] width 903 height 519
copy code "# Combined Segments @main-google-bots or ( user-agent rx:.*Googlebot.* user-age…"
click at [425, 462] on textarea at bounding box center [575, 477] width 301 height 41
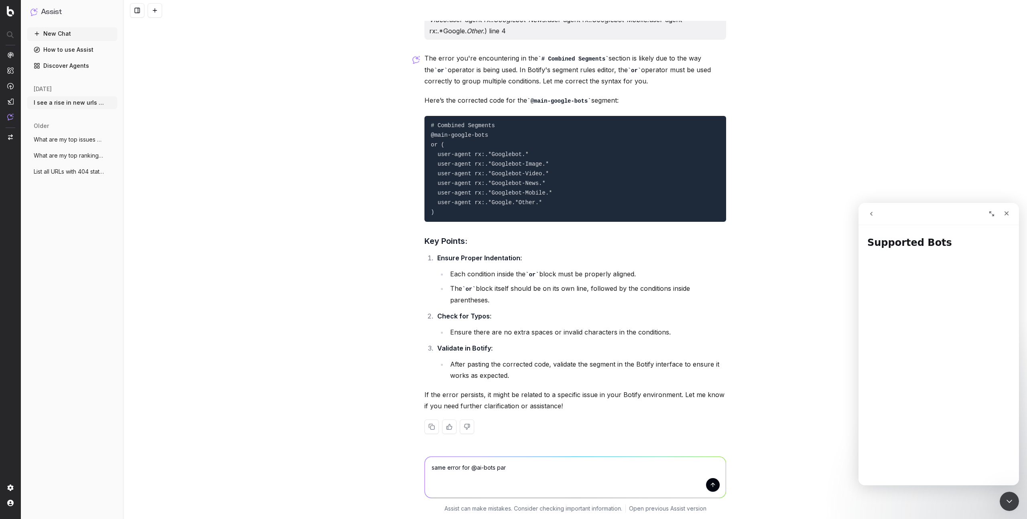
type textarea "same error for @ai-bots part"
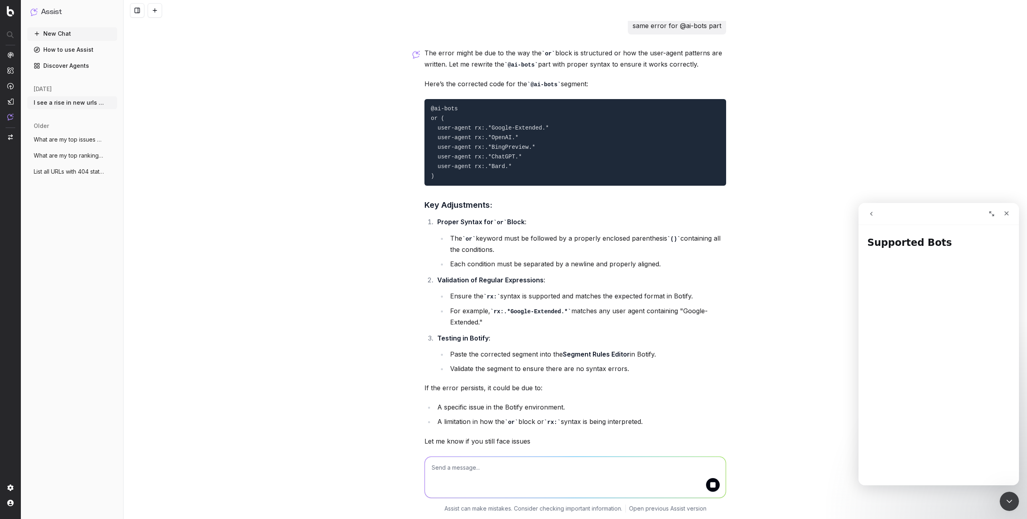
scroll to position [6782, 0]
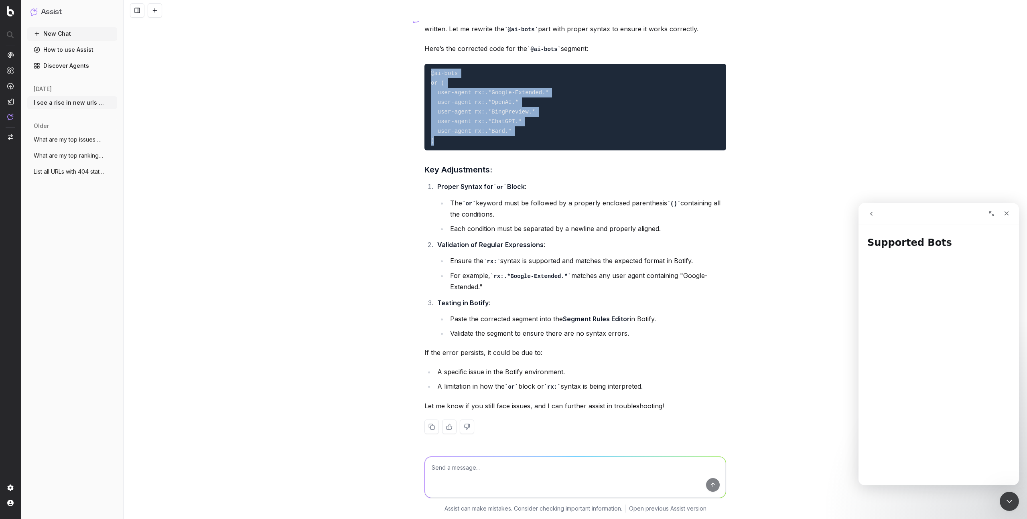
drag, startPoint x: 403, startPoint y: 177, endPoint x: 387, endPoint y: 93, distance: 84.9
click at [424, 93] on pre "@ai-bots or ( user-agent rx:.*Google-Extended.* user-agent rx:.*OpenAI.* user-a…" at bounding box center [575, 107] width 302 height 87
copy code "@ai-bots or ( user-agent rx:.*Google-Extended.* user-agent rx:.*OpenAI.* user-a…"
click at [470, 464] on textarea at bounding box center [575, 477] width 301 height 41
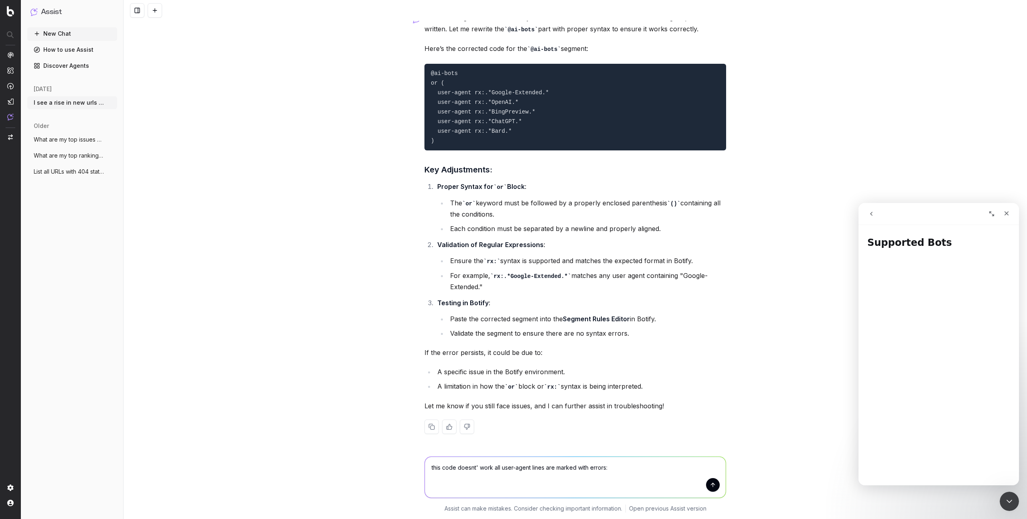
paste textarea "[segment:user-agents] # Main Google Bots @googlebot user-agent rx:.*Googlebot.*…"
type textarea "this code doesnt' work all user-agent lines are marked with errors: [segment:us…"
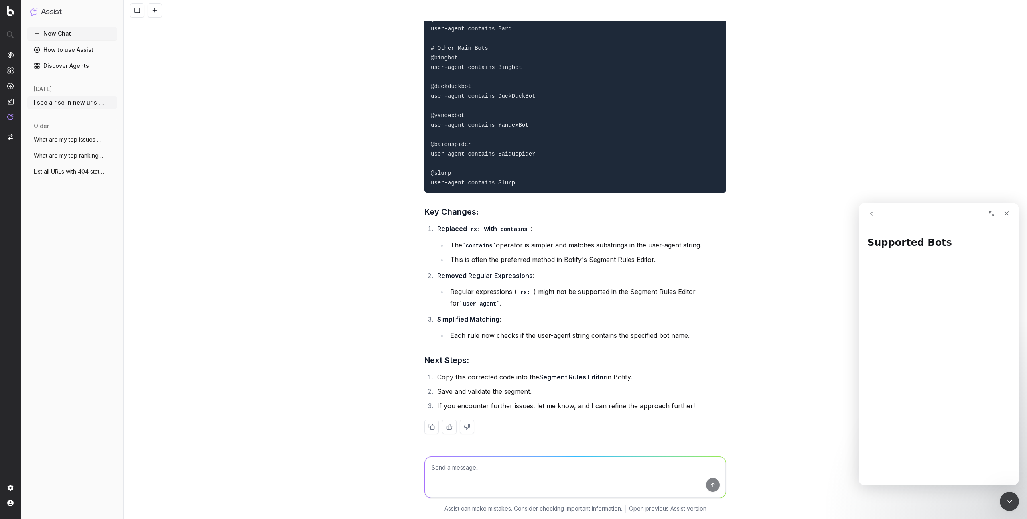
scroll to position [8098, 0]
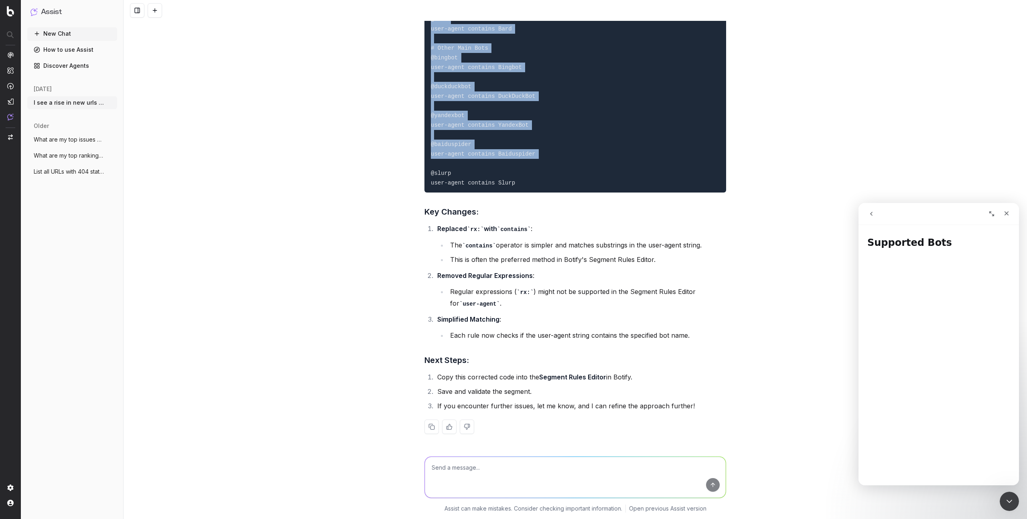
scroll to position [8687, 0]
drag, startPoint x: 392, startPoint y: 86, endPoint x: 505, endPoint y: 115, distance: 116.5
copy code "[segment:user-agents] # Main Google Bots @googlebot user-agent contains Googleb…"
click at [483, 470] on textarea at bounding box center [575, 477] width 301 height 41
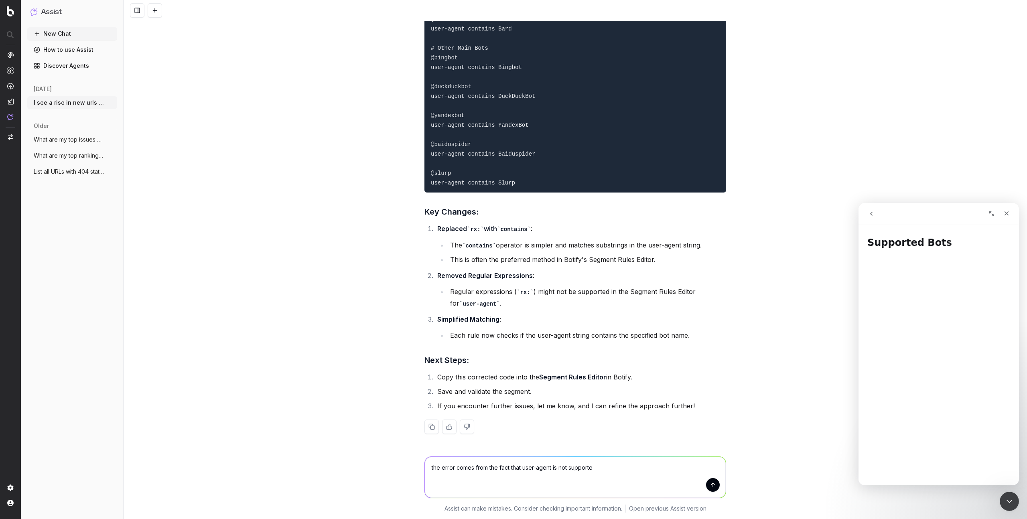
type textarea "the error comes from the fact that user-agent is not supported"
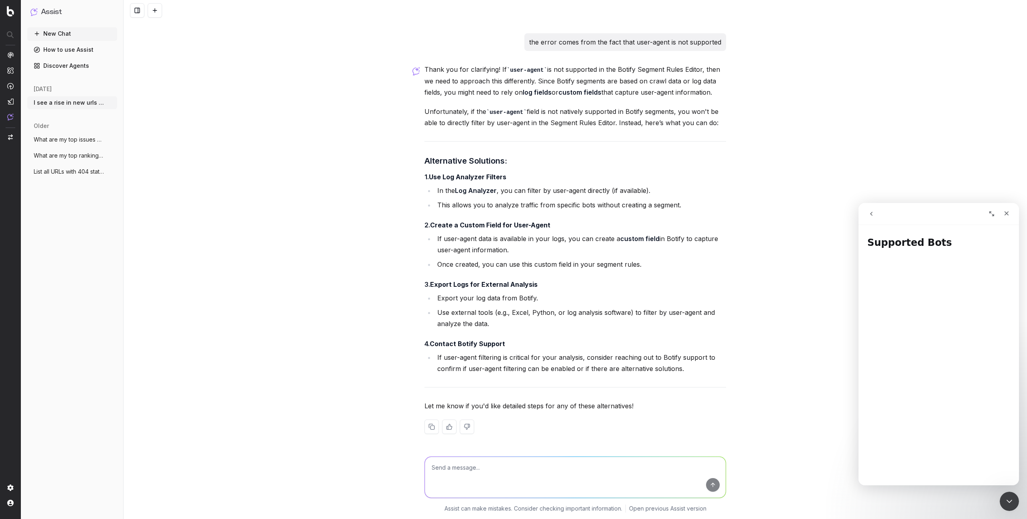
scroll to position [9207, 0]
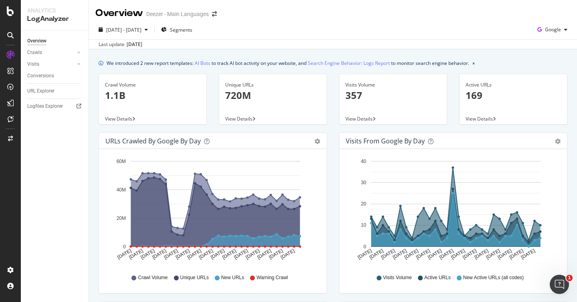
click at [49, 218] on div "Overview Crawls Daily Distribution Segments Distribution HTTP Codes Resources V…" at bounding box center [55, 166] width 68 height 272
click at [340, 64] on link "Search Engine Behavior: Logs Report" at bounding box center [349, 63] width 82 height 8
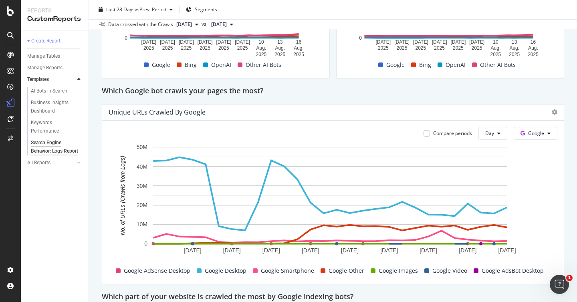
scroll to position [328, 0]
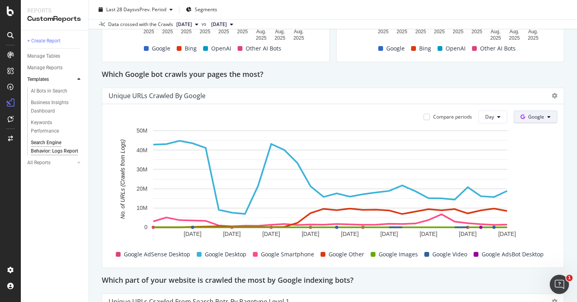
click at [529, 119] on span "Google" at bounding box center [536, 116] width 16 height 7
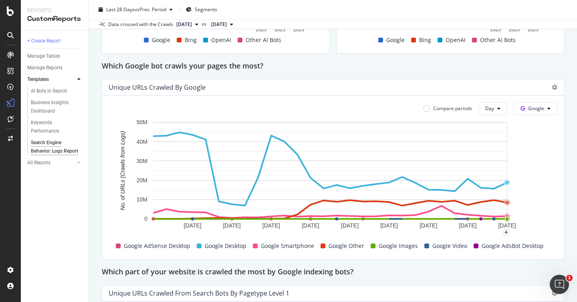
scroll to position [339, 0]
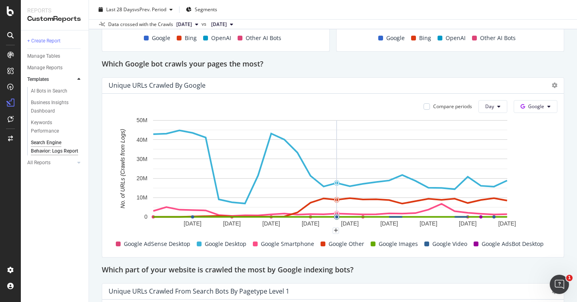
click at [337, 245] on span "Google Other" at bounding box center [347, 244] width 36 height 10
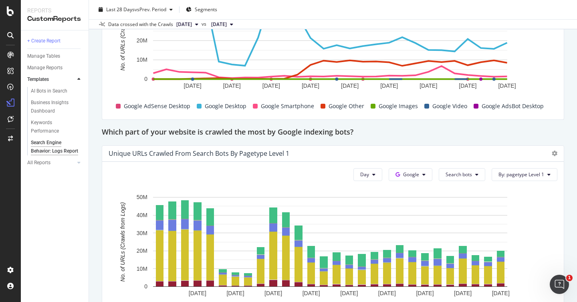
scroll to position [551, 0]
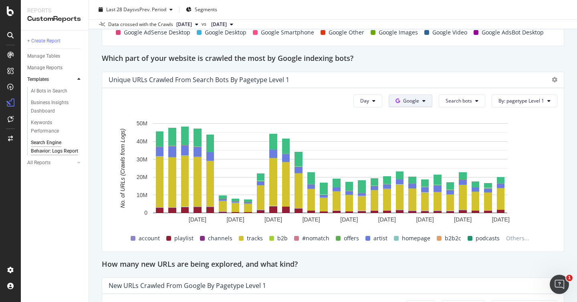
click at [416, 101] on button "Google" at bounding box center [411, 101] width 44 height 13
click at [446, 96] on button "Search bots" at bounding box center [462, 101] width 47 height 13
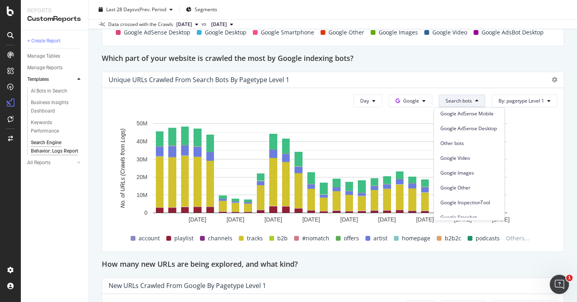
scroll to position [128, 0]
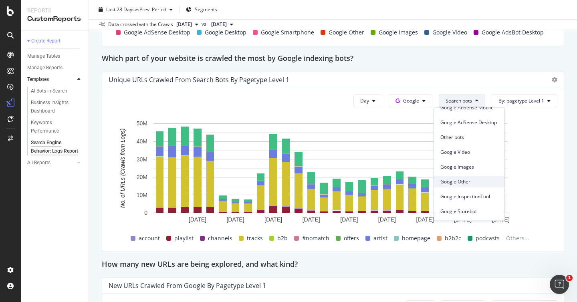
click at [443, 177] on div "Google Other" at bounding box center [469, 182] width 71 height 12
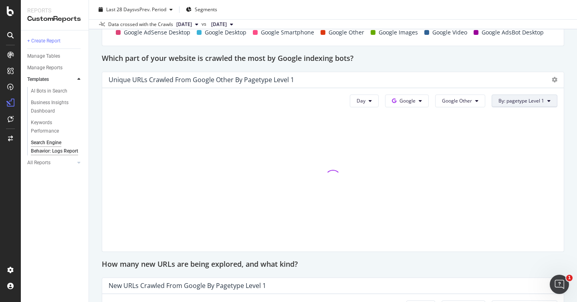
click at [518, 100] on span "By: pagetype Level 1" at bounding box center [522, 100] width 46 height 7
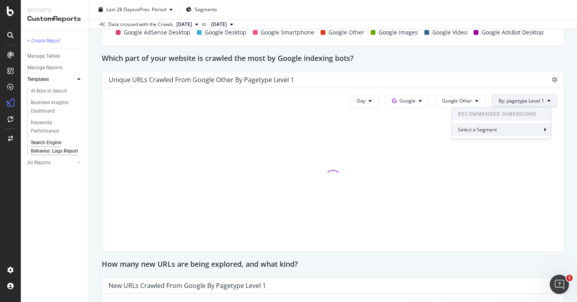
click at [517, 127] on div "Select a Segment" at bounding box center [501, 129] width 99 height 13
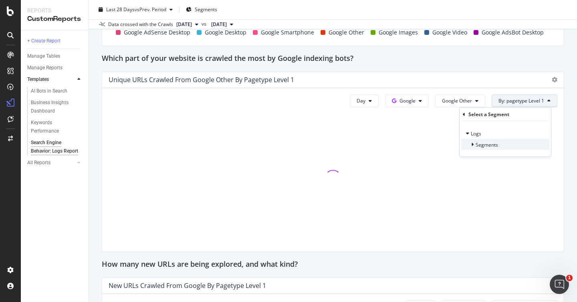
click at [504, 148] on div "Segments" at bounding box center [506, 144] width 88 height 11
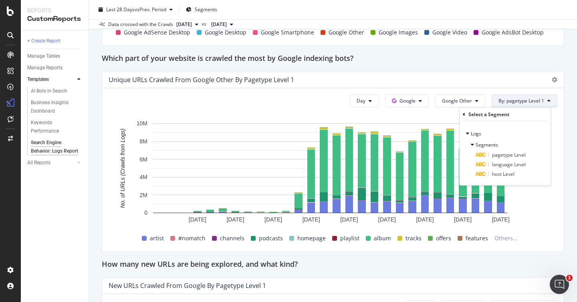
click at [564, 131] on div "Search Engine Behavior: Logs Report Search Engine Behavior: Logs Report Deezer …" at bounding box center [333, 151] width 488 height 302
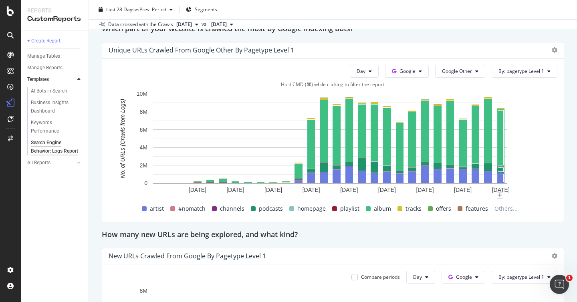
scroll to position [583, 0]
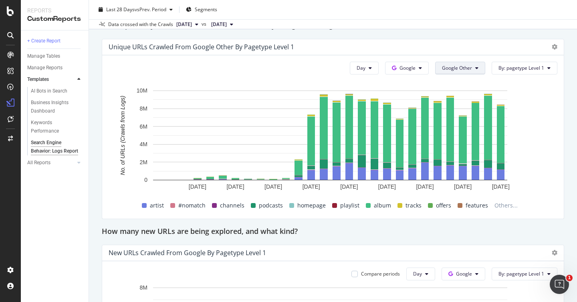
click at [464, 67] on span "Google Other" at bounding box center [457, 68] width 30 height 7
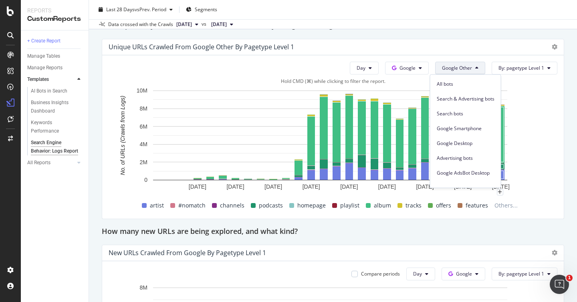
click at [538, 138] on rect "A chart." at bounding box center [330, 143] width 443 height 112
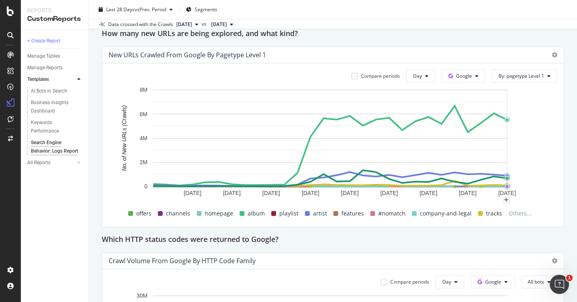
scroll to position [782, 0]
click at [472, 73] on button "Google" at bounding box center [464, 75] width 44 height 13
click at [516, 89] on rect "A chart." at bounding box center [330, 145] width 443 height 121
click at [522, 75] on span "By: pagetype Level 1" at bounding box center [522, 75] width 46 height 7
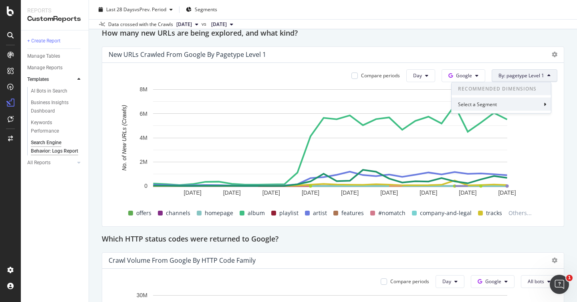
click at [520, 107] on div "Select a Segment" at bounding box center [501, 104] width 99 height 13
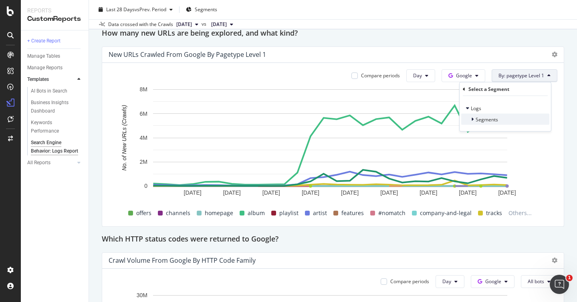
click at [517, 118] on div "Segments" at bounding box center [506, 119] width 88 height 11
click at [539, 179] on rect "A chart." at bounding box center [330, 145] width 443 height 121
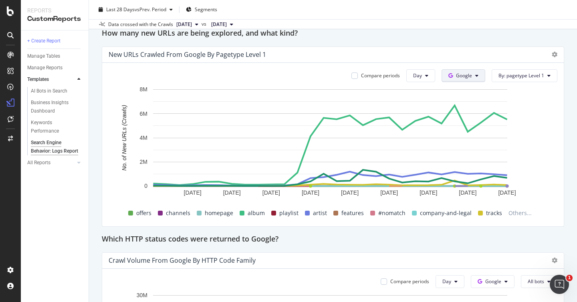
click at [461, 75] on span "Google" at bounding box center [464, 75] width 16 height 7
click at [555, 174] on div "Compare periods Day Google By: pagetype Level 1 23 Jul. 2025 26 Jul. 2025 29 Ju…" at bounding box center [333, 145] width 462 height 164
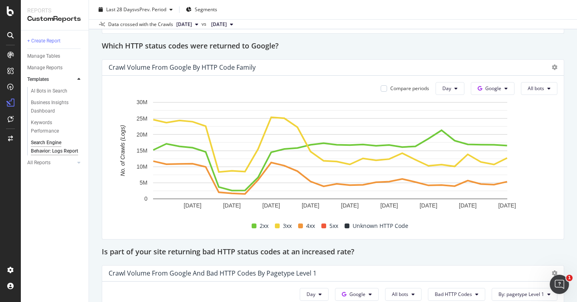
scroll to position [976, 0]
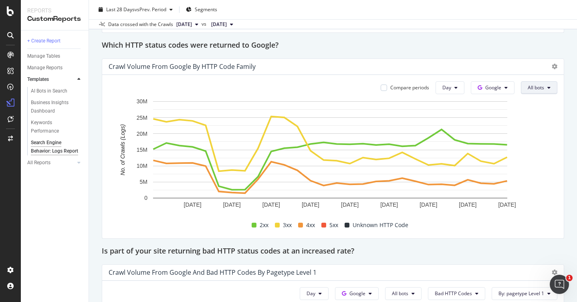
click at [529, 86] on span "All bots" at bounding box center [536, 87] width 16 height 7
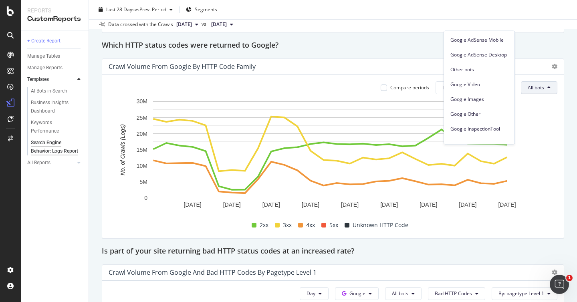
scroll to position [128, 0]
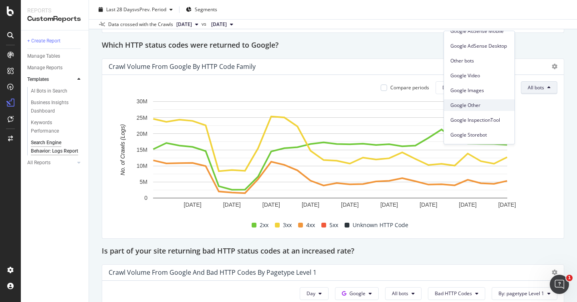
click at [477, 107] on span "Google Other" at bounding box center [480, 105] width 58 height 7
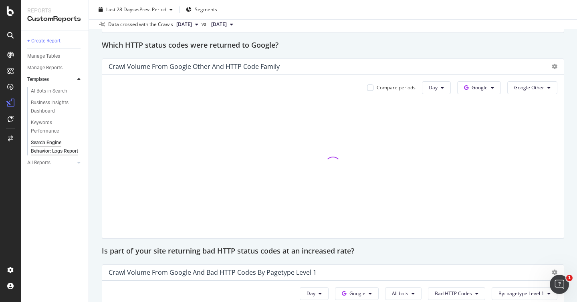
click at [537, 121] on div at bounding box center [333, 164] width 449 height 135
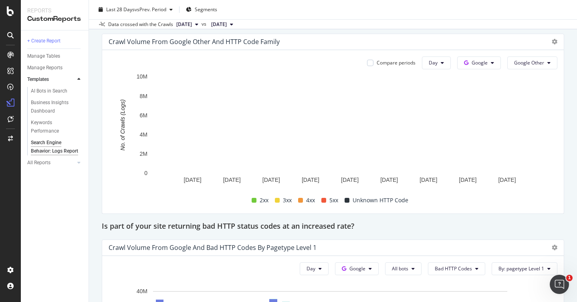
scroll to position [978, 0]
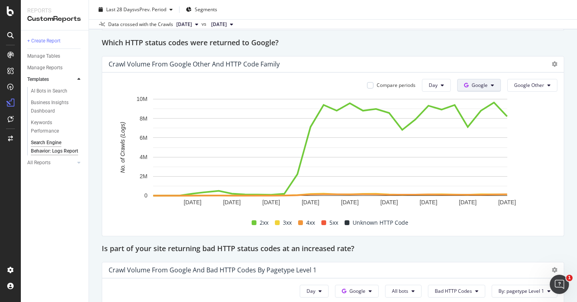
click at [481, 80] on button "Google" at bounding box center [480, 85] width 44 height 13
click at [529, 90] on button "Google Other" at bounding box center [533, 85] width 50 height 13
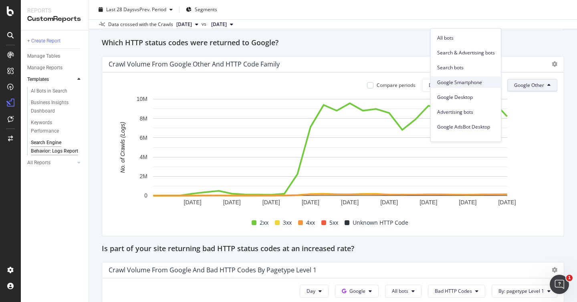
click at [475, 80] on span "Google Smartphone" at bounding box center [466, 82] width 58 height 7
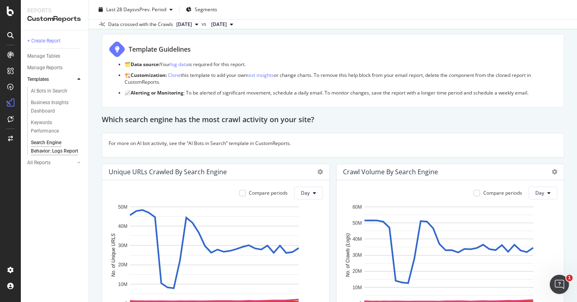
scroll to position [47, 0]
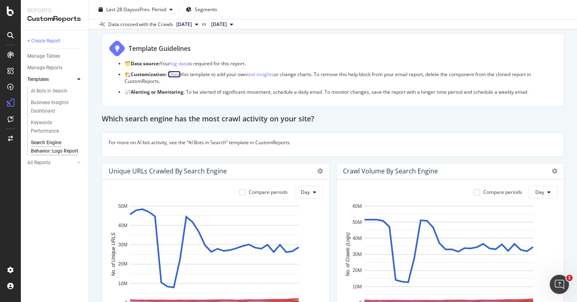
click at [174, 74] on link "Clone" at bounding box center [174, 74] width 13 height 7
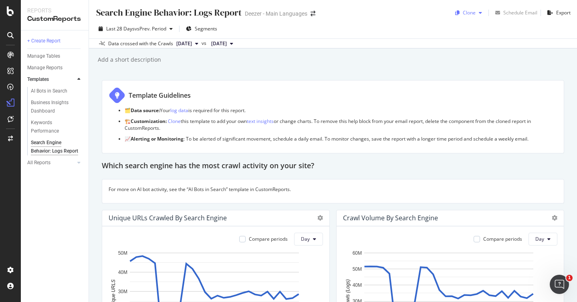
click at [468, 12] on div "Clone" at bounding box center [469, 12] width 13 height 7
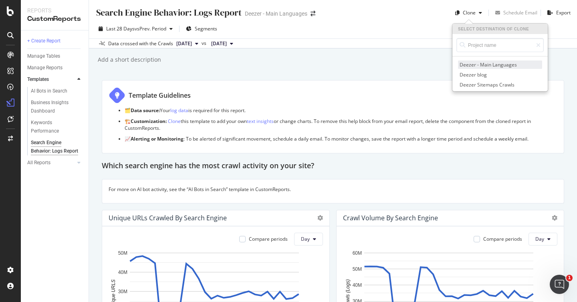
click at [470, 63] on span "Deezer - Main Languages" at bounding box center [500, 65] width 84 height 8
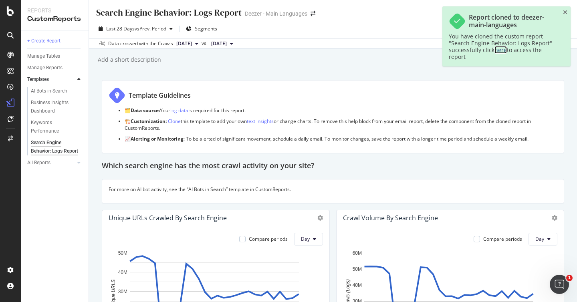
click at [502, 51] on link "here" at bounding box center [501, 50] width 12 height 8
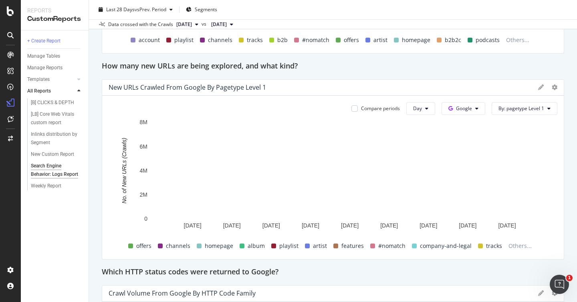
scroll to position [751, 0]
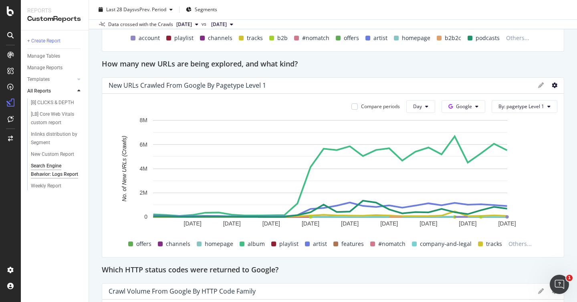
click at [552, 87] on icon at bounding box center [555, 86] width 6 height 6
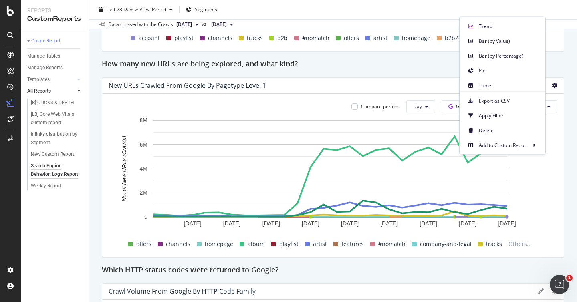
click at [563, 93] on div "Search Engine Behavior: Logs Report Search Engine Behavior: Logs Report Deezer …" at bounding box center [333, 151] width 488 height 302
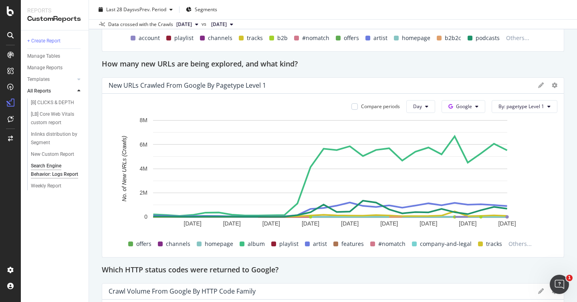
click at [539, 84] on icon at bounding box center [542, 86] width 6 height 6
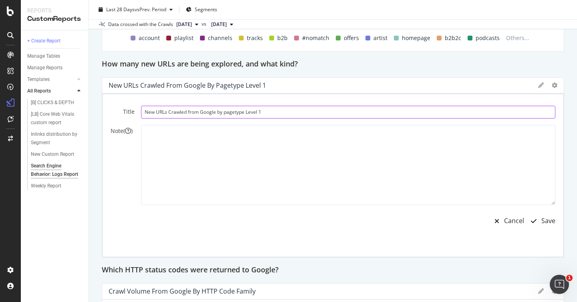
drag, startPoint x: 215, startPoint y: 112, endPoint x: 316, endPoint y: 111, distance: 100.2
click at [316, 111] on input "New URLs Crawled from Google by pagetype Level 1" at bounding box center [348, 112] width 415 height 13
drag, startPoint x: 306, startPoint y: 113, endPoint x: 217, endPoint y: 115, distance: 89.8
click at [217, 115] on input "New URLs Crawled from Google by pagetype Level 1" at bounding box center [348, 109] width 415 height 13
click at [217, 115] on input "New URLs Crawled from Google by pagetype Level 1" at bounding box center [348, 112] width 415 height 13
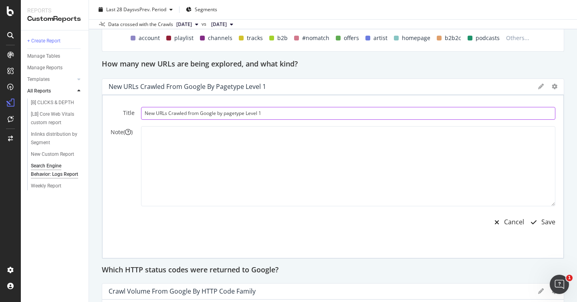
drag, startPoint x: 217, startPoint y: 113, endPoint x: 260, endPoint y: 111, distance: 43.3
click at [261, 113] on input "New URLs Crawled from Google by pagetype Level 1" at bounding box center [348, 113] width 415 height 13
click at [260, 111] on input "New URLs Crawled from Google by pagetype Level 1" at bounding box center [348, 112] width 415 height 13
type input "New URLs Crawled from Google"
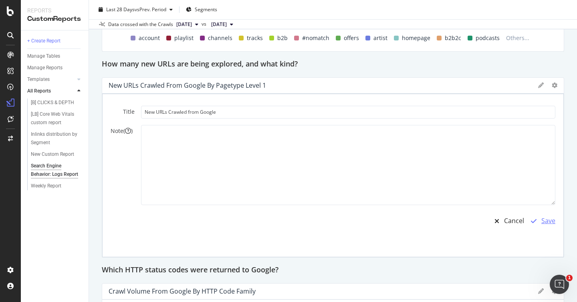
click at [542, 223] on div "Save" at bounding box center [549, 221] width 14 height 9
click at [534, 219] on div "button" at bounding box center [533, 221] width 15 height 6
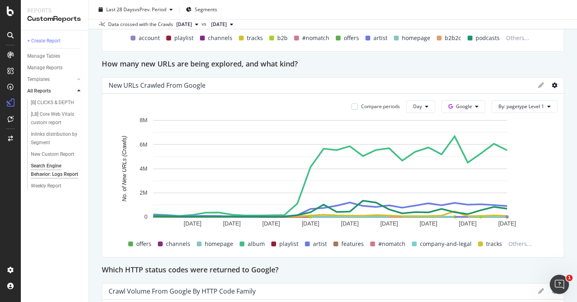
click at [552, 85] on icon at bounding box center [555, 86] width 6 height 6
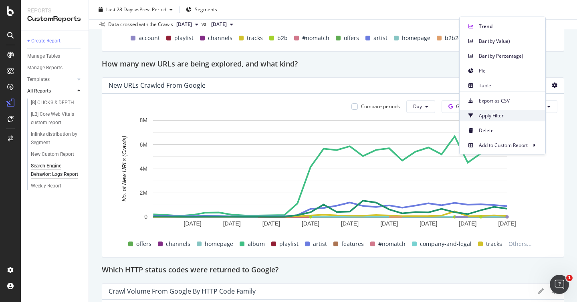
click at [517, 114] on span "Apply Filter" at bounding box center [509, 115] width 60 height 7
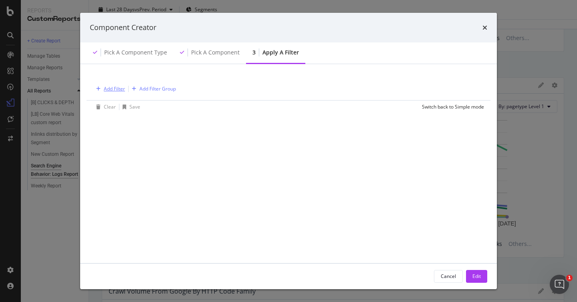
click at [107, 89] on div "Add Filter" at bounding box center [114, 88] width 21 height 7
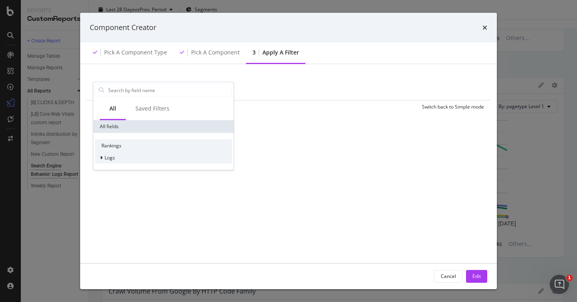
click at [99, 162] on div "Logs" at bounding box center [163, 157] width 137 height 11
click at [107, 170] on icon "modal" at bounding box center [106, 169] width 2 height 5
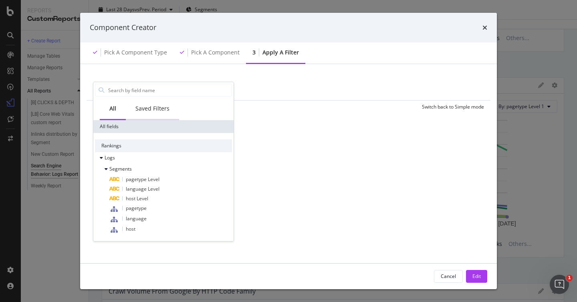
click at [149, 111] on div "Saved Filters" at bounding box center [153, 109] width 34 height 8
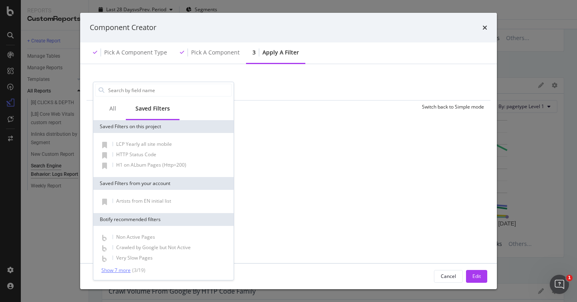
click at [112, 271] on div "Show 7 more" at bounding box center [115, 271] width 29 height 6
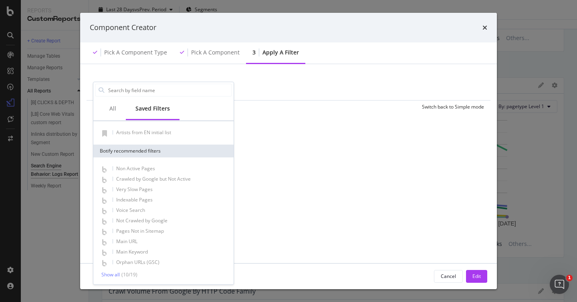
scroll to position [0, 0]
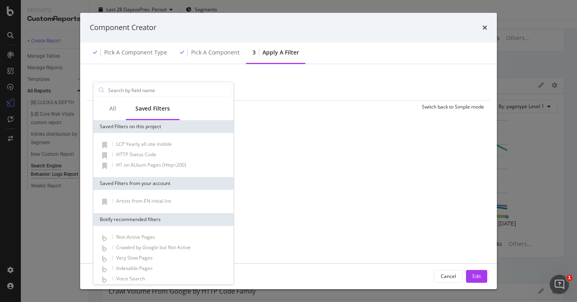
click at [253, 57] on div "3 Apply a Filter" at bounding box center [275, 53] width 59 height 22
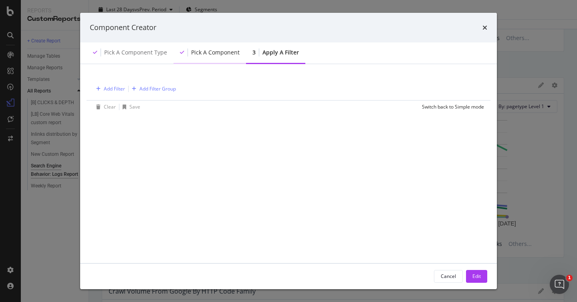
click at [198, 52] on div "Pick a Component" at bounding box center [215, 53] width 49 height 8
click at [150, 51] on div "Pick a Component type" at bounding box center [135, 53] width 63 height 8
click at [484, 28] on icon "times" at bounding box center [485, 27] width 5 height 6
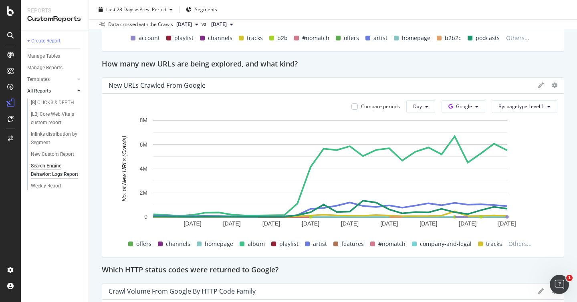
click at [546, 79] on div "New URLs Crawled from Google" at bounding box center [333, 86] width 462 height 16
click at [552, 89] on div at bounding box center [555, 85] width 6 height 8
click at [552, 85] on icon at bounding box center [555, 86] width 6 height 6
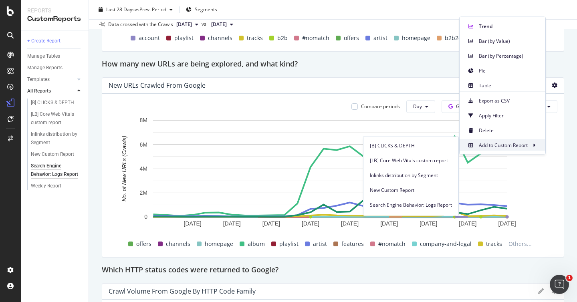
click at [511, 144] on span "Add to Custom Report" at bounding box center [503, 145] width 49 height 7
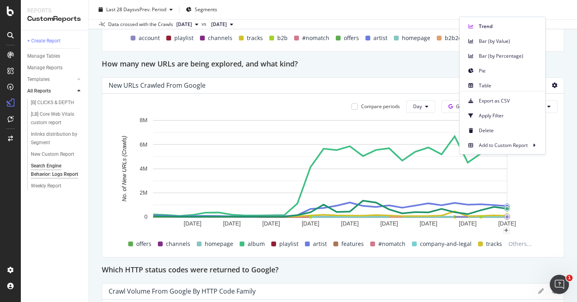
click at [518, 193] on rect "A chart." at bounding box center [330, 176] width 443 height 121
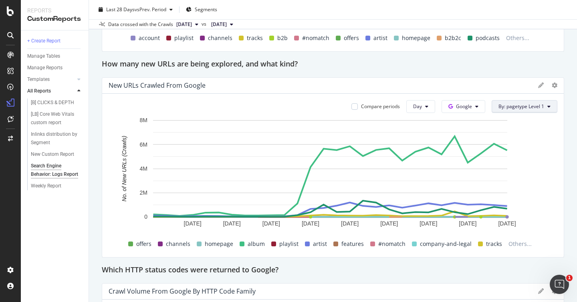
click at [539, 107] on button "By: pagetype Level 1" at bounding box center [525, 106] width 66 height 13
click at [469, 88] on div "New URLs Crawled from Google" at bounding box center [322, 85] width 426 height 8
click at [531, 85] on div "New URLs Crawled from Google" at bounding box center [333, 86] width 462 height 16
click at [539, 86] on icon at bounding box center [542, 86] width 6 height 6
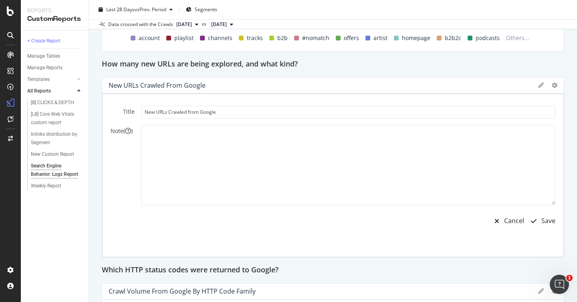
click at [539, 86] on icon at bounding box center [542, 86] width 6 height 6
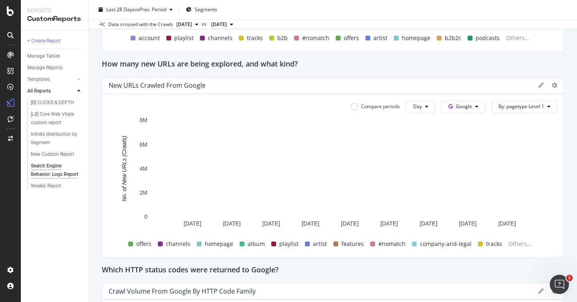
click at [539, 86] on icon at bounding box center [542, 86] width 6 height 6
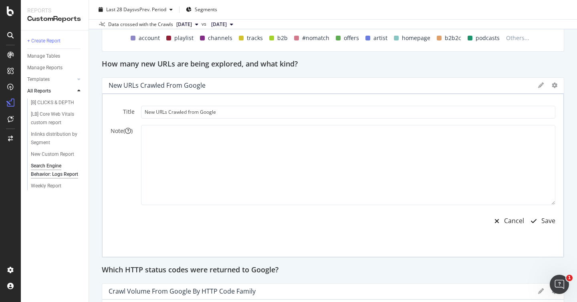
click at [539, 86] on icon at bounding box center [542, 86] width 6 height 6
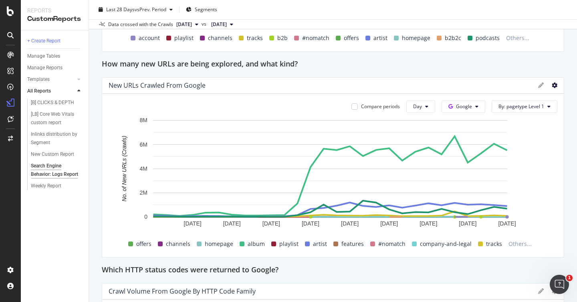
click at [552, 86] on icon at bounding box center [555, 86] width 6 height 6
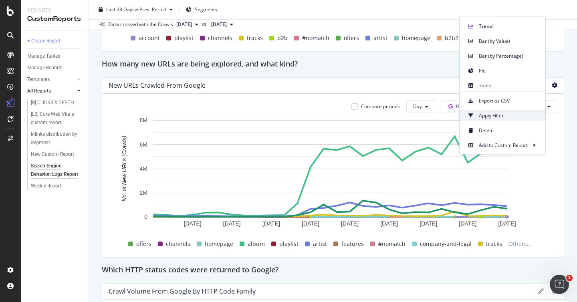
click at [525, 113] on span "Apply Filter" at bounding box center [509, 115] width 60 height 7
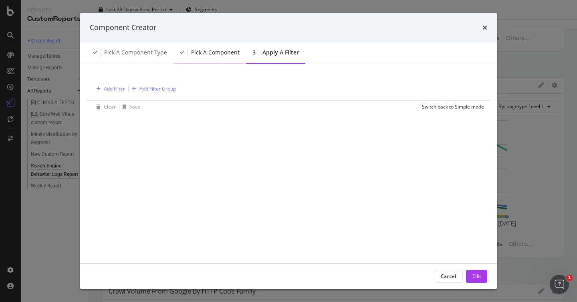
click at [207, 59] on div "Pick a Component" at bounding box center [210, 53] width 73 height 22
click at [104, 85] on div "Add Filter" at bounding box center [114, 88] width 21 height 7
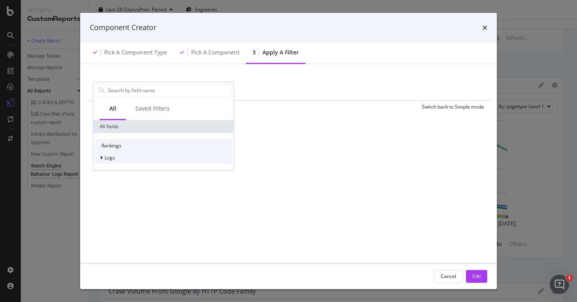
click at [144, 157] on div "Logs" at bounding box center [163, 157] width 137 height 11
click at [142, 171] on div "Segments" at bounding box center [163, 169] width 137 height 11
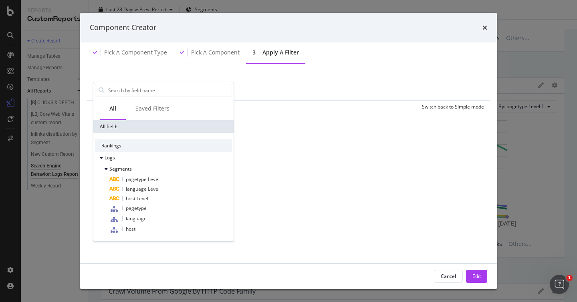
click at [482, 26] on div "Component Creator" at bounding box center [289, 27] width 398 height 10
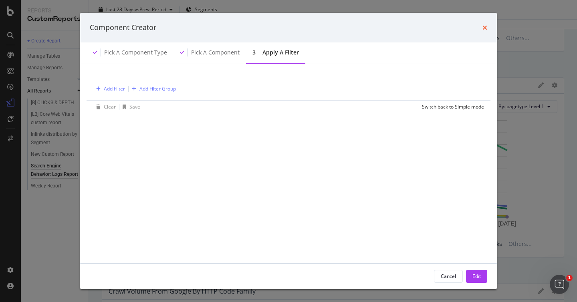
click at [484, 27] on icon "times" at bounding box center [485, 27] width 5 height 6
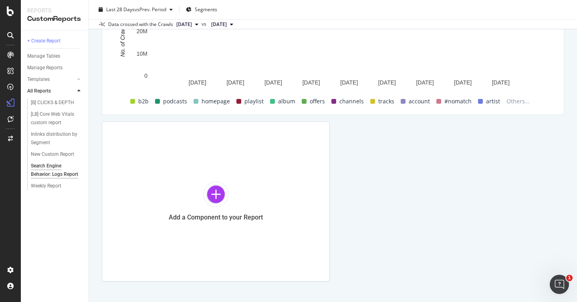
scroll to position [1326, 0]
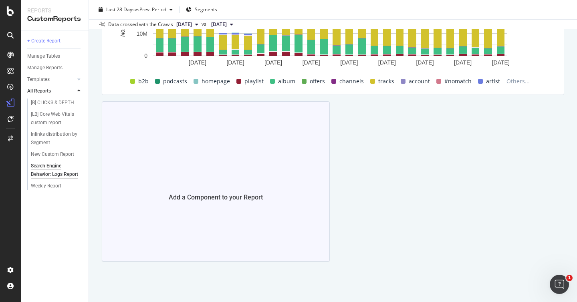
click at [245, 166] on div "Add a Component to your Report" at bounding box center [216, 181] width 228 height 160
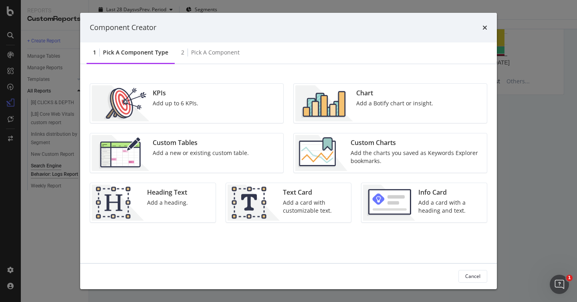
click at [413, 160] on div "Add the charts you saved as Keywords Explorer bookmarks." at bounding box center [417, 157] width 132 height 16
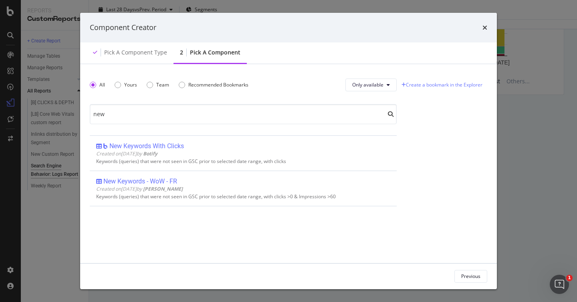
scroll to position [0, 0]
click at [257, 122] on input "new u" at bounding box center [243, 114] width 307 height 20
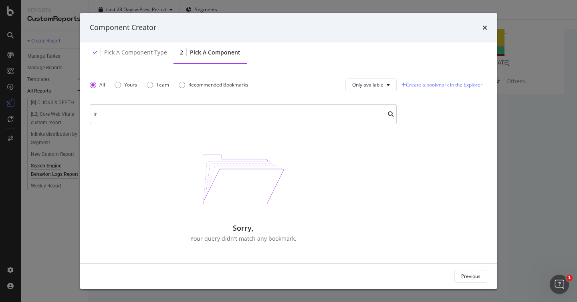
type input "i"
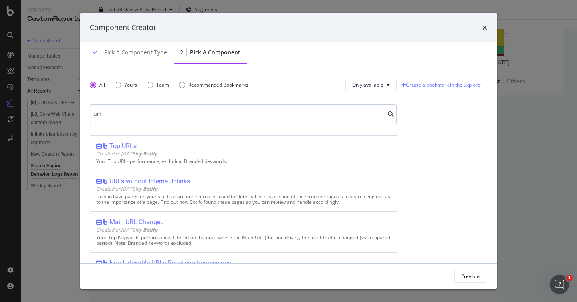
scroll to position [22, 0]
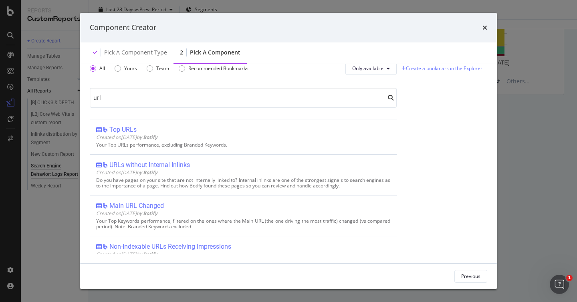
type input "url"
click at [406, 132] on div "All Yours Team Recommended Bookmarks Only available url Top URLs Created on [DA…" at bounding box center [289, 155] width 398 height 196
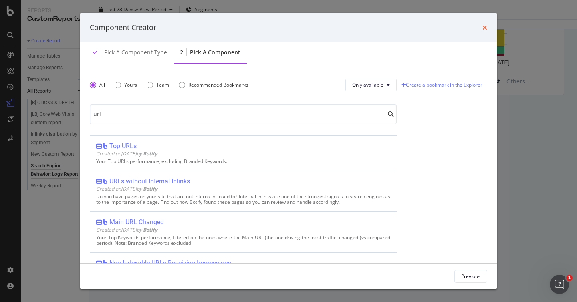
click at [484, 27] on icon "times" at bounding box center [485, 27] width 5 height 6
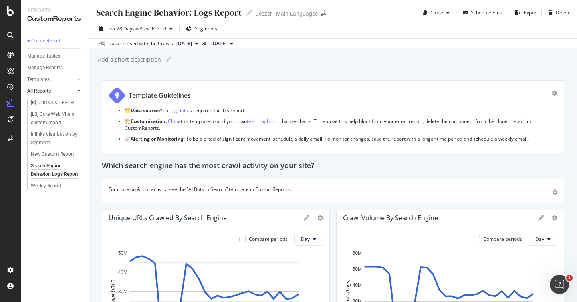
click at [243, 12] on div at bounding box center [247, 13] width 10 height 6
click at [247, 12] on icon at bounding box center [250, 13] width 6 height 6
click at [248, 24] on div "Last 28 Days vs Prev. Period Segments" at bounding box center [333, 30] width 488 height 16
click at [209, 28] on span "Segments" at bounding box center [206, 28] width 22 height 7
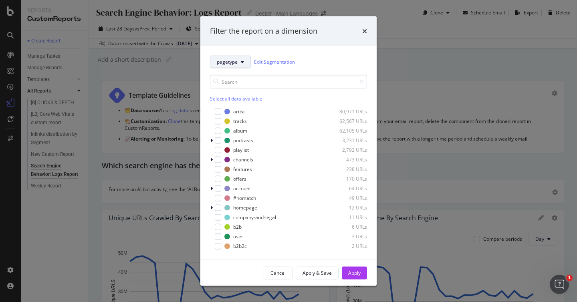
click at [231, 67] on button "pagetype" at bounding box center [230, 61] width 41 height 13
click at [314, 69] on div "Select all data available artist 80,971 URLs tracks 62,567 URLs album 62,105 UR…" at bounding box center [288, 159] width 157 height 182
click at [286, 64] on link "Edit Segmentation" at bounding box center [274, 62] width 41 height 8
click at [365, 31] on icon "times" at bounding box center [364, 31] width 5 height 6
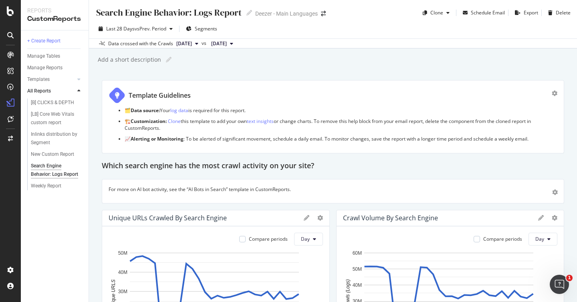
click at [227, 45] on span "[DATE]" at bounding box center [219, 43] width 16 height 7
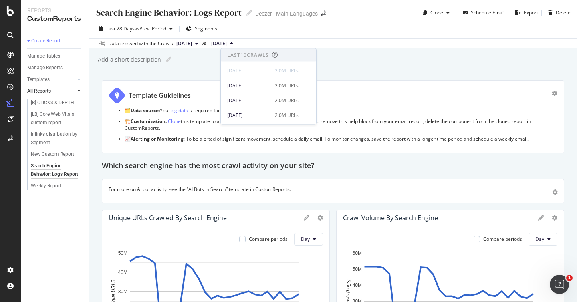
click at [203, 62] on div "Add a short description Add a short description" at bounding box center [337, 60] width 480 height 12
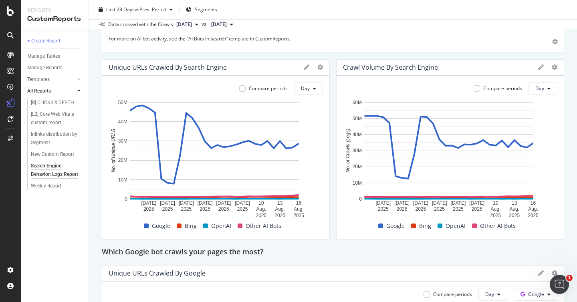
scroll to position [164, 0]
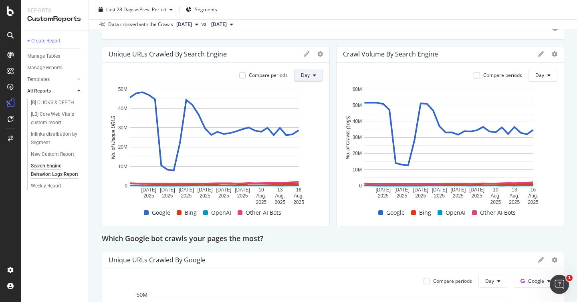
click at [304, 71] on button "Day" at bounding box center [308, 75] width 29 height 13
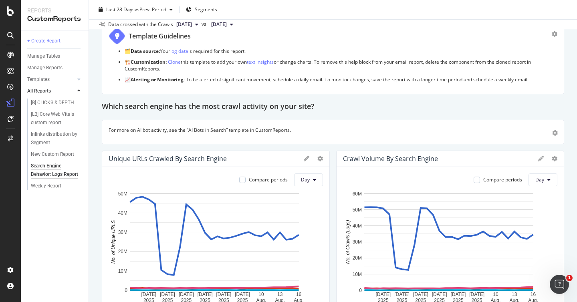
scroll to position [0, 0]
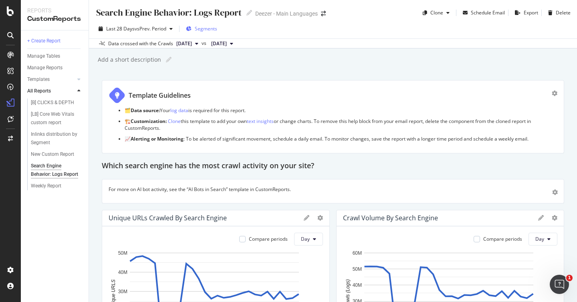
click at [204, 32] on span "Segments" at bounding box center [206, 28] width 22 height 7
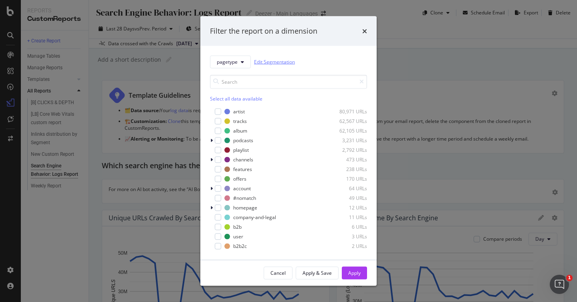
click at [286, 61] on link "Edit Segmentation" at bounding box center [274, 62] width 41 height 8
click at [391, 71] on div "Filter the report on a dimension pagetype Edit Segmentation Select all data ava…" at bounding box center [288, 151] width 577 height 302
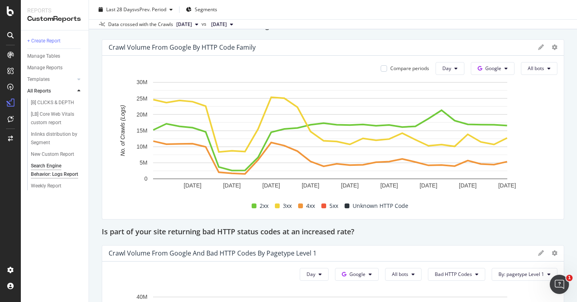
scroll to position [975, 0]
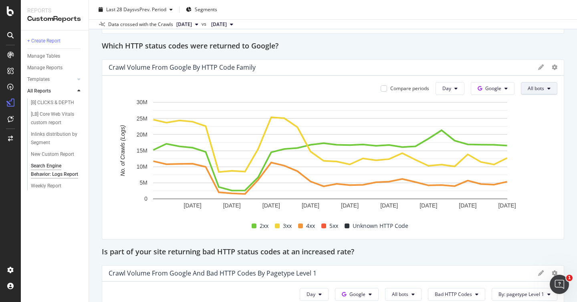
click at [532, 87] on span "All bots" at bounding box center [536, 88] width 16 height 7
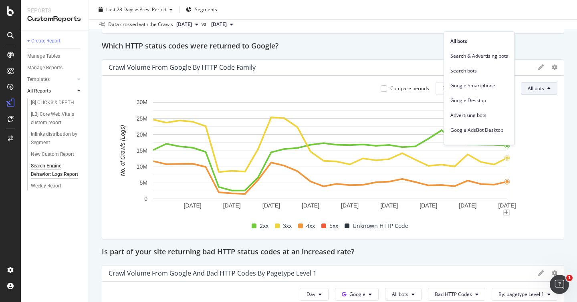
click at [544, 148] on rect "A chart." at bounding box center [330, 158] width 443 height 121
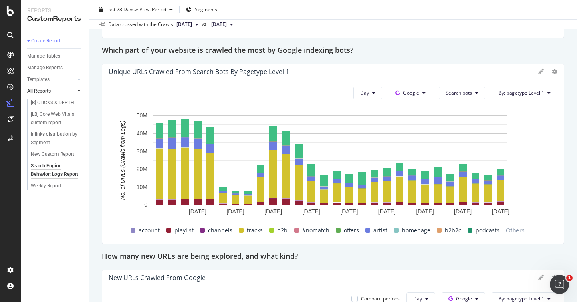
scroll to position [557, 0]
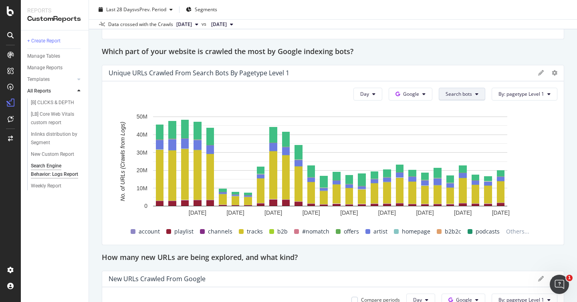
click at [463, 93] on span "Search bots" at bounding box center [459, 94] width 26 height 7
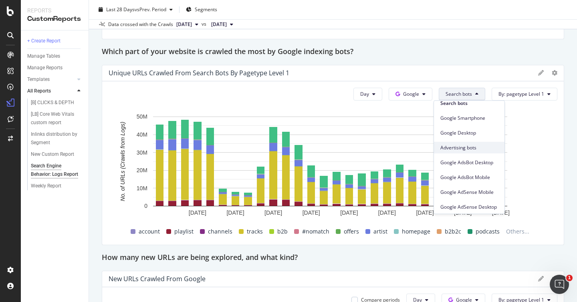
scroll to position [128, 0]
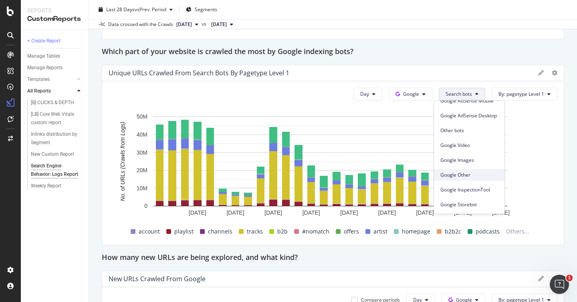
click at [467, 179] on div "Google Other" at bounding box center [469, 176] width 71 height 12
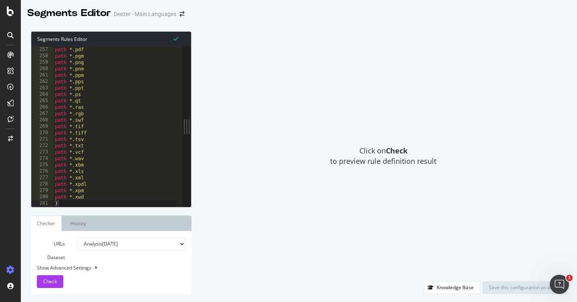
scroll to position [1642, 0]
type textarea ")"
click at [97, 205] on div "path *.pdf path *.pgm path *.png path *.pnm path *.ppm path *.pps path *.ppt pa…" at bounding box center [115, 133] width 124 height 173
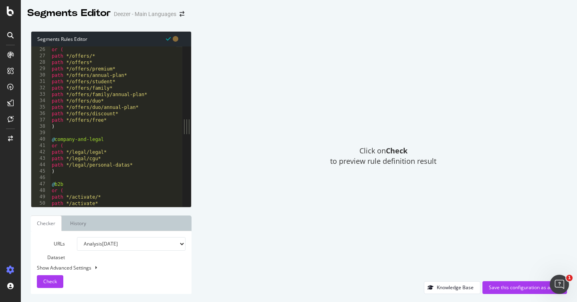
scroll to position [0, 0]
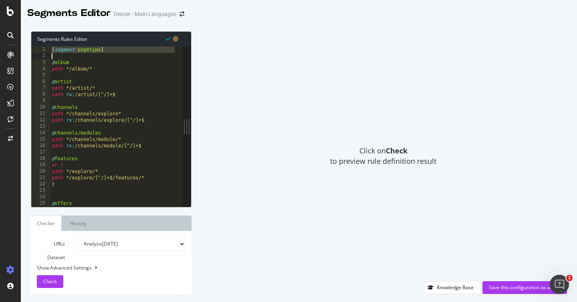
drag, startPoint x: 53, startPoint y: 49, endPoint x: 65, endPoint y: 54, distance: 13.3
click at [66, 54] on div "[ segment : pagetype ] @ album path */album/* @ artist path */artist/* path rx …" at bounding box center [113, 133] width 126 height 173
click at [73, 52] on div "[ segment : pagetype ] @ album path */album/* @ artist path */artist/* path rx …" at bounding box center [113, 133] width 126 height 173
type textarea "[segment:pagetype]"
drag, startPoint x: 117, startPoint y: 48, endPoint x: 28, endPoint y: 48, distance: 88.6
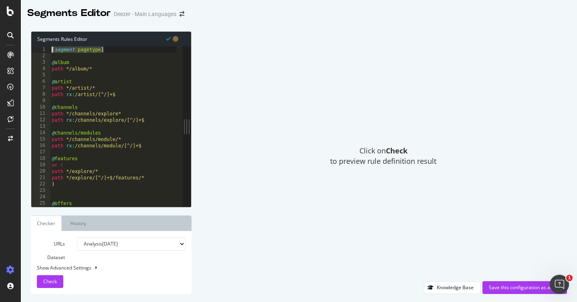
click at [28, 48] on div "Segments Rules Editor [segment:pagetype] 1 2 3 4 5 6 7 8 9 10 11 12 13 14 15 16…" at bounding box center [299, 162] width 557 height 279
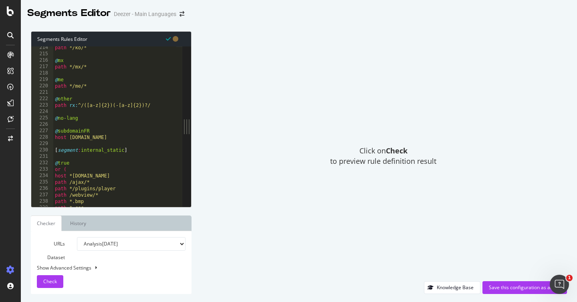
scroll to position [1655, 0]
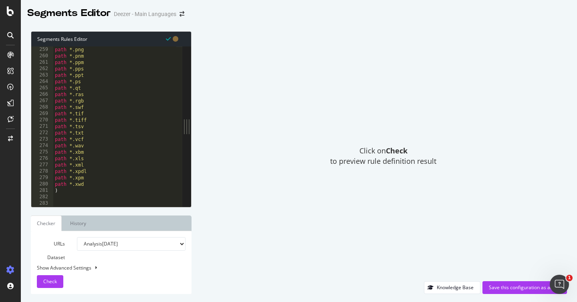
click at [69, 201] on div "path *.png path *.pnm path *.ppm path *.pps path *.ppt path *.ps path *.qt path…" at bounding box center [115, 133] width 124 height 173
paste textarea "[segment:pagetype]"
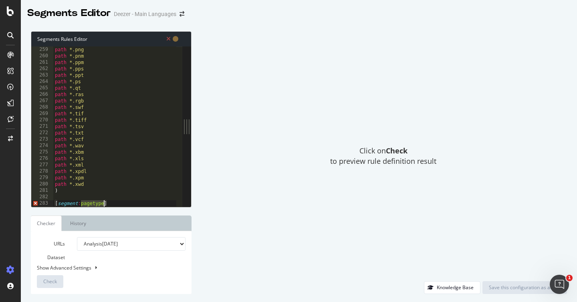
drag, startPoint x: 82, startPoint y: 205, endPoint x: 104, endPoint y: 205, distance: 22.1
click at [104, 205] on div "path *.png path *.pnm path *.ppm path *.pps path *.ppt path *.ps path *.qt path…" at bounding box center [115, 133] width 124 height 173
type textarea "[segment:user-agent]"
click at [139, 205] on div "path *.png path *.pnm path *.ppm path *.pps path *.ppt path *.ps path *.qt path…" at bounding box center [115, 133] width 124 height 173
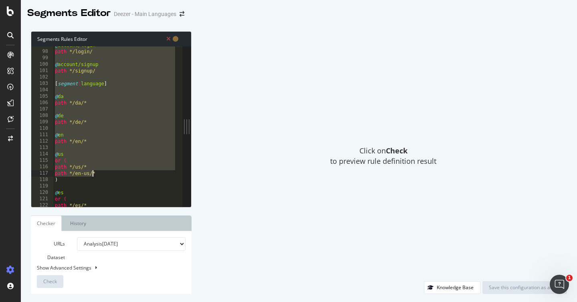
scroll to position [621, 0]
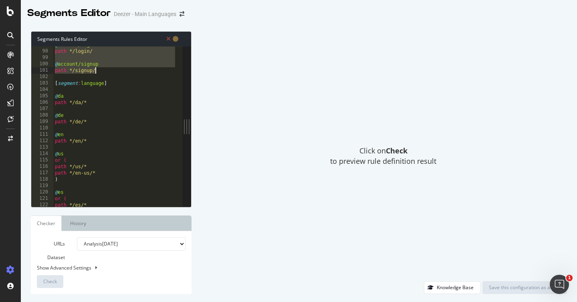
drag, startPoint x: 51, startPoint y: 49, endPoint x: 115, endPoint y: 71, distance: 67.6
click at [115, 71] on div "@ account/login path */login/ @ account/signup path */signup/ [ segment : langu…" at bounding box center [115, 128] width 124 height 173
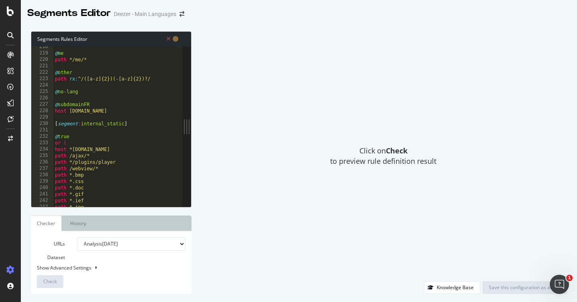
scroll to position [1662, 0]
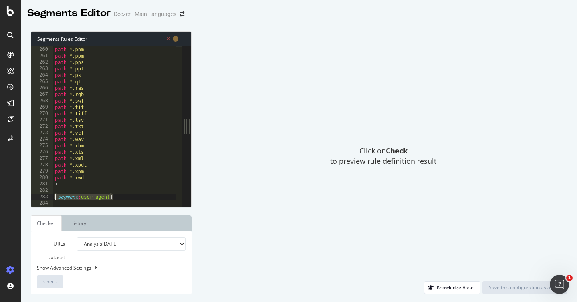
drag, startPoint x: 119, startPoint y: 198, endPoint x: 46, endPoint y: 197, distance: 73.0
click at [46, 197] on div "@account/signup path */signup/ 260 261 262 263 264 265 266 267 268 269 270 271 …" at bounding box center [106, 127] width 151 height 160
paste textarea ")"
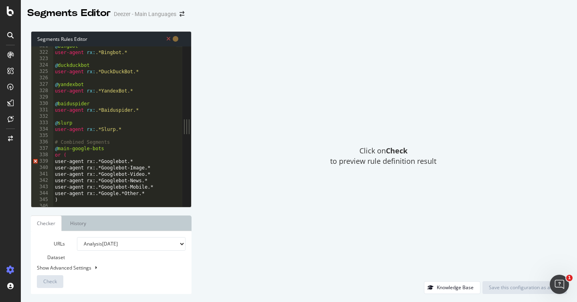
scroll to position [2058, 0]
click at [72, 166] on div "@ bingbot user-agent rx : .*Bingbot.* @ duckduckbot user-agent rx : .*DuckDuckB…" at bounding box center [115, 127] width 124 height 173
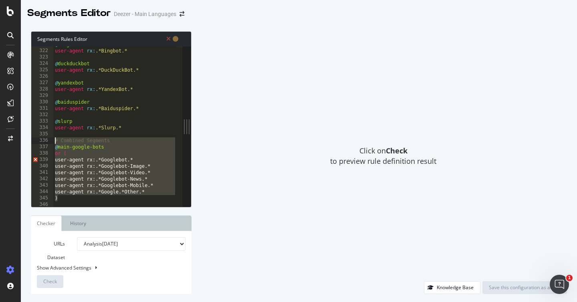
drag, startPoint x: 73, startPoint y: 199, endPoint x: 52, endPoint y: 143, distance: 59.7
click at [52, 143] on div "user-agent rx:.*Googlebot-Image.* 321 322 323 324 325 326 327 328 329 330 331 3…" at bounding box center [106, 127] width 151 height 160
drag, startPoint x: 67, startPoint y: 202, endPoint x: 45, endPoint y: 139, distance: 66.8
click at [45, 139] on div "# Combined Segments @main-google-bots 322 323 324 325 326 327 328 329 330 331 3…" at bounding box center [106, 127] width 151 height 160
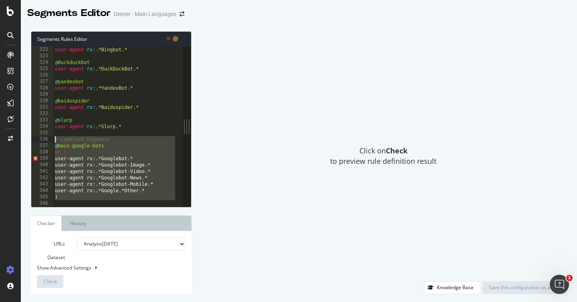
paste textarea ")"
type textarea ")"
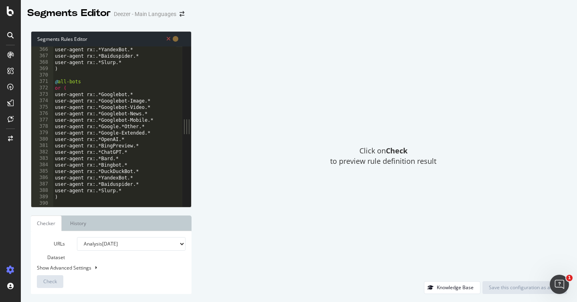
scroll to position [2342, 0]
click at [72, 260] on div "URLs Dataset Analysis [DATE] Analysis [DATE] Analysis [DATE] Analysis [DATE] An…" at bounding box center [111, 262] width 149 height 51
click at [62, 268] on div "Show Advanced Settings" at bounding box center [105, 268] width 149 height 7
select select "5000"
select select "100"
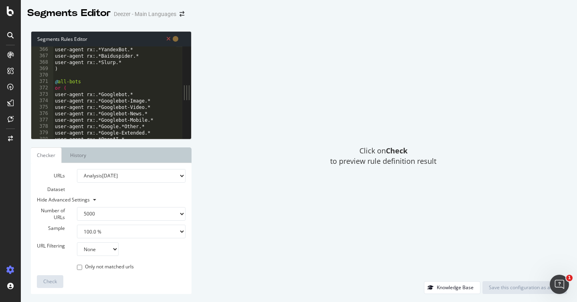
click at [125, 173] on select "Analysis [DATE] Analysis [DATE] Analysis [DATE] Analysis [DATE] Analysis [DATE]…" at bounding box center [131, 176] width 109 height 14
select select "analysis:20250804"
click at [77, 169] on select "Analysis [DATE] Analysis [DATE] Analysis [DATE] Analysis [DATE] Analysis [DATE]…" at bounding box center [131, 176] width 109 height 14
type textarea "user-agent rx:.*Google-Extended.*"
click at [110, 134] on div "user-agent rx:.*YandexBot.* user-agent rx:.*Baiduspider.* user-agent rx:.*Slurp…" at bounding box center [114, 99] width 123 height 105
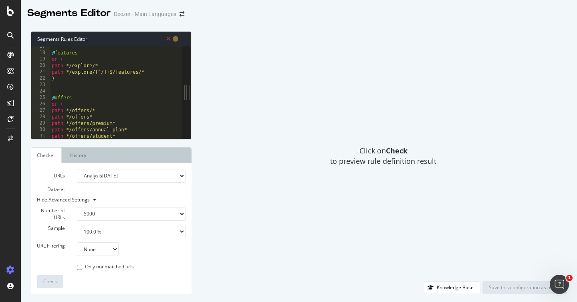
scroll to position [0, 0]
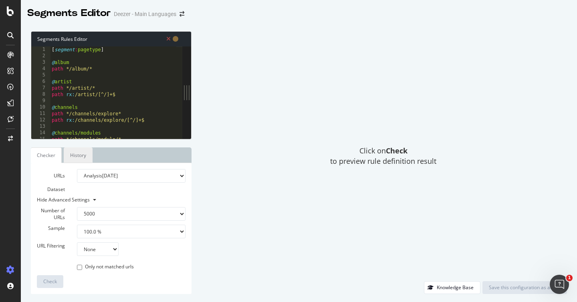
click at [79, 156] on link "History" at bounding box center [78, 156] width 29 height 16
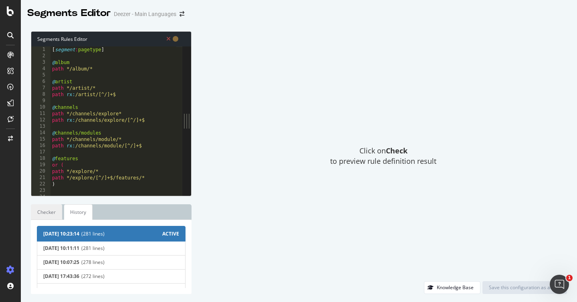
click at [43, 217] on link "Checker" at bounding box center [46, 213] width 31 height 16
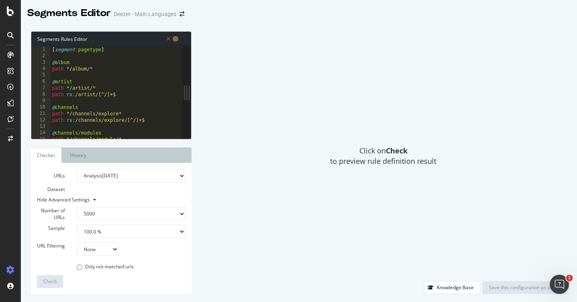
click at [93, 215] on select "100 500 1000 5000" at bounding box center [131, 214] width 109 height 14
click at [77, 207] on select "100 500 1000 5000" at bounding box center [131, 214] width 109 height 14
click at [100, 255] on select "None Equal to Not equal to Starts with Doesn't start with Ends with Doesn't end…" at bounding box center [98, 250] width 42 height 14
click at [105, 212] on select "100 500 1000 5000" at bounding box center [131, 214] width 109 height 14
select select "5000"
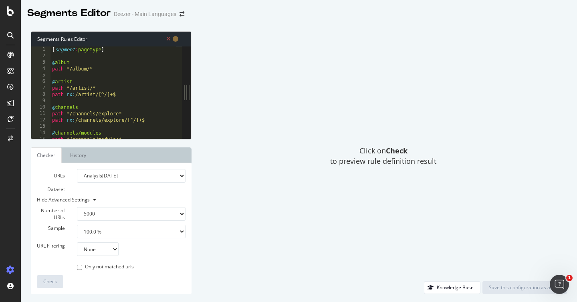
click at [77, 207] on select "100 500 1000 5000" at bounding box center [131, 214] width 109 height 14
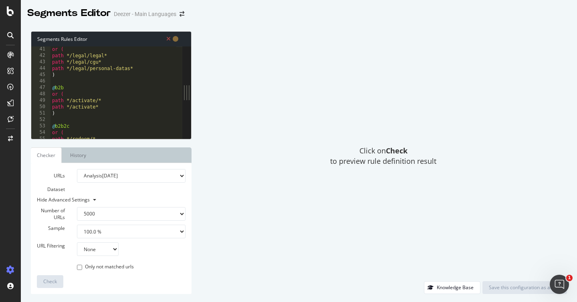
scroll to position [269, 0]
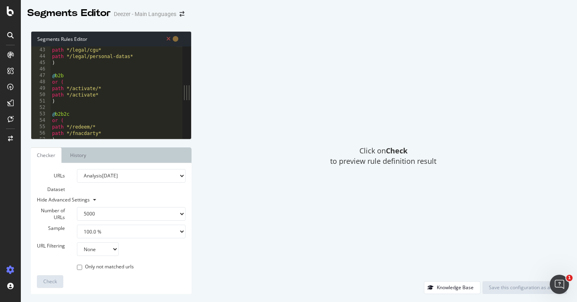
click at [190, 95] on div at bounding box center [186, 93] width 9 height 92
click at [186, 93] on div at bounding box center [186, 93] width 9 height 92
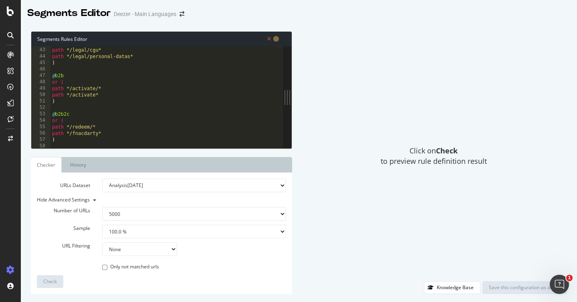
drag, startPoint x: 186, startPoint y: 93, endPoint x: 297, endPoint y: 101, distance: 111.4
click at [297, 101] on div "Segments Rules Editor user-agent rx:.*Google-Extended.* 42 43 44 45 46 47 48 49…" at bounding box center [299, 162] width 557 height 279
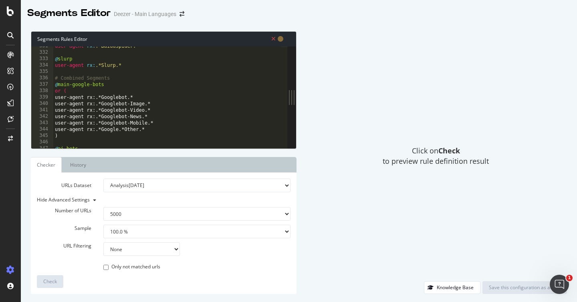
scroll to position [2121, 0]
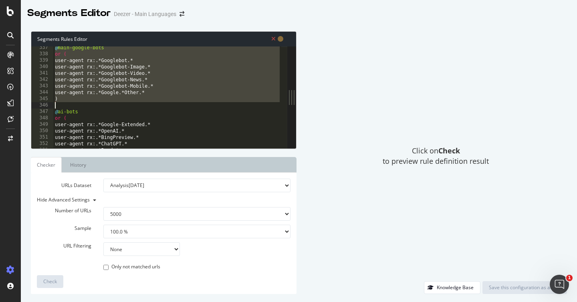
drag, startPoint x: 55, startPoint y: 76, endPoint x: 89, endPoint y: 103, distance: 43.3
click at [89, 103] on div "@ main-google-bots or ( user-agent rx:.*Googlebot.* user-agent rx:.*Googlebot-I…" at bounding box center [167, 102] width 228 height 115
type textarea ")"
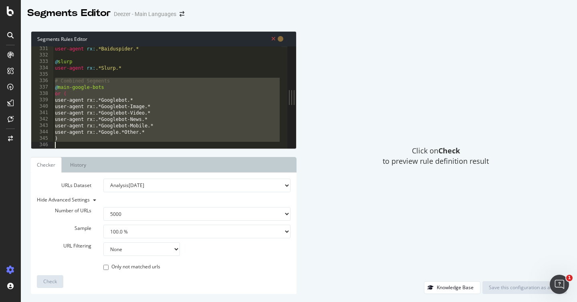
scroll to position [2118, 0]
click at [144, 87] on div "user-agent rx : .*Baiduspider.* @ slurp user-agent rx : .*Slurp.* # Combined Se…" at bounding box center [167, 103] width 228 height 115
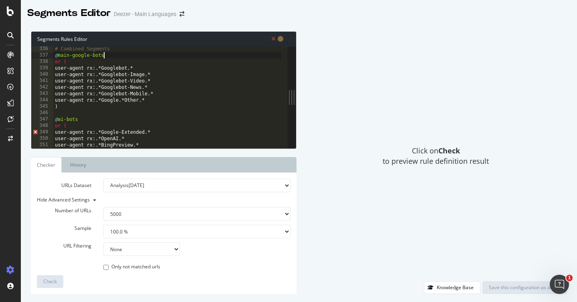
scroll to position [2150, 0]
click at [114, 125] on div "# Combined Segments @ main-google-bots or ( user-agent rx:.*Googlebot.* user-ag…" at bounding box center [167, 103] width 228 height 115
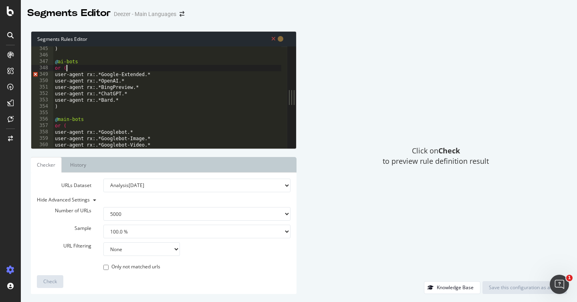
scroll to position [2208, 0]
click at [67, 109] on div ") @ ai-bots or ( user-agent rx:.*Google-Extended.* user-agent rx:.*OpenAI.* use…" at bounding box center [167, 103] width 228 height 115
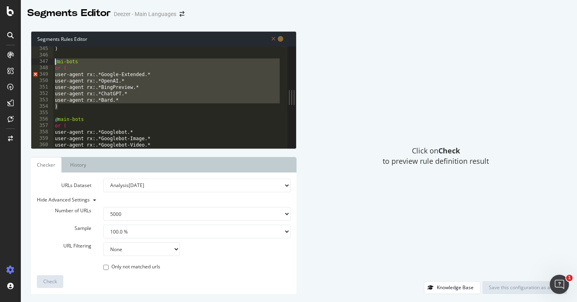
drag, startPoint x: 67, startPoint y: 109, endPoint x: 51, endPoint y: 61, distance: 50.7
click at [51, 61] on div ") 345 346 347 348 349 350 351 352 353 354 355 356 357 358 359 360 361 362 ) @ a…" at bounding box center [159, 98] width 256 height 102
paste textarea "Cursor at row 354"
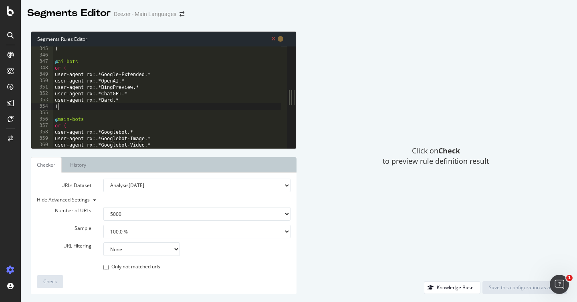
click at [84, 128] on div ") @ ai-bots or ( user-agent rx:.*Google-Extended.* user-agent rx:.*OpenAI.* use…" at bounding box center [167, 103] width 228 height 115
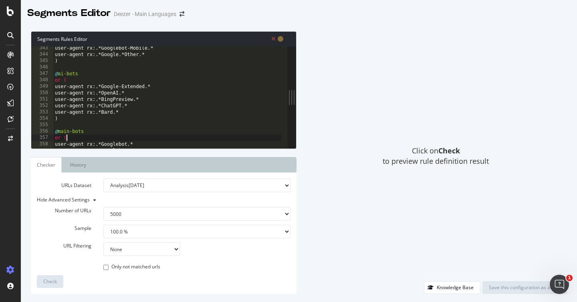
scroll to position [2195, 0]
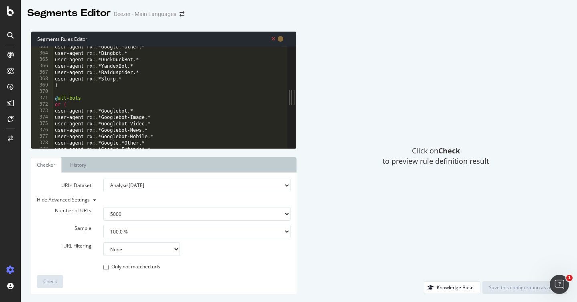
click at [84, 128] on div "user-agent rx:.*Google.*Other.* user-agent rx:.*Bingbot.* user-agent rx:.*DuckD…" at bounding box center [167, 101] width 228 height 115
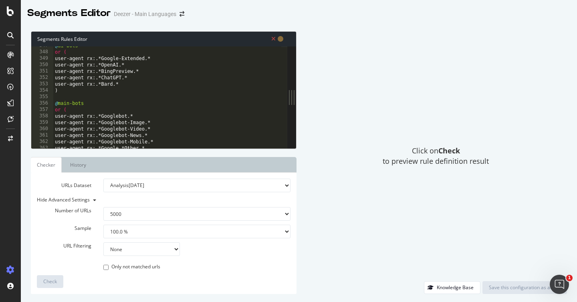
scroll to position [2223, 0]
click at [246, 69] on div "@ ai-bots or ( user-agent rx:.*Google-Extended.* user-agent rx:.*OpenAI.* user-…" at bounding box center [167, 100] width 228 height 115
type textarea "user-agent rx:.*BingPreview.*"
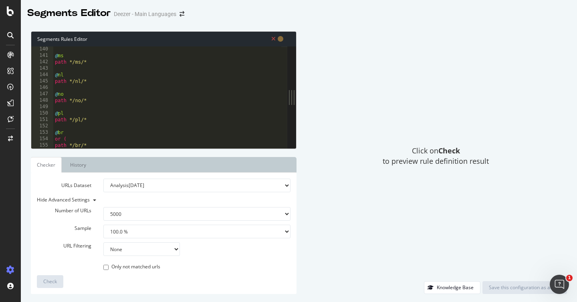
scroll to position [846, 0]
click at [169, 245] on select "None Equal to Not equal to Starts with Doesn't start with Ends with Doesn't end…" at bounding box center [141, 250] width 77 height 14
click at [142, 189] on select "Analysis [DATE] Analysis [DATE] Analysis [DATE] Analysis [DATE] Analysis [DATE]…" at bounding box center [196, 186] width 187 height 14
select select "analysis:20250811"
click at [103, 179] on select "Analysis [DATE] Analysis [DATE] Analysis [DATE] Analysis [DATE] Analysis [DATE]…" at bounding box center [196, 186] width 187 height 14
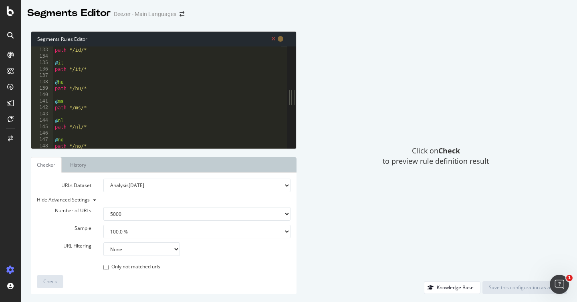
click at [134, 223] on div "Number of URLs 100 500 1000 5000 Sample 1.0 % 10.0 % 20.0 % 50.0 % 100.0 % URL …" at bounding box center [164, 233] width 254 height 75
click at [131, 124] on div "@ id path */id/* @ it path */it/* @ hu path */hu/* @ ms path */ms/* @ nl path *…" at bounding box center [167, 97] width 228 height 115
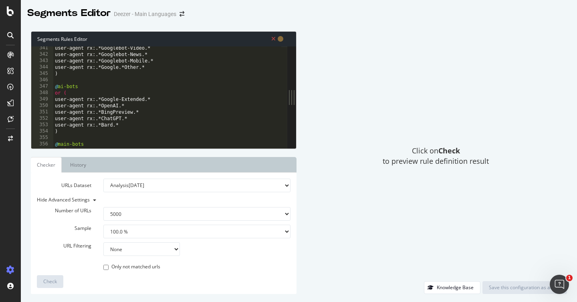
scroll to position [2400, 0]
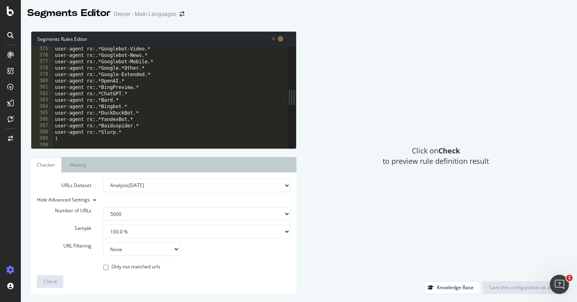
click at [128, 141] on div "user-agent rx:.*Googlebot-Video.* user-agent rx:.*Googlebot-News.* user-agent r…" at bounding box center [167, 103] width 228 height 115
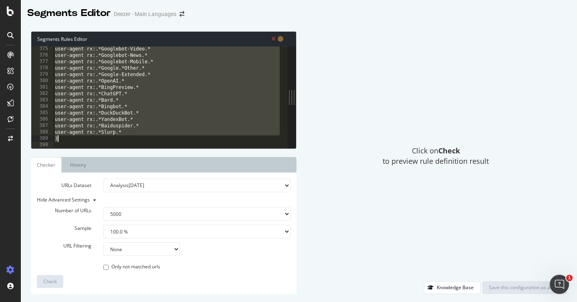
drag, startPoint x: 55, startPoint y: 69, endPoint x: 98, endPoint y: 142, distance: 84.0
click at [98, 142] on div "user-agent rx:.*Googlebot-Video.* user-agent rx:.*Googlebot-News.* user-agent r…" at bounding box center [167, 103] width 228 height 115
type textarea "user-agent rx:.*Slurp.* )"
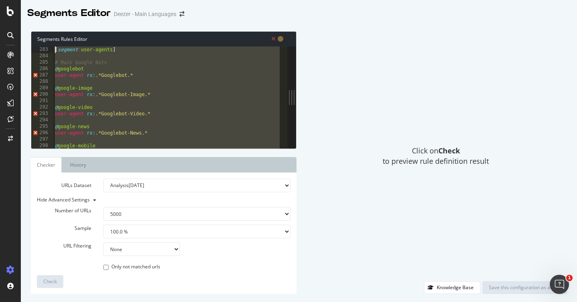
scroll to position [1809, 0]
drag, startPoint x: 131, startPoint y: 130, endPoint x: 53, endPoint y: 50, distance: 112.0
click at [53, 50] on div "283 284 285 286 287 288 289 290 291 292 293 294 295 296 297 298 299 [ segment :…" at bounding box center [159, 98] width 256 height 102
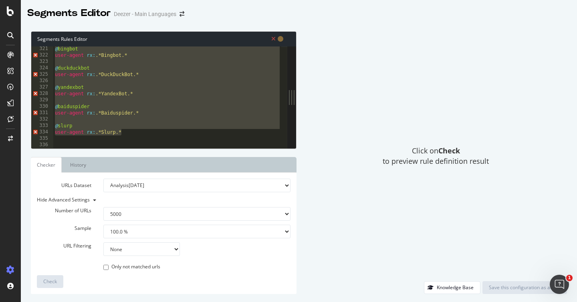
scroll to position [2054, 0]
click at [136, 127] on div "@ bingbot user-agent rx : .*Bingbot.* @ duckduckbot user-agent rx : .*DuckDuckB…" at bounding box center [167, 103] width 228 height 115
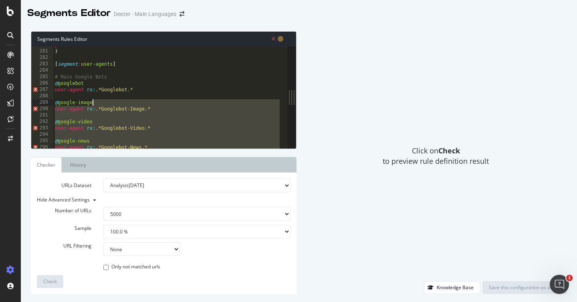
scroll to position [1784, 0]
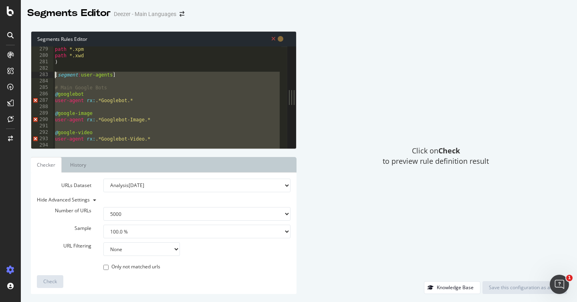
drag, startPoint x: 134, startPoint y: 132, endPoint x: 48, endPoint y: 74, distance: 103.7
click at [48, 74] on div "@slurp 279 280 281 282 283 284 285 286 287 288 289 290 291 292 293 294 295 296 …" at bounding box center [159, 98] width 256 height 102
paste textarea "user-agent contains Slurp"
type textarea "user-agent contains Slurp"
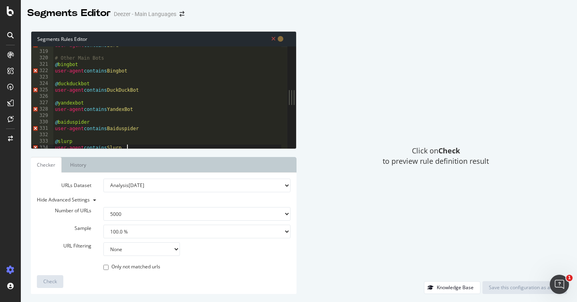
scroll to position [2038, 0]
click at [86, 95] on div "user-agent contains Bard # Other Main Bots @ bingbot user-agent contains Bingbo…" at bounding box center [167, 99] width 228 height 115
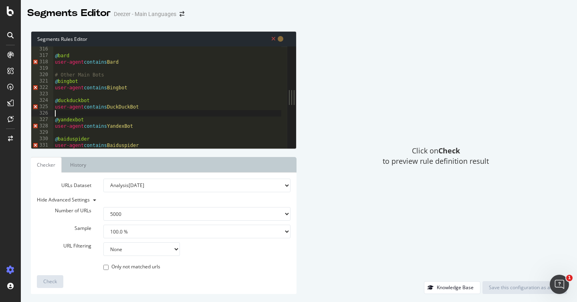
scroll to position [2017, 0]
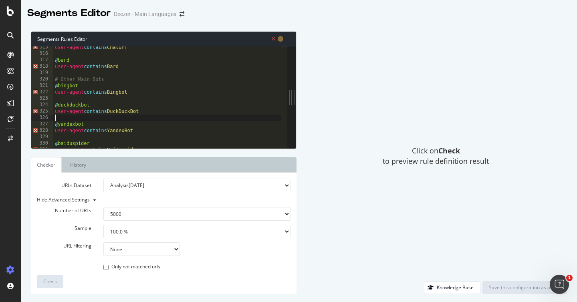
click at [112, 93] on div "user-agent contains ChatGPT @ bard user-agent contains Bard # Other Main Bots @…" at bounding box center [167, 101] width 228 height 115
type textarea "@slurp user-agent rx:.*Slurp.*"
